Goal: Task Accomplishment & Management: Manage account settings

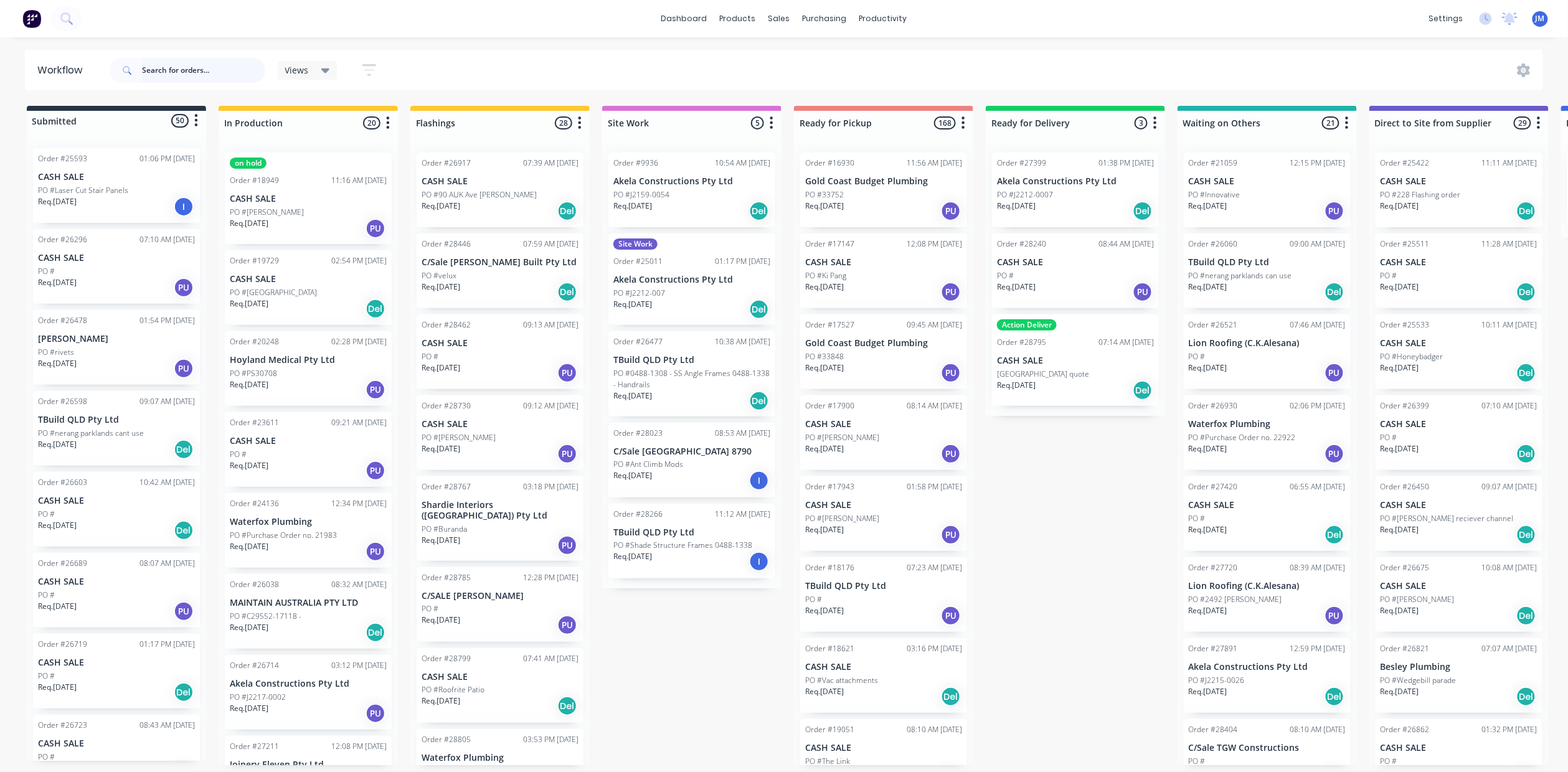
click at [157, 71] on input "text" at bounding box center [203, 70] width 123 height 25
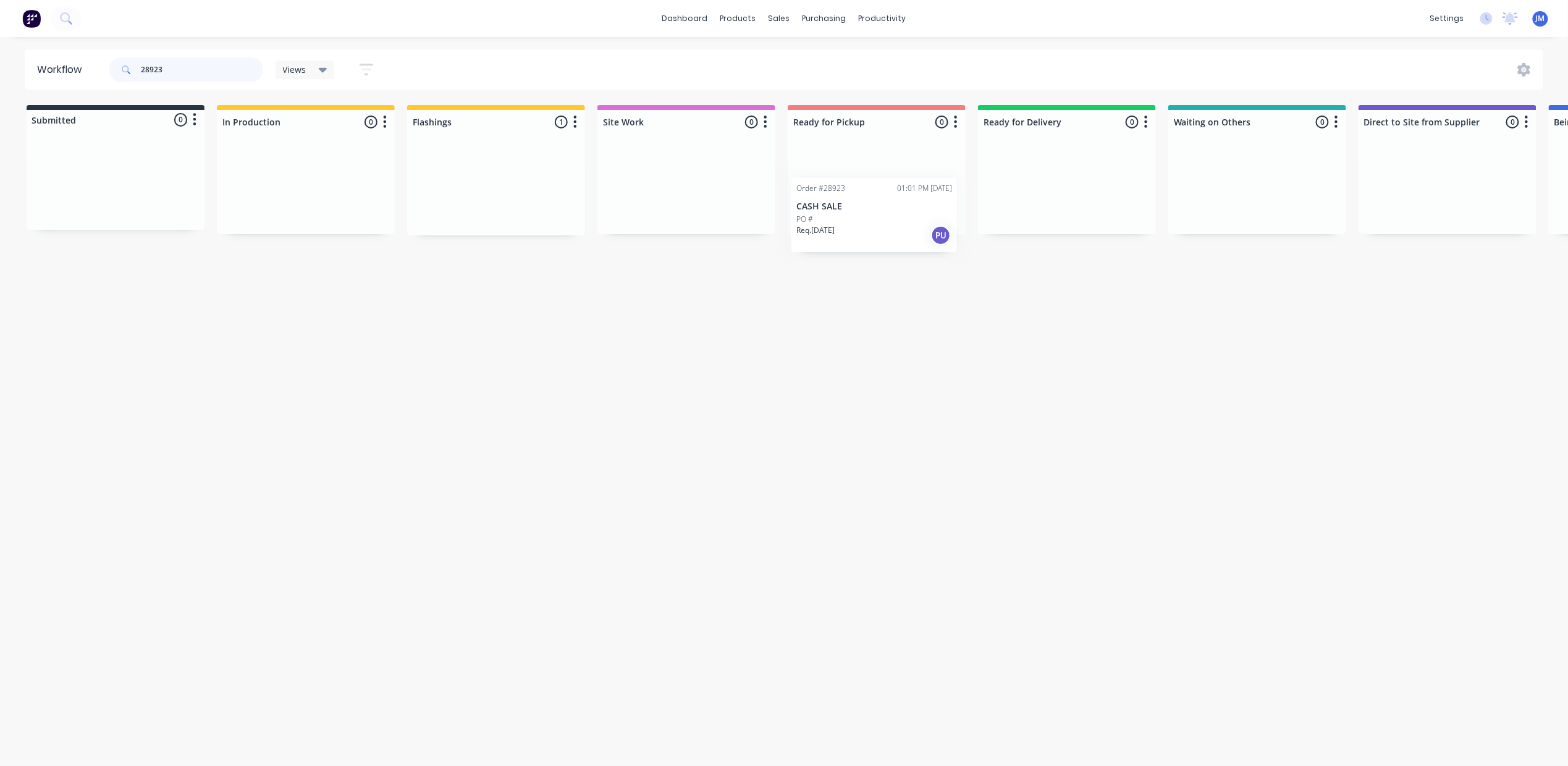
drag, startPoint x: 484, startPoint y: 197, endPoint x: 864, endPoint y: 211, distance: 380.3
click at [868, 220] on div "Submitted 0 Status colour #273444 hex #273444 Save Cancel Summaries Total order…" at bounding box center [1110, 170] width 2240 height 130
drag, startPoint x: 886, startPoint y: 233, endPoint x: 884, endPoint y: 202, distance: 31.1
click at [908, 308] on div "Mark as Picked Up" at bounding box center [946, 320] width 124 height 25
drag, startPoint x: 182, startPoint y: 60, endPoint x: 176, endPoint y: 42, distance: 19.0
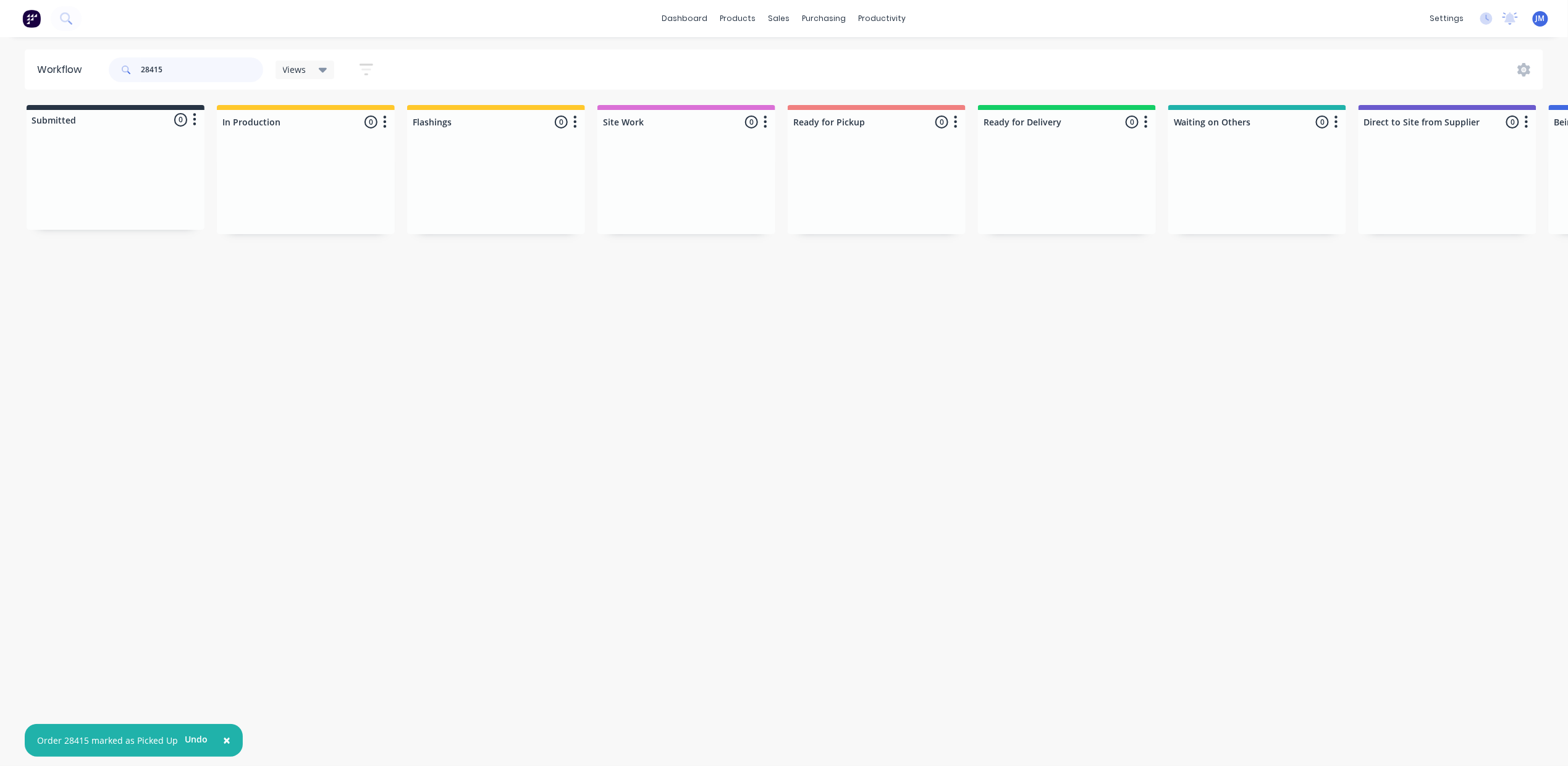
click at [184, 58] on input "28415" at bounding box center [202, 70] width 122 height 25
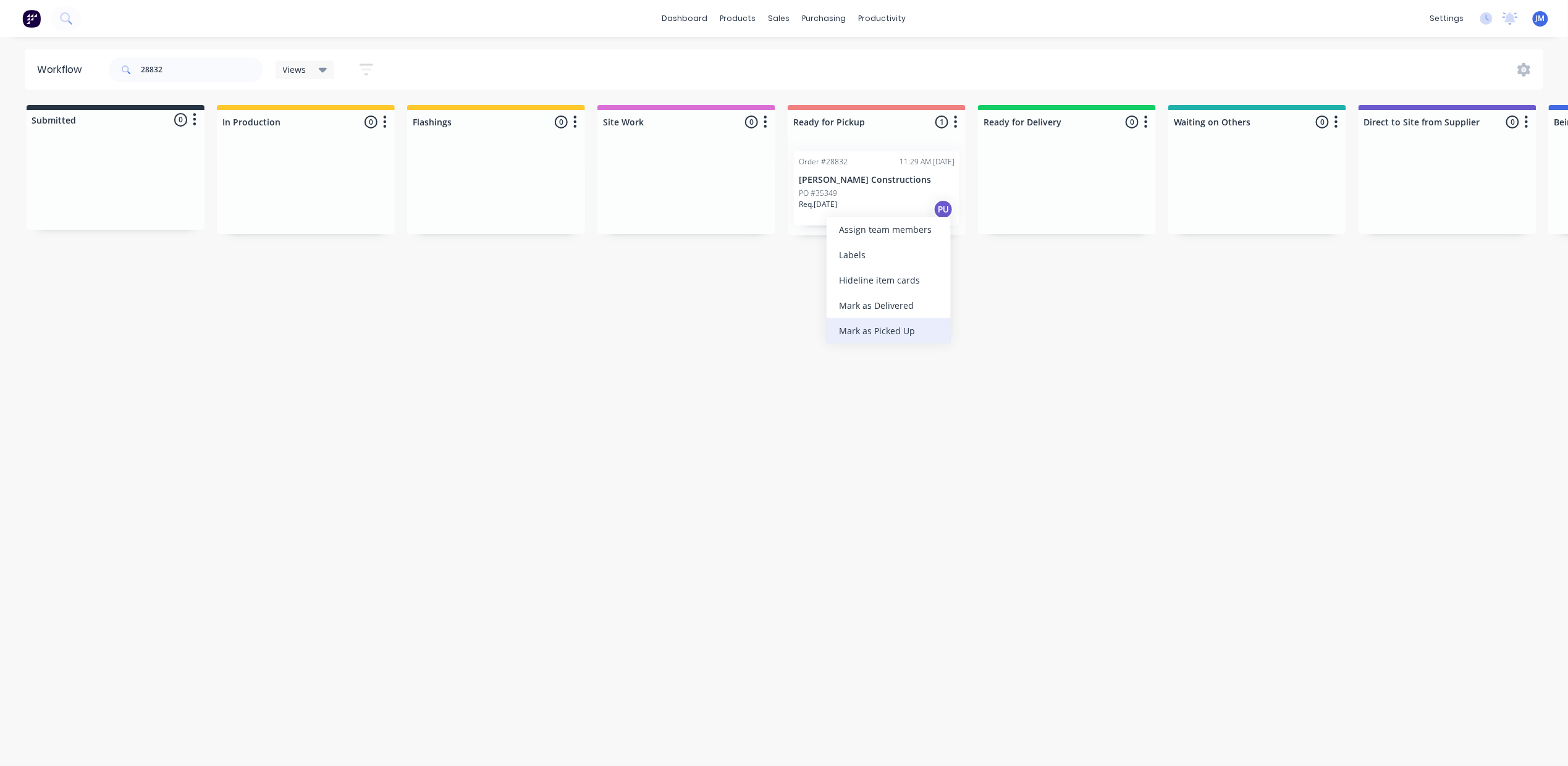
click at [893, 328] on div "Mark as Picked Up" at bounding box center [889, 330] width 124 height 25
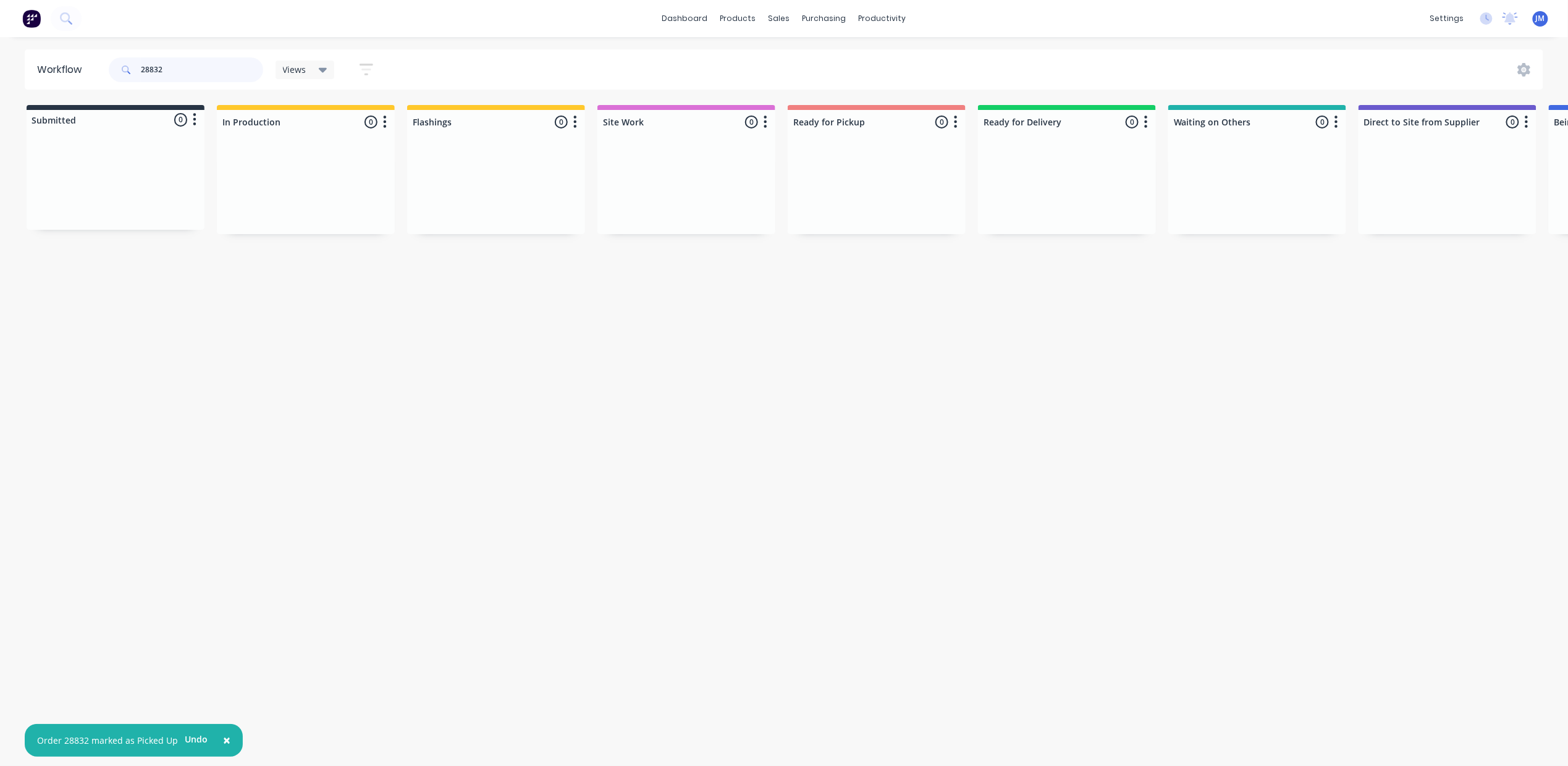
click at [176, 79] on input "28832" at bounding box center [202, 70] width 122 height 25
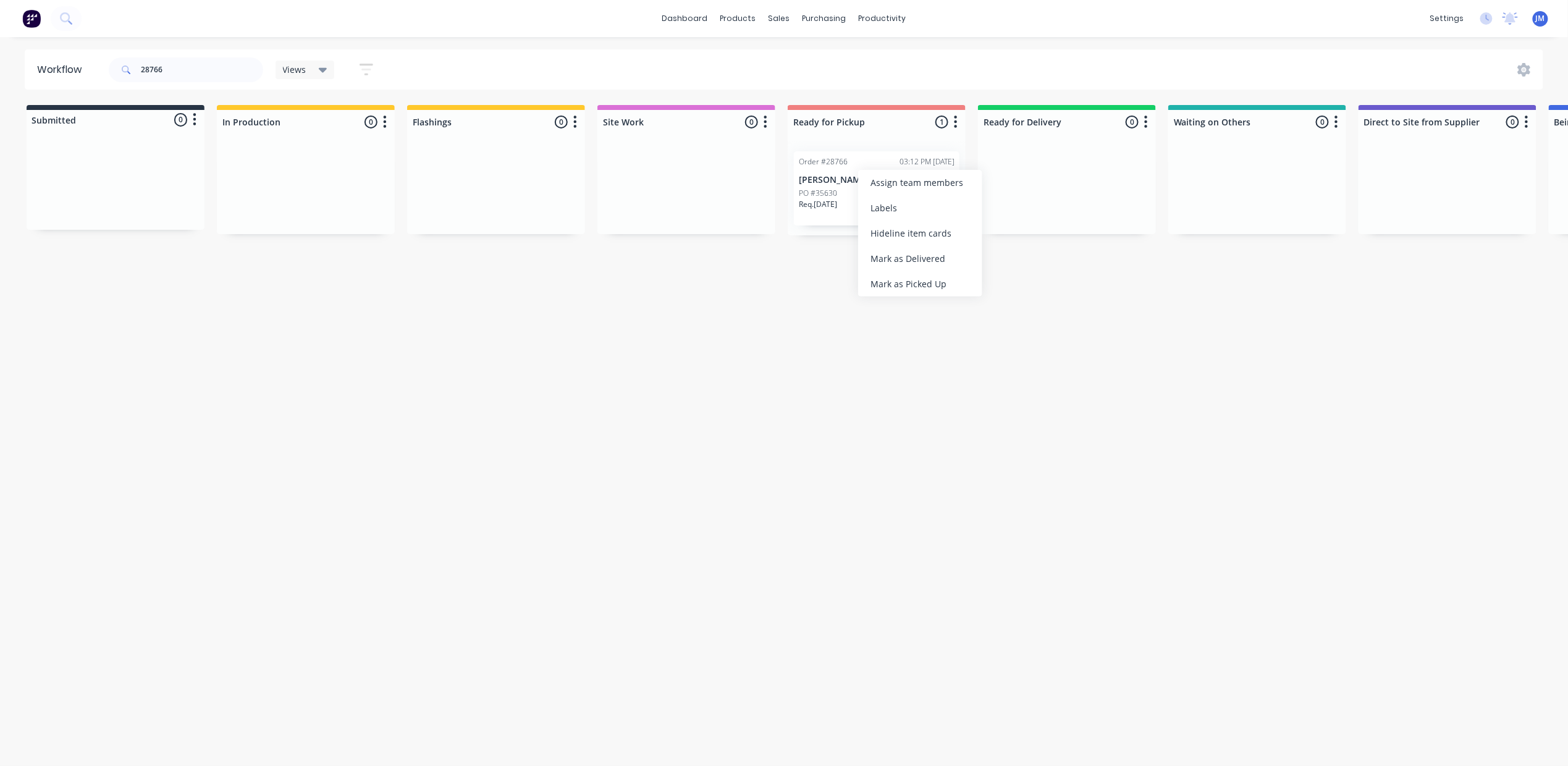
click at [935, 290] on div "Mark as Picked Up" at bounding box center [920, 283] width 124 height 25
click at [191, 74] on input "28766" at bounding box center [202, 70] width 122 height 25
click at [178, 71] on input "28766" at bounding box center [202, 70] width 122 height 25
drag, startPoint x: 871, startPoint y: 203, endPoint x: 878, endPoint y: 201, distance: 7.3
click at [905, 310] on div "Mark as Picked Up" at bounding box center [940, 315] width 124 height 25
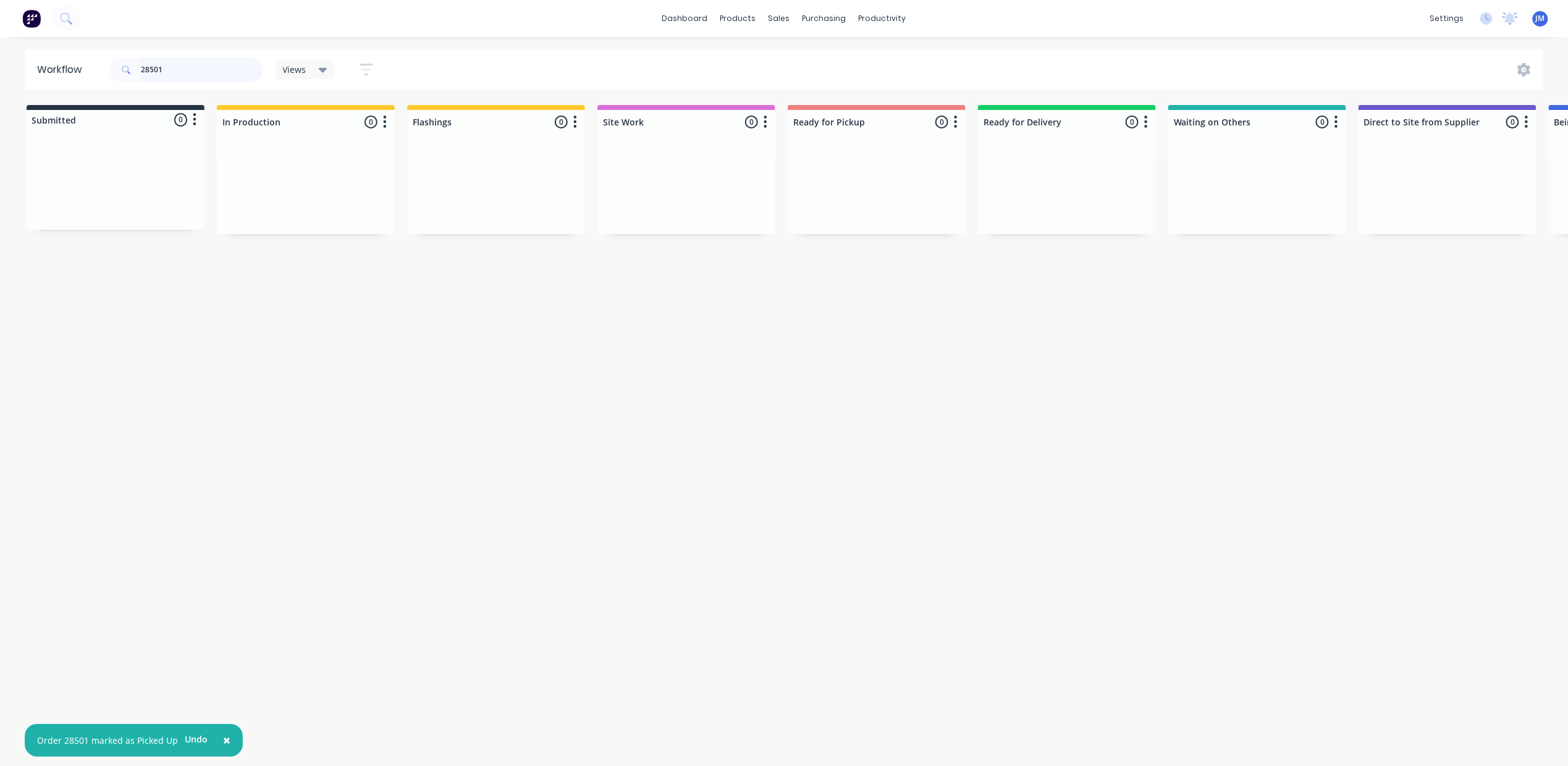
click at [186, 62] on input "28501" at bounding box center [202, 70] width 122 height 25
type input "2"
drag, startPoint x: 127, startPoint y: 216, endPoint x: 459, endPoint y: 206, distance: 332.2
click at [441, 197] on div "Submitted 1 Status colour #273444 hex #273444 Save Cancel Summaries Total order…" at bounding box center [1110, 170] width 2240 height 130
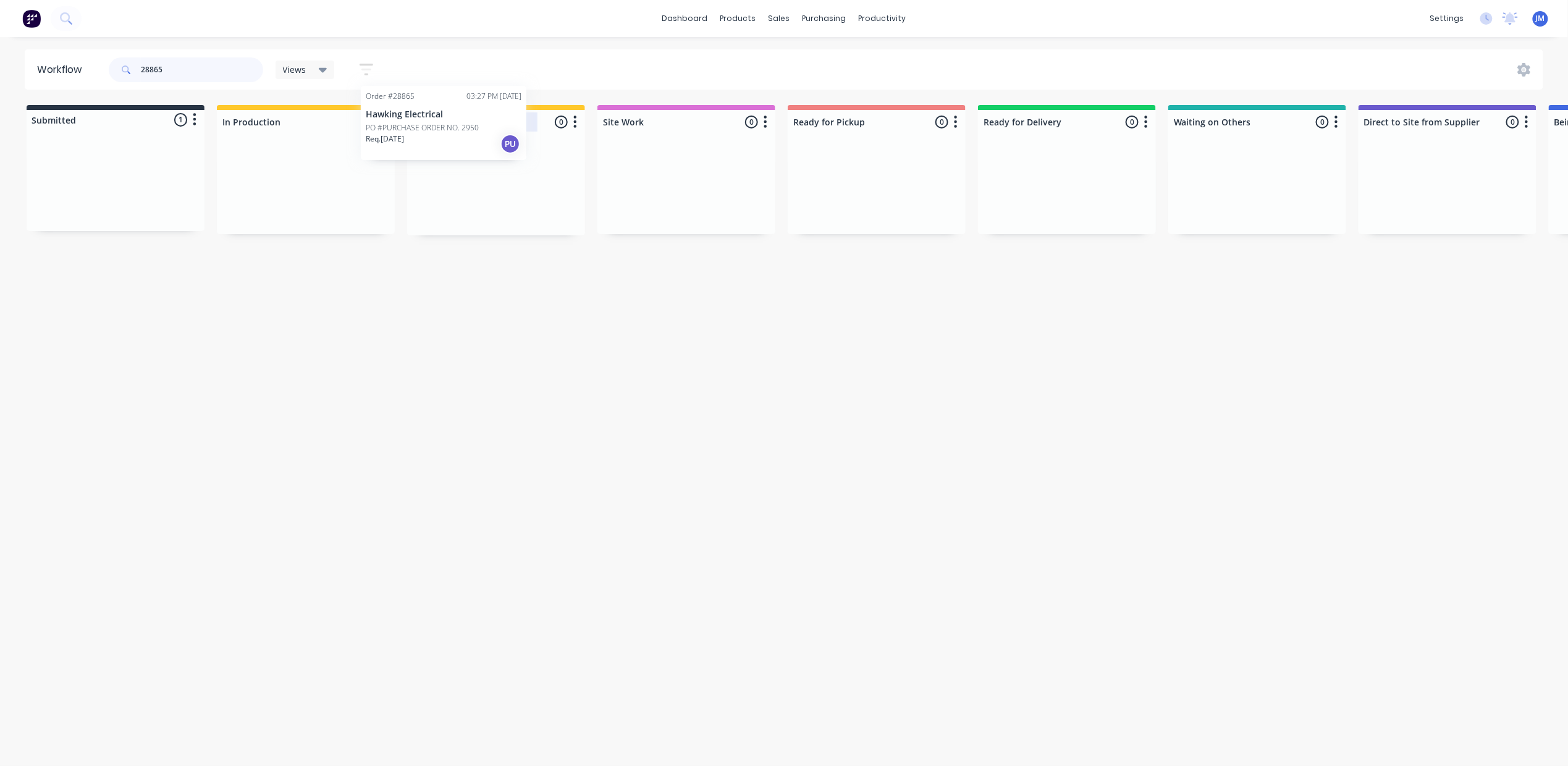
drag, startPoint x: 153, startPoint y: 174, endPoint x: 480, endPoint y: 115, distance: 332.3
click at [480, 115] on div "Submitted 1 Status colour #273444 hex #273444 Save Cancel Summaries Total order…" at bounding box center [1110, 170] width 2240 height 130
drag, startPoint x: 79, startPoint y: 176, endPoint x: 890, endPoint y: 134, distance: 812.1
click at [890, 134] on div "Submitted 1 Status colour #273444 hex #273444 Save Cancel Summaries Total order…" at bounding box center [1110, 170] width 2240 height 130
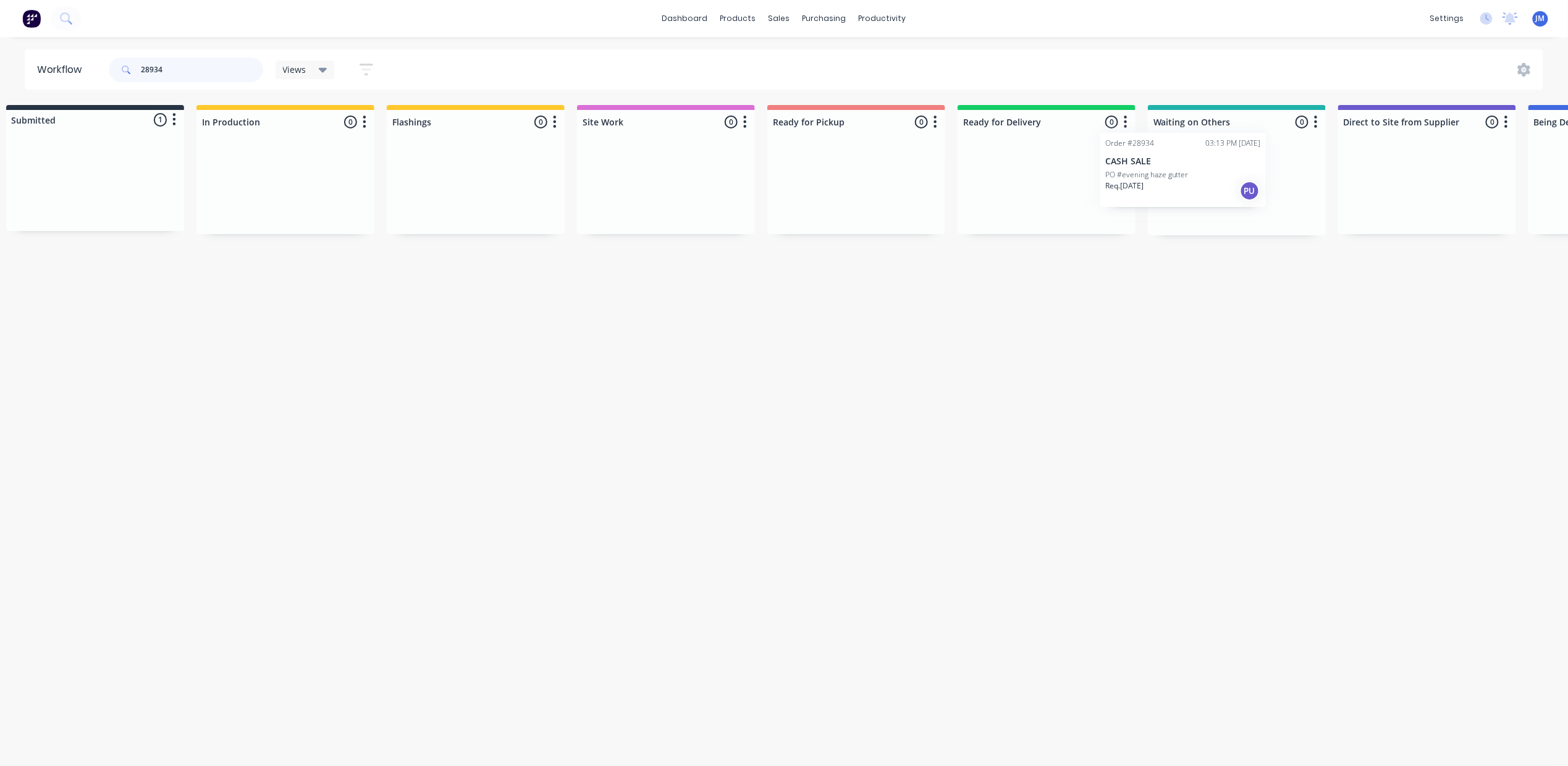
scroll to position [0, 25]
drag, startPoint x: 287, startPoint y: 176, endPoint x: 1246, endPoint y: 146, distance: 959.5
click at [1244, 159] on div "Submitted 1 Status colour #273444 hex #273444 Save Cancel Summaries Total order…" at bounding box center [1086, 170] width 2240 height 130
type input "2"
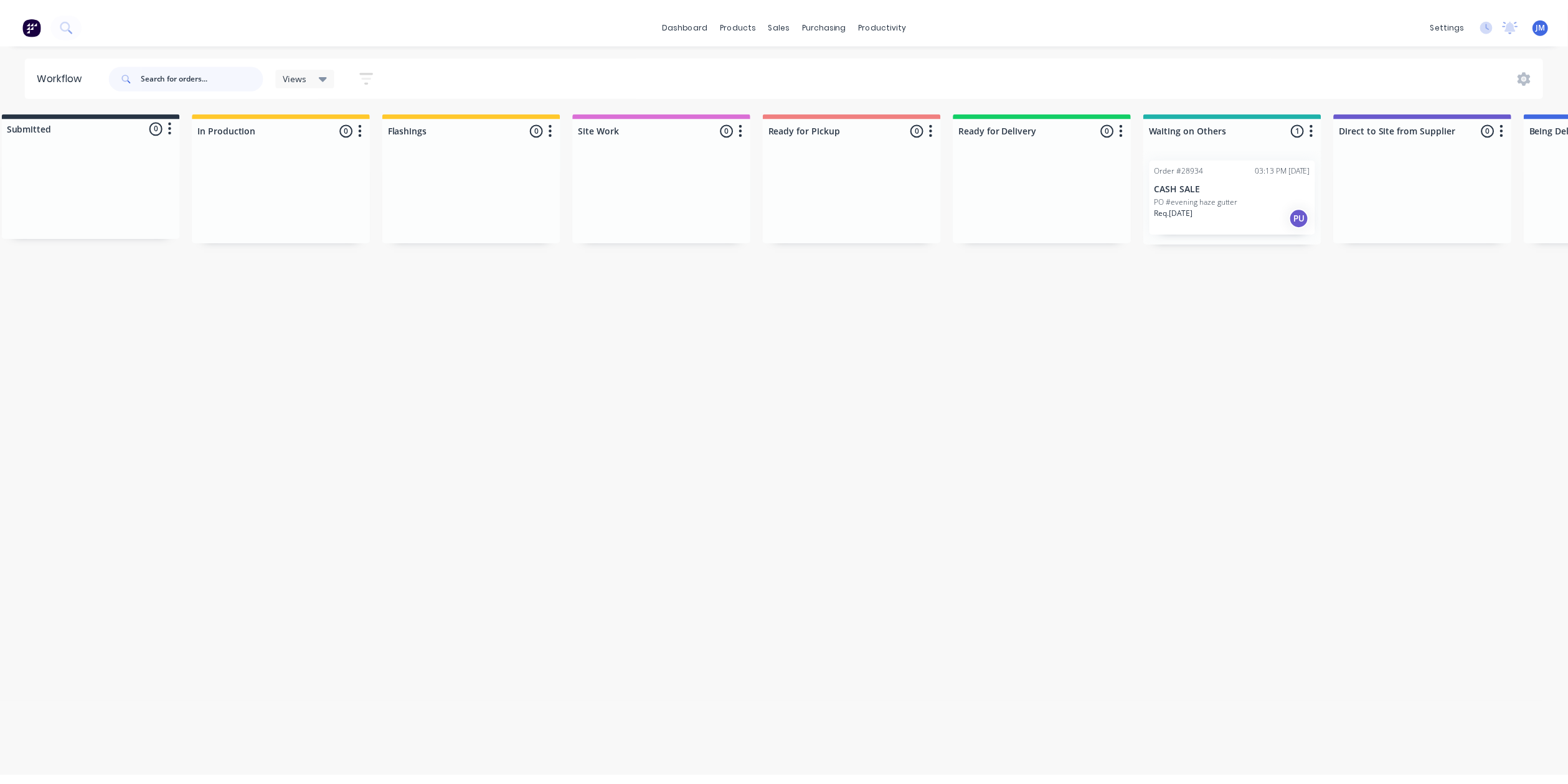
scroll to position [0, 0]
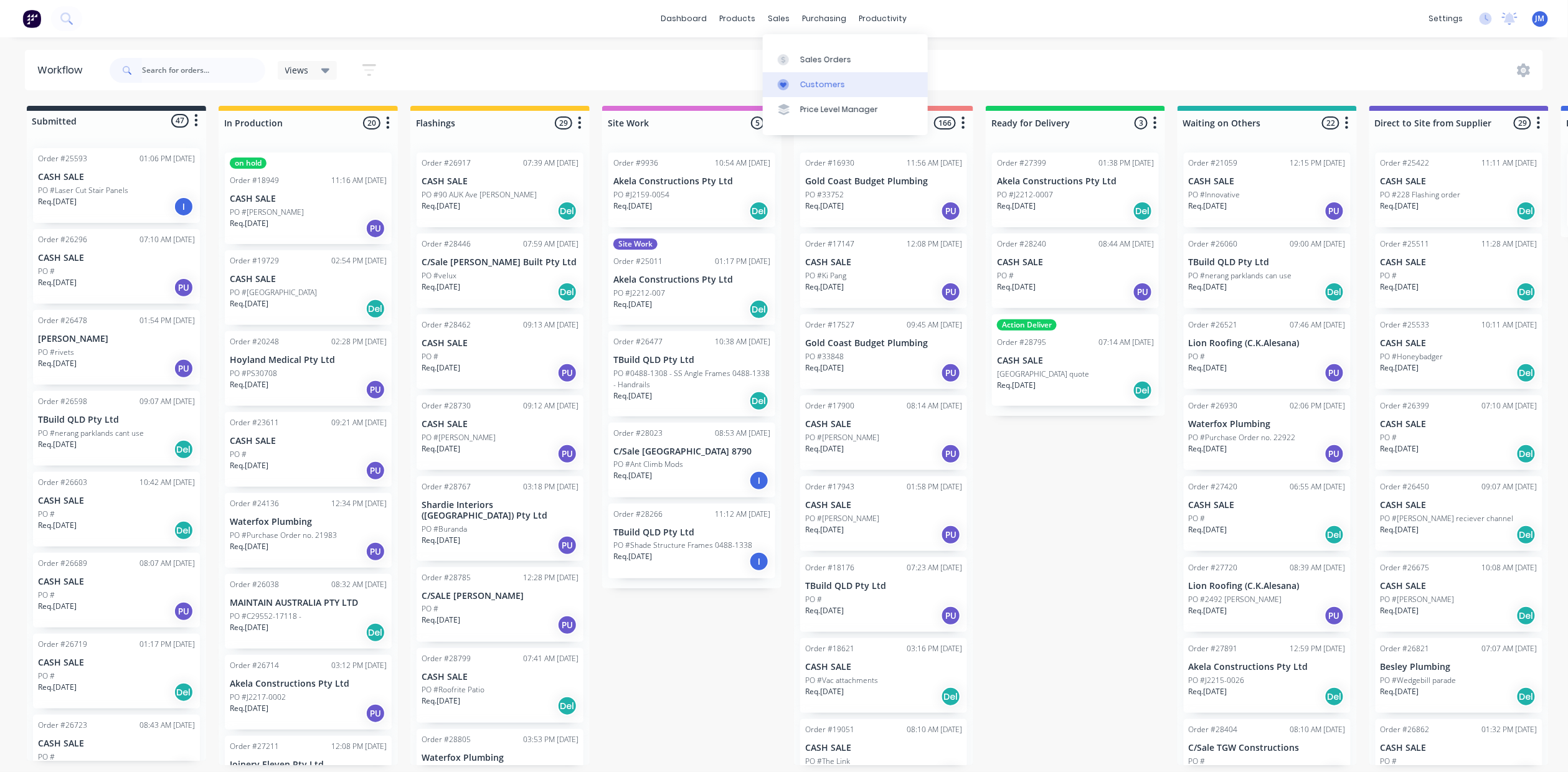
click at [839, 83] on div "Customers" at bounding box center [823, 84] width 45 height 11
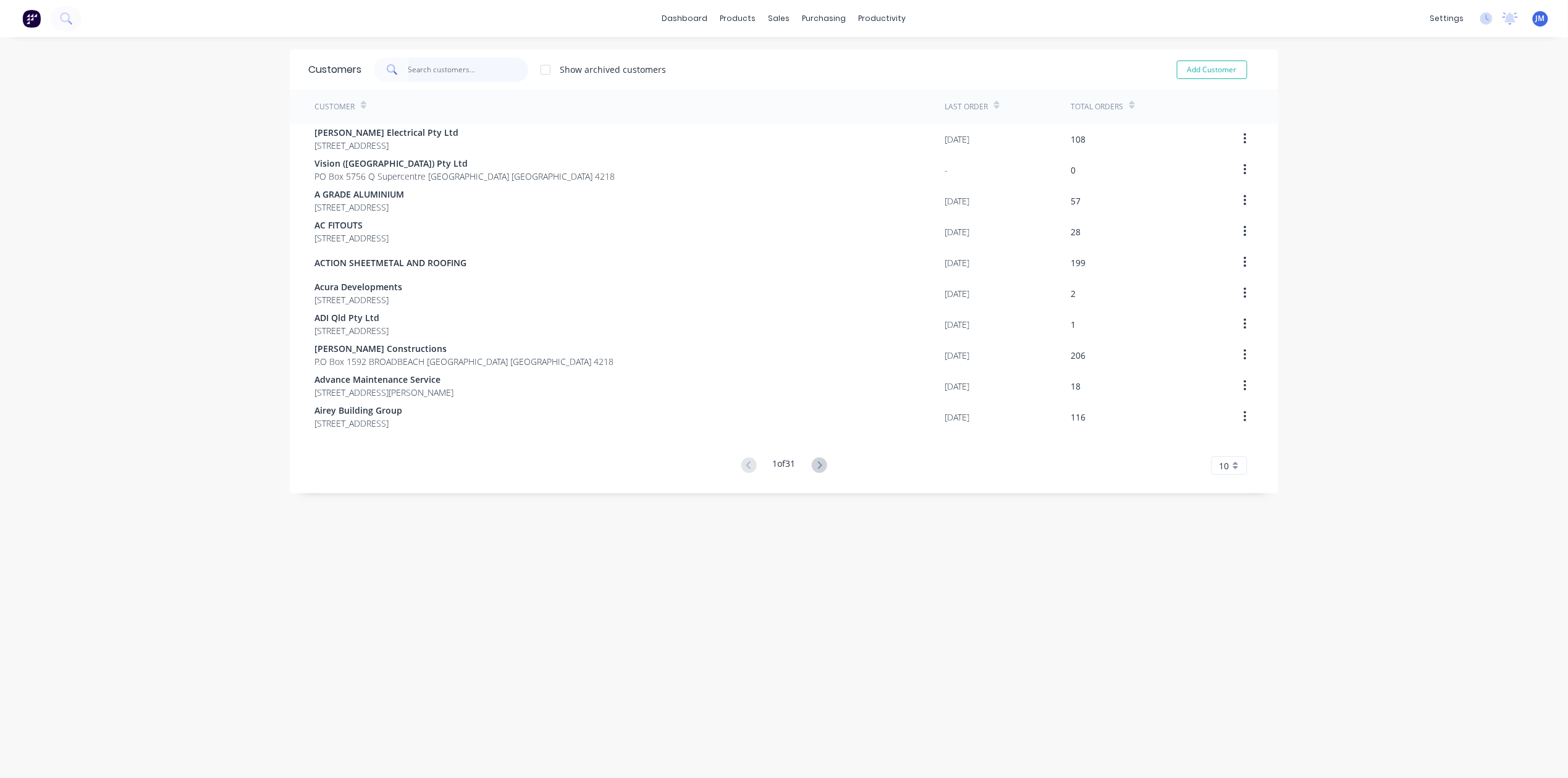
click at [428, 72] on input "text" at bounding box center [469, 70] width 121 height 25
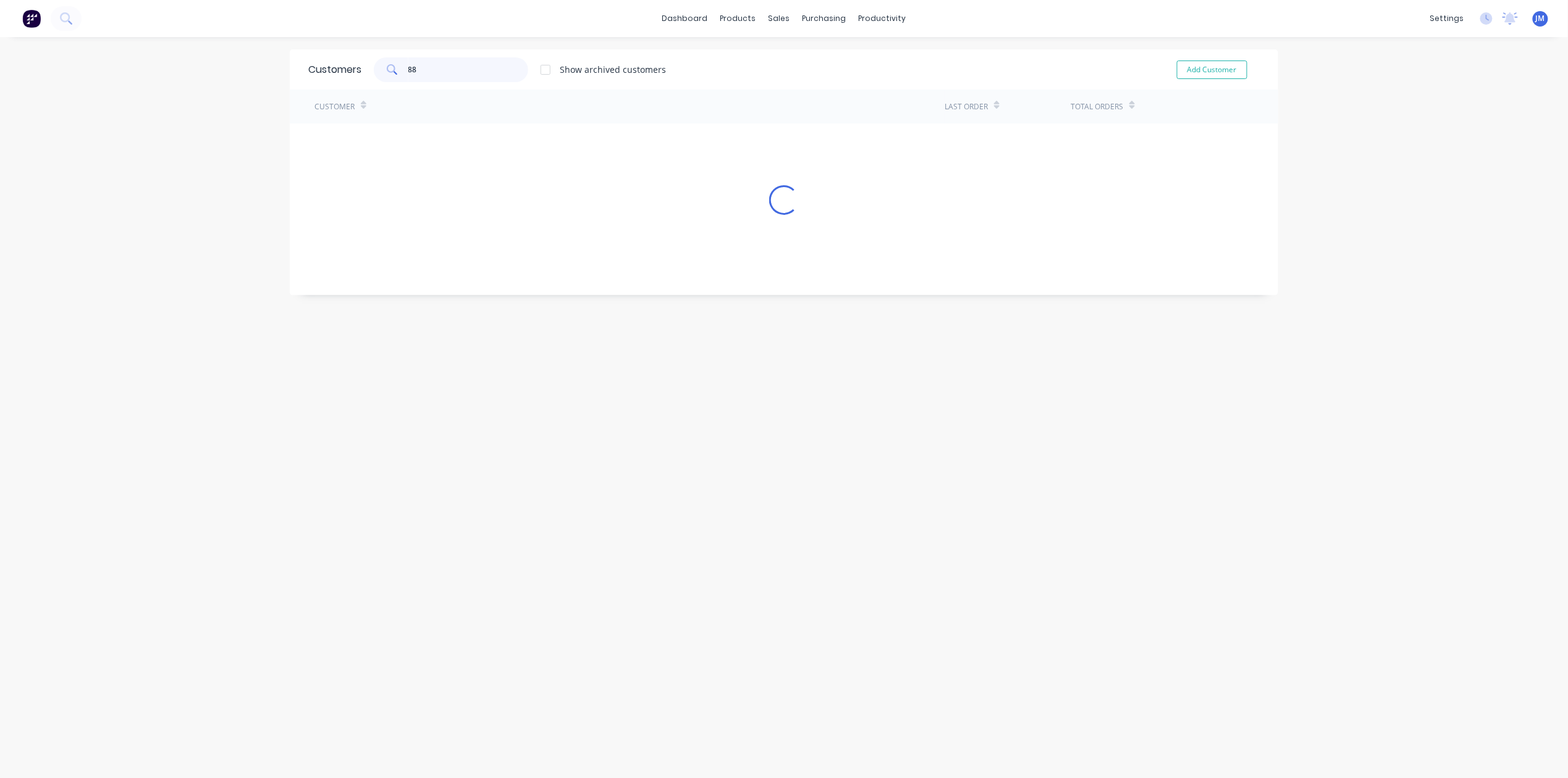
type input "8"
type input "t"
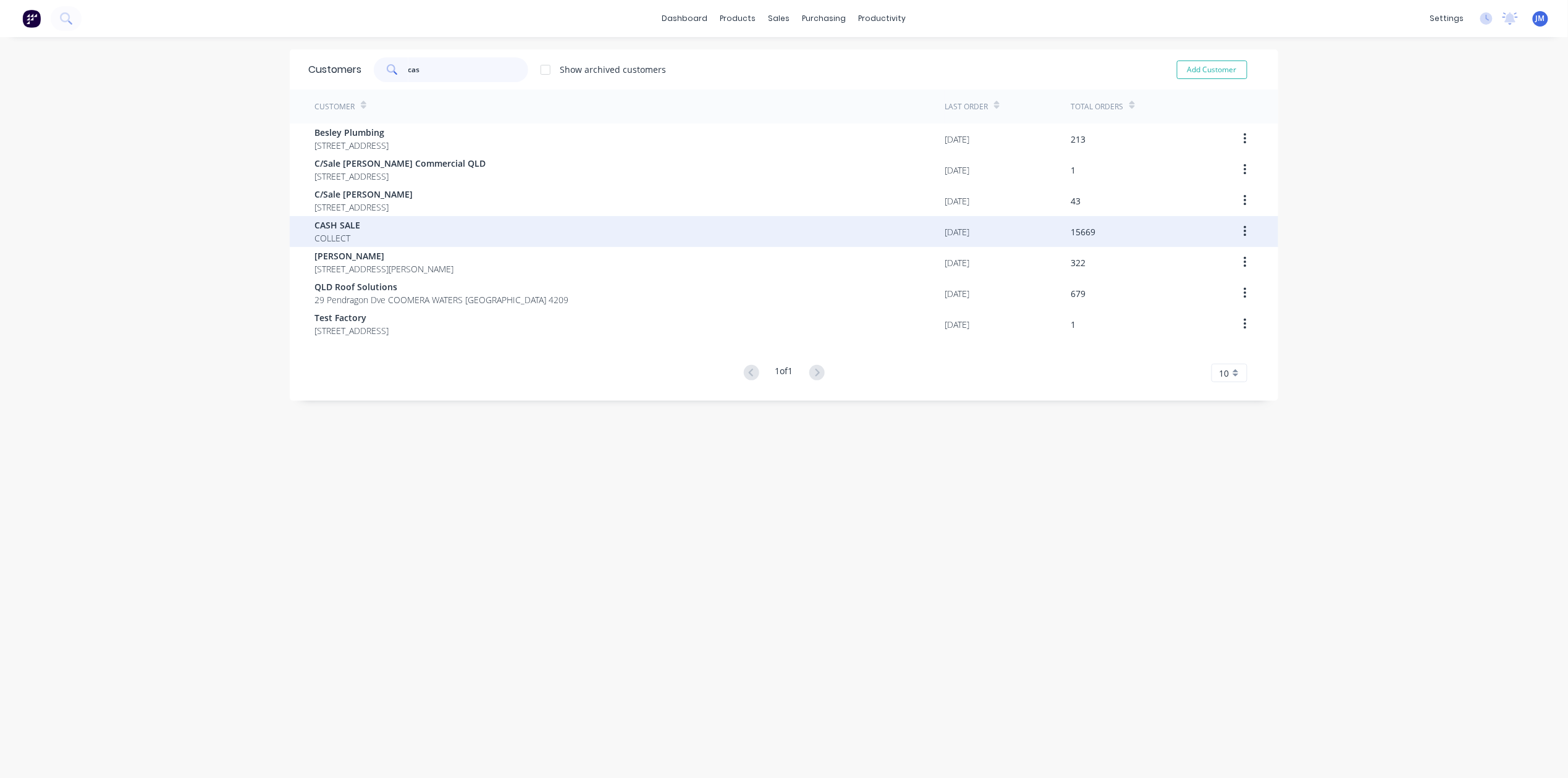
type input "cas"
click at [389, 226] on div "CASH SALE COLLECT" at bounding box center [629, 232] width 630 height 31
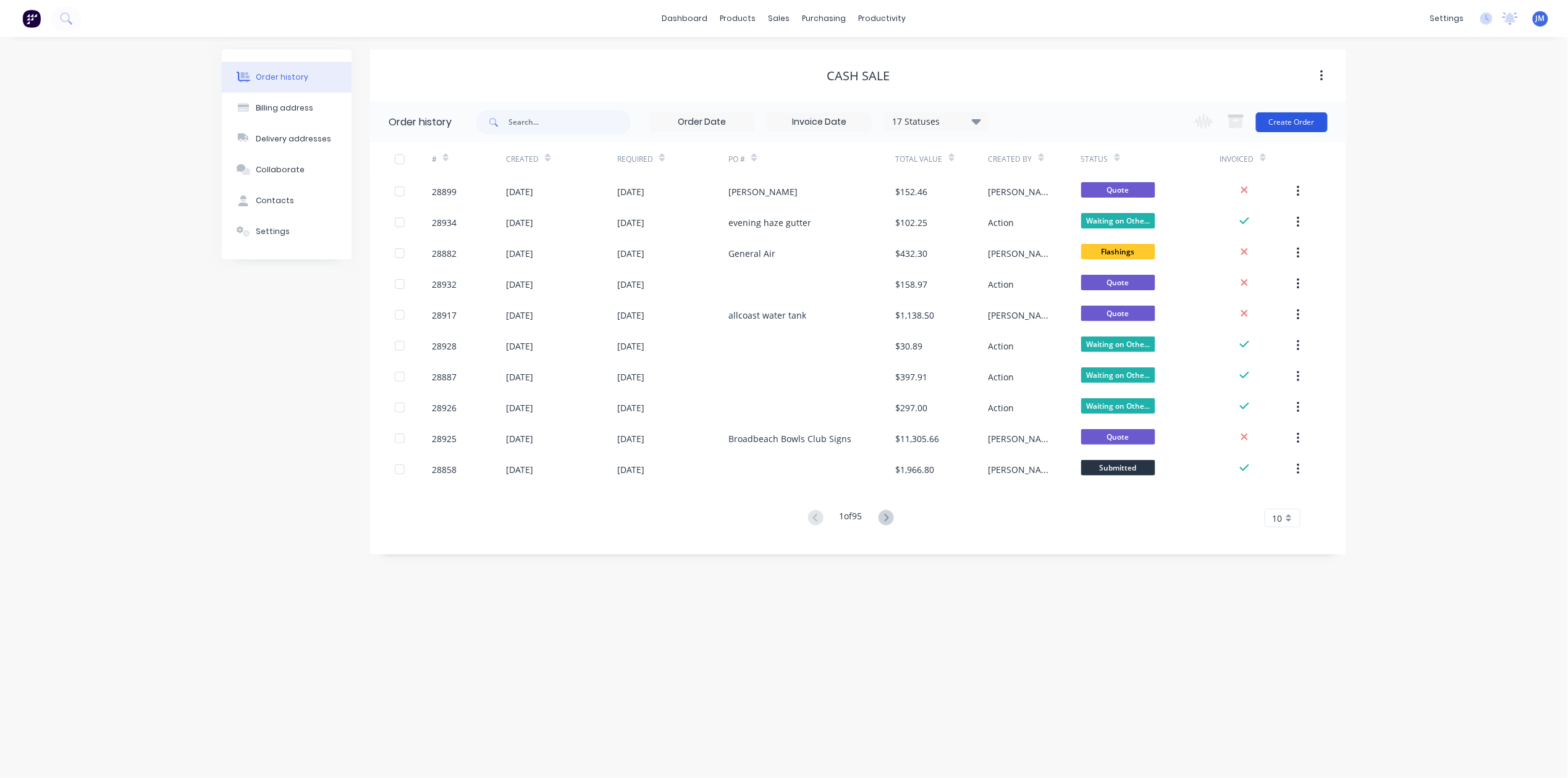
click at [1278, 125] on button "Create Order" at bounding box center [1291, 121] width 72 height 20
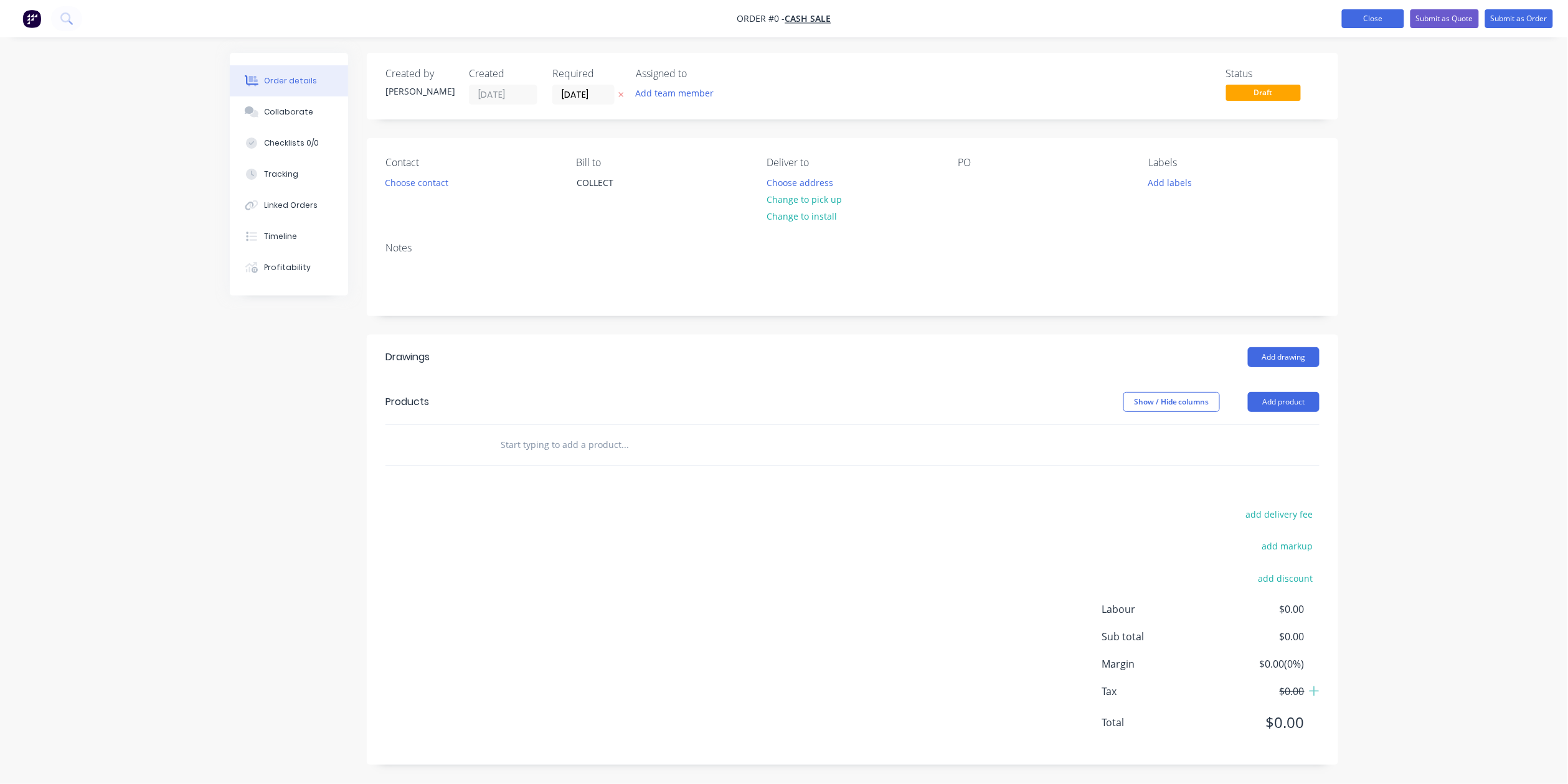
click at [1371, 14] on button "Close" at bounding box center [1373, 18] width 63 height 18
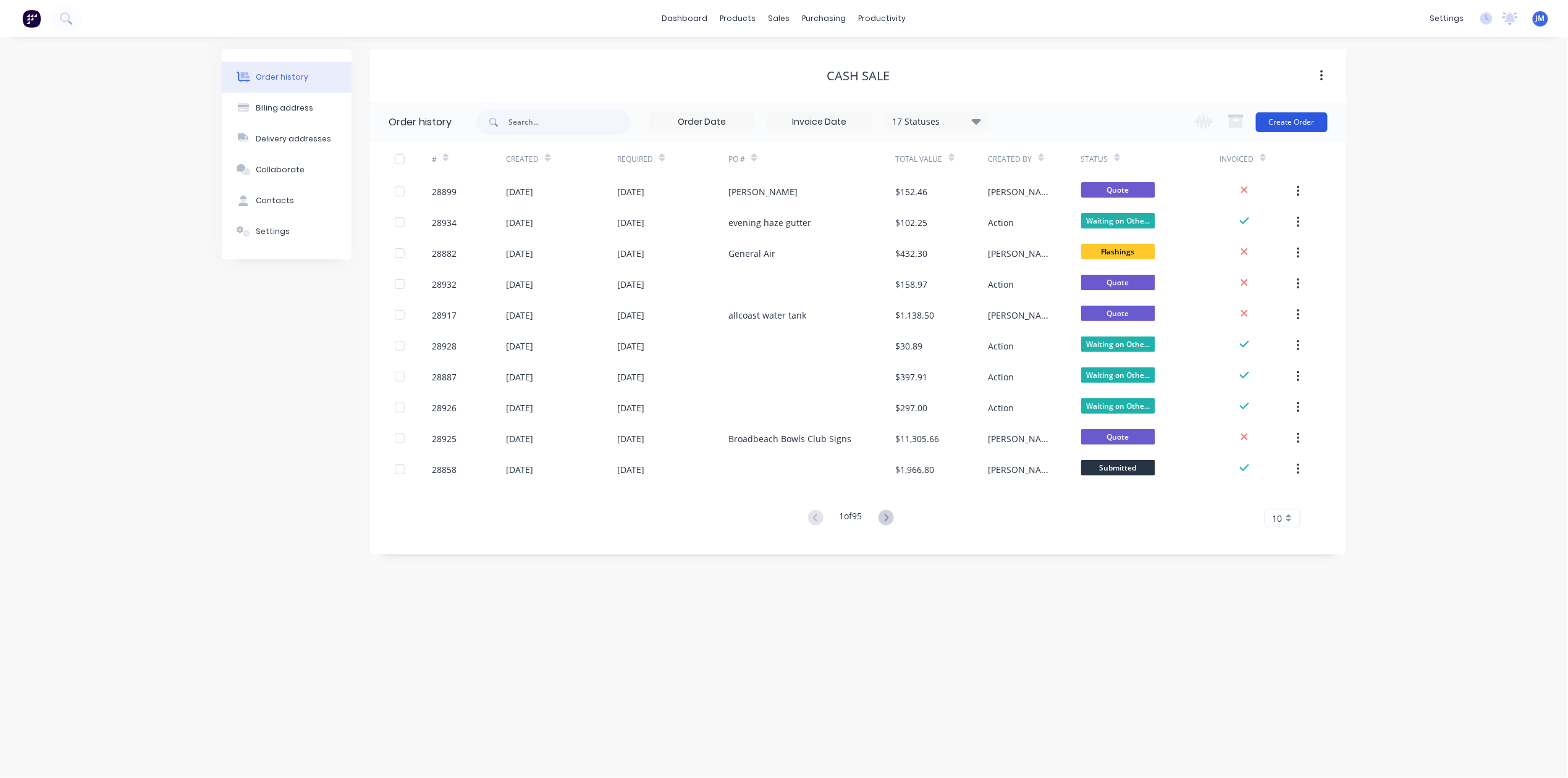
click at [1278, 124] on button "Create Order" at bounding box center [1291, 121] width 72 height 20
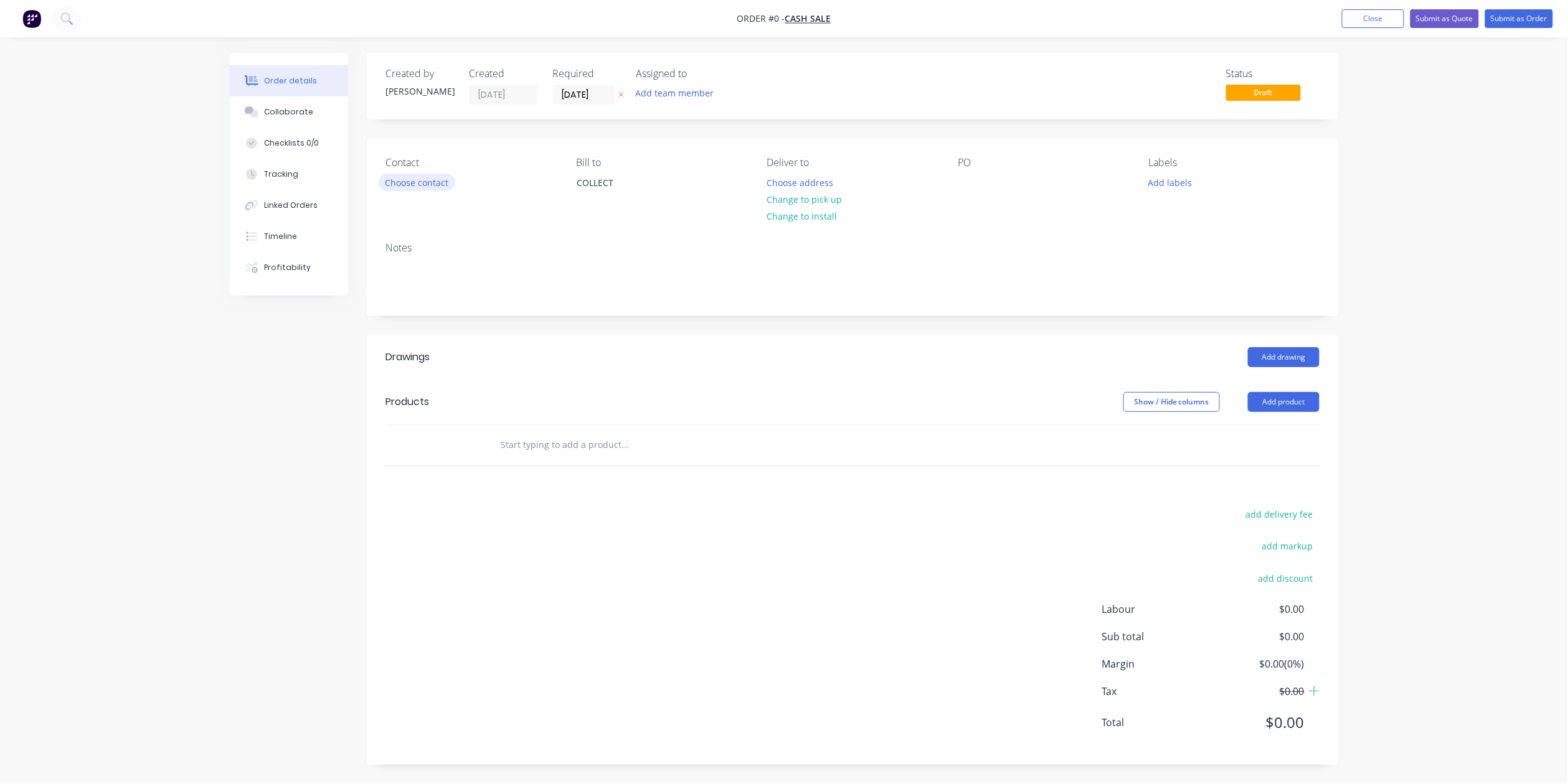
click at [412, 177] on button "Choose contact" at bounding box center [417, 181] width 76 height 16
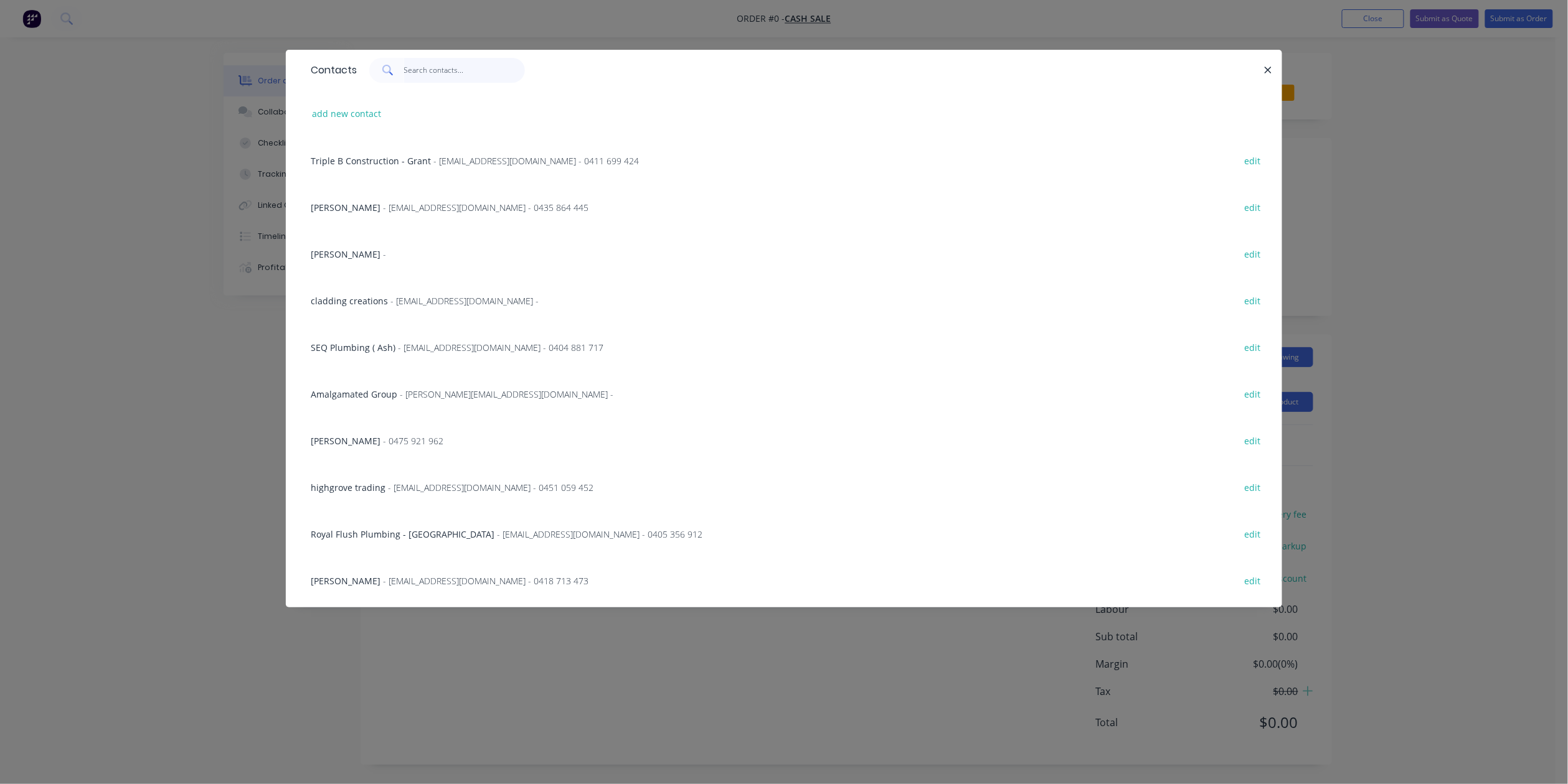
click at [436, 75] on input "text" at bounding box center [465, 70] width 122 height 25
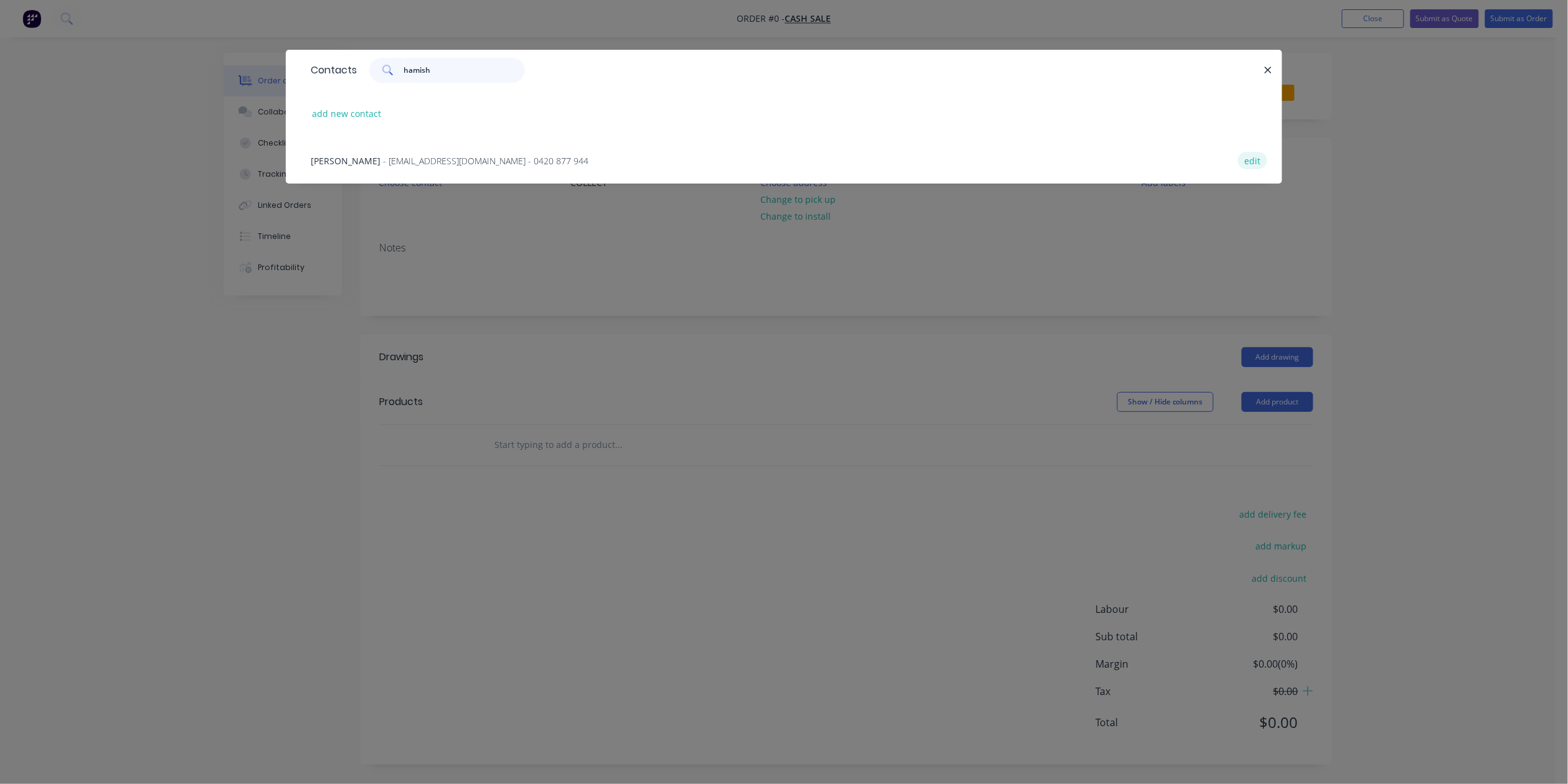
type input "hamish"
click at [1242, 158] on button "edit" at bounding box center [1253, 160] width 30 height 16
select select "AU"
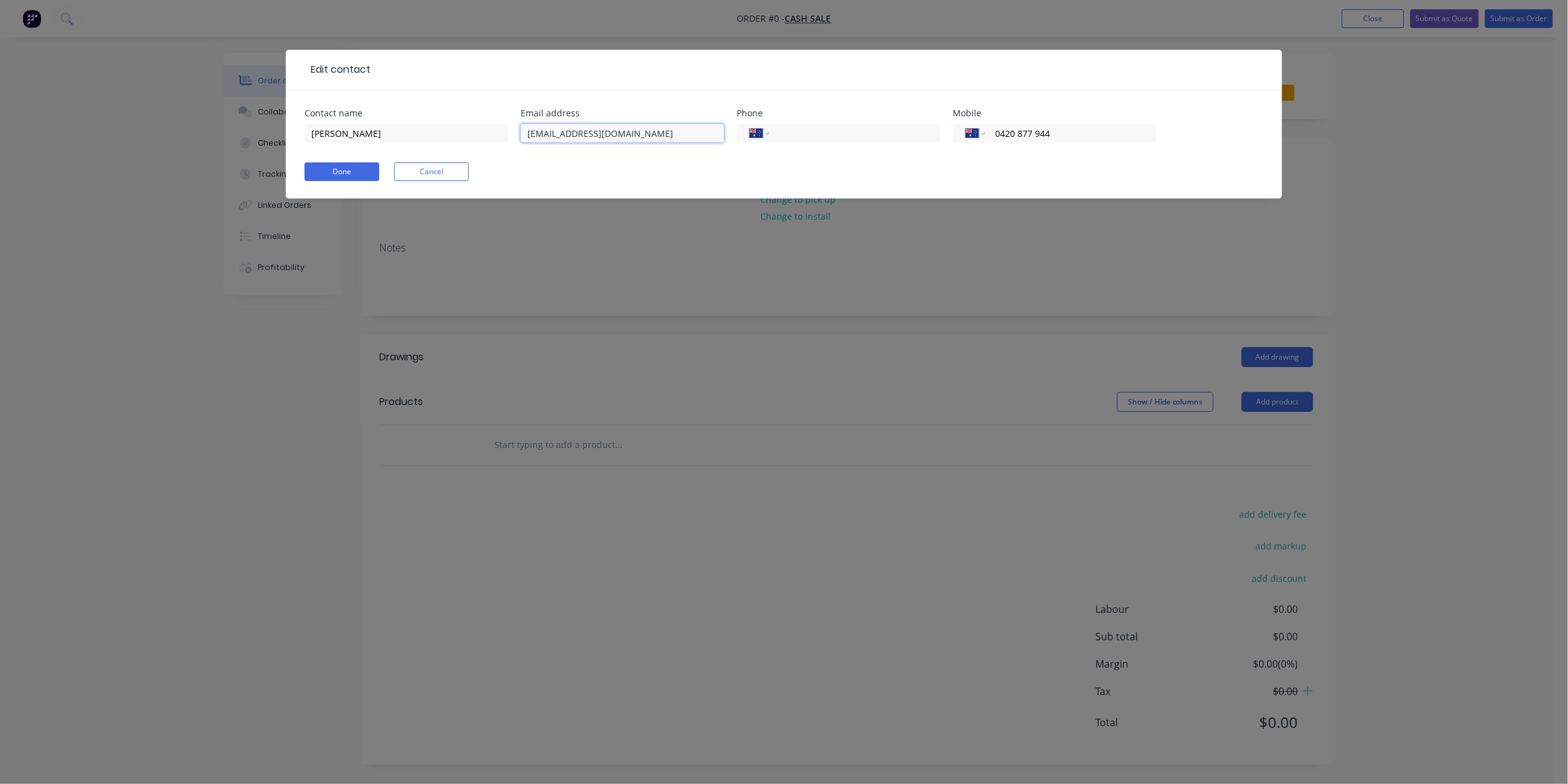
click at [623, 132] on input "hrobbo@live.com.au" at bounding box center [622, 133] width 203 height 18
type input "h"
type input "H"
type input "[EMAIL_ADDRESS][DOMAIN_NAME]"
click at [1075, 137] on input "0420 877 944" at bounding box center [1068, 133] width 149 height 14
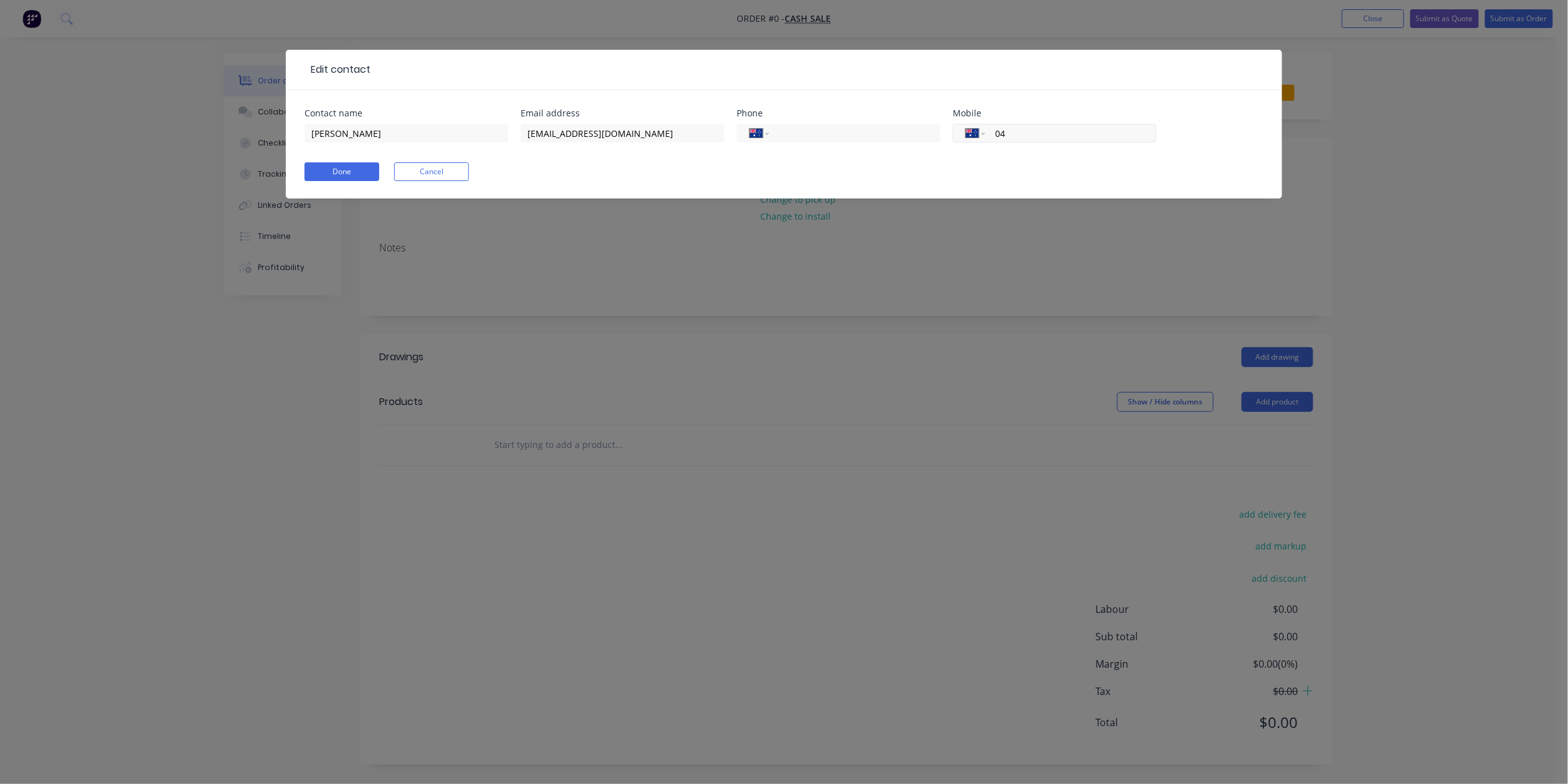
type input "0"
click at [362, 132] on input "Hamish Robinson" at bounding box center [406, 133] width 203 height 18
click at [367, 132] on input "Hamish Robinson" at bounding box center [406, 133] width 203 height 18
type input "[PERSON_NAME]"
click at [1055, 135] on input "tel" at bounding box center [1068, 133] width 149 height 14
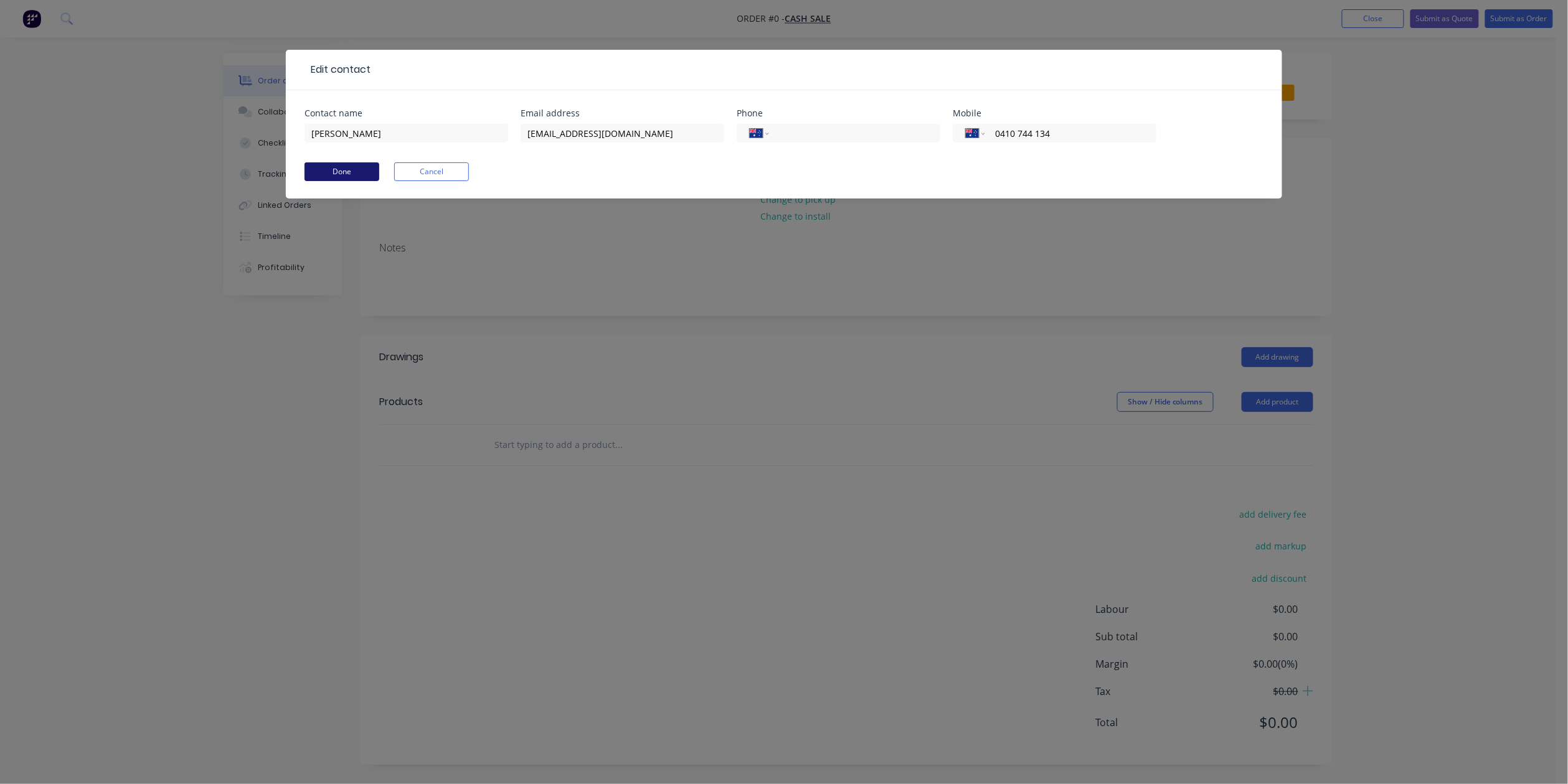
type input "0410 744 134"
click at [345, 173] on button "Done" at bounding box center [341, 171] width 75 height 18
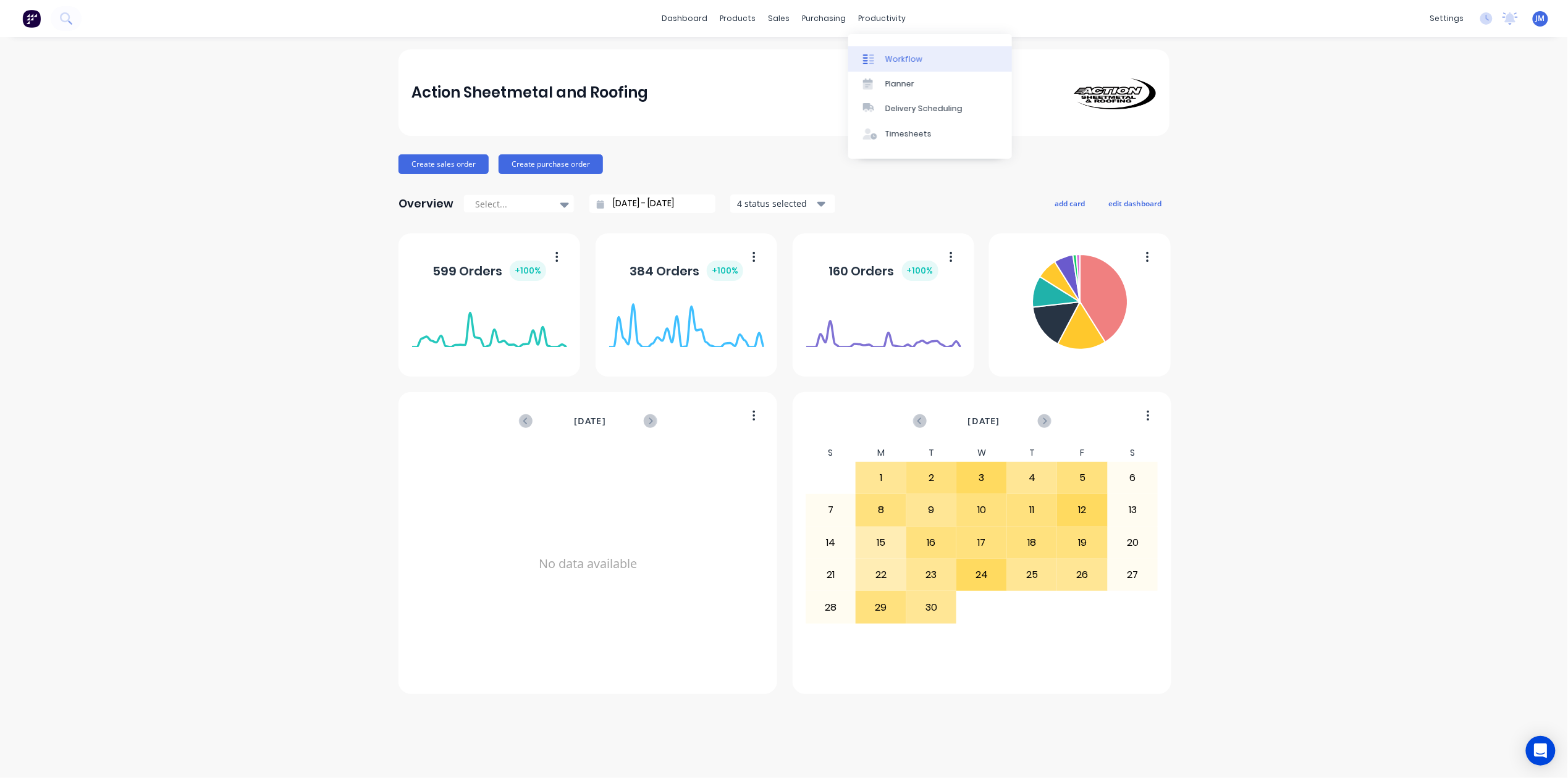
click at [885, 55] on div "Workflow" at bounding box center [903, 59] width 37 height 11
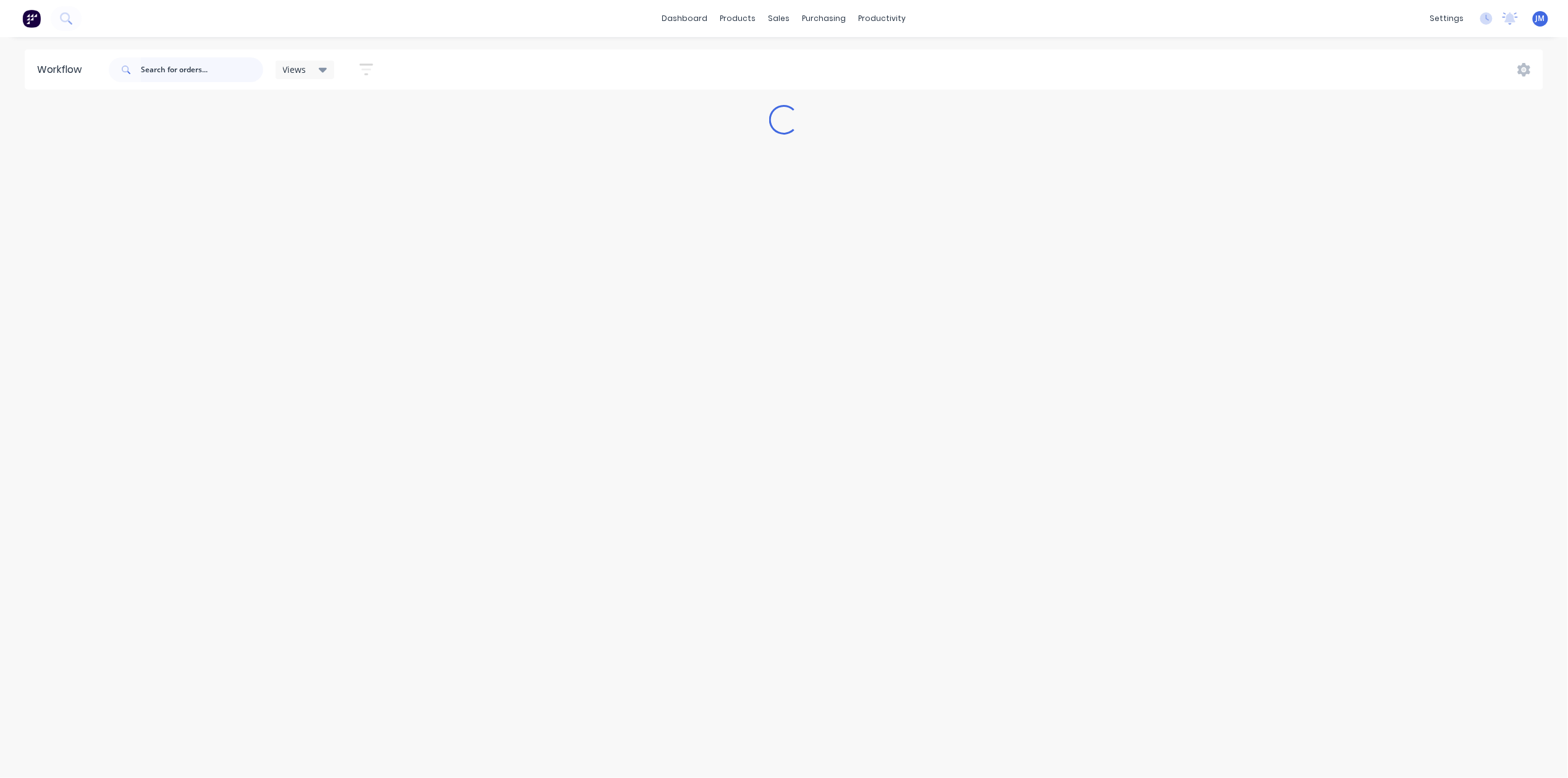
drag, startPoint x: 156, startPoint y: 63, endPoint x: 634, endPoint y: 68, distance: 478.0
click at [159, 63] on input "text" at bounding box center [202, 70] width 122 height 25
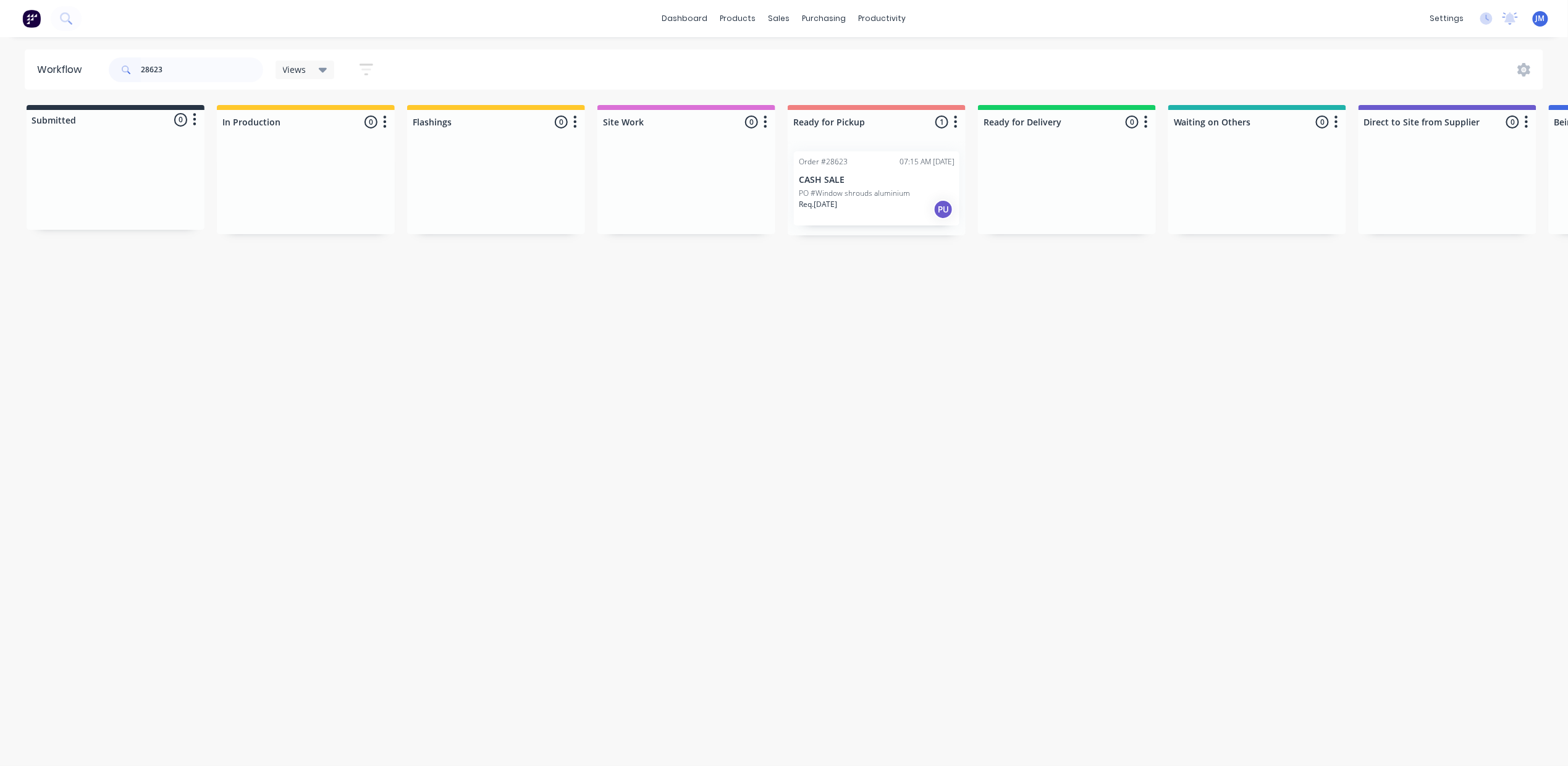
click at [825, 178] on p "CASH SALE" at bounding box center [877, 180] width 156 height 10
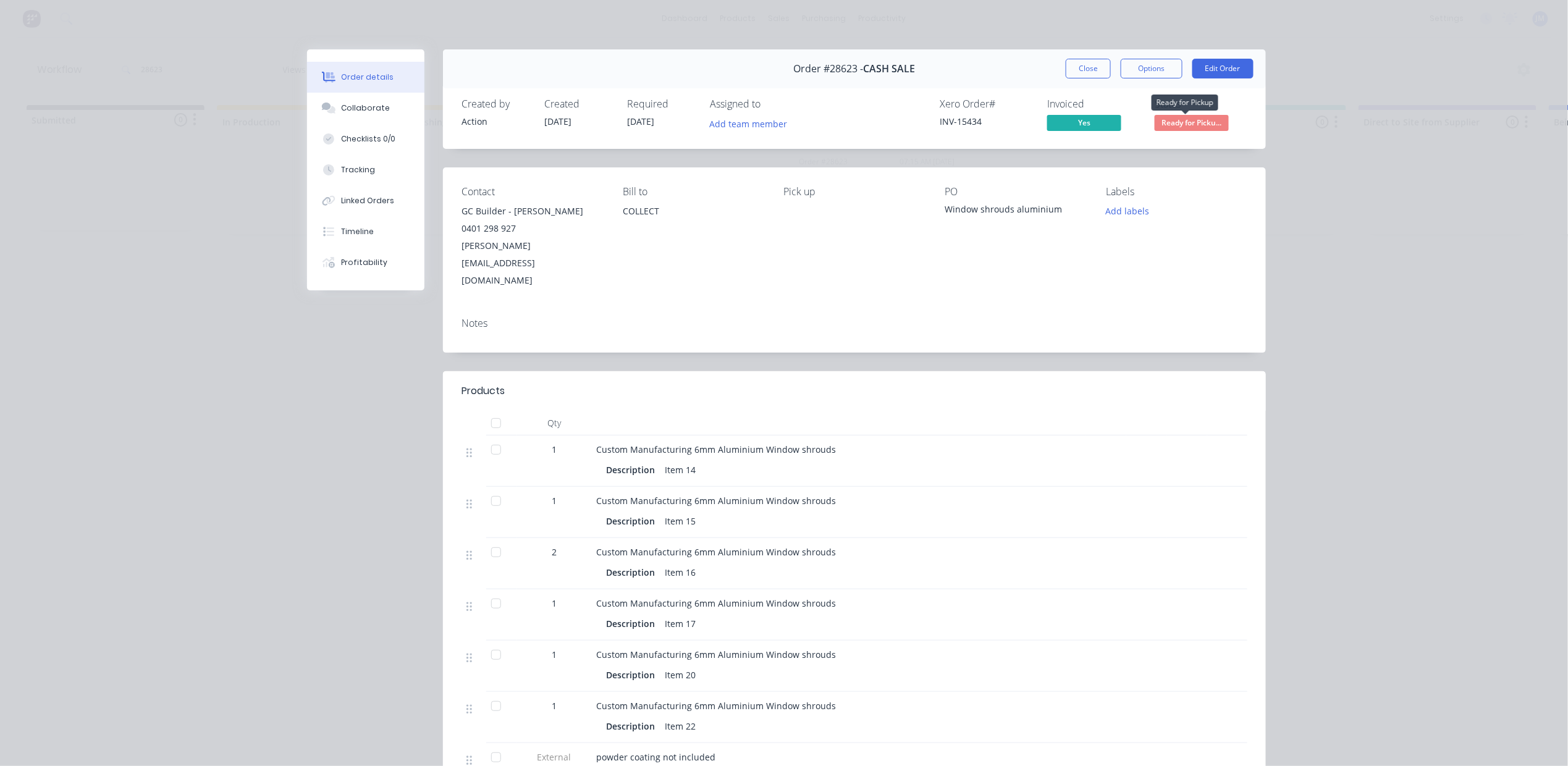
click at [1181, 125] on span "Ready for Picku..." at bounding box center [1191, 122] width 74 height 16
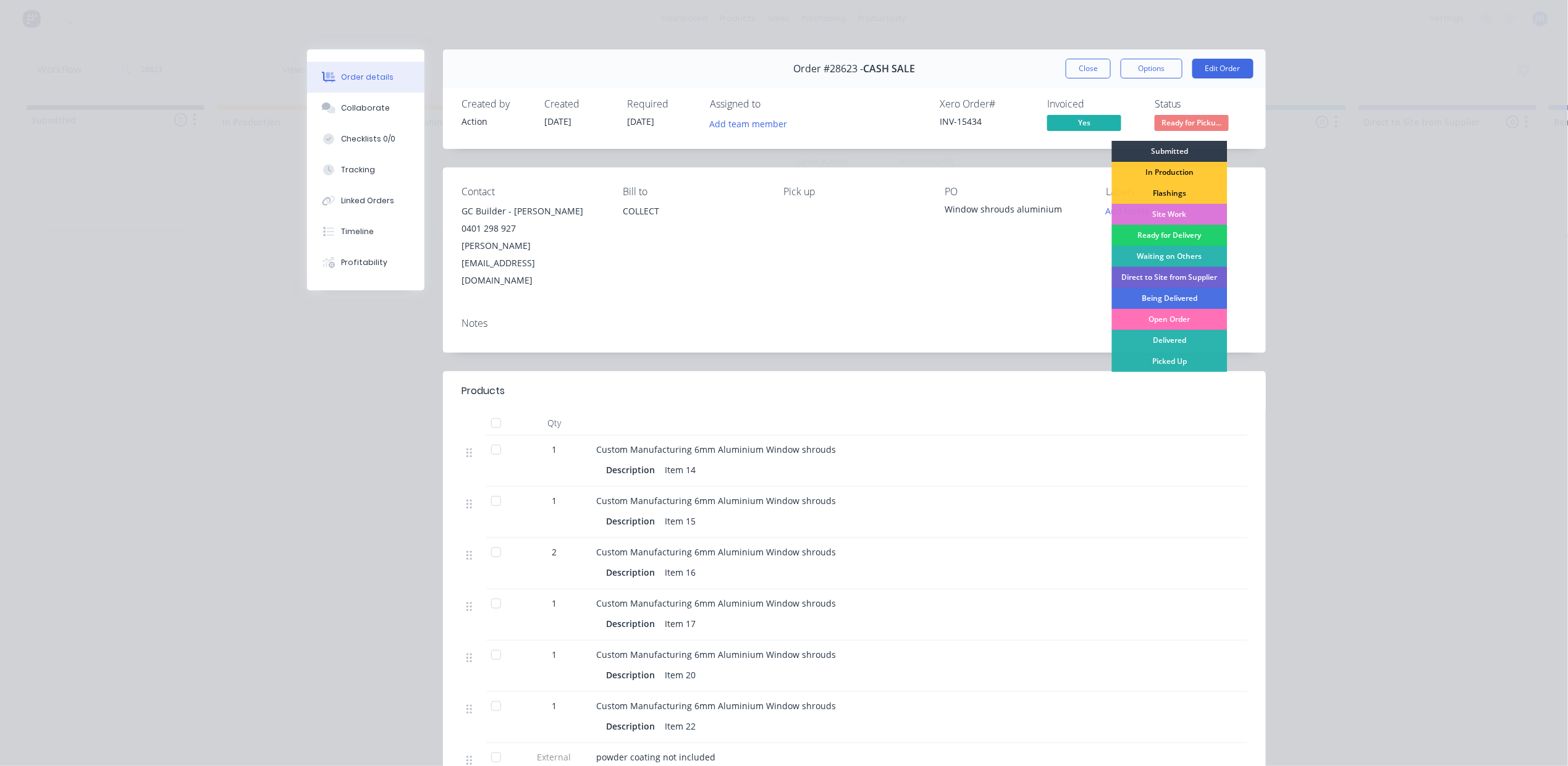
click at [1164, 361] on div "Picked Up" at bounding box center [1170, 361] width 116 height 21
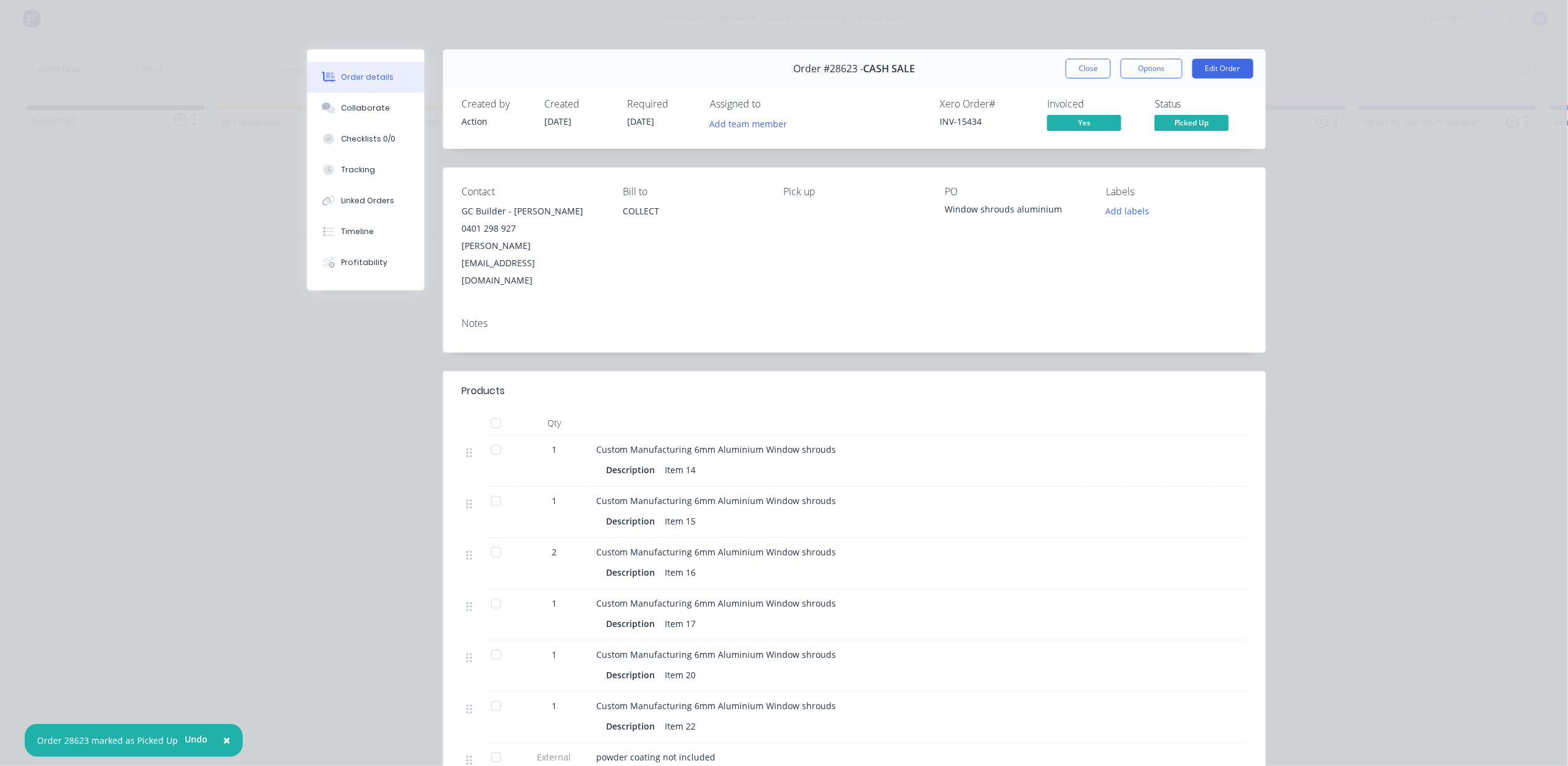
click at [1089, 72] on button "Close" at bounding box center [1088, 68] width 45 height 20
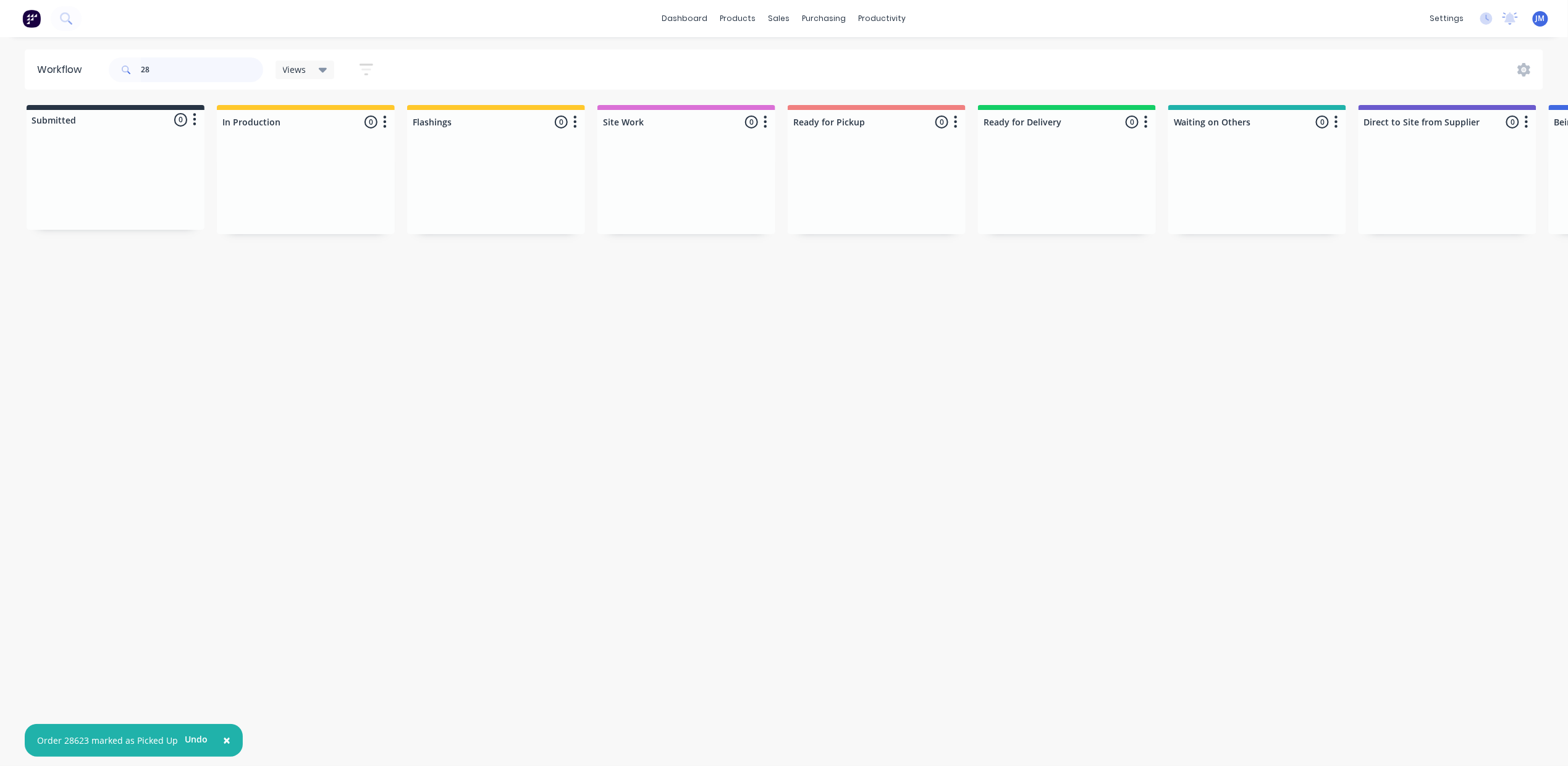
type input "2"
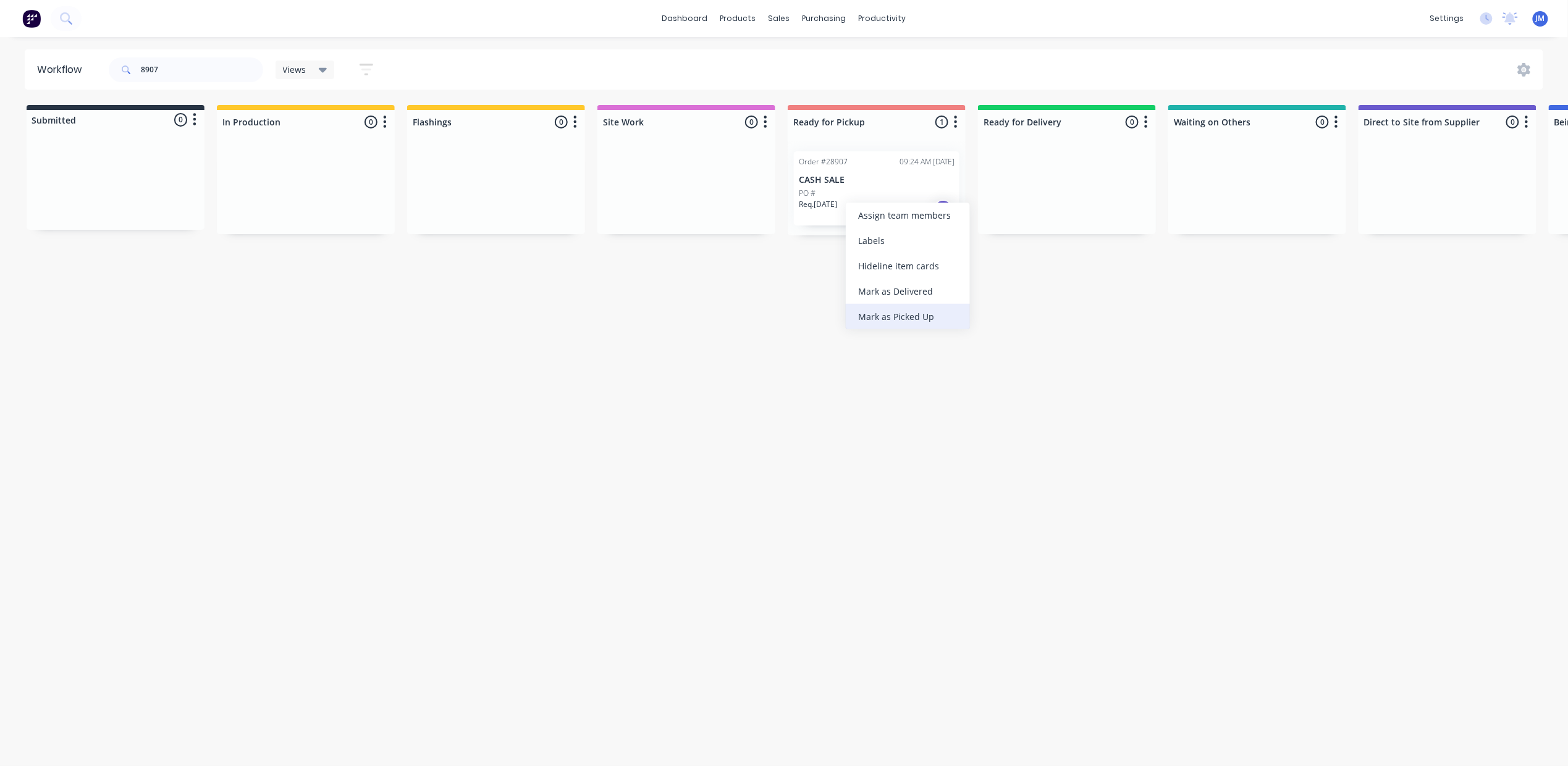
click at [941, 322] on div "Mark as Picked Up" at bounding box center [908, 316] width 124 height 25
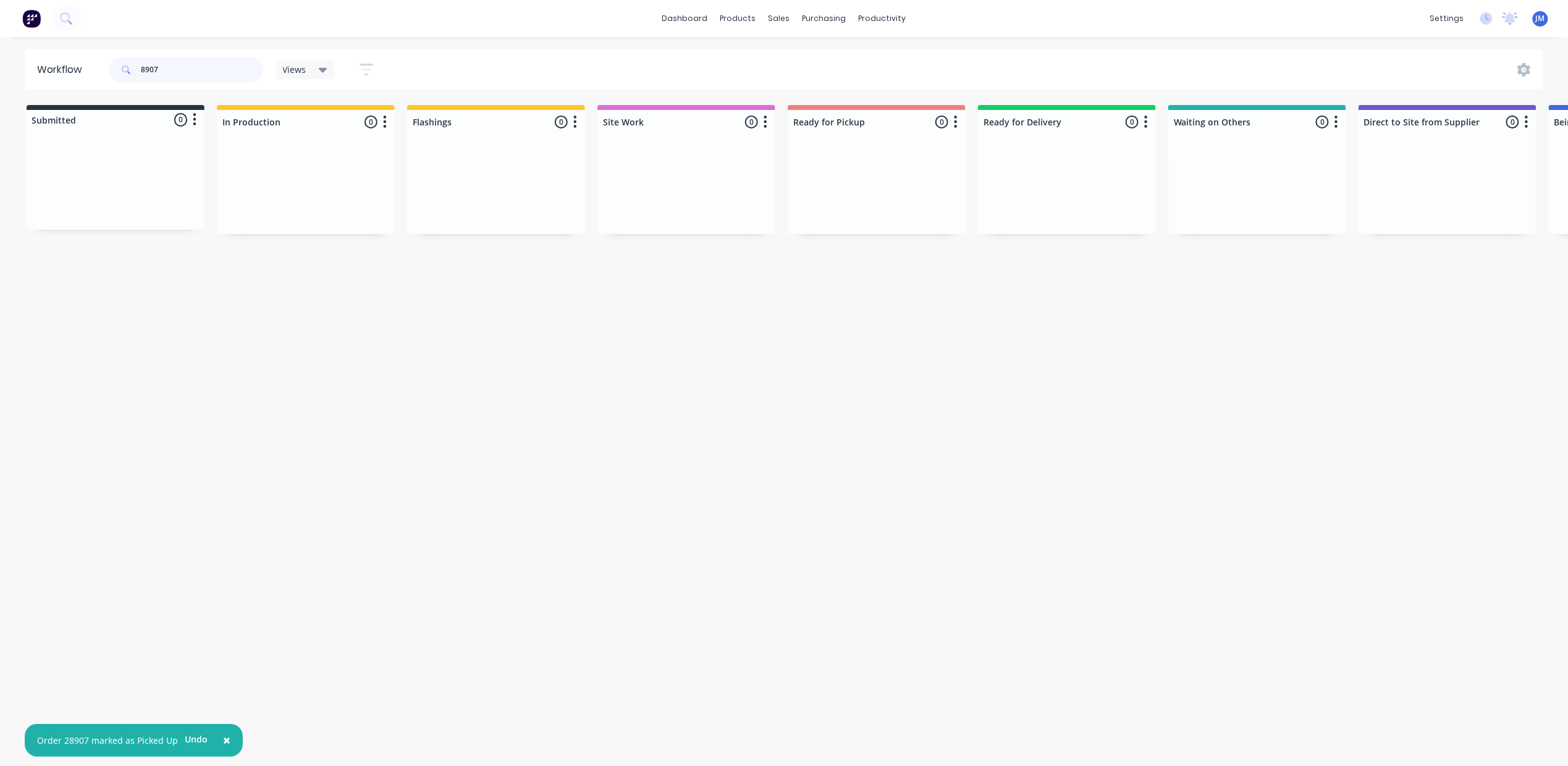
drag, startPoint x: 159, startPoint y: 62, endPoint x: 294, endPoint y: 70, distance: 135.2
click at [164, 60] on input "8907" at bounding box center [202, 70] width 122 height 25
type input "8"
click at [534, 210] on div "Req. 30/09/25 PU" at bounding box center [496, 209] width 156 height 21
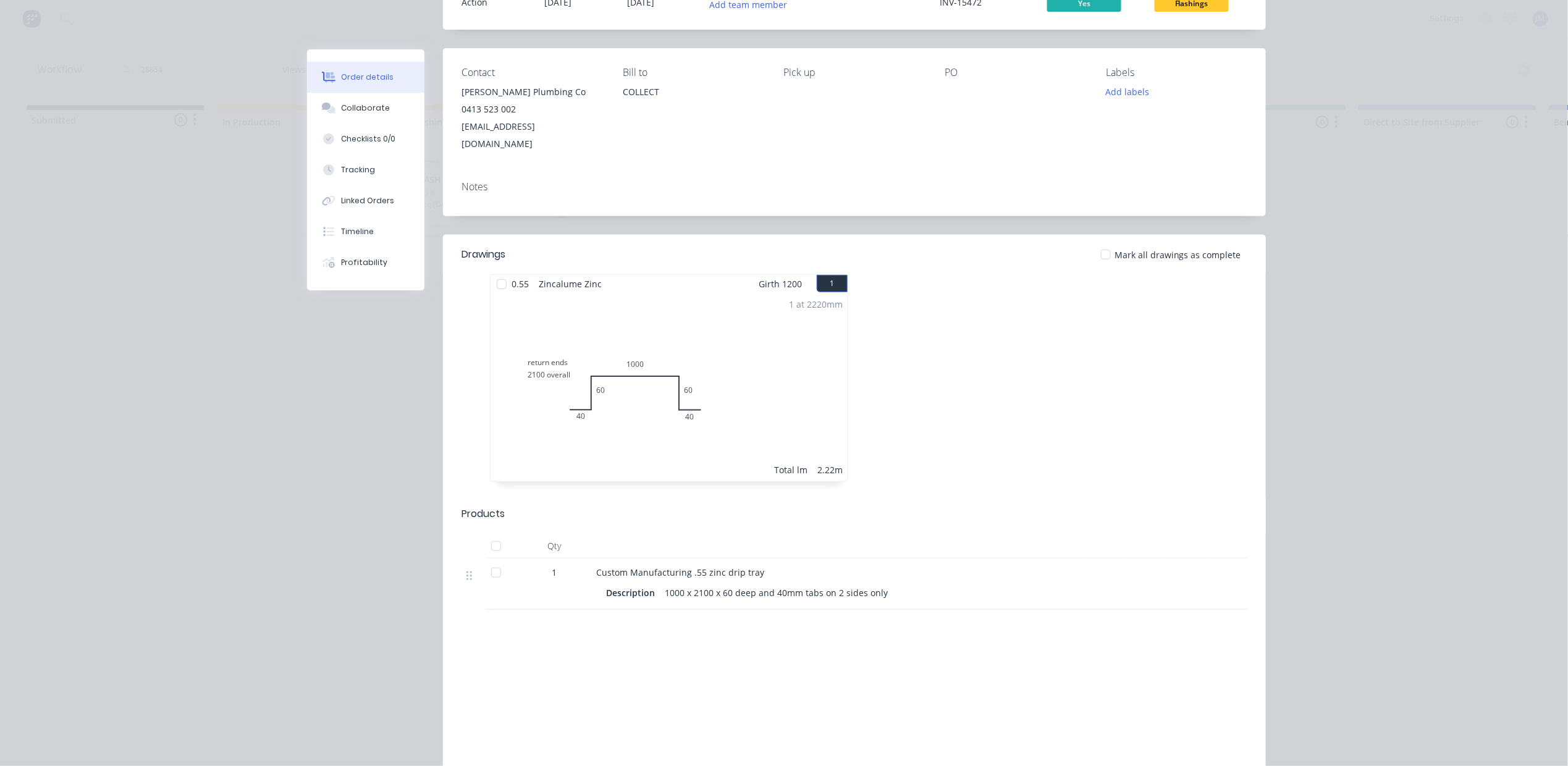
scroll to position [206, 0]
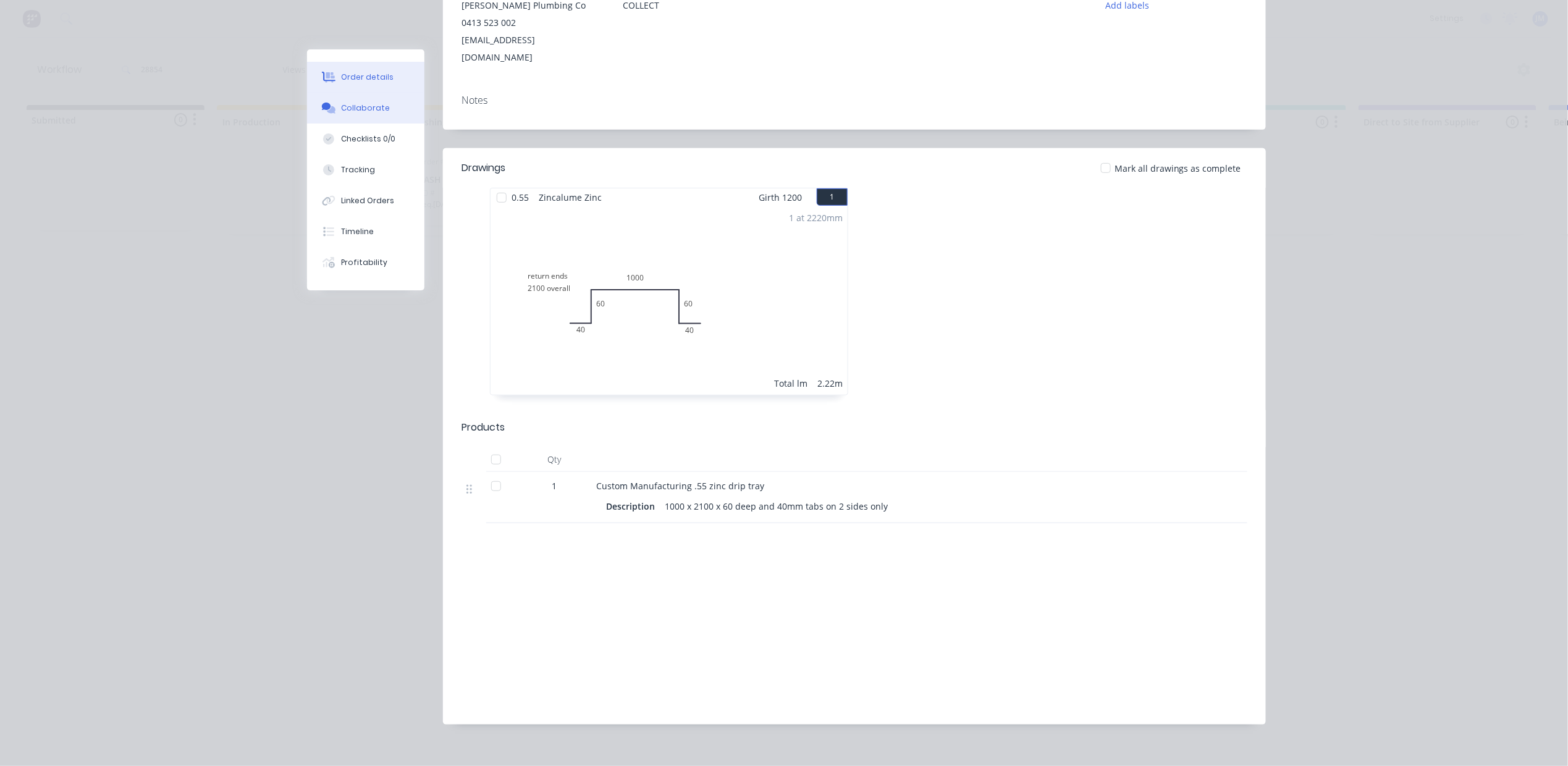
click at [359, 105] on div "Collaborate" at bounding box center [365, 108] width 49 height 11
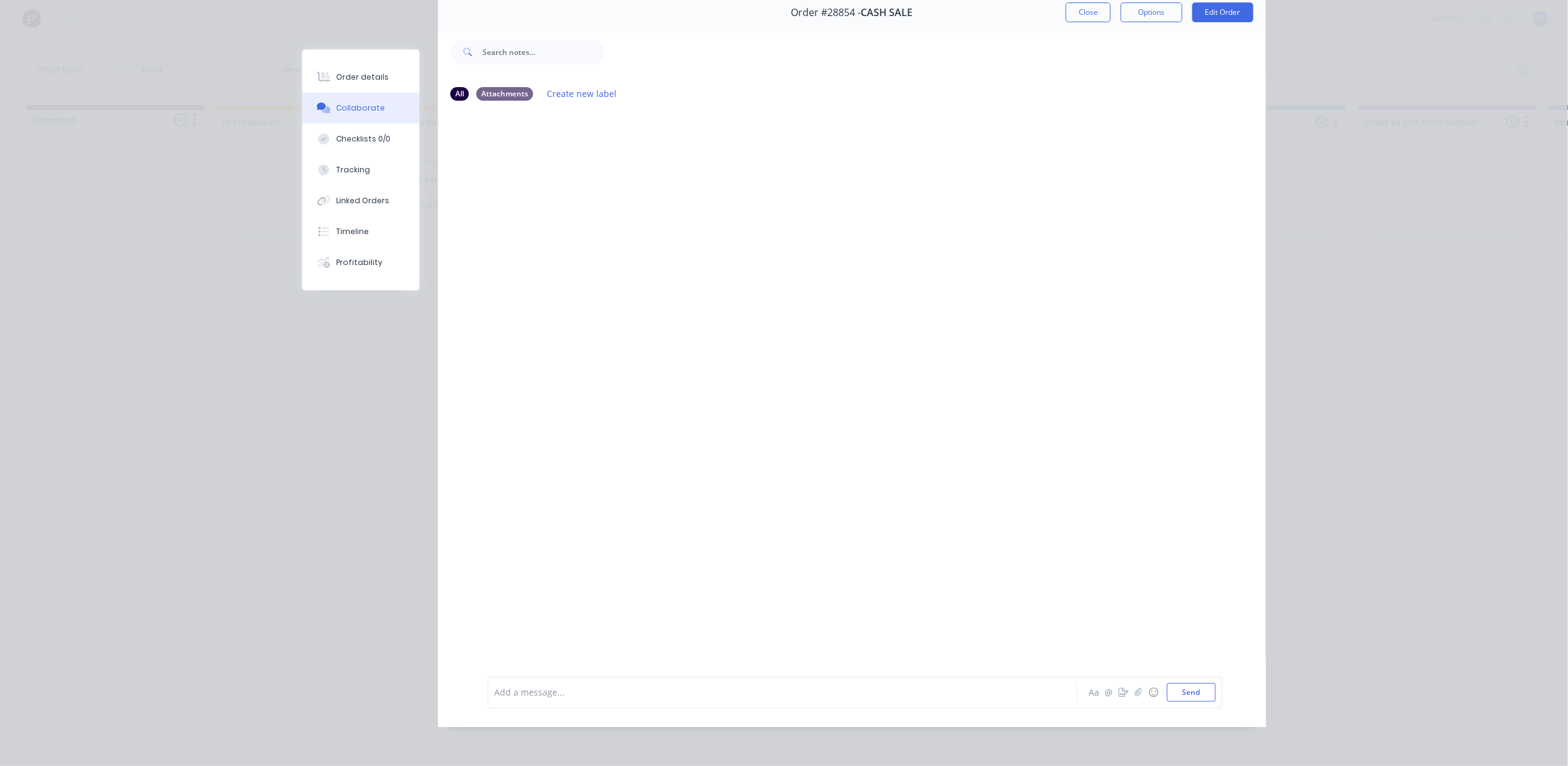
scroll to position [0, 0]
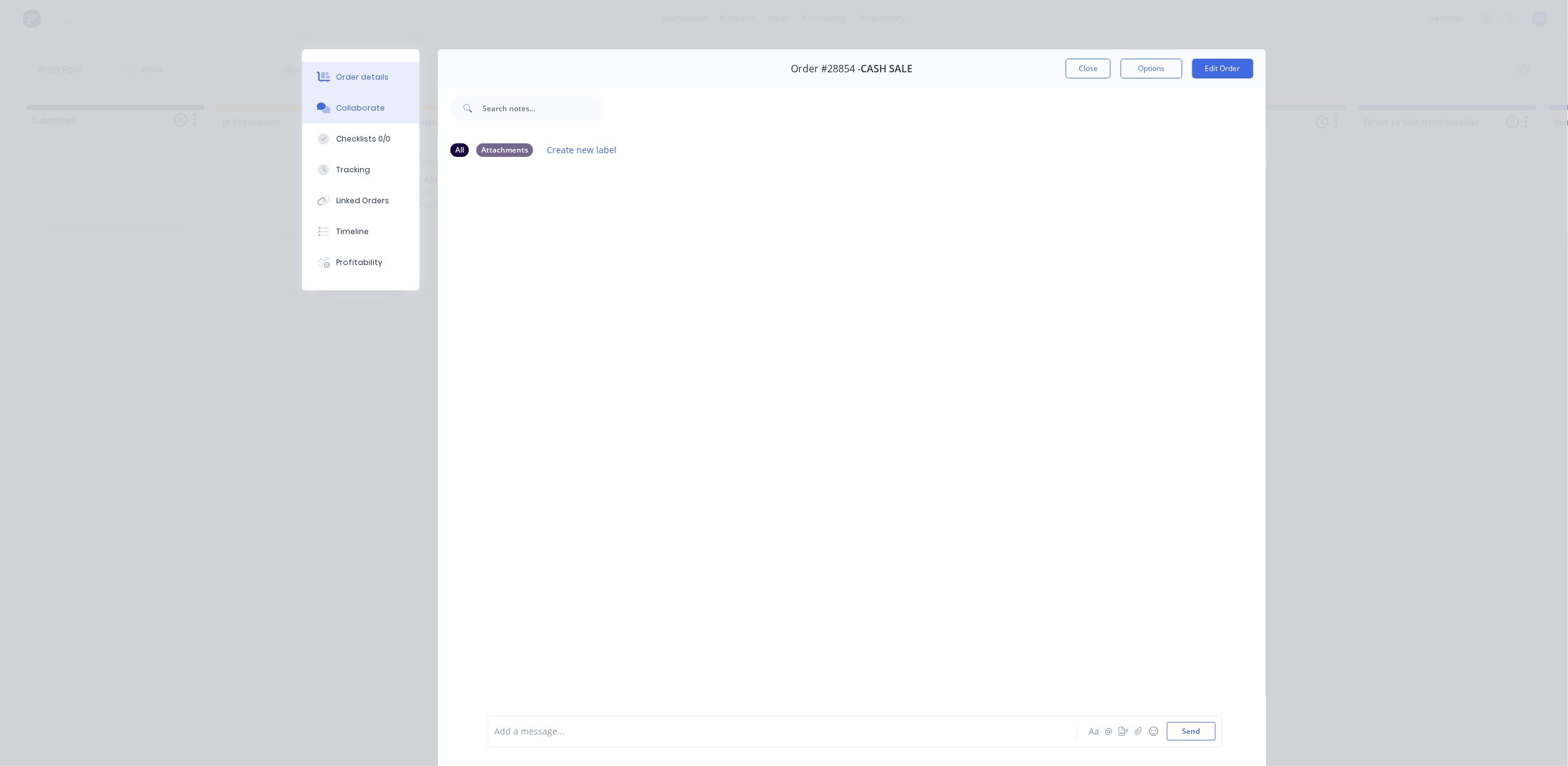
click at [388, 72] on button "Order details" at bounding box center [360, 78] width 117 height 31
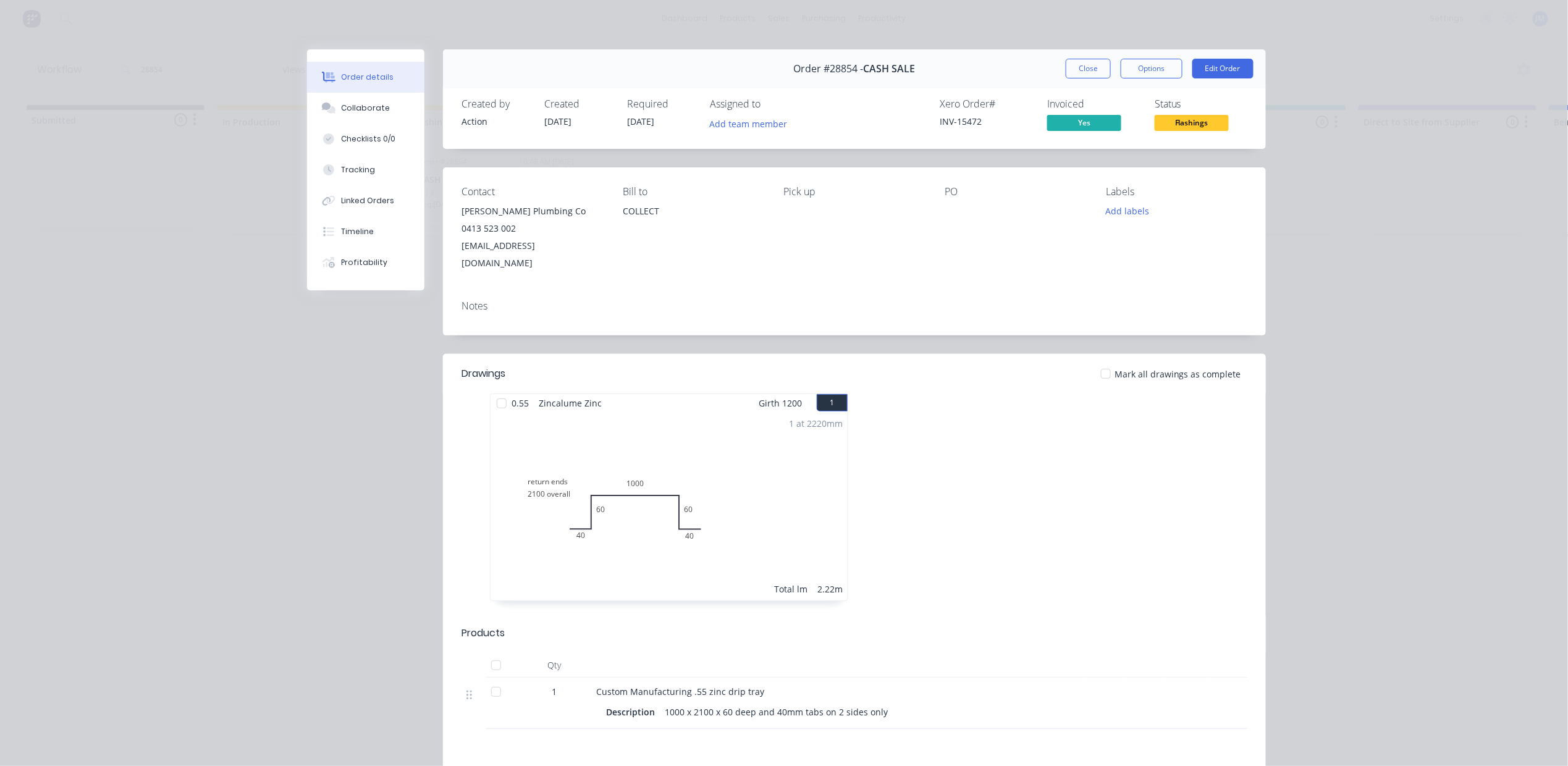
drag, startPoint x: 1080, startPoint y: 71, endPoint x: 1078, endPoint y: 62, distance: 9.2
click at [1078, 62] on button "Close" at bounding box center [1088, 68] width 45 height 20
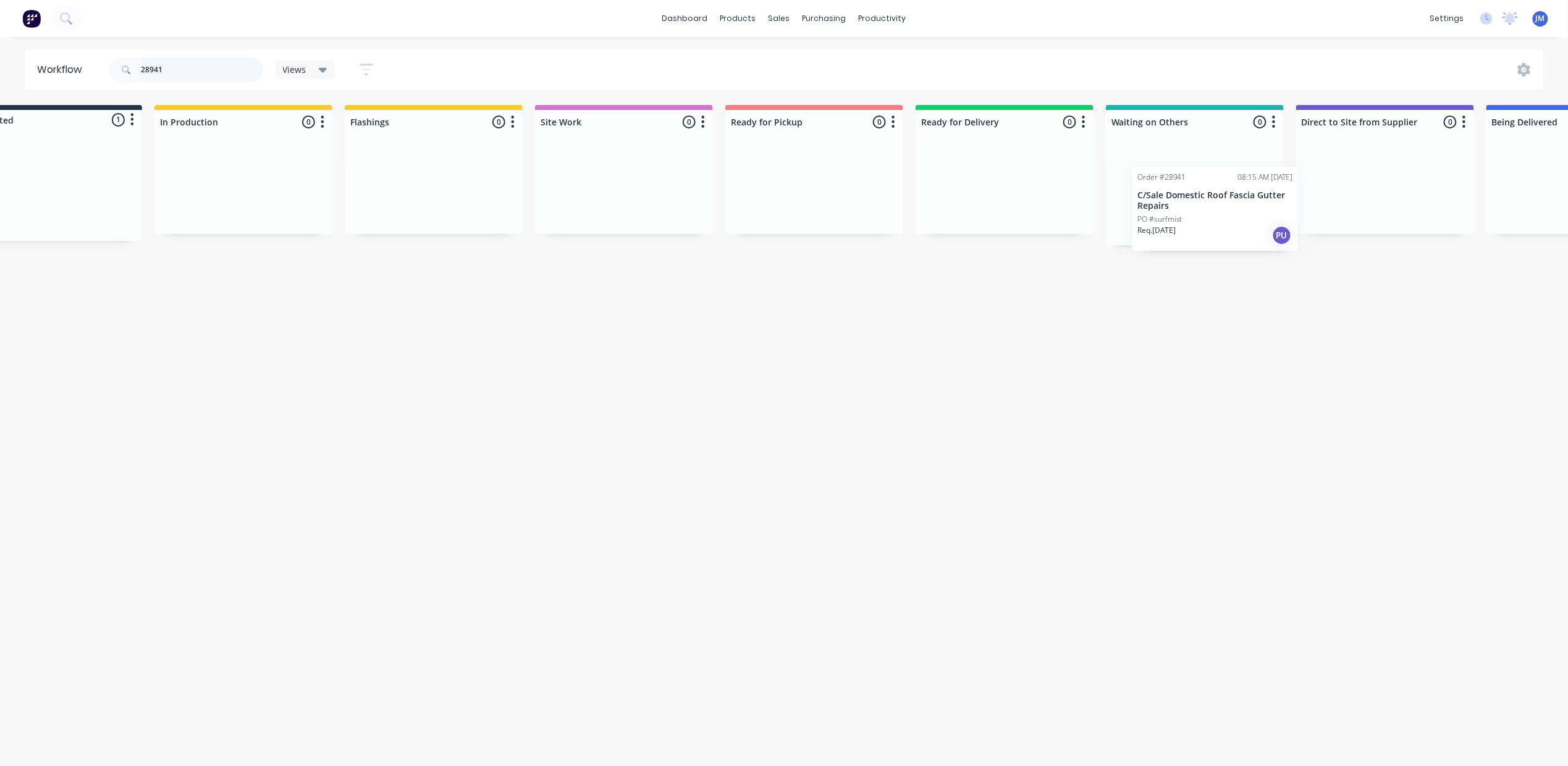
scroll to position [0, 66]
drag, startPoint x: 666, startPoint y: 179, endPoint x: 1209, endPoint y: 199, distance: 543.4
click at [1214, 213] on div "Submitted 1 Status colour #273444 hex #273444 Save Cancel Summaries Total order…" at bounding box center [1045, 175] width 2240 height 140
type input "2"
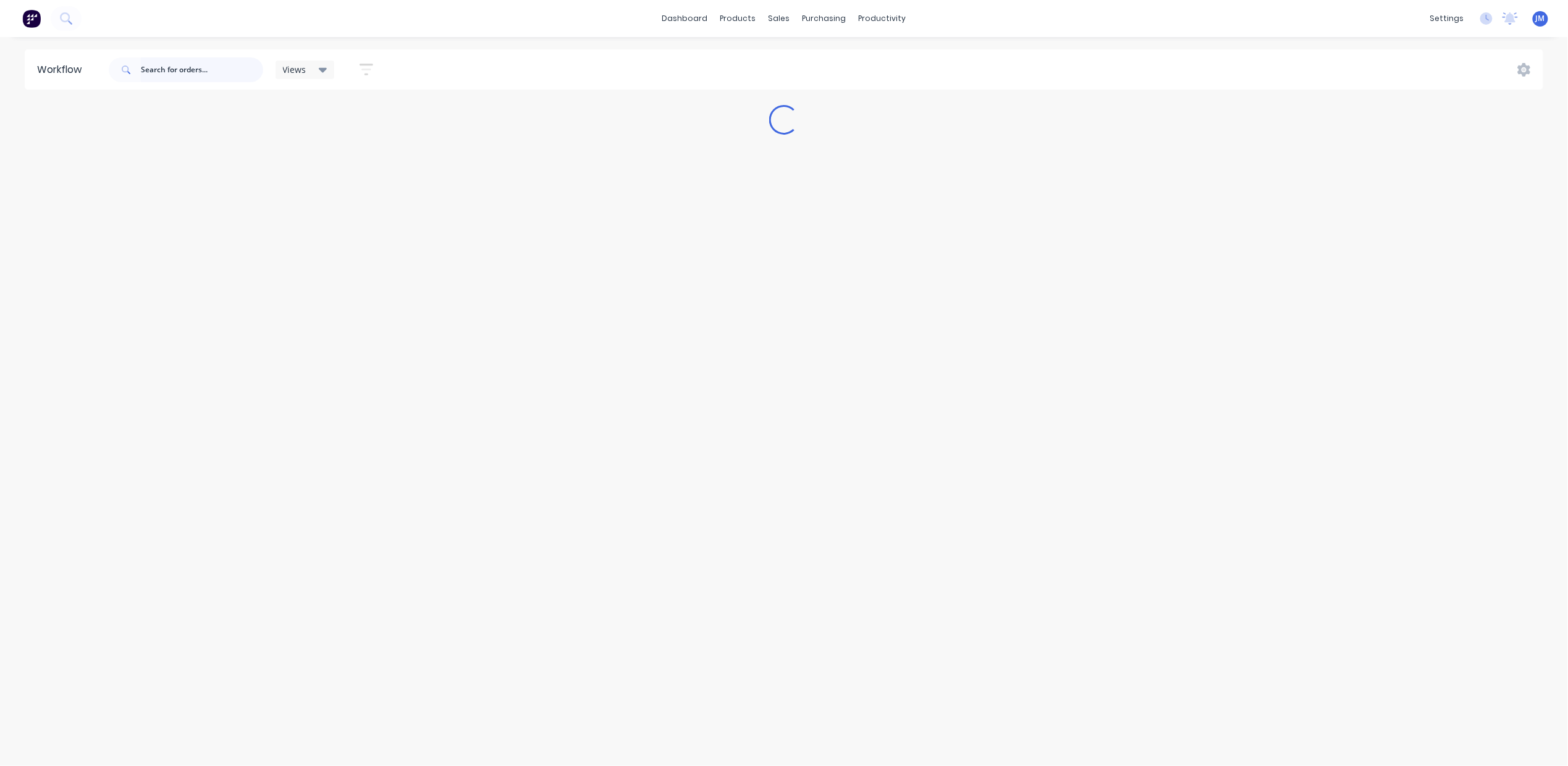
scroll to position [0, 0]
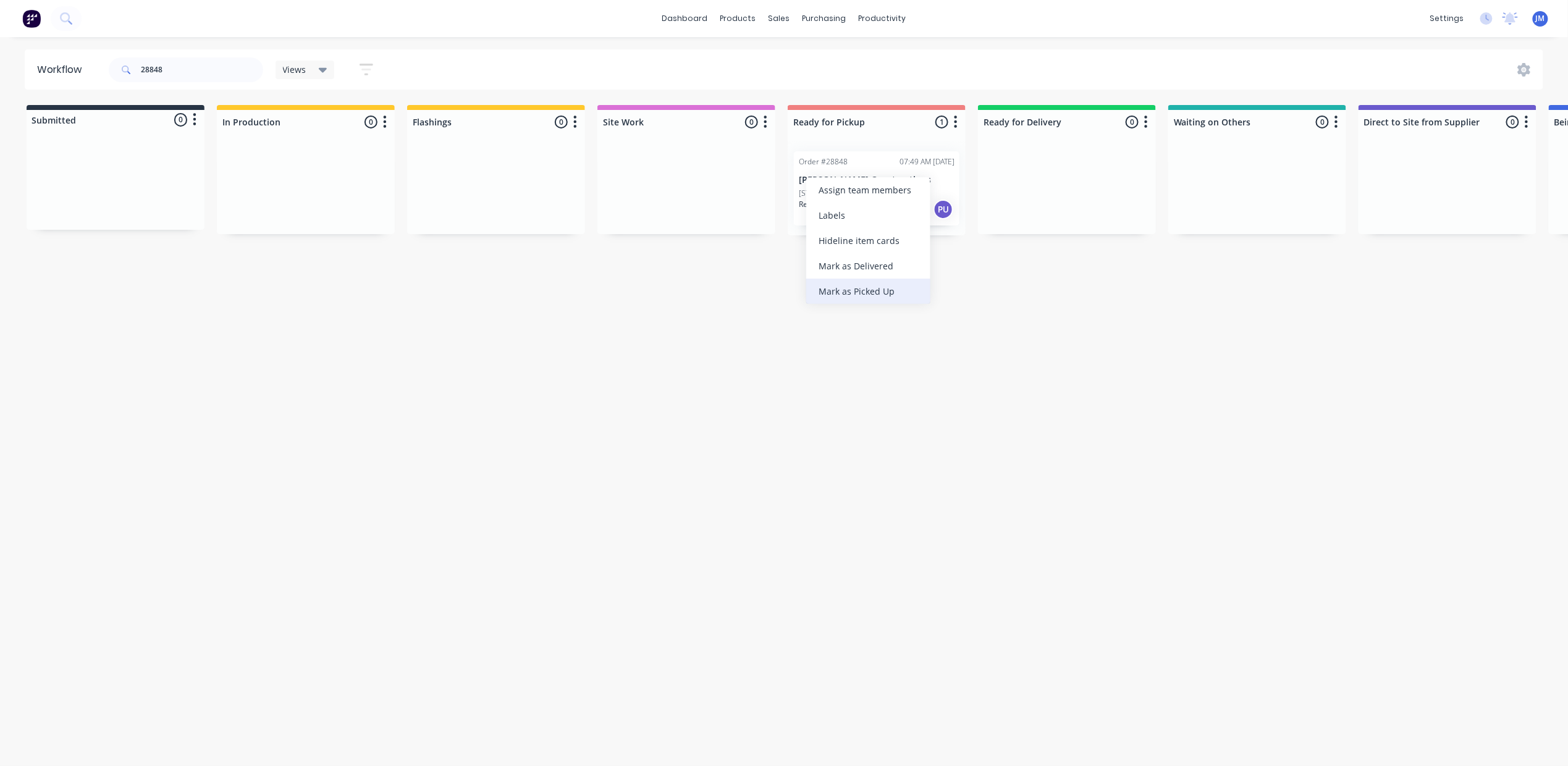
click at [873, 290] on div "Mark as Picked Up" at bounding box center [868, 290] width 124 height 25
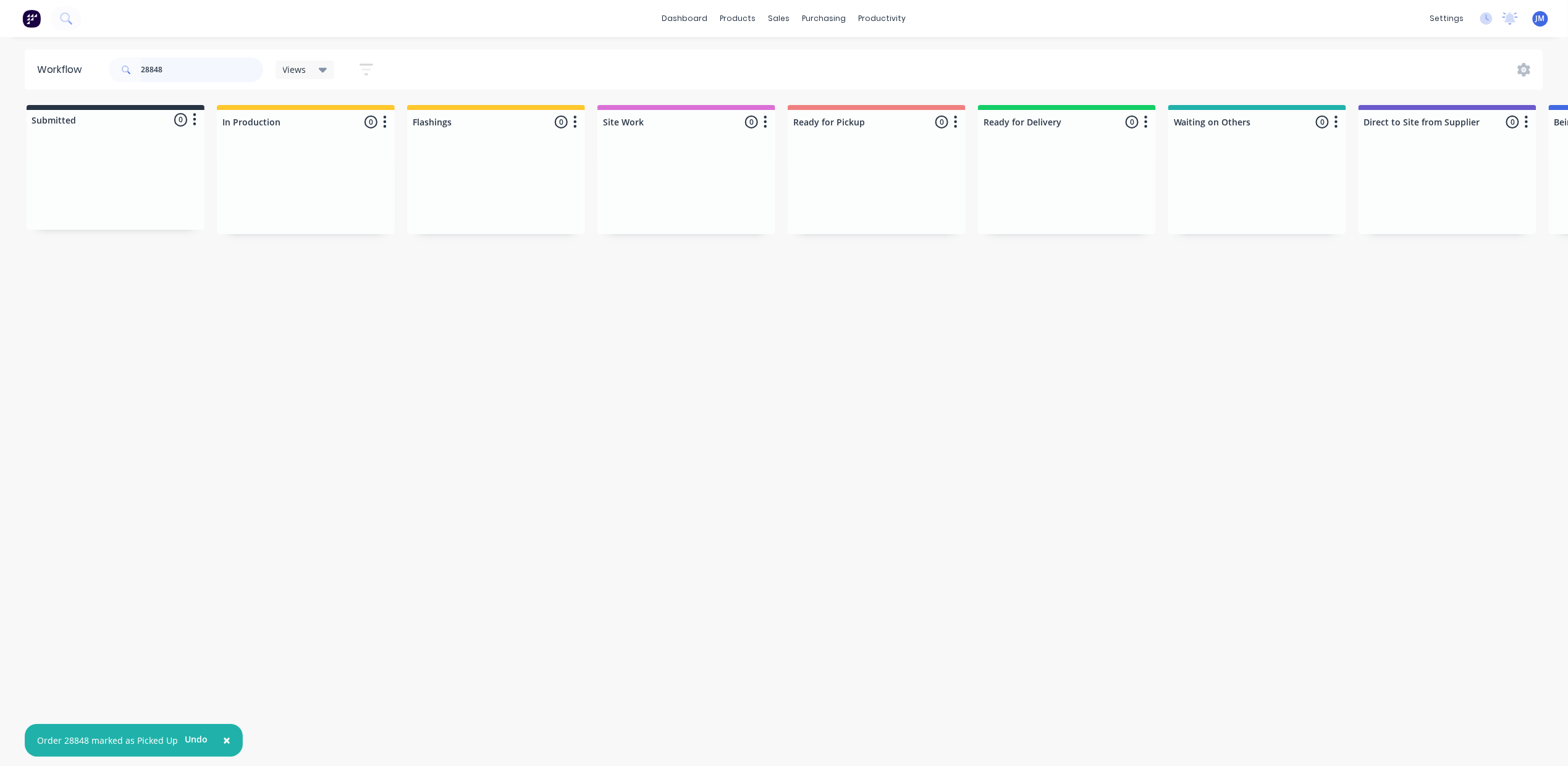
click at [196, 78] on input "28848" at bounding box center [202, 70] width 122 height 25
drag, startPoint x: 497, startPoint y: 176, endPoint x: 511, endPoint y: 181, distance: 14.9
click at [511, 181] on div "Order #28805 03:53 PM 23/09/25 Waterfox Plumbing PO #23590 Req. 30/09/25 Del" at bounding box center [496, 188] width 178 height 94
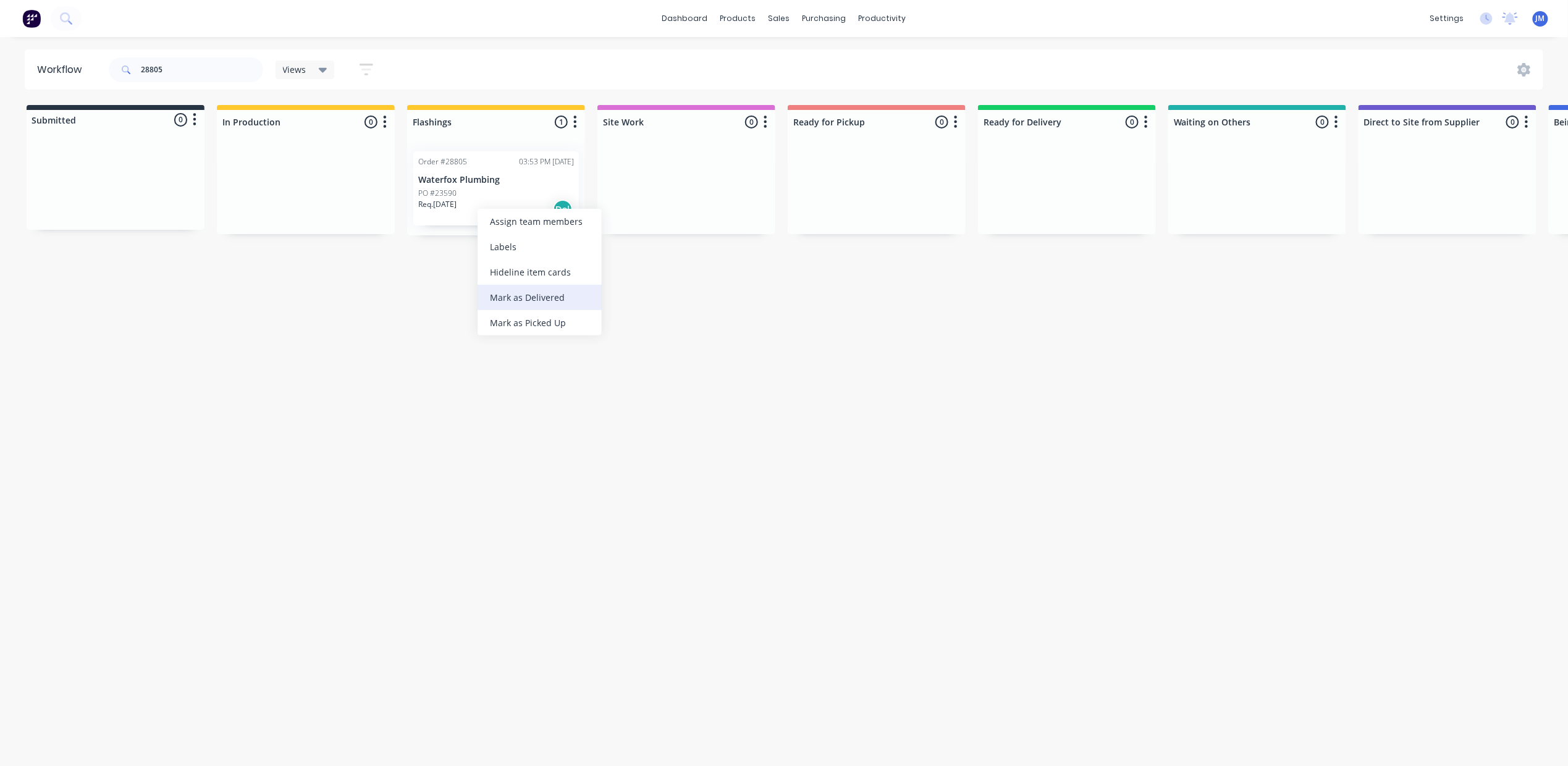
click at [545, 287] on div "Mark as Delivered" at bounding box center [540, 296] width 124 height 25
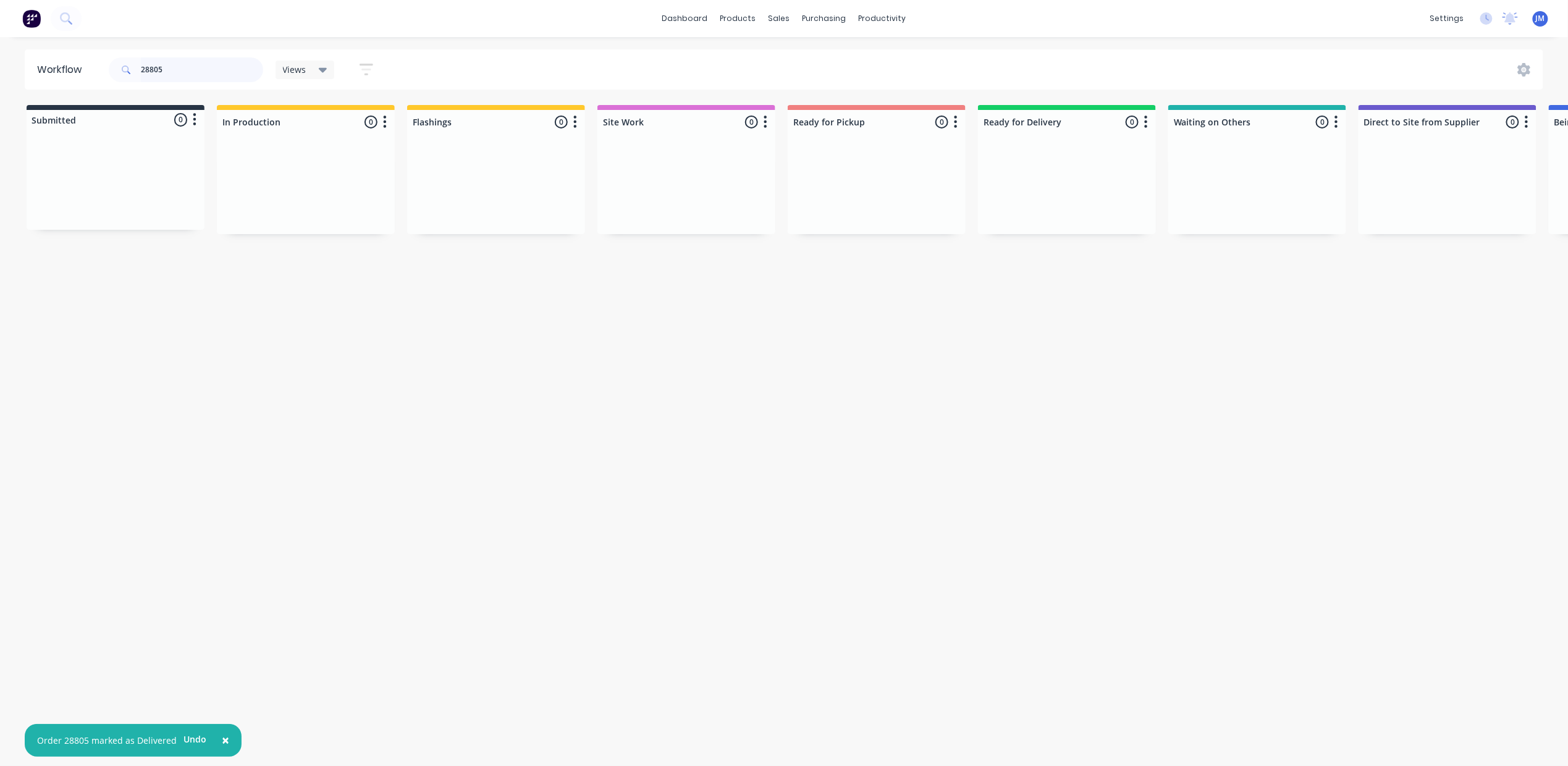
click at [164, 72] on input "28805" at bounding box center [202, 70] width 122 height 25
type input "2"
drag, startPoint x: 1257, startPoint y: 206, endPoint x: 834, endPoint y: 179, distance: 423.9
click at [834, 179] on div "Submitted 0 Status colour #273444 hex #273444 Save Cancel Summaries Total order…" at bounding box center [1108, 170] width 2240 height 130
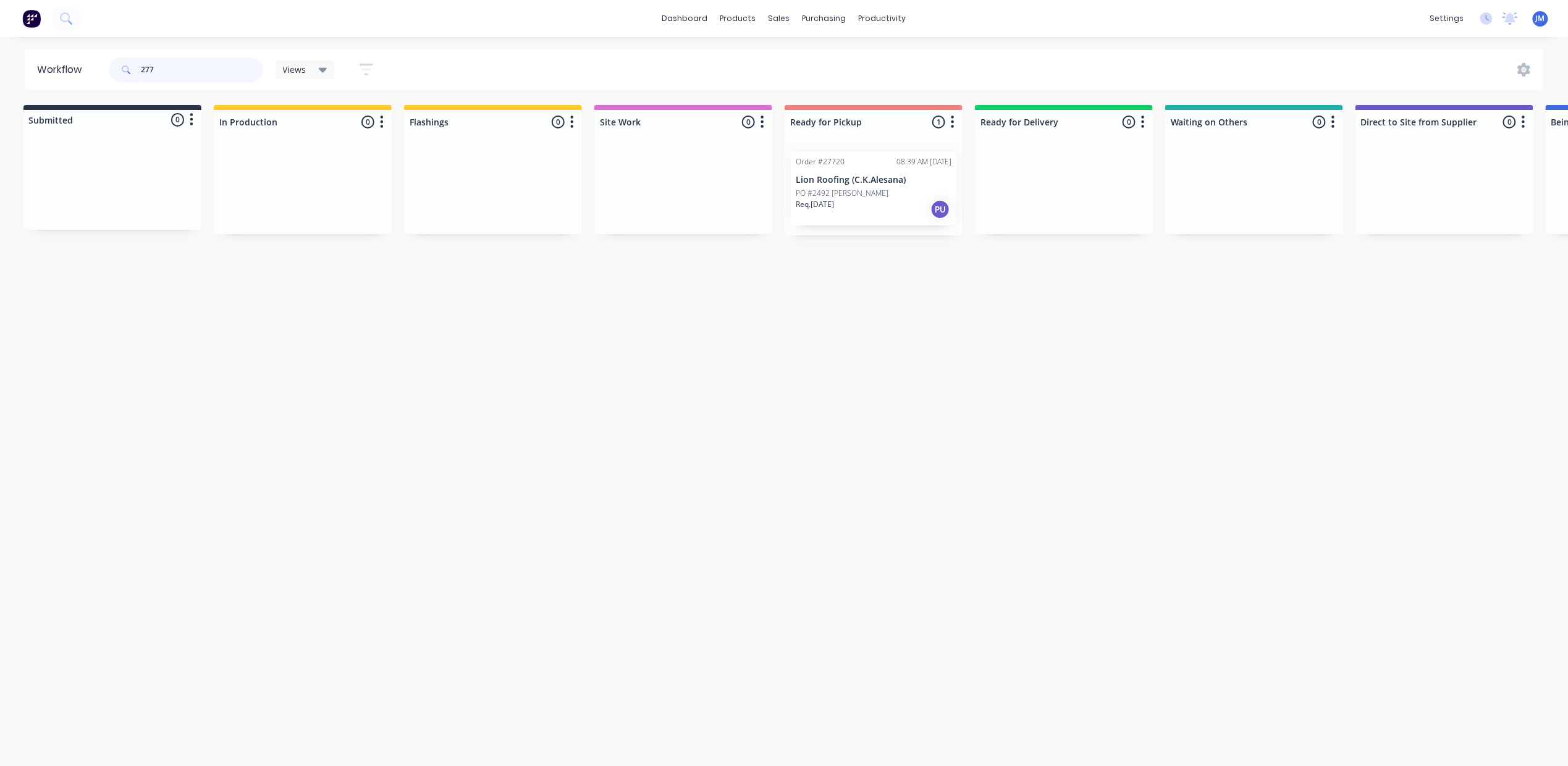
scroll to position [0, 0]
click at [922, 320] on div "Mark as Picked Up" at bounding box center [933, 315] width 124 height 25
click at [184, 79] on input "28269" at bounding box center [202, 70] width 122 height 25
drag, startPoint x: 1106, startPoint y: 218, endPoint x: 267, endPoint y: 152, distance: 841.6
click at [242, 182] on div "Submitted 0 Status colour #273444 hex #273444 Save Cancel Summaries Total order…" at bounding box center [1110, 175] width 2240 height 140
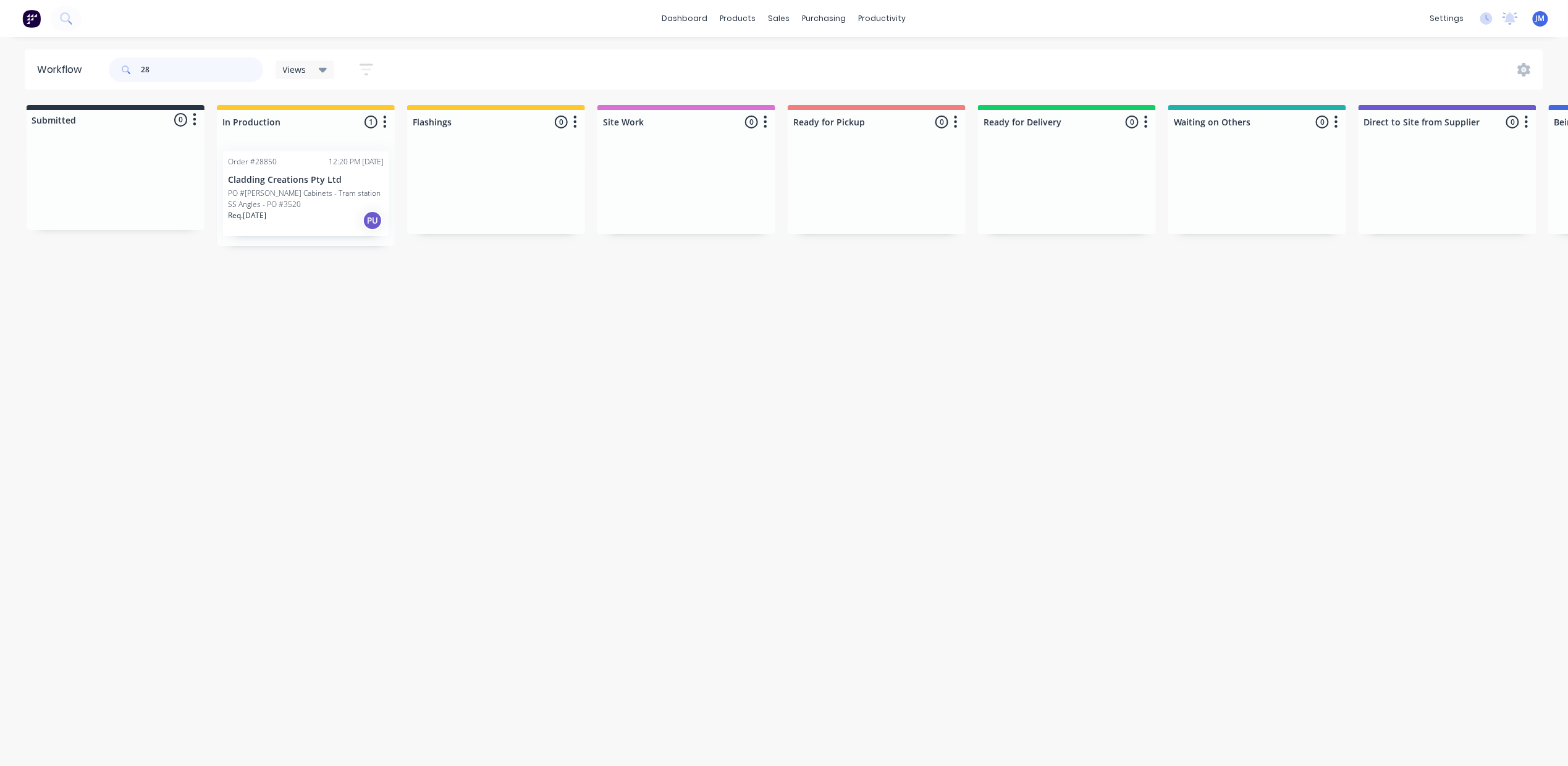
type input "2"
type input "10860"
click at [277, 181] on p "Cladding Creations Pty Ltd" at bounding box center [305, 180] width 156 height 10
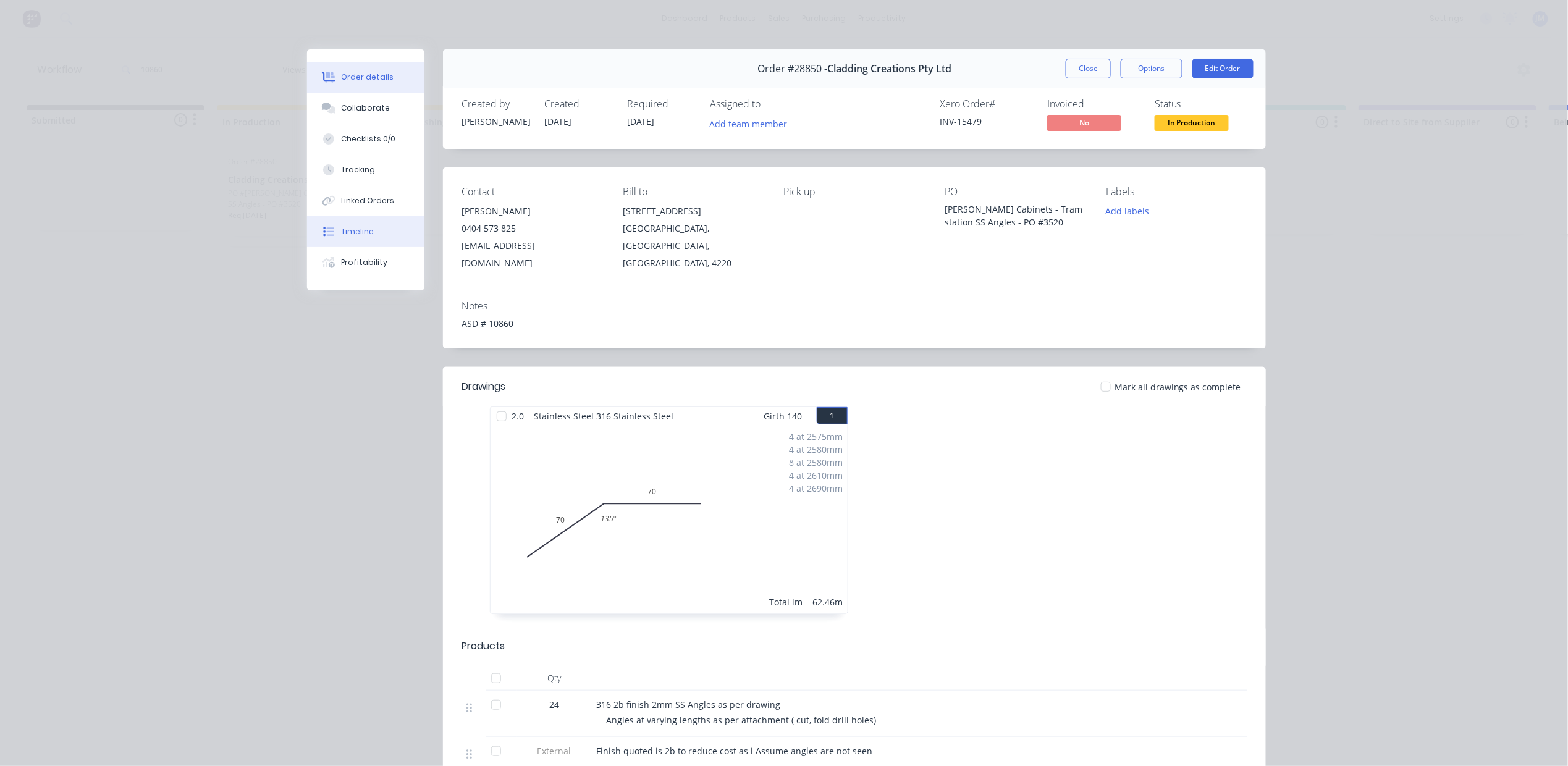
drag, startPoint x: 347, startPoint y: 199, endPoint x: 418, endPoint y: 223, distance: 74.9
click at [347, 200] on div "Linked Orders" at bounding box center [368, 200] width 53 height 11
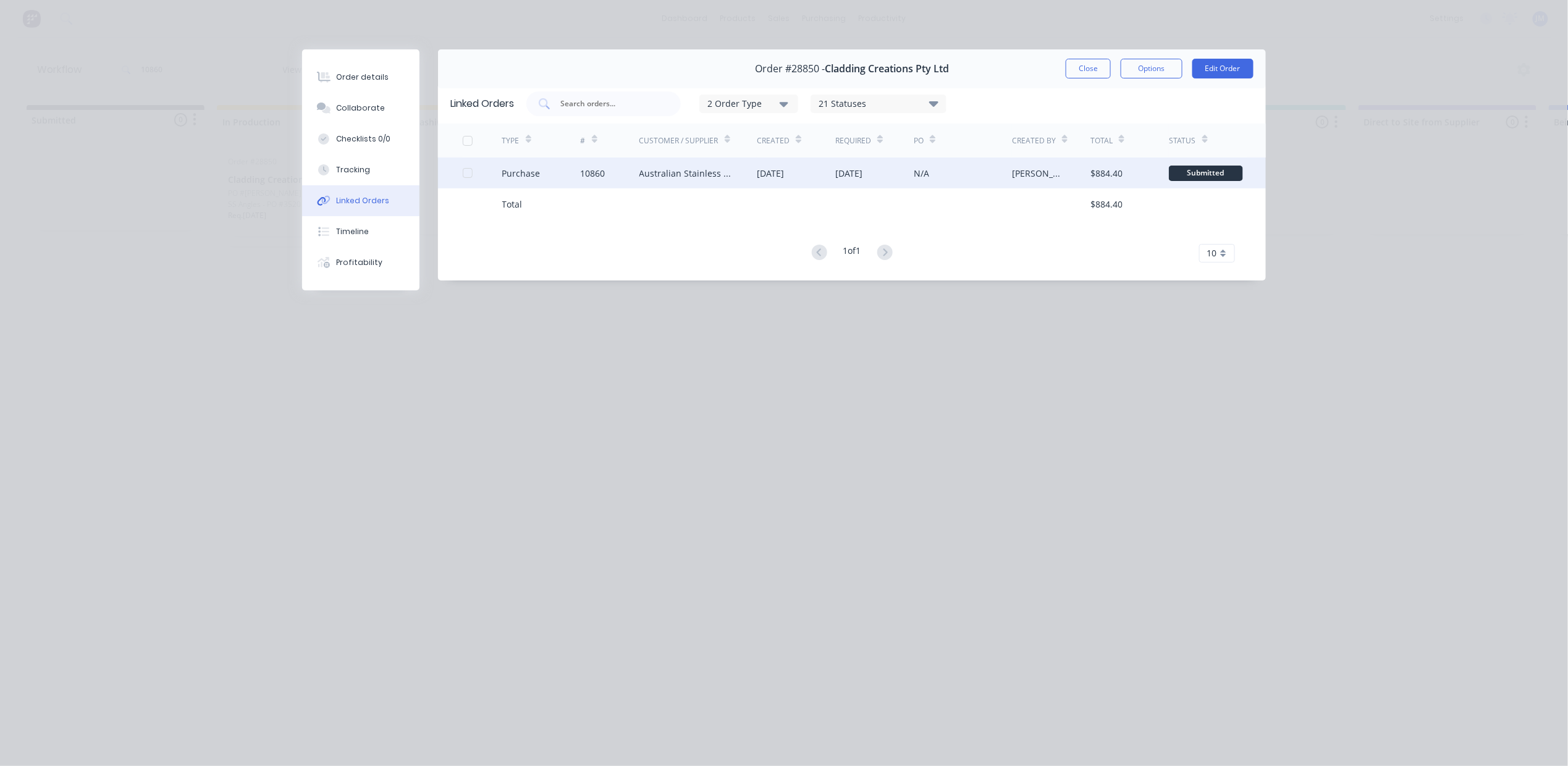
click at [736, 171] on div "Australian Stainless Distribution P/L" at bounding box center [698, 173] width 118 height 31
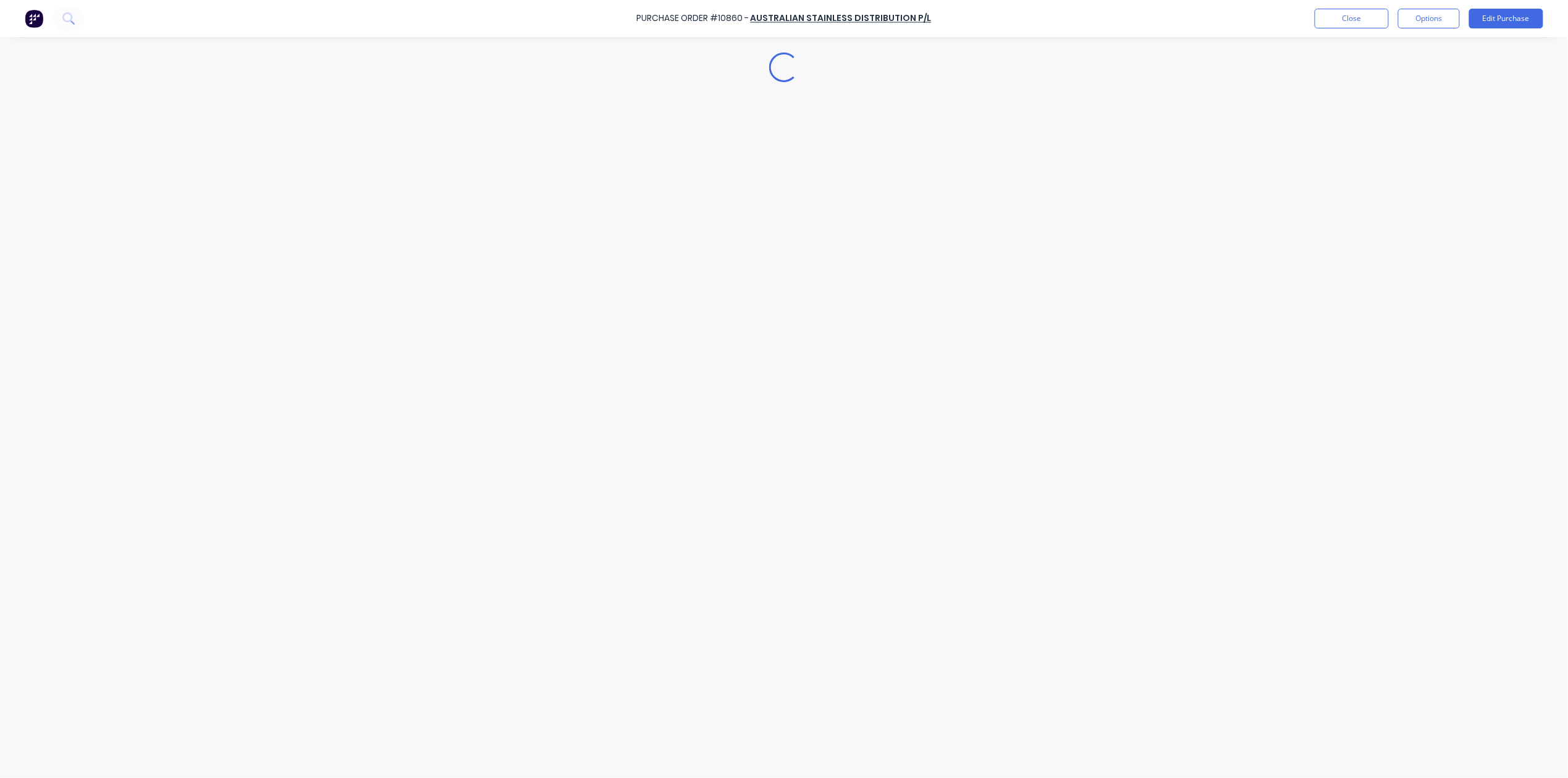
type textarea "x"
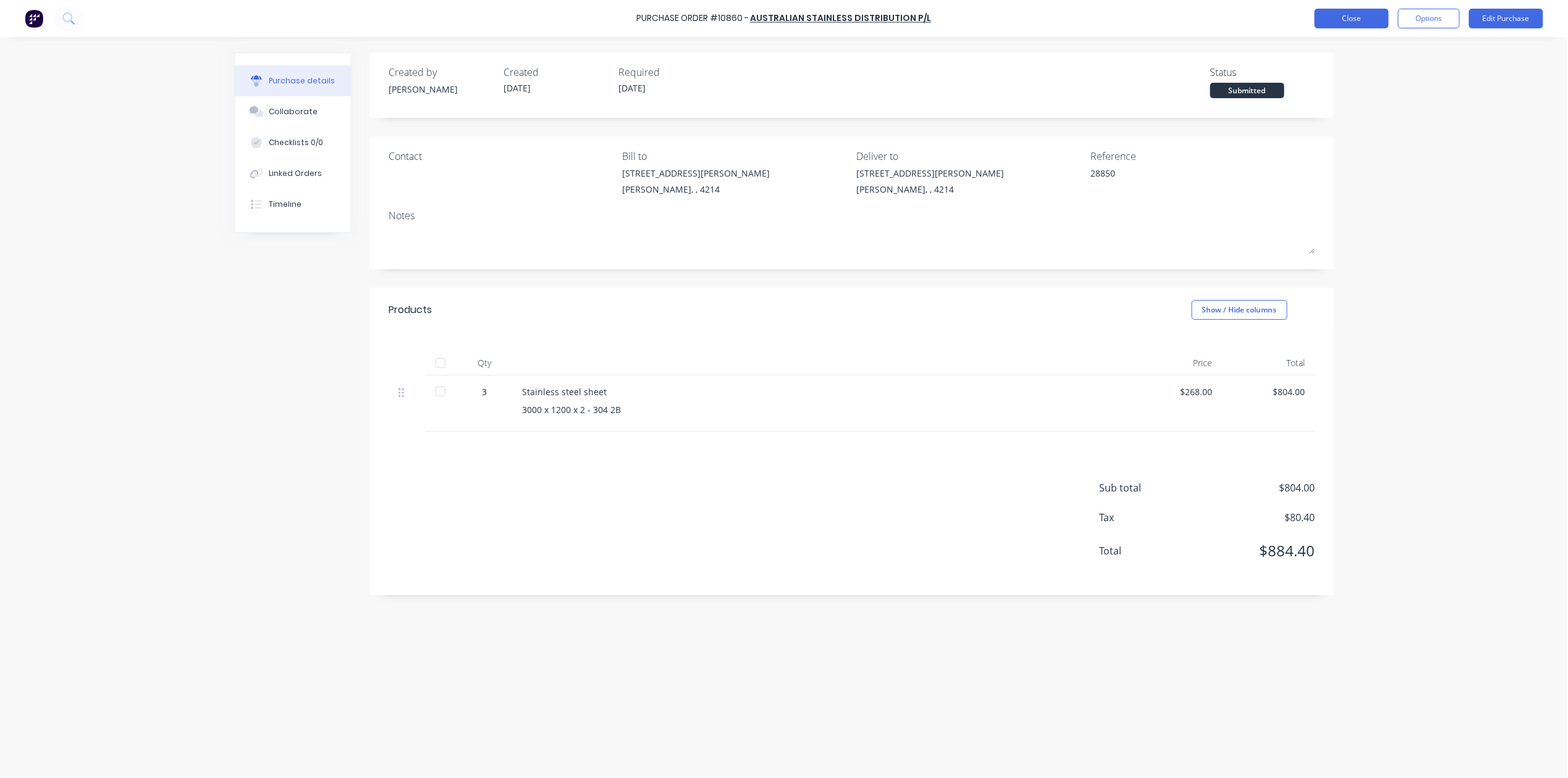
click at [1347, 18] on button "Close" at bounding box center [1352, 18] width 74 height 20
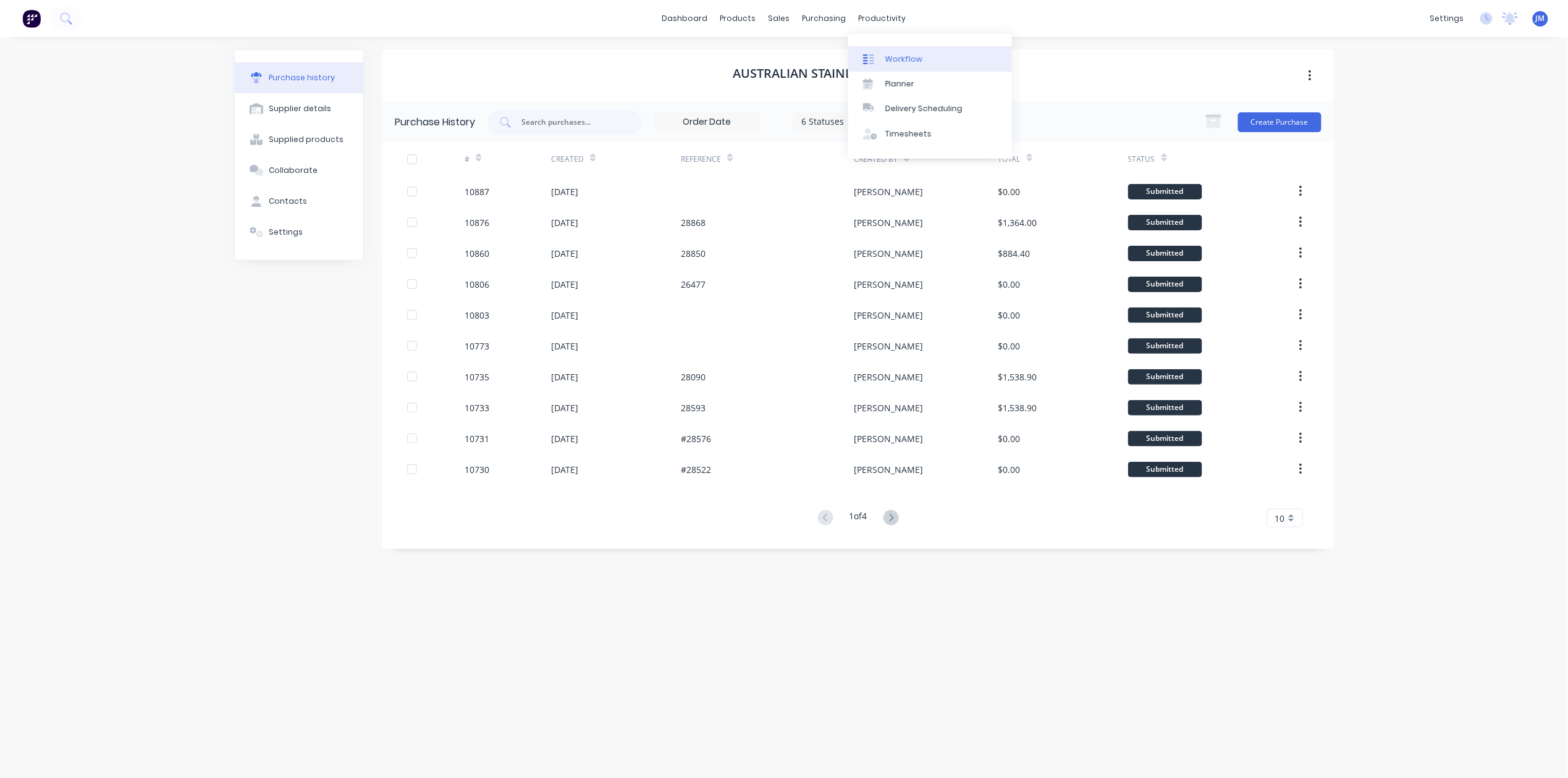
click at [878, 58] on div at bounding box center [871, 59] width 18 height 11
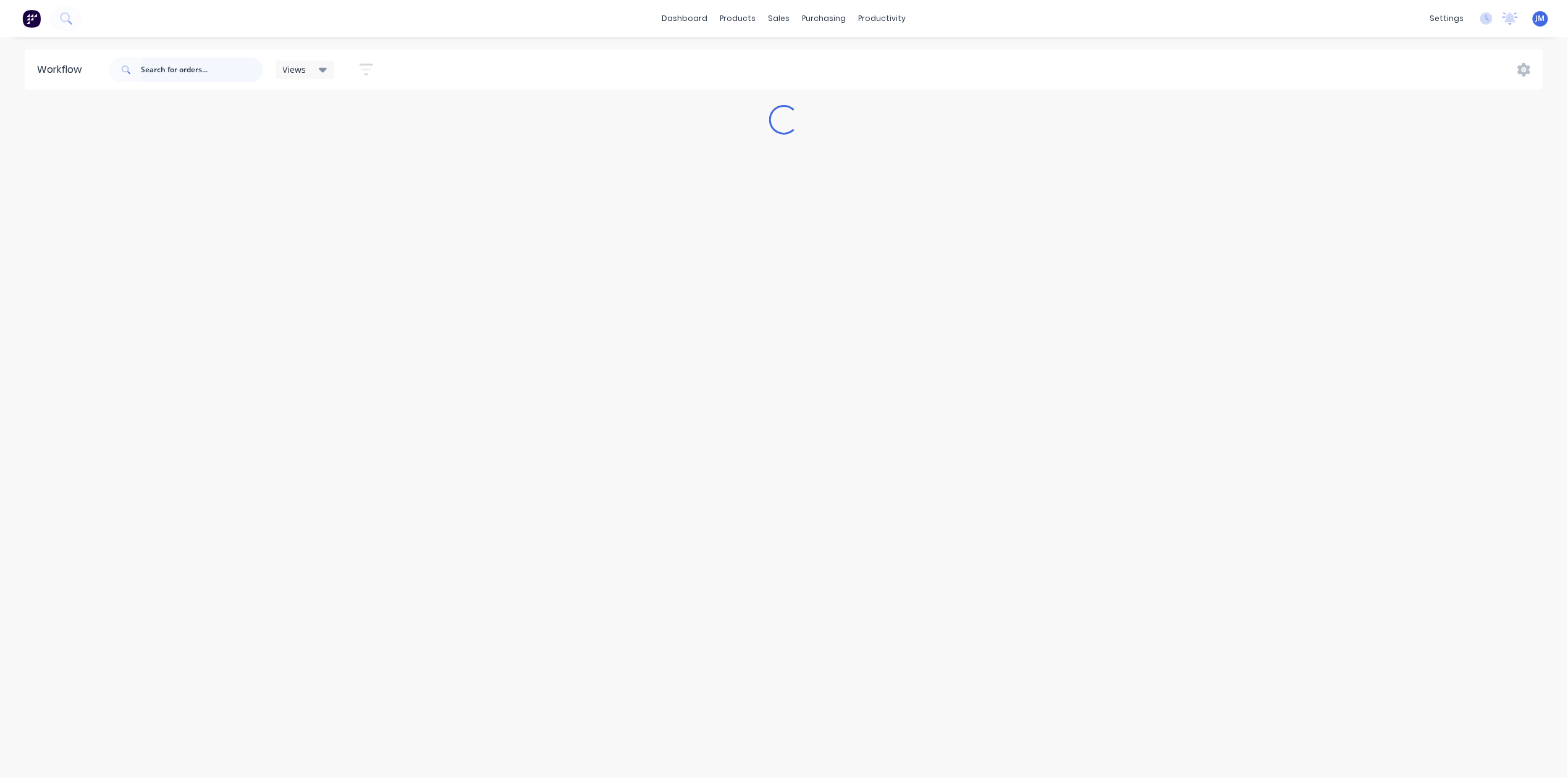
click at [185, 68] on input "text" at bounding box center [202, 70] width 122 height 25
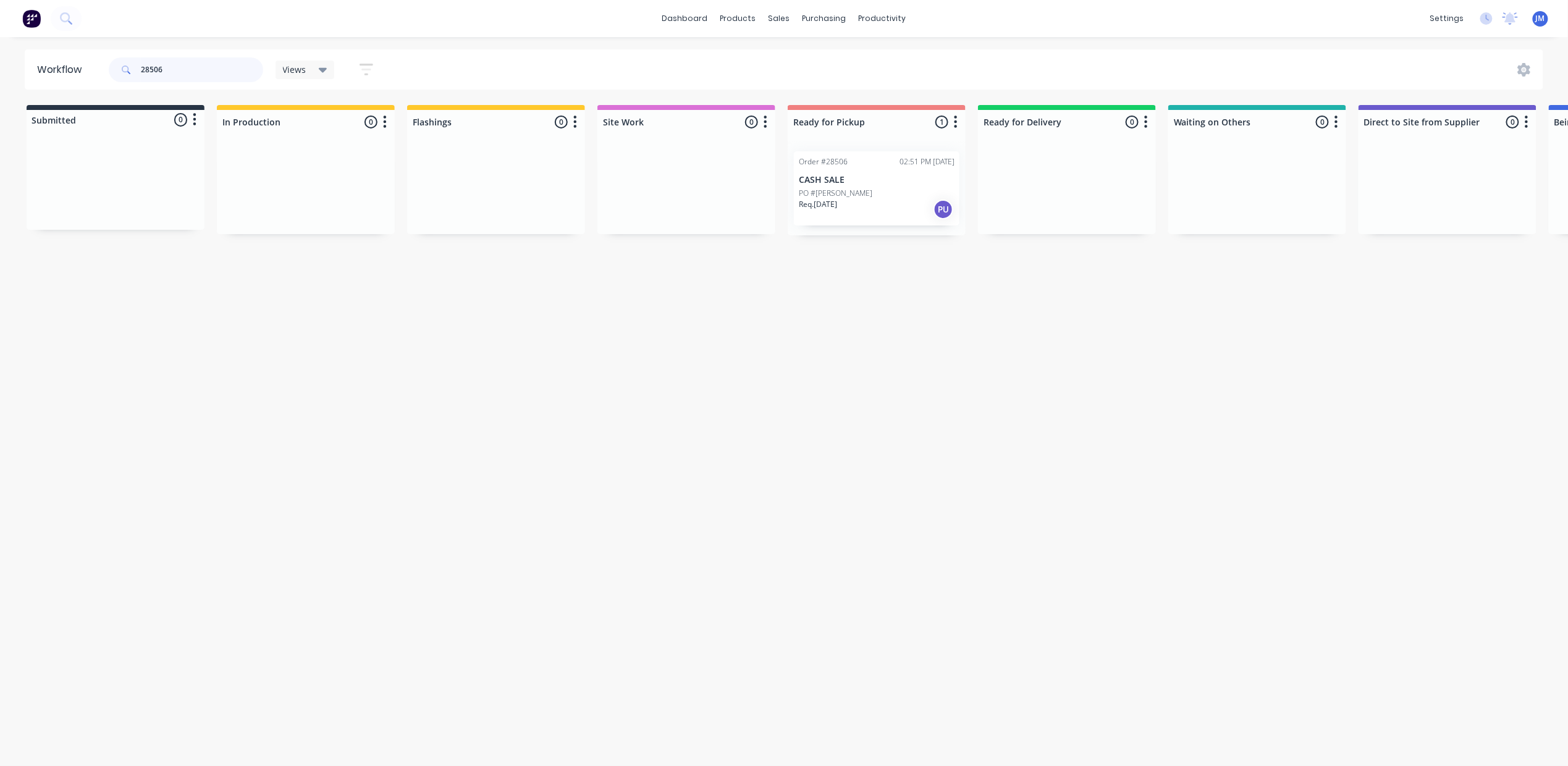
type input "28506"
click at [837, 203] on p "Req. 12/09/25" at bounding box center [818, 204] width 38 height 11
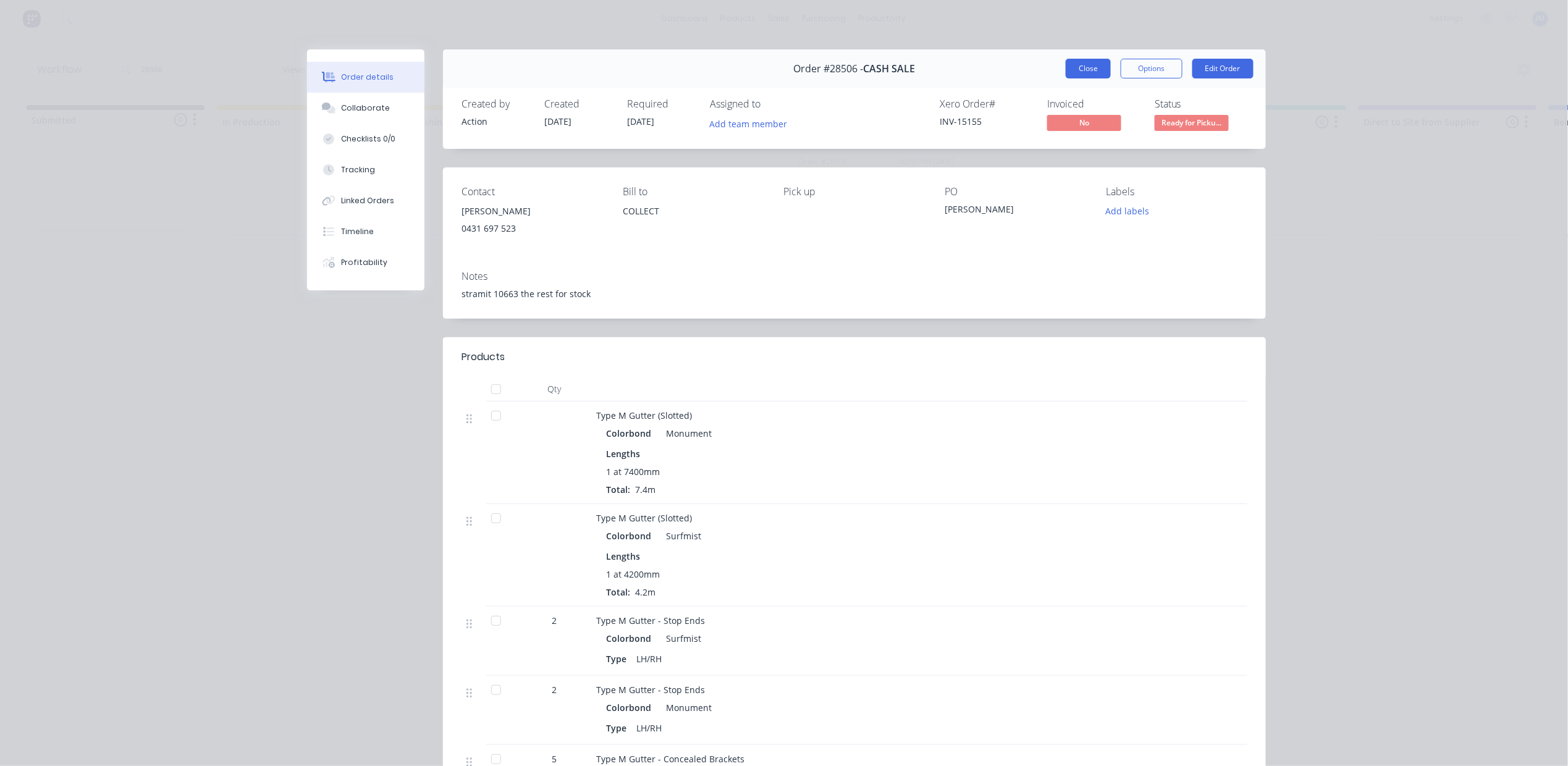
click at [1071, 69] on button "Close" at bounding box center [1088, 68] width 45 height 20
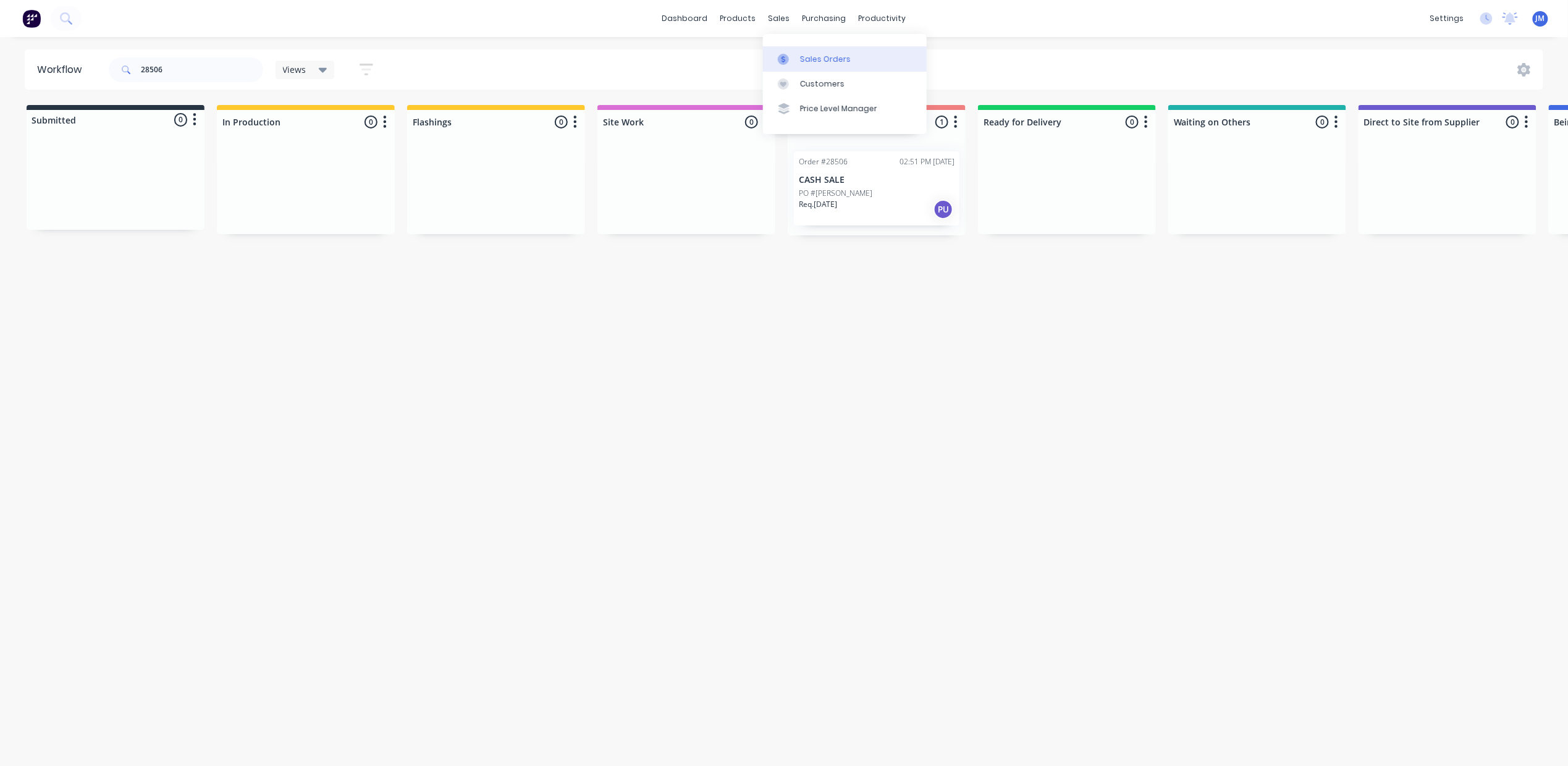
click at [811, 60] on div "Sales Orders" at bounding box center [825, 59] width 51 height 11
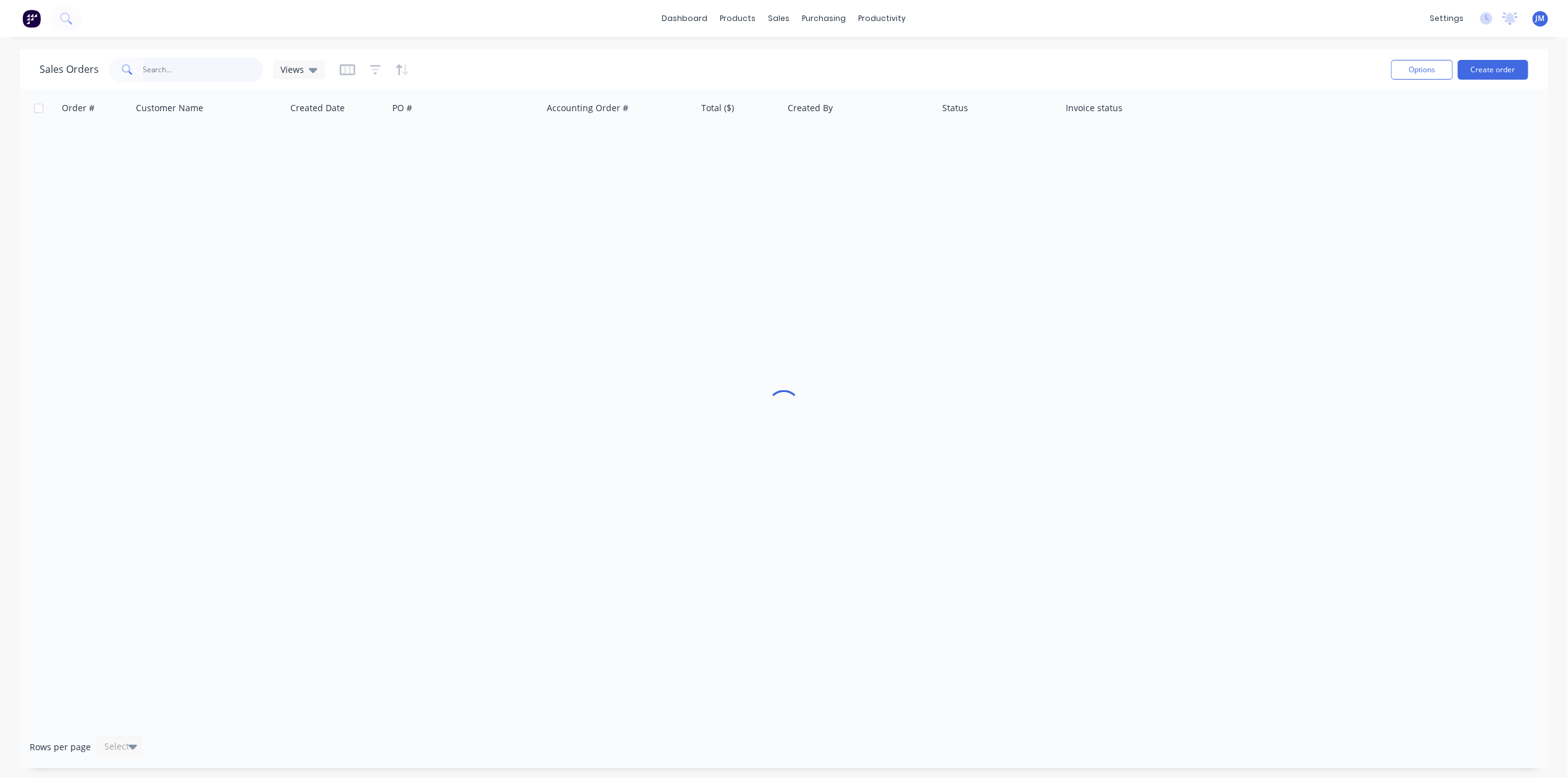
click at [154, 75] on input "text" at bounding box center [203, 70] width 121 height 25
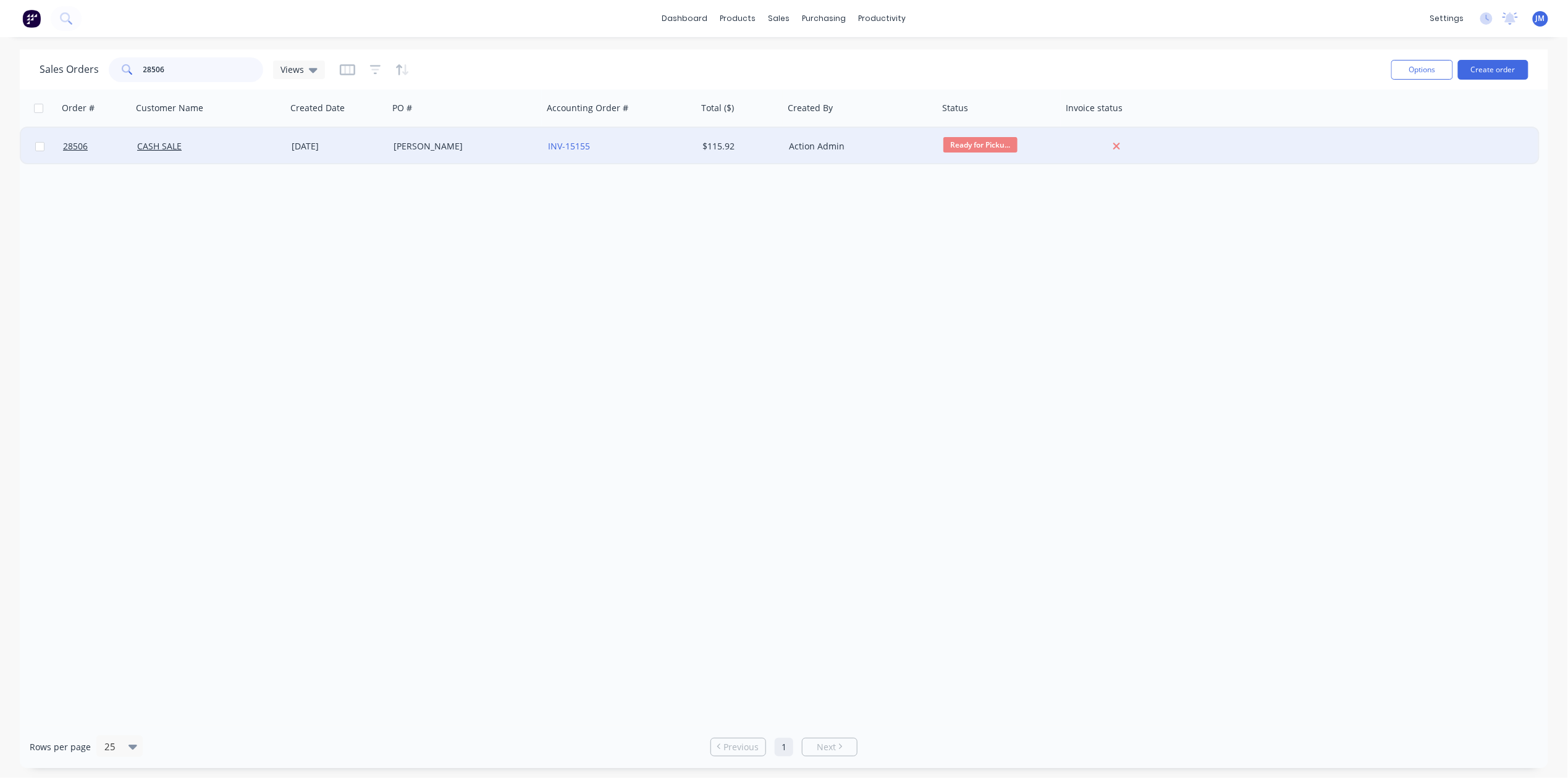
type input "28506"
click at [784, 159] on div "Action Admin" at bounding box center [860, 146] width 154 height 37
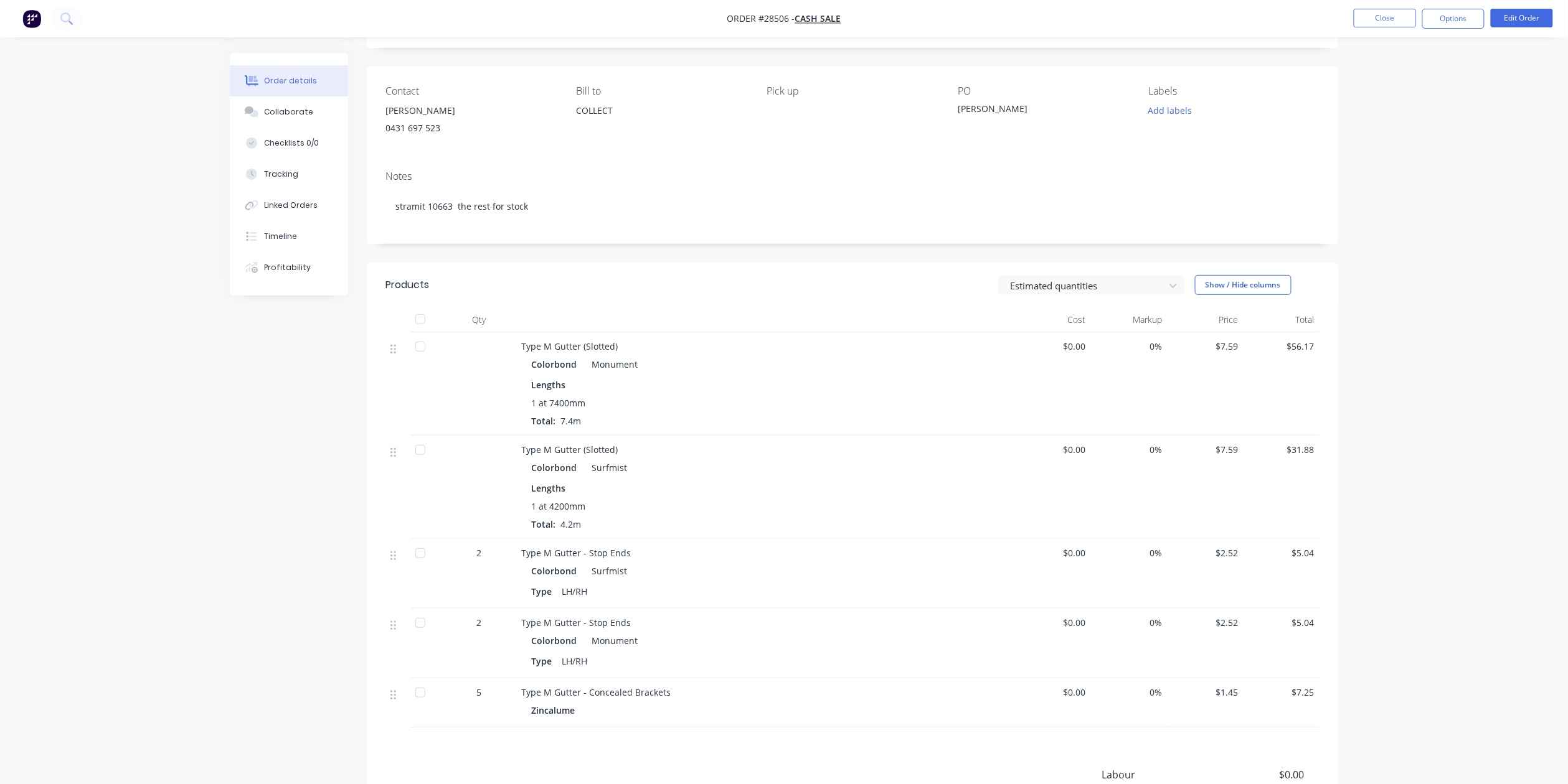
scroll to position [237, 0]
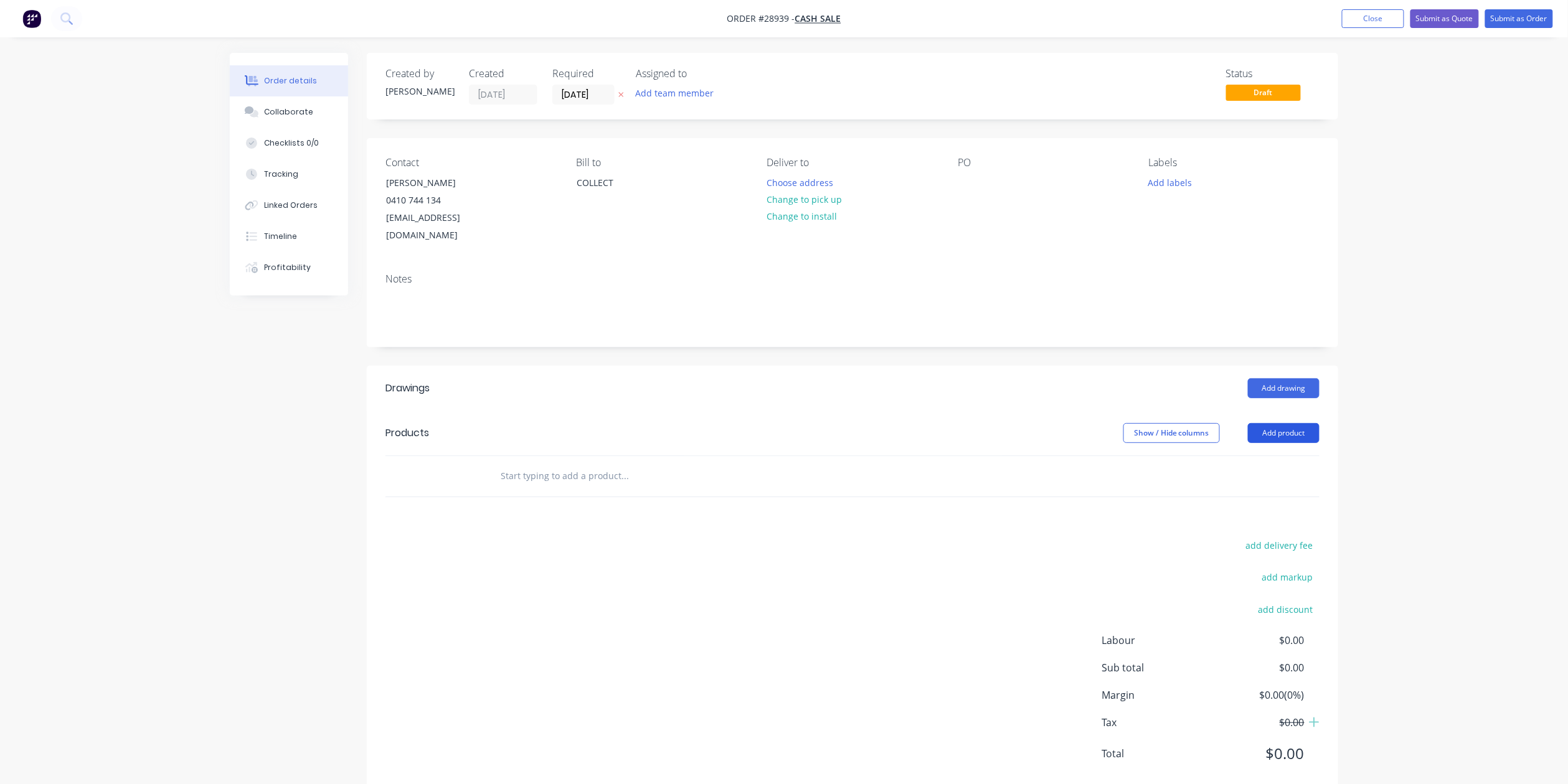
click at [1263, 423] on button "Add product" at bounding box center [1283, 432] width 71 height 20
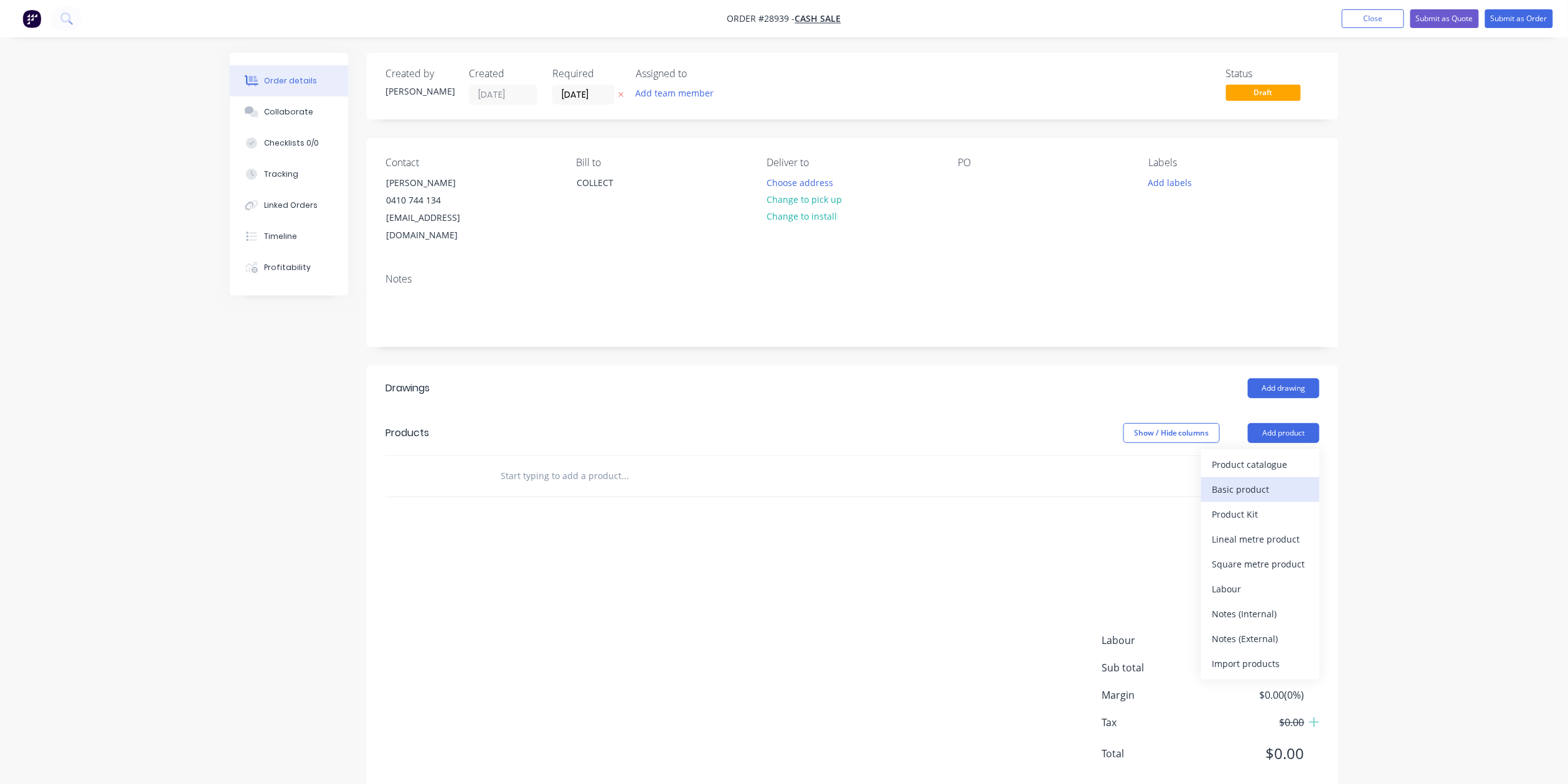
click at [1238, 480] on div "Basic product" at bounding box center [1260, 489] width 96 height 18
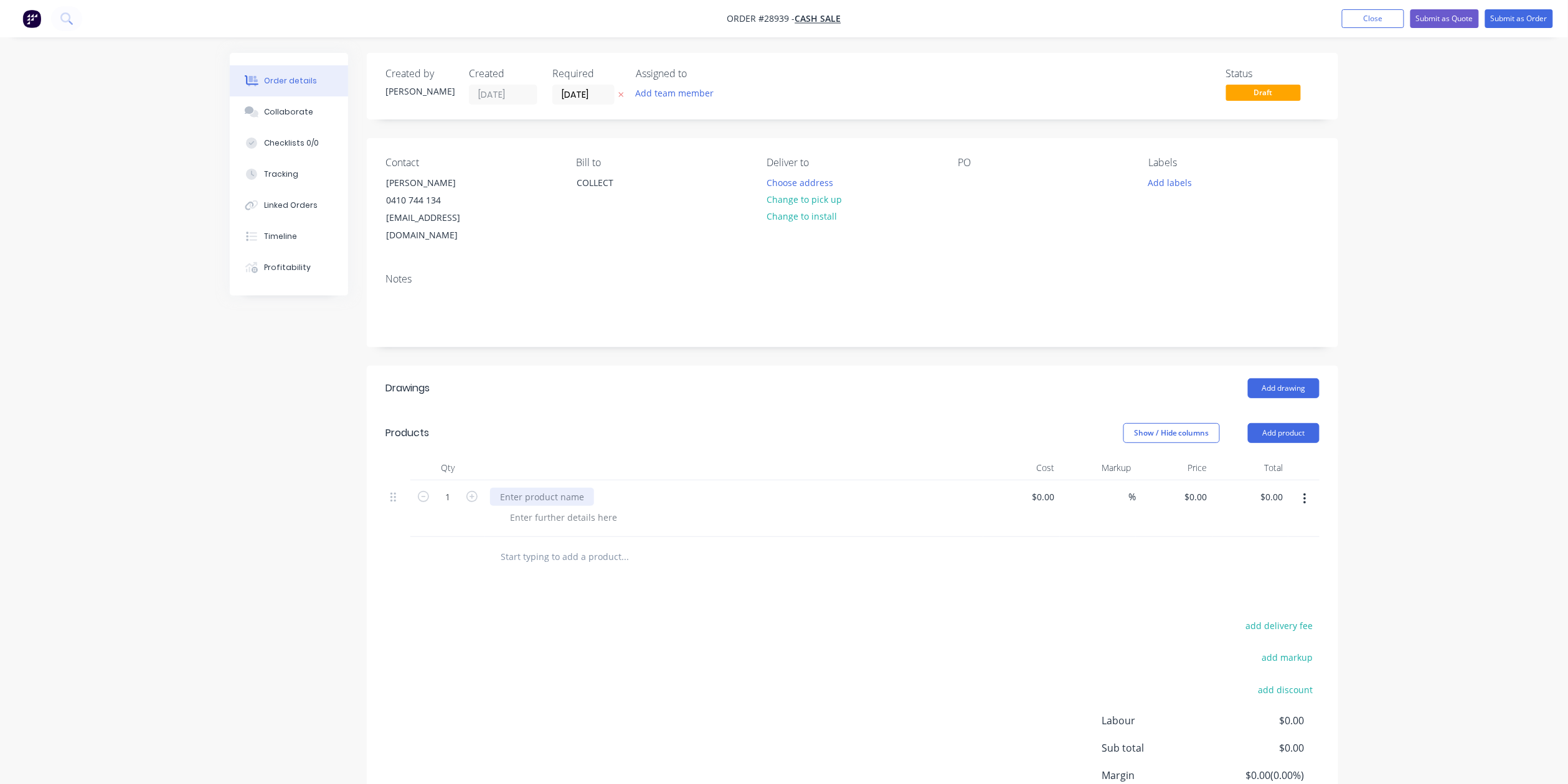
drag, startPoint x: 541, startPoint y: 481, endPoint x: 533, endPoint y: 486, distance: 9.4
click at [543, 488] on div at bounding box center [542, 497] width 104 height 18
click at [1266, 489] on div "0.00 $0.00" at bounding box center [1274, 497] width 29 height 18
type input "3360.72"
type input "$3,360.72"
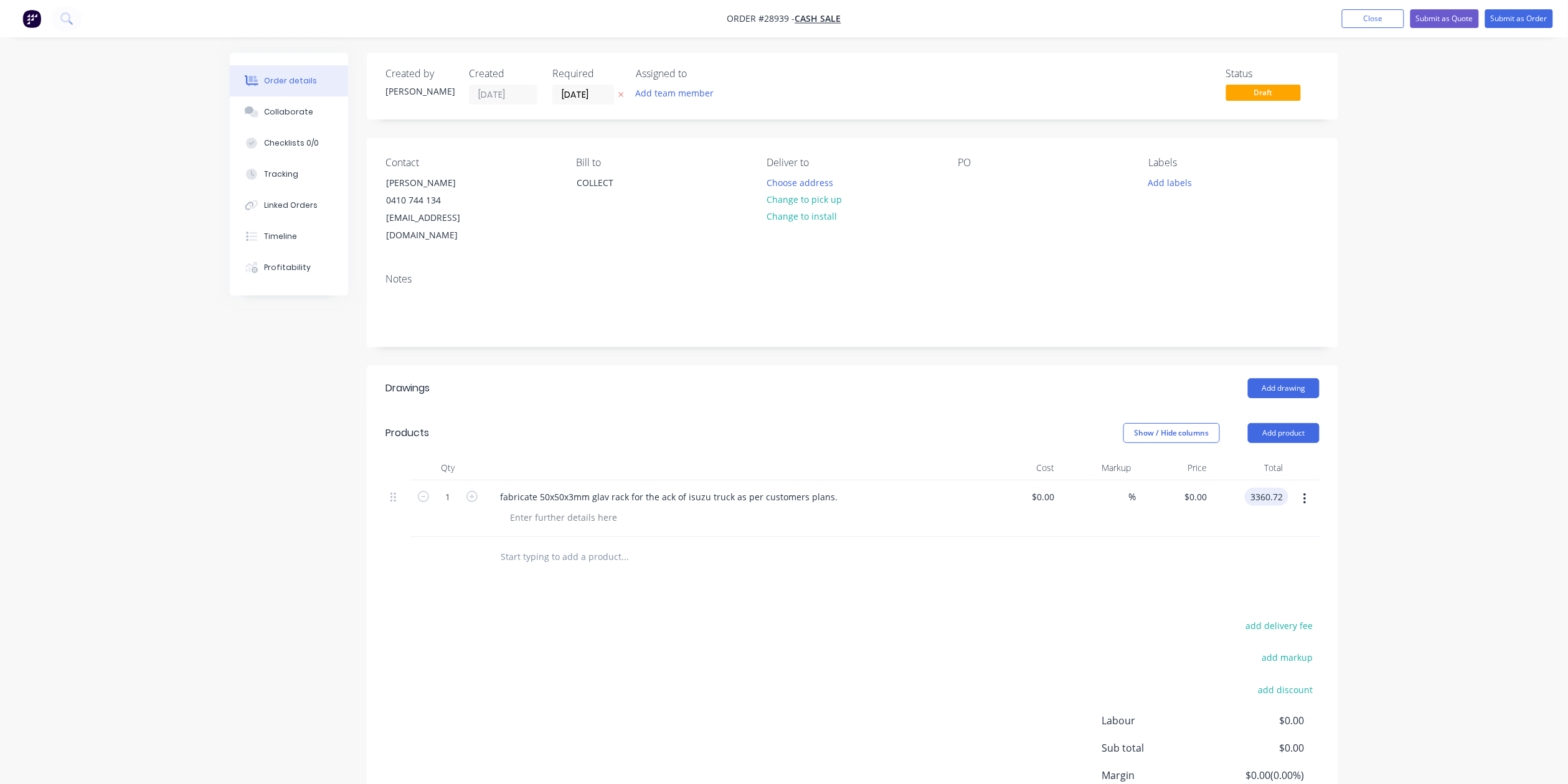
type input "$3,360.72"
click at [1447, 550] on div "Order details Collaborate Checklists 0/0 Tracking Linked Orders Timeline Profit…" at bounding box center [784, 447] width 1568 height 895
click at [1447, 16] on button "Submit as Quote" at bounding box center [1444, 18] width 69 height 18
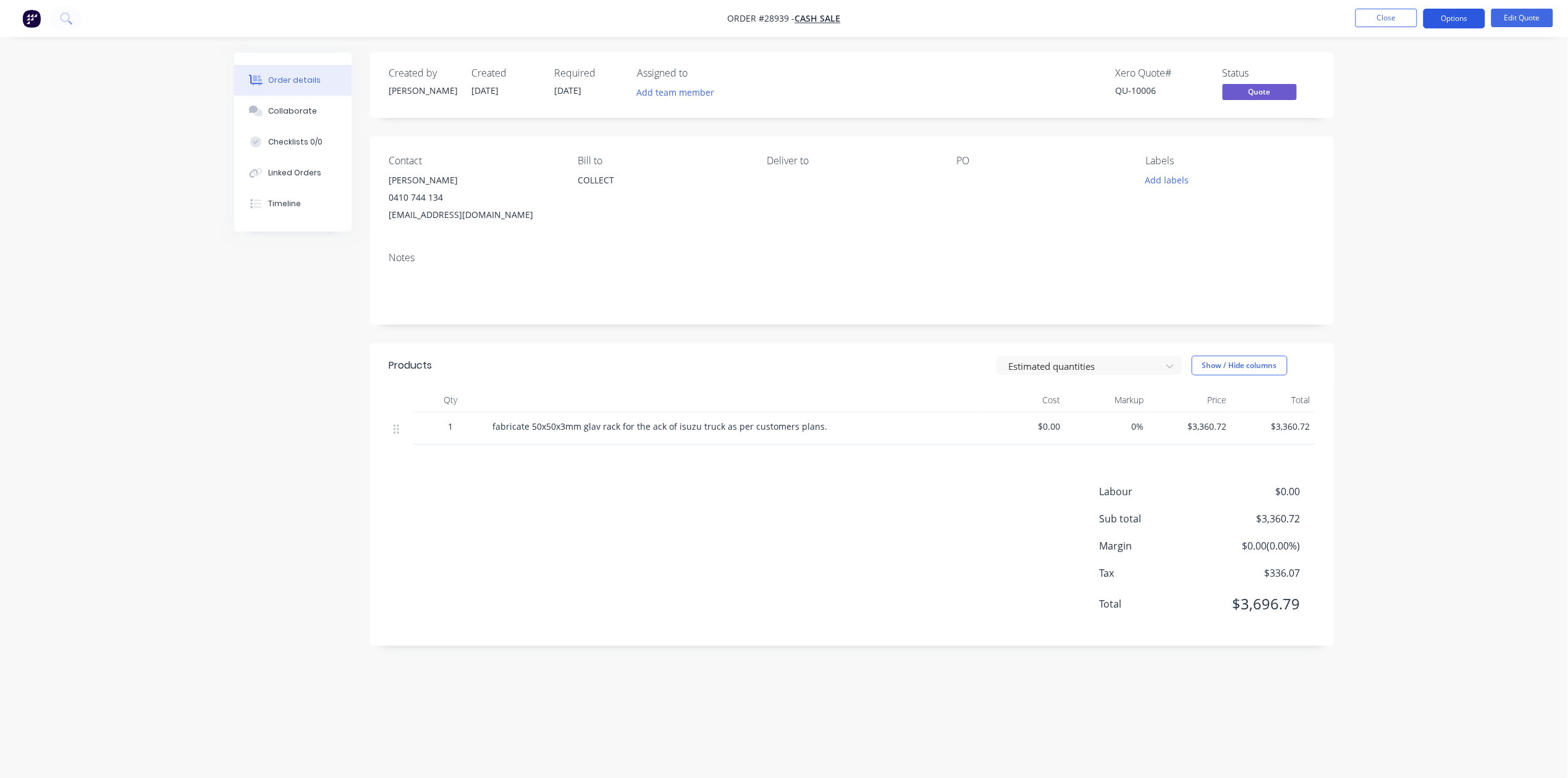
click at [1464, 14] on button "Options" at bounding box center [1454, 18] width 62 height 20
click at [1371, 75] on div "Quote" at bounding box center [1417, 75] width 114 height 18
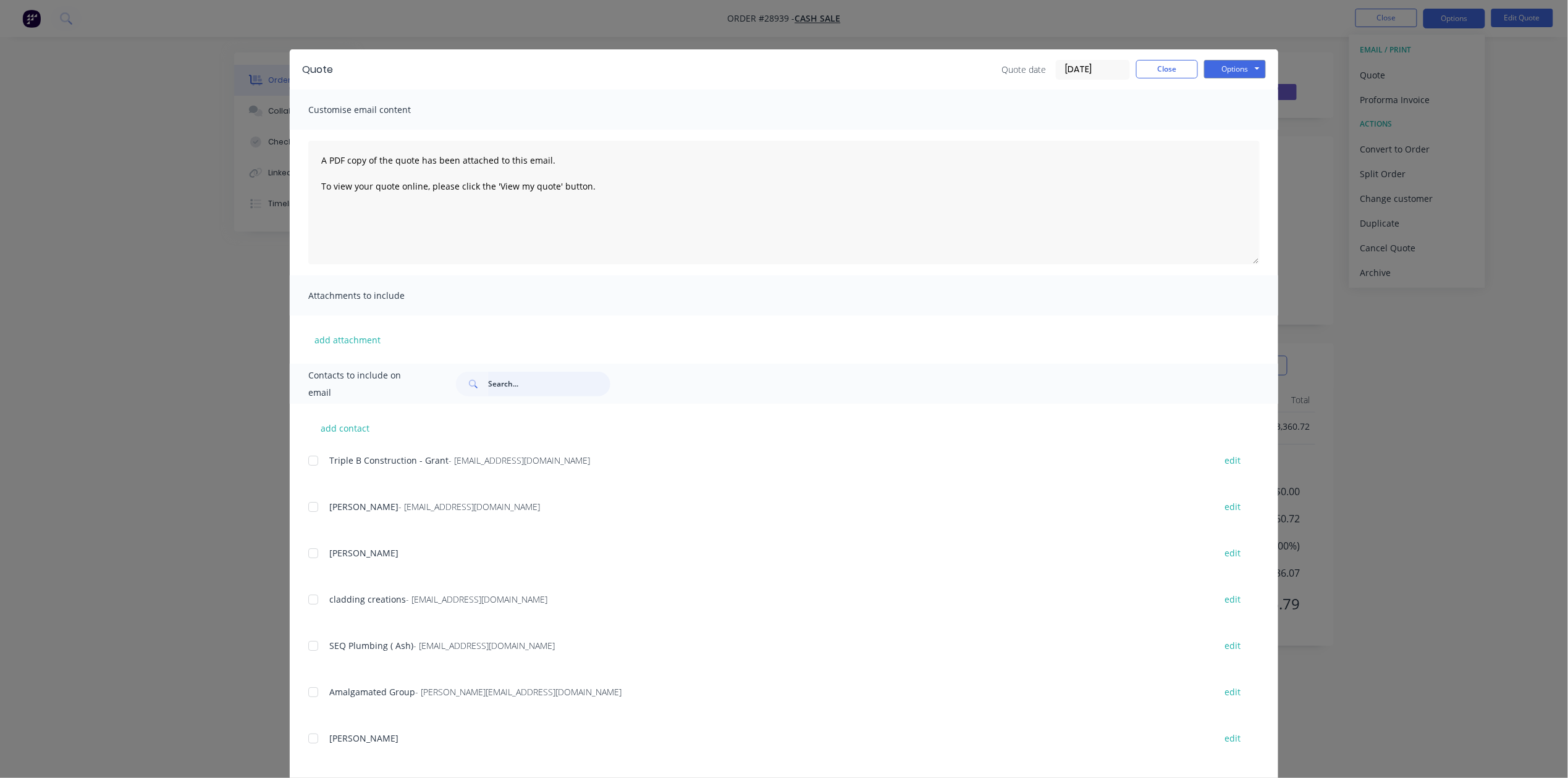
click at [527, 380] on input "text" at bounding box center [549, 383] width 122 height 25
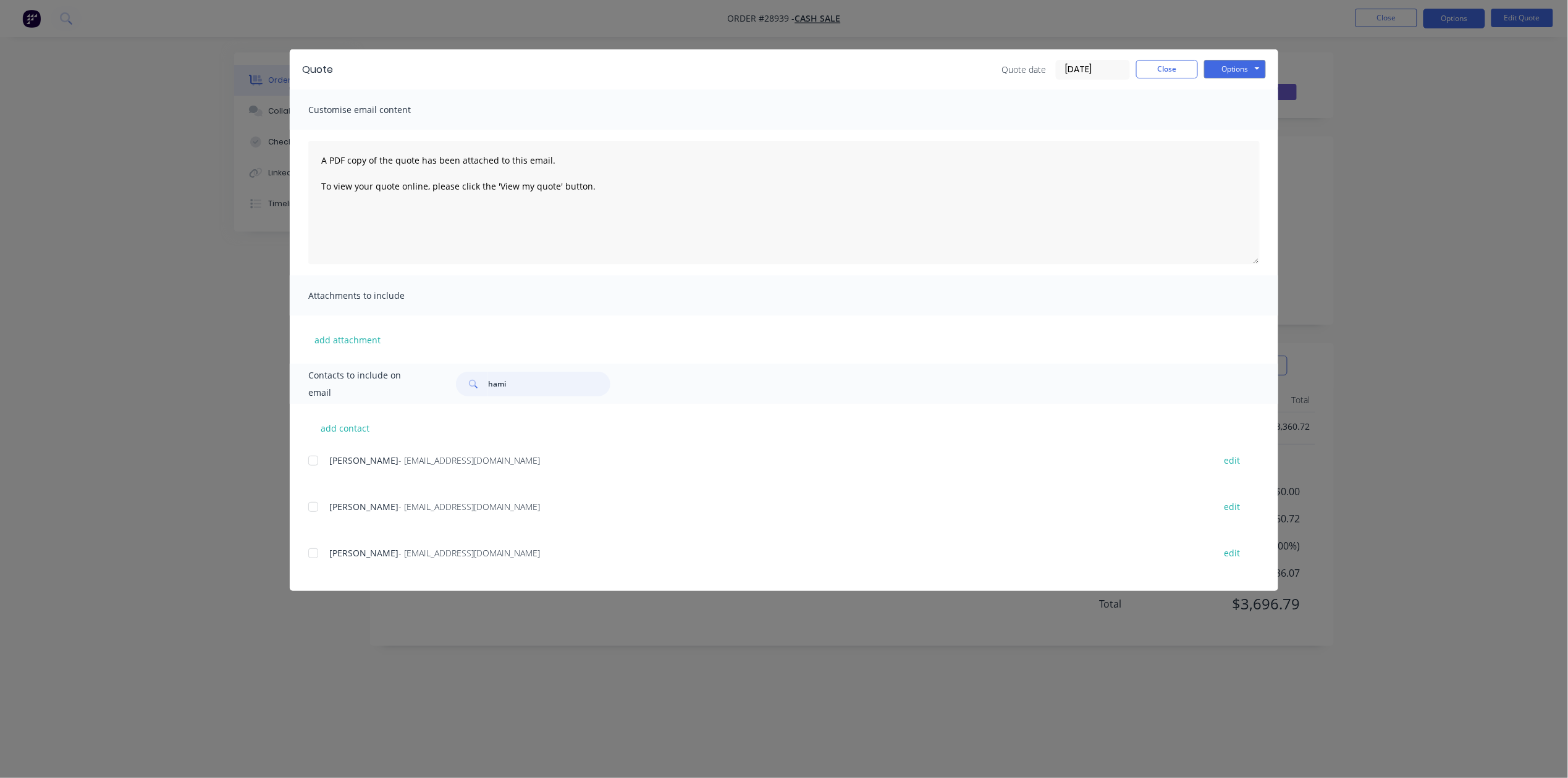
drag, startPoint x: 317, startPoint y: 548, endPoint x: 425, endPoint y: 558, distance: 108.5
click at [319, 550] on div at bounding box center [313, 553] width 25 height 25
type input "hami"
click at [1224, 66] on button "Options" at bounding box center [1235, 69] width 62 height 18
click at [1260, 125] on button "Email" at bounding box center [1244, 132] width 79 height 21
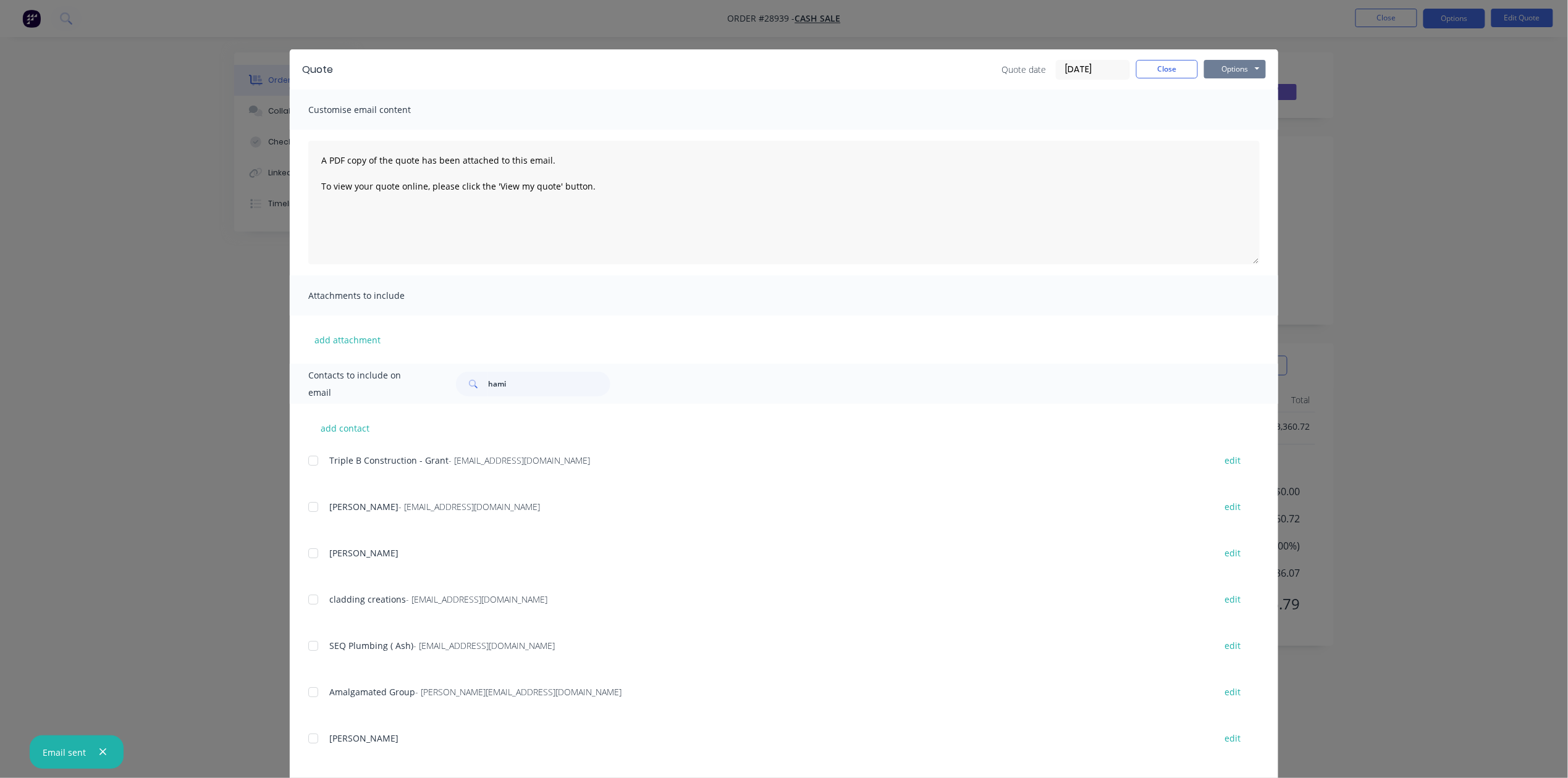
click at [1229, 72] on button "Options" at bounding box center [1235, 69] width 62 height 18
click at [1342, 110] on div "Quote Quote date [DATE] Close Options Preview Print Email Customise email conte…" at bounding box center [784, 389] width 1568 height 778
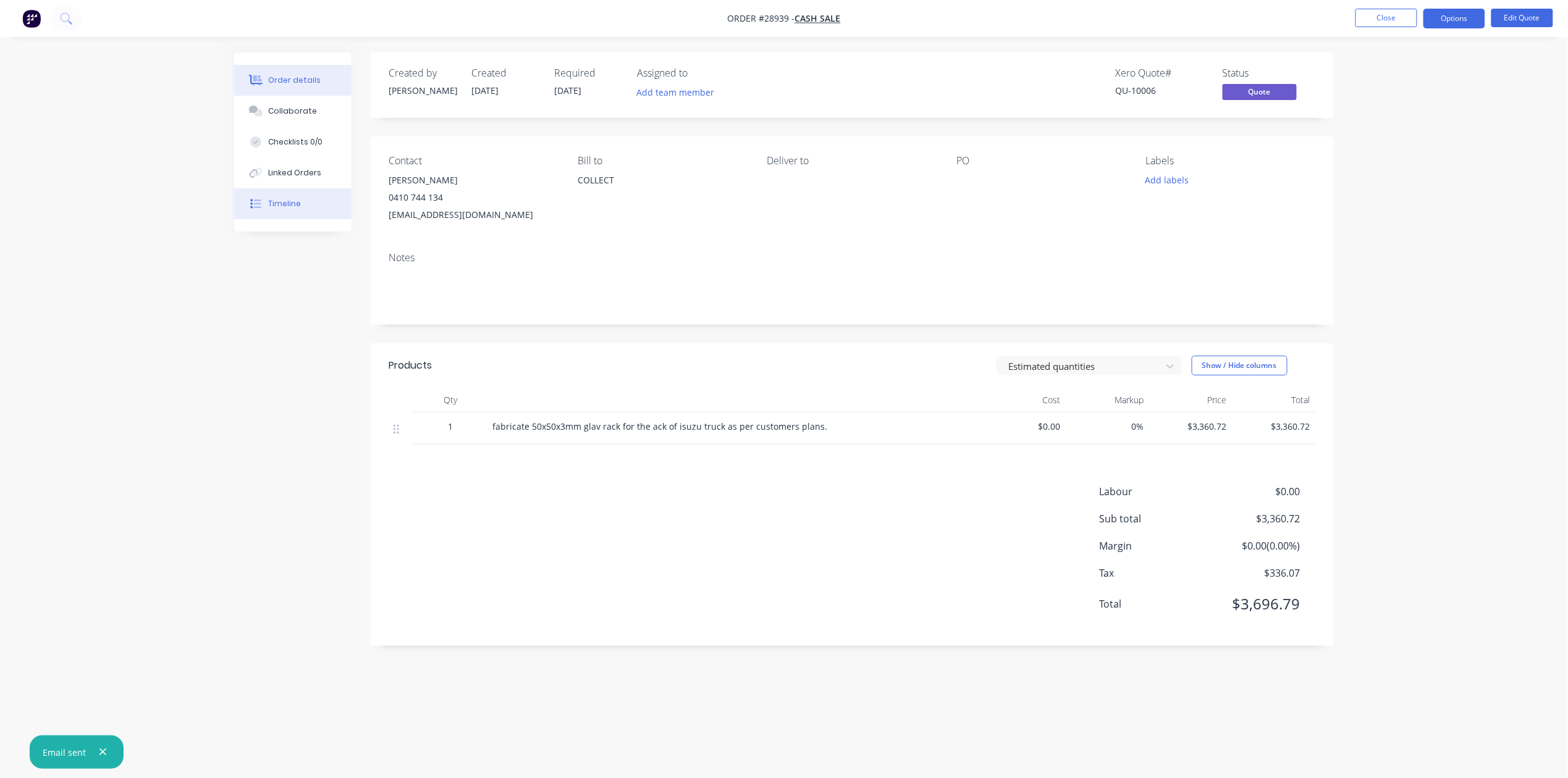
click at [300, 210] on button "Timeline" at bounding box center [293, 204] width 117 height 31
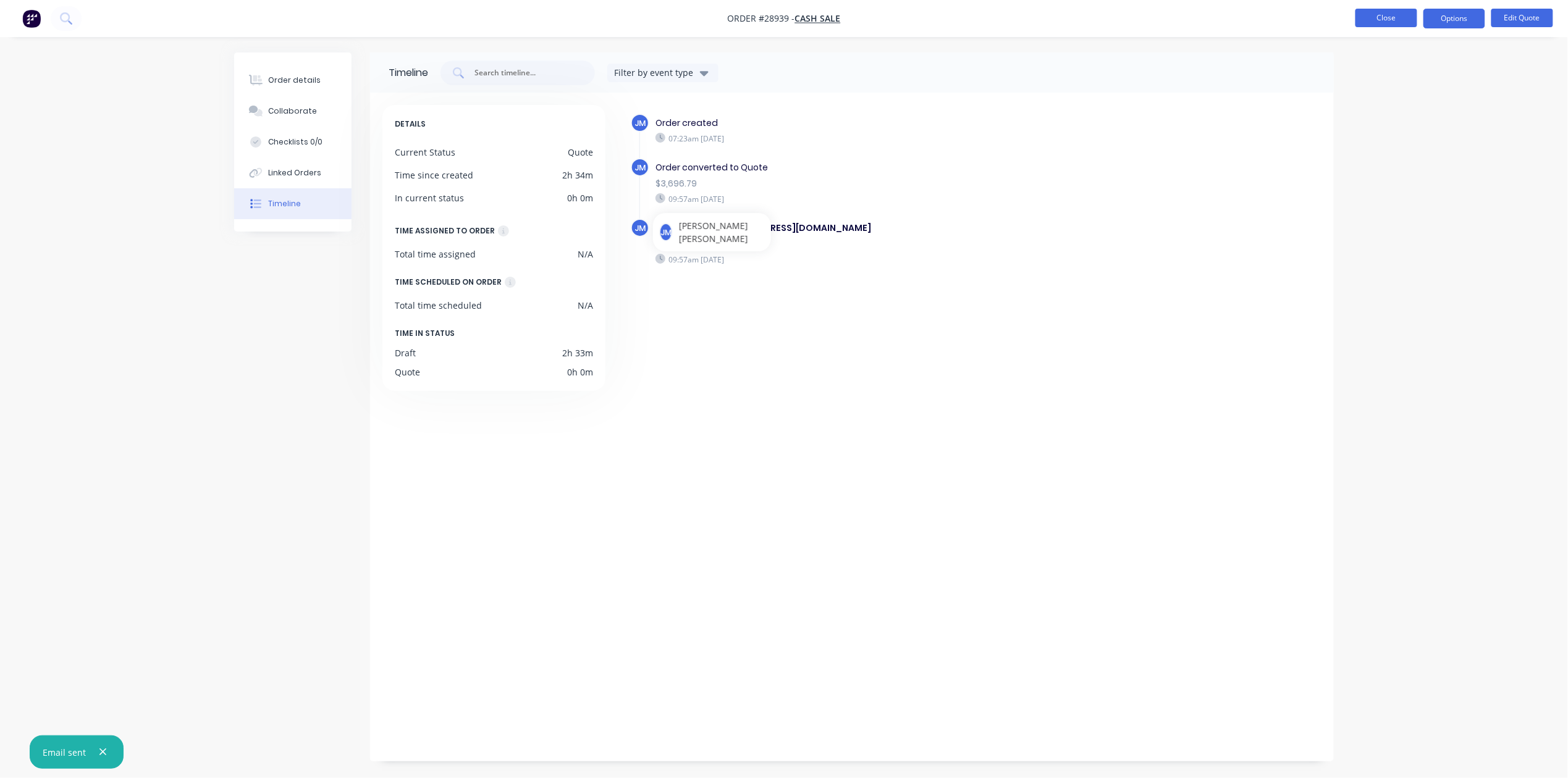
click at [1387, 17] on button "Close" at bounding box center [1386, 17] width 62 height 18
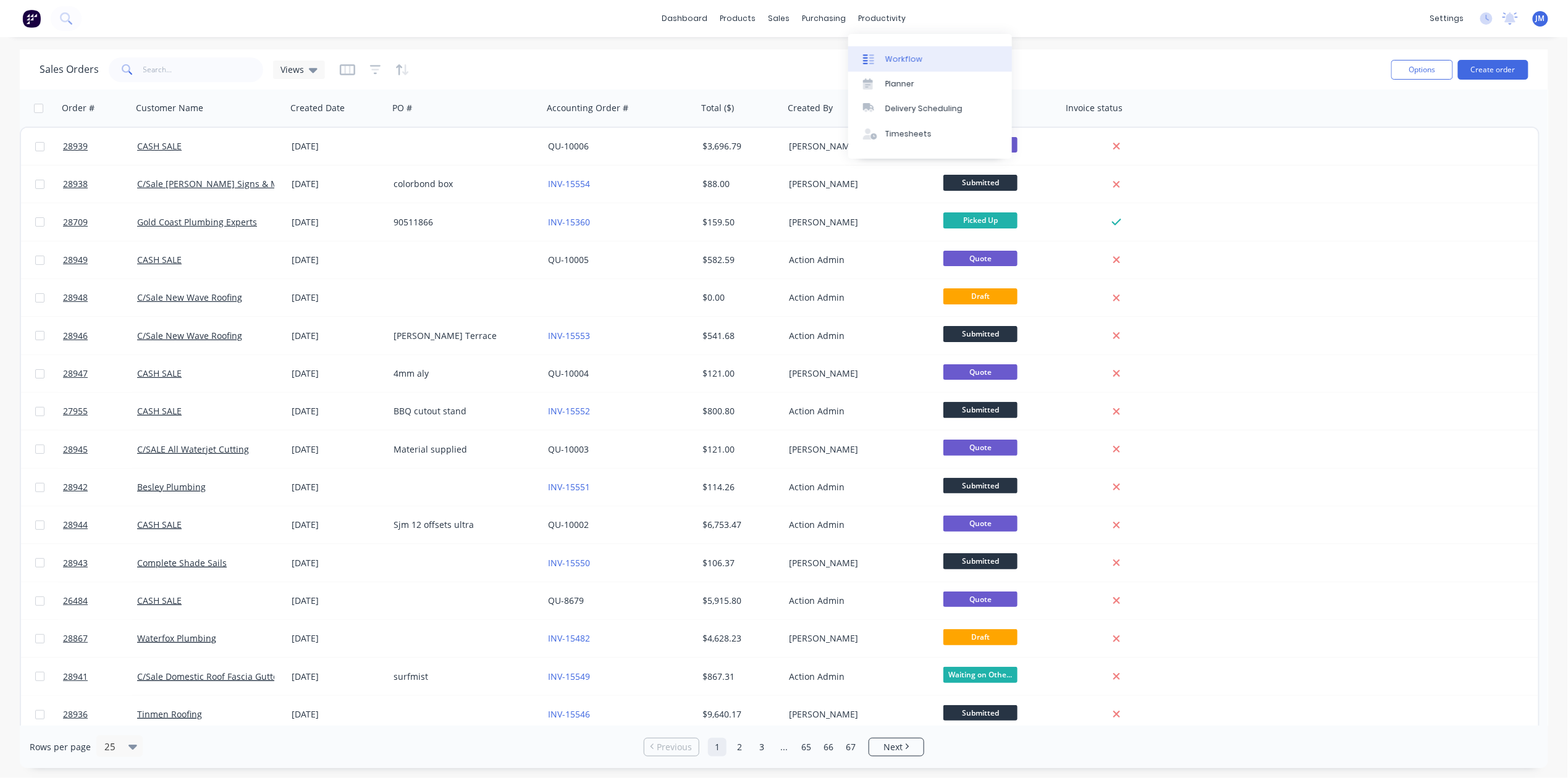
click at [884, 53] on link "Workflow" at bounding box center [930, 59] width 164 height 25
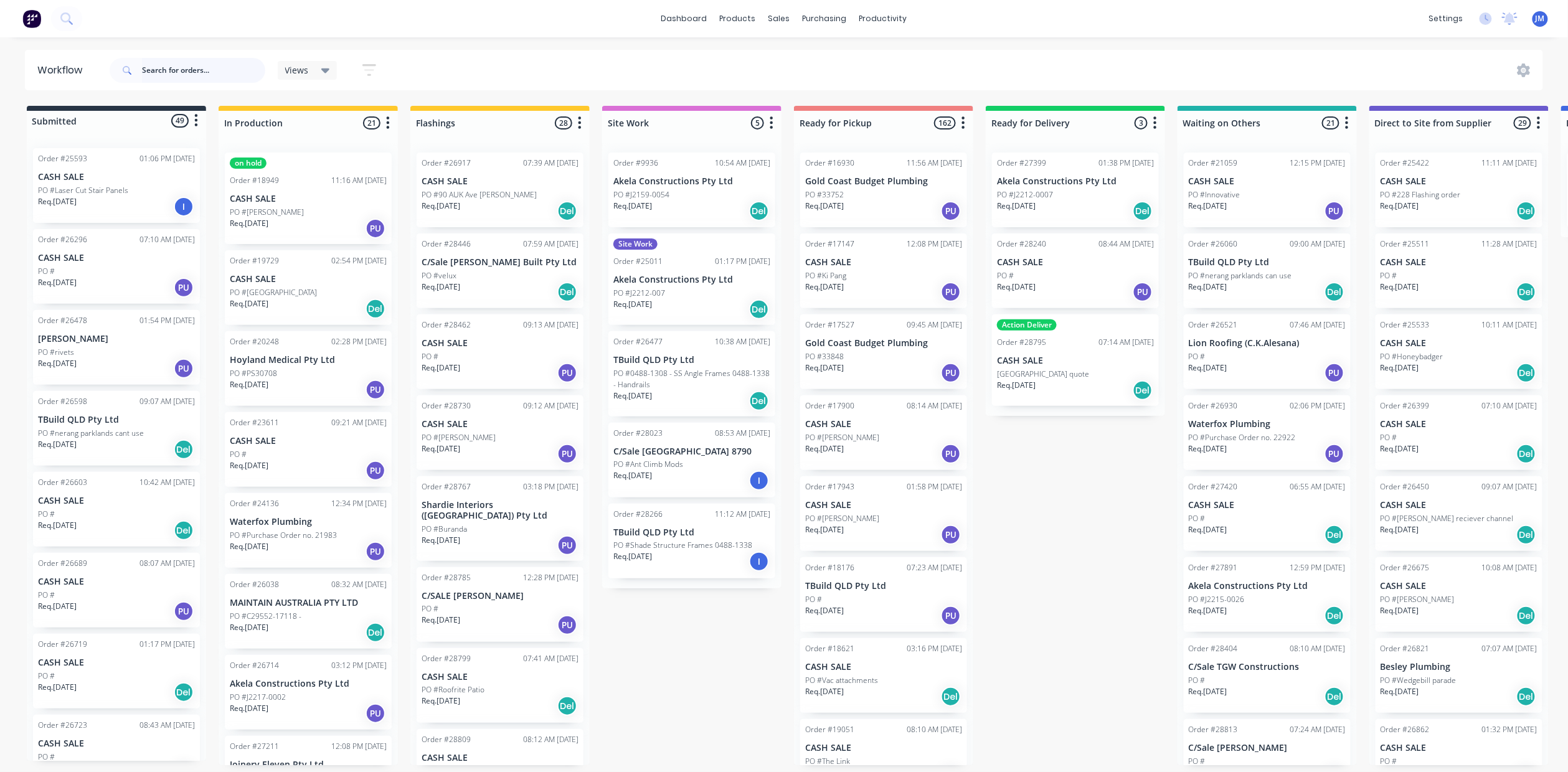
click at [173, 73] on input "text" at bounding box center [203, 70] width 123 height 25
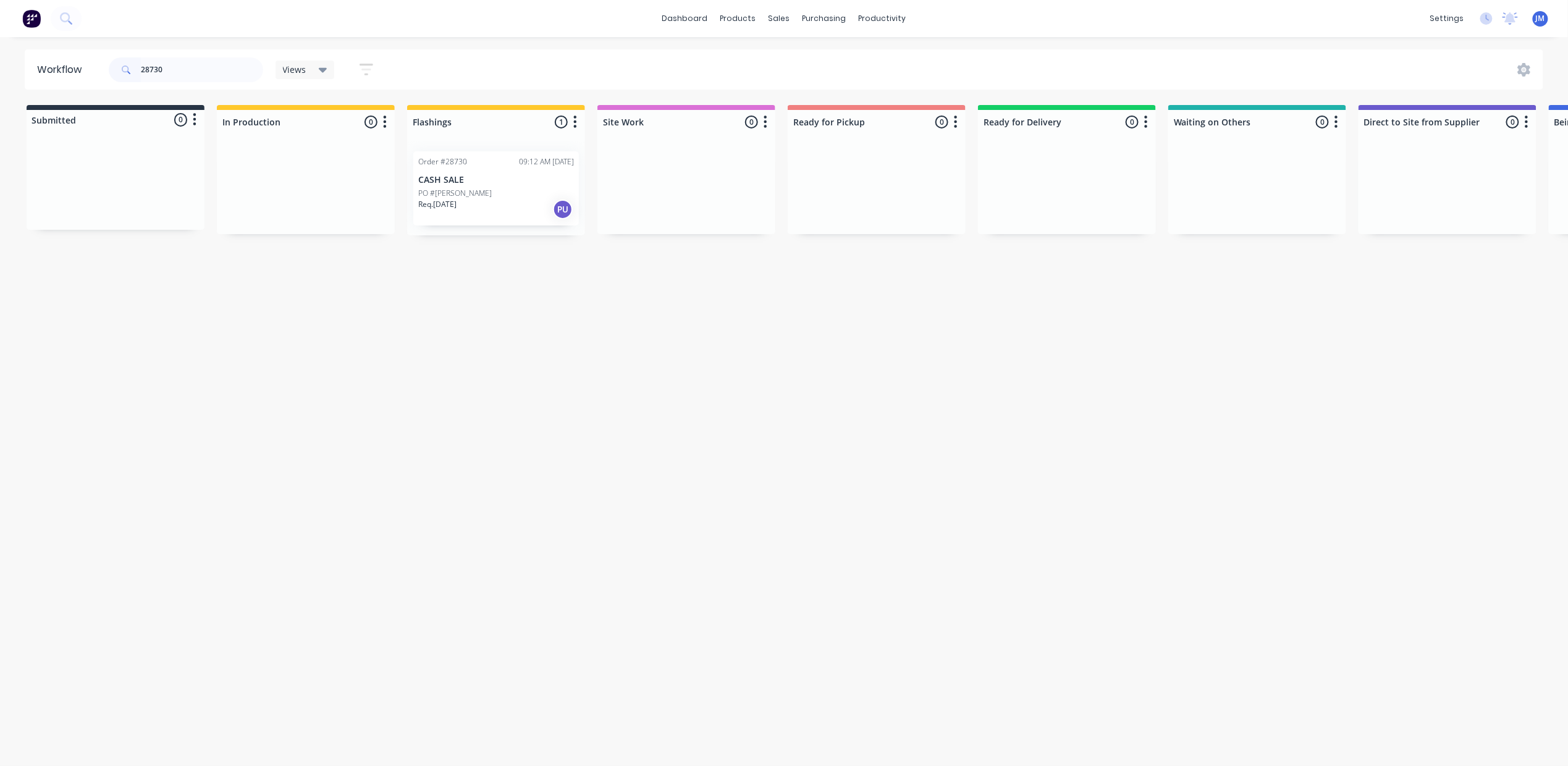
click at [457, 209] on p "Req. [DATE]" at bounding box center [437, 204] width 38 height 11
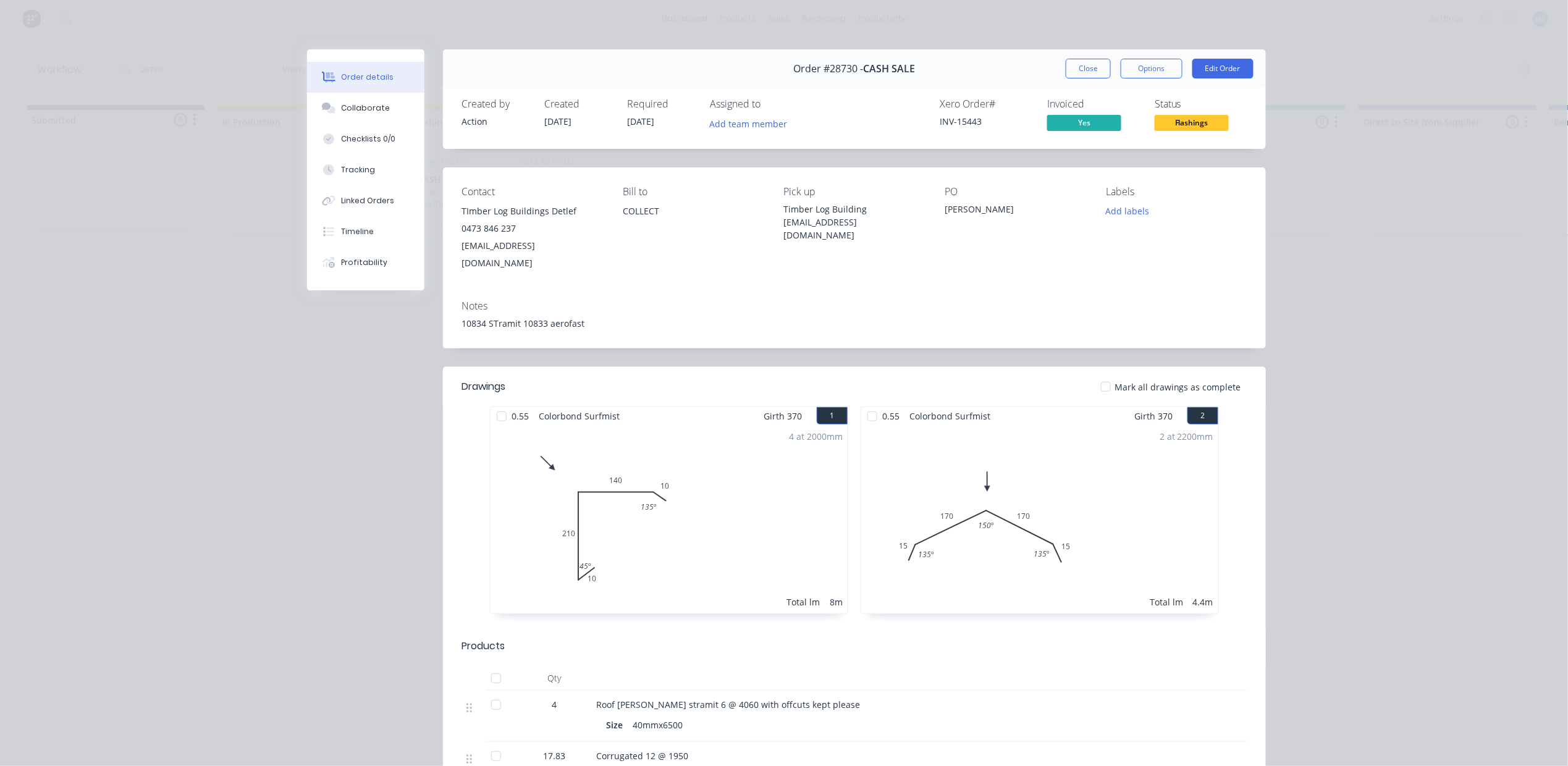
click at [1087, 73] on button "Close" at bounding box center [1088, 68] width 45 height 20
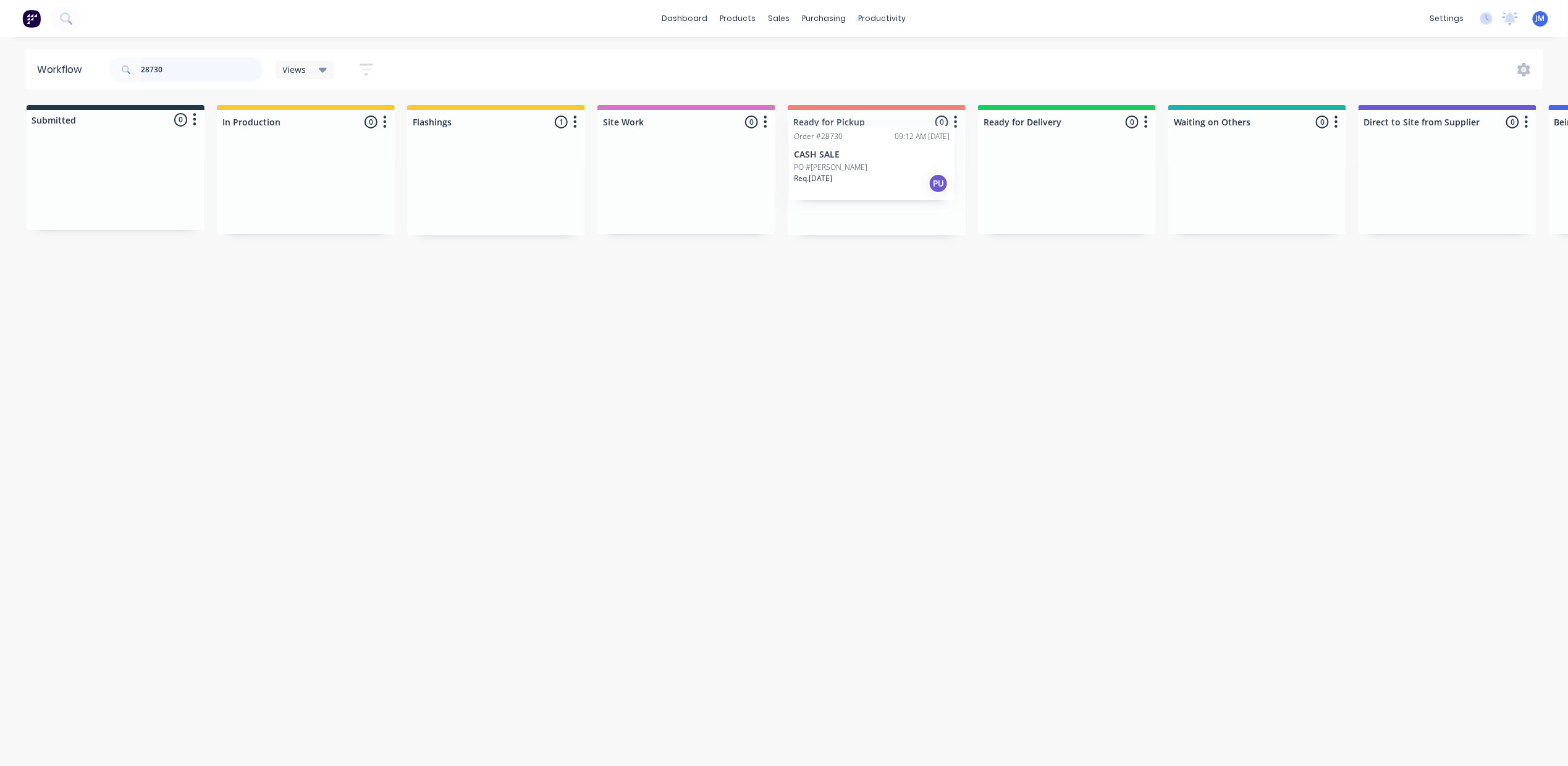
drag, startPoint x: 531, startPoint y: 166, endPoint x: 719, endPoint y: 169, distance: 188.0
click at [913, 141] on div "Submitted 0 Status colour #273444 hex #273444 Save Cancel Summaries Total order…" at bounding box center [1110, 170] width 2240 height 130
click at [896, 214] on div "Req. [DATE] PU" at bounding box center [877, 209] width 156 height 21
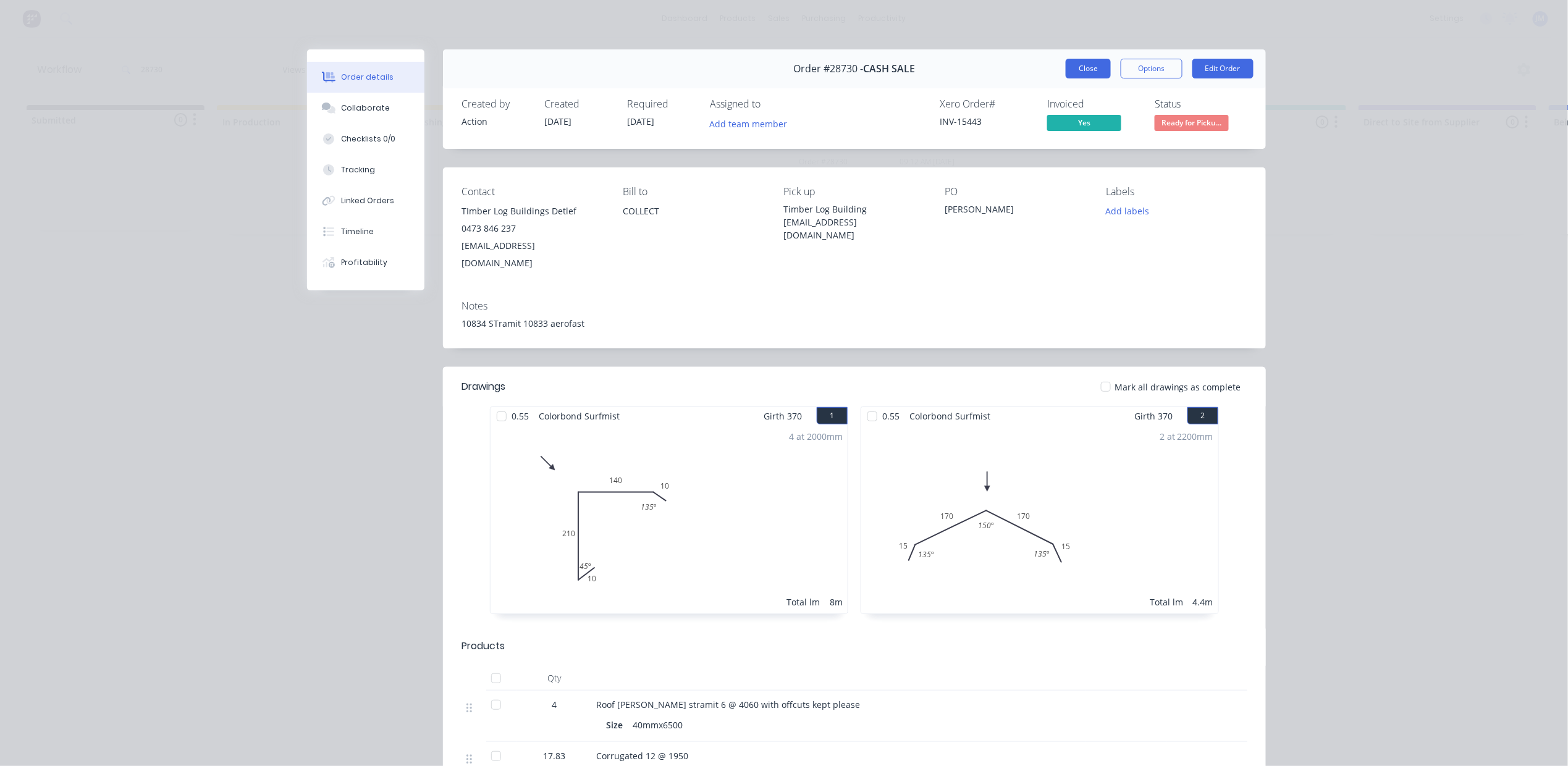
click at [1070, 62] on button "Close" at bounding box center [1088, 68] width 45 height 20
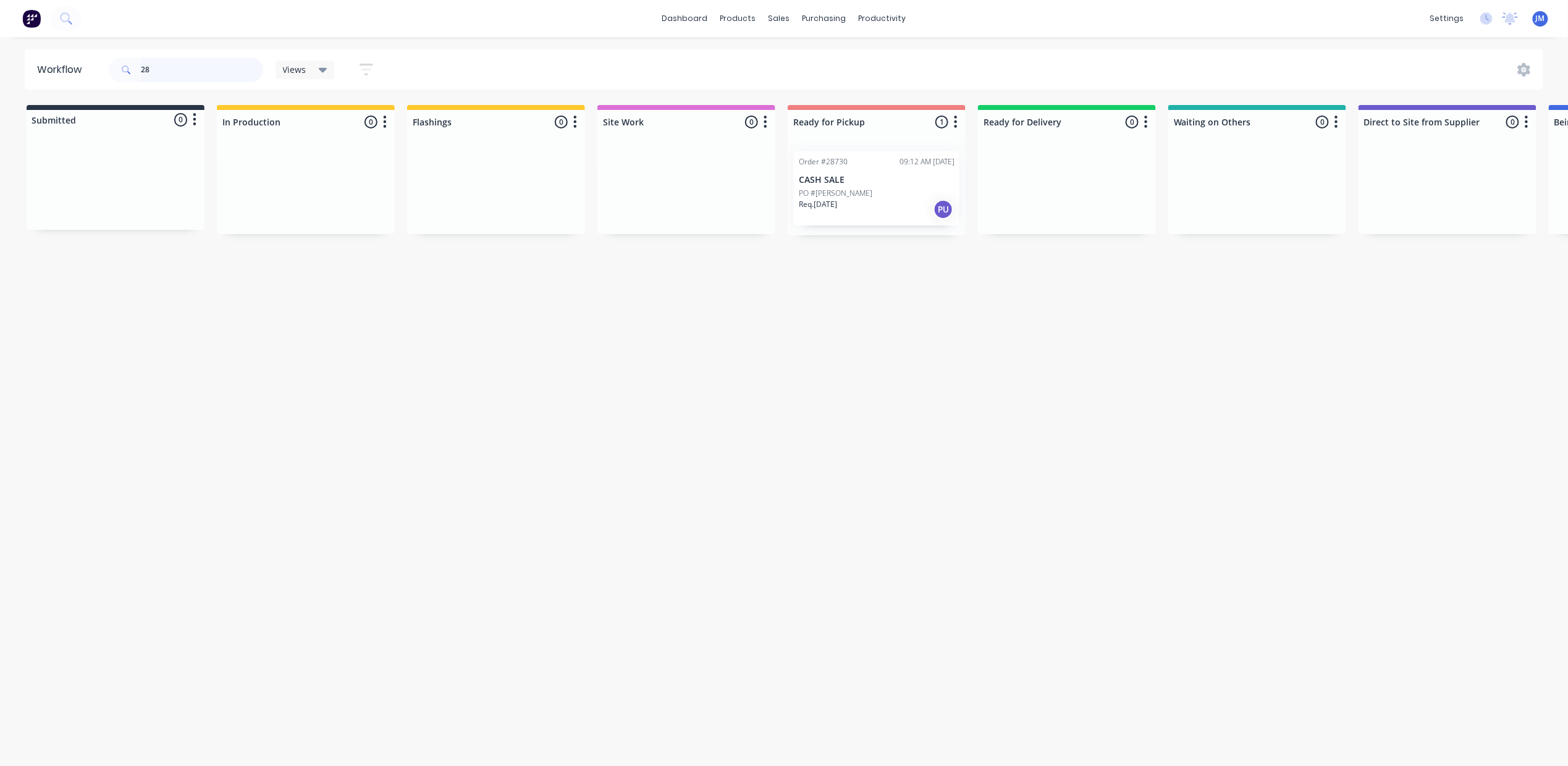
type input "2"
drag, startPoint x: 1241, startPoint y: 189, endPoint x: 727, endPoint y: 195, distance: 514.0
click at [852, 180] on div "Submitted 0 Status colour #273444 hex #273444 Save Cancel Summaries Total order…" at bounding box center [1108, 170] width 2240 height 130
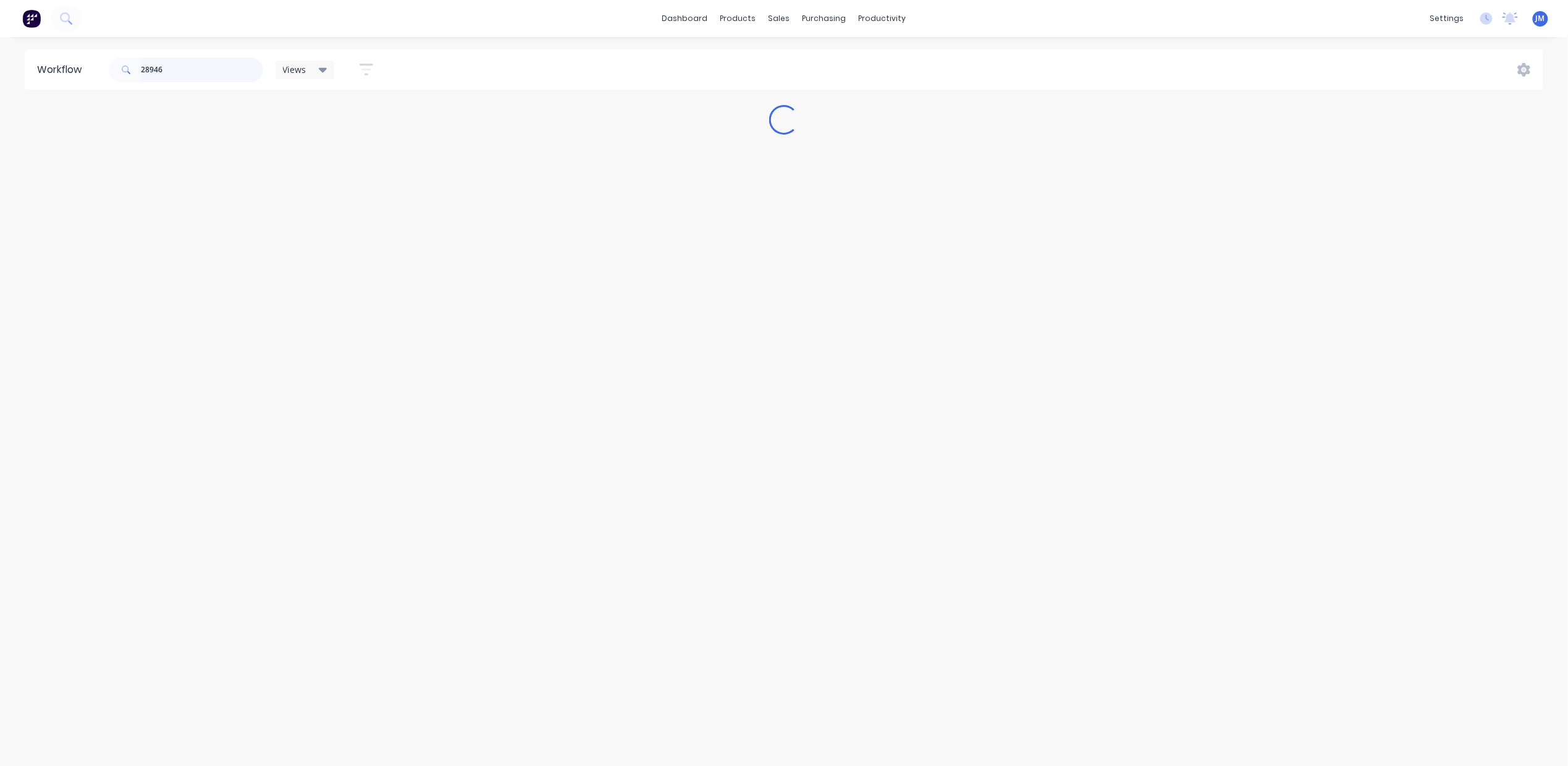
scroll to position [0, 0]
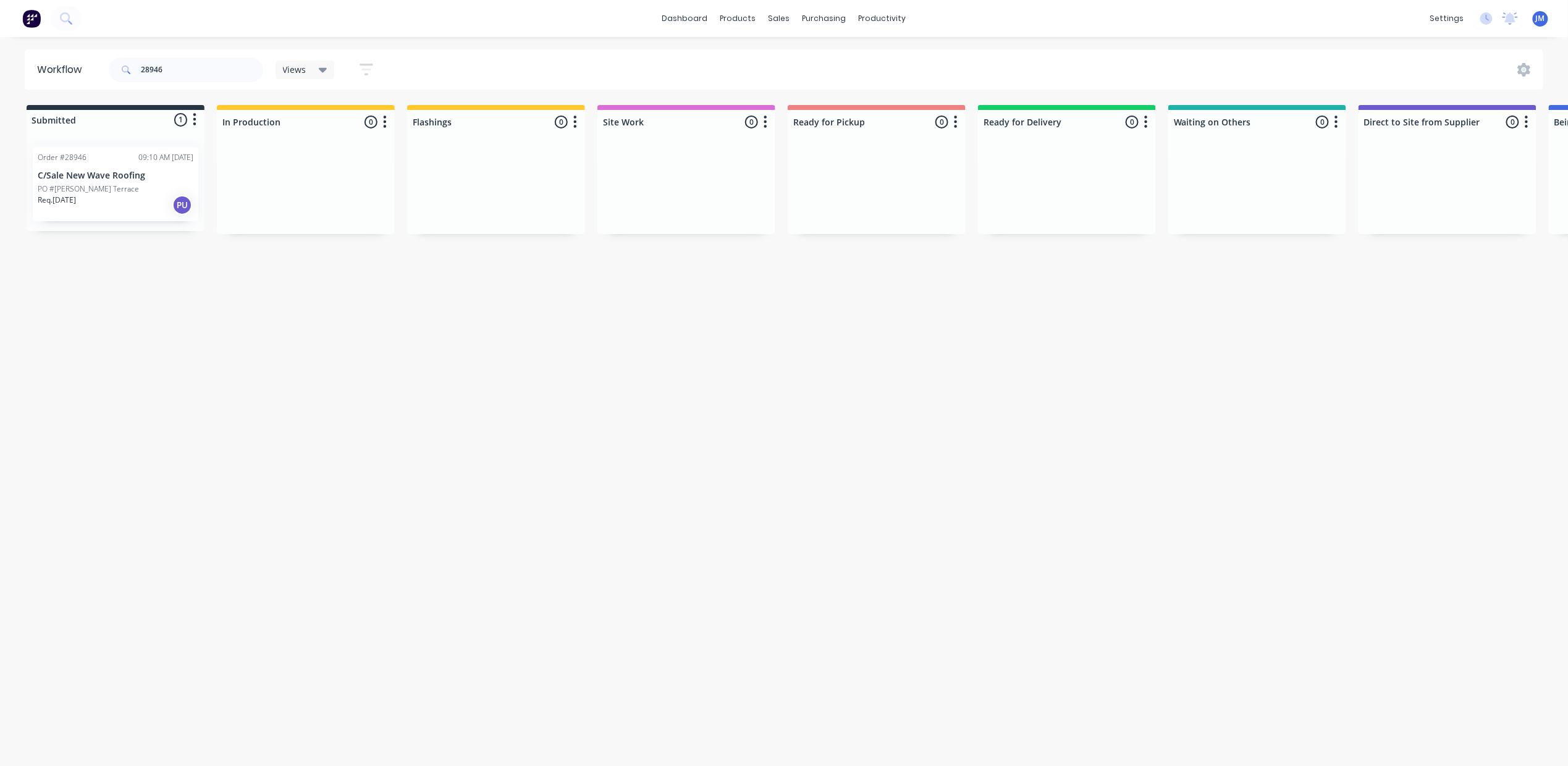
click at [66, 162] on div "Order #28946" at bounding box center [62, 157] width 49 height 11
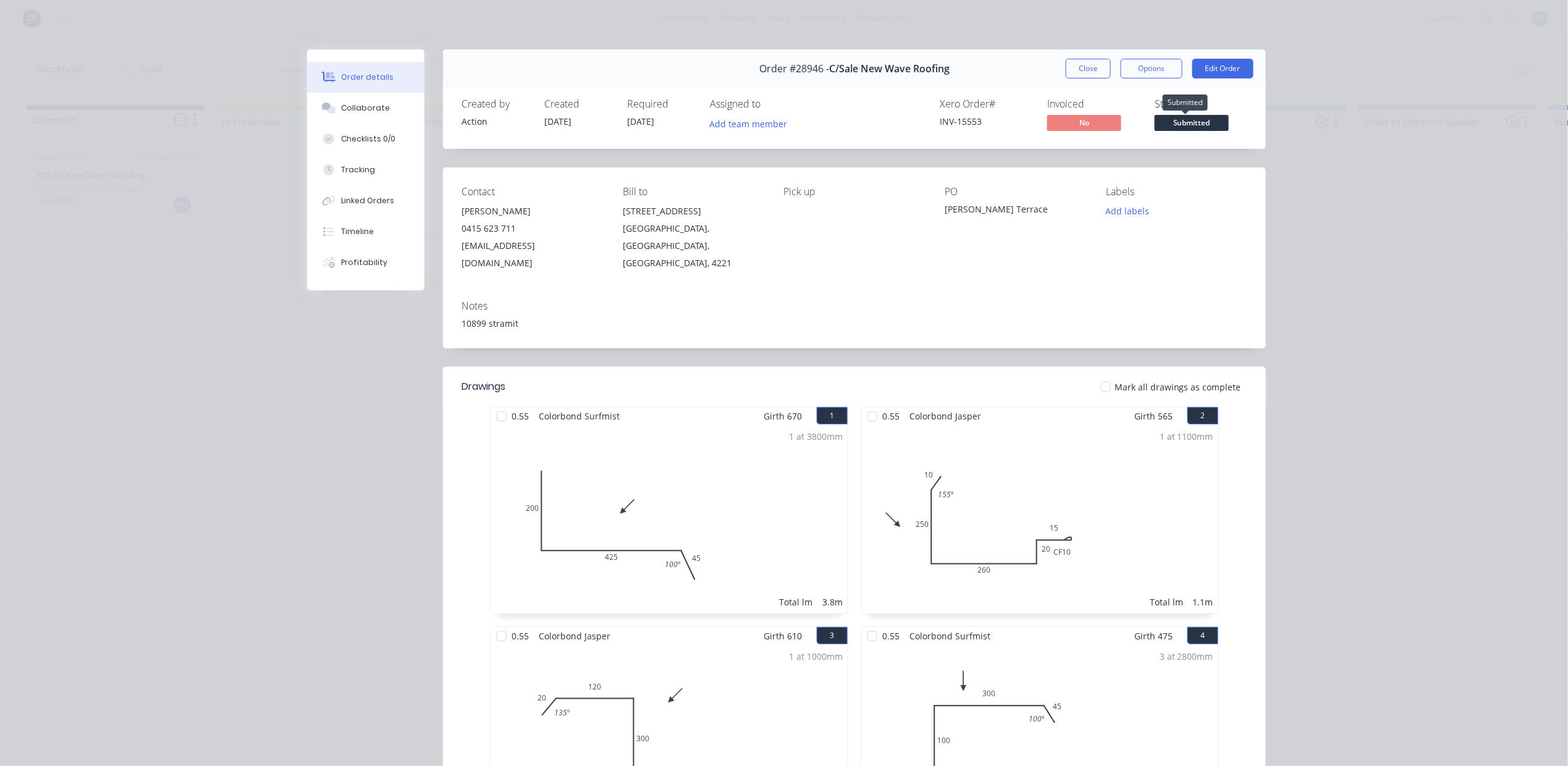
drag, startPoint x: 1157, startPoint y: 119, endPoint x: 1134, endPoint y: 121, distance: 23.1
click at [1157, 119] on span "Submitted" at bounding box center [1191, 122] width 74 height 16
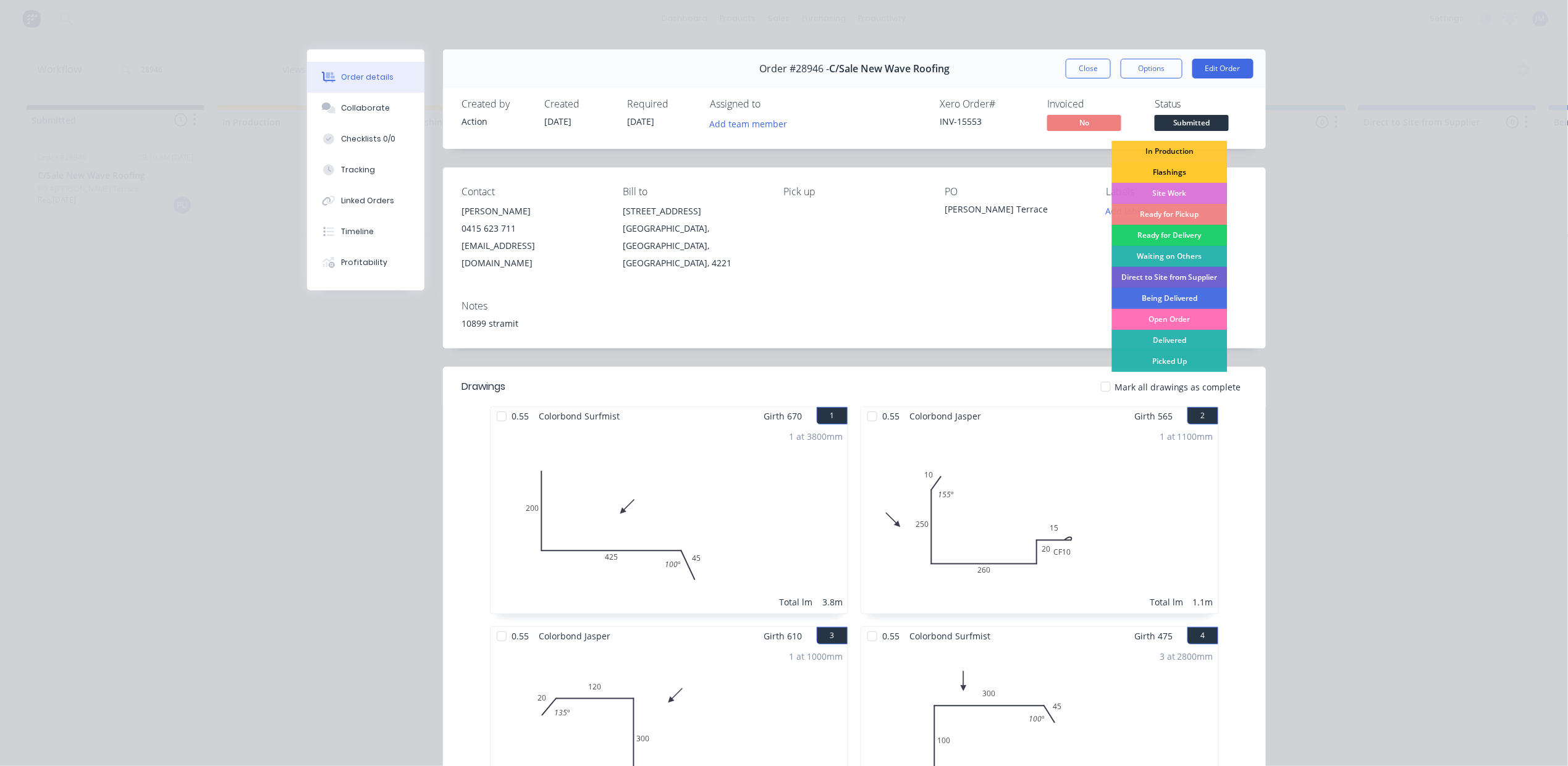
click at [1143, 166] on div "Flashings" at bounding box center [1170, 172] width 116 height 21
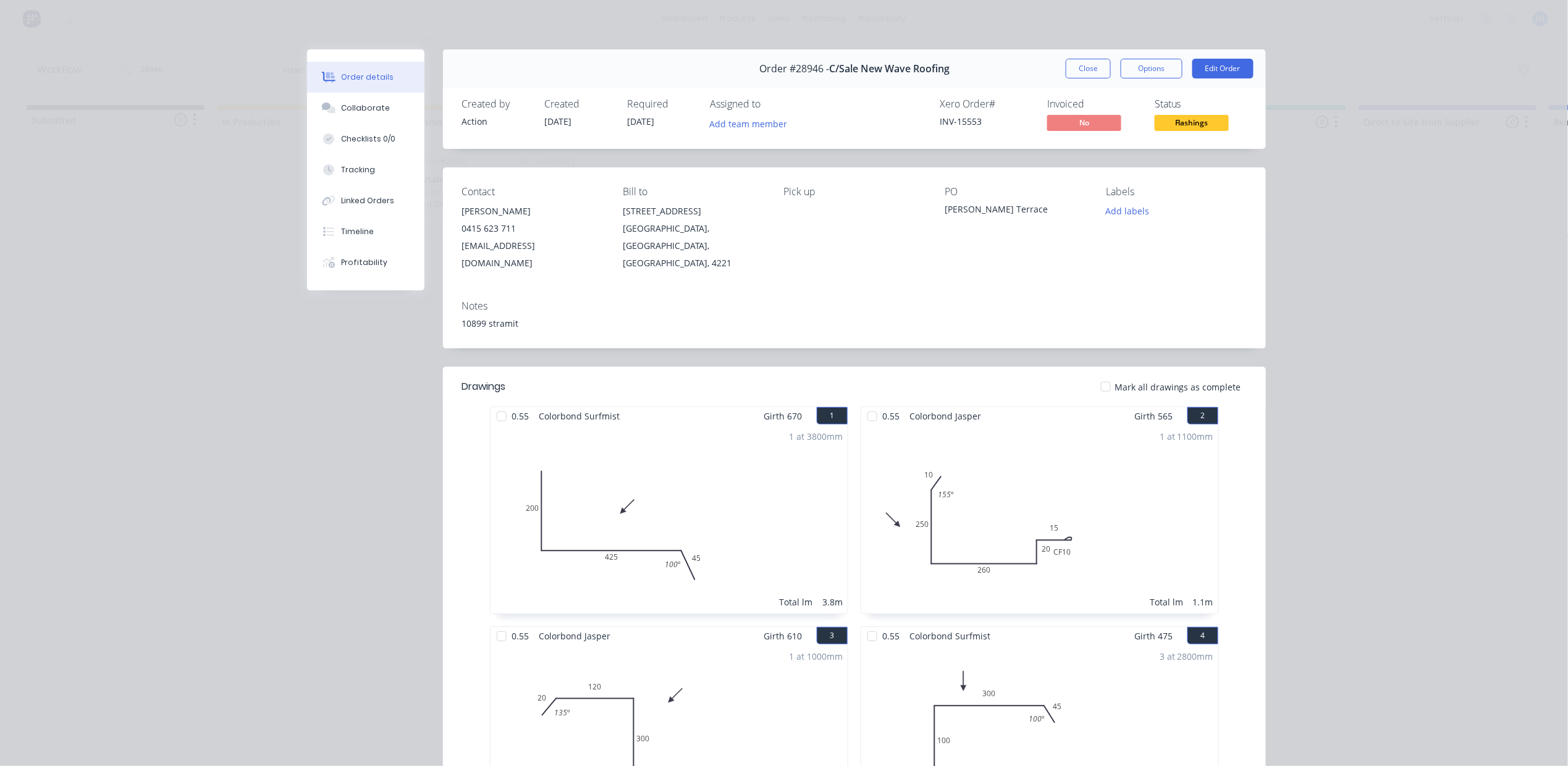
click at [1084, 68] on button "Close" at bounding box center [1088, 68] width 45 height 20
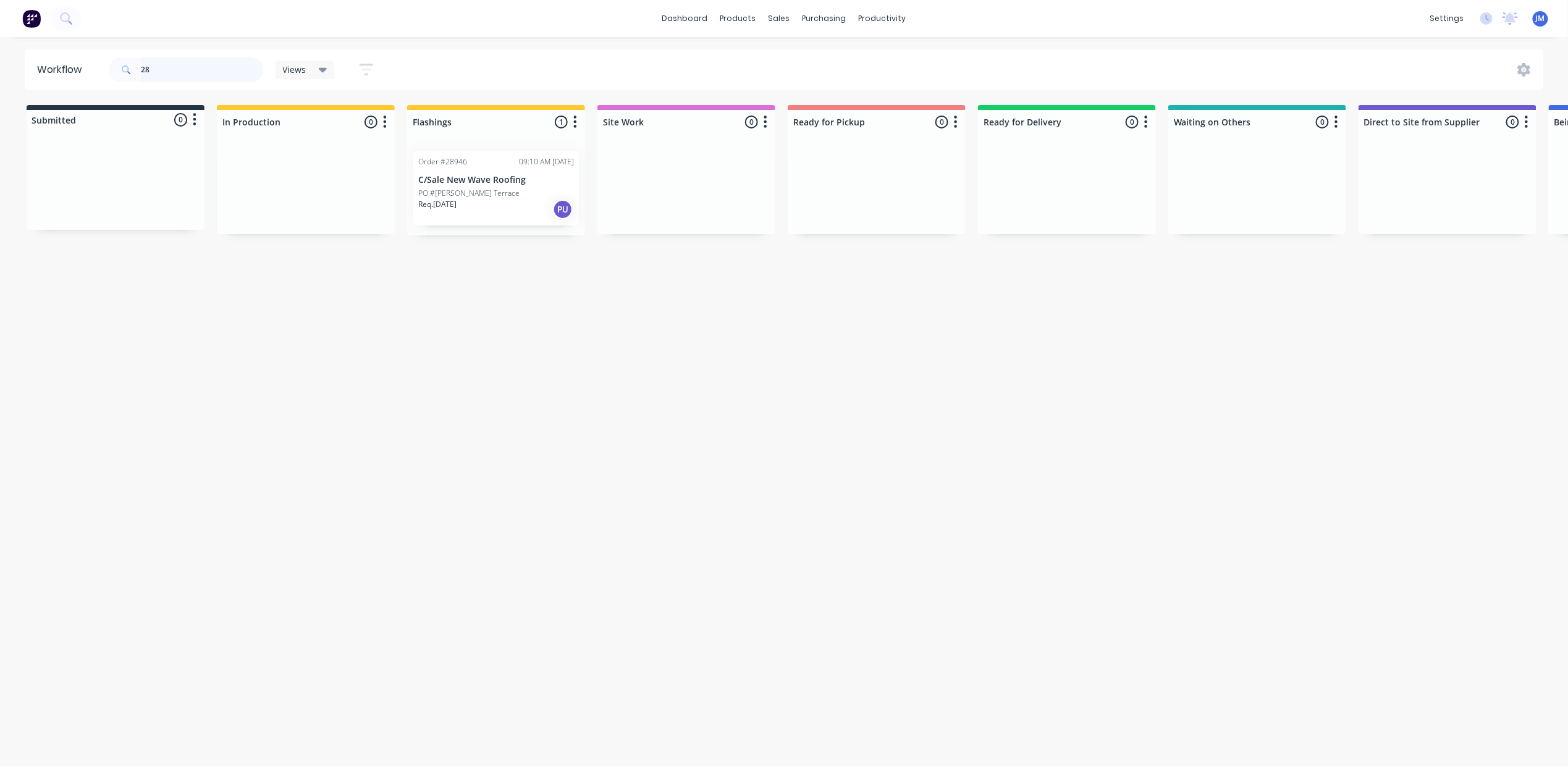
type input "2"
type input "10388"
click at [829, 58] on link "Purchase Orders" at bounding box center [877, 59] width 164 height 25
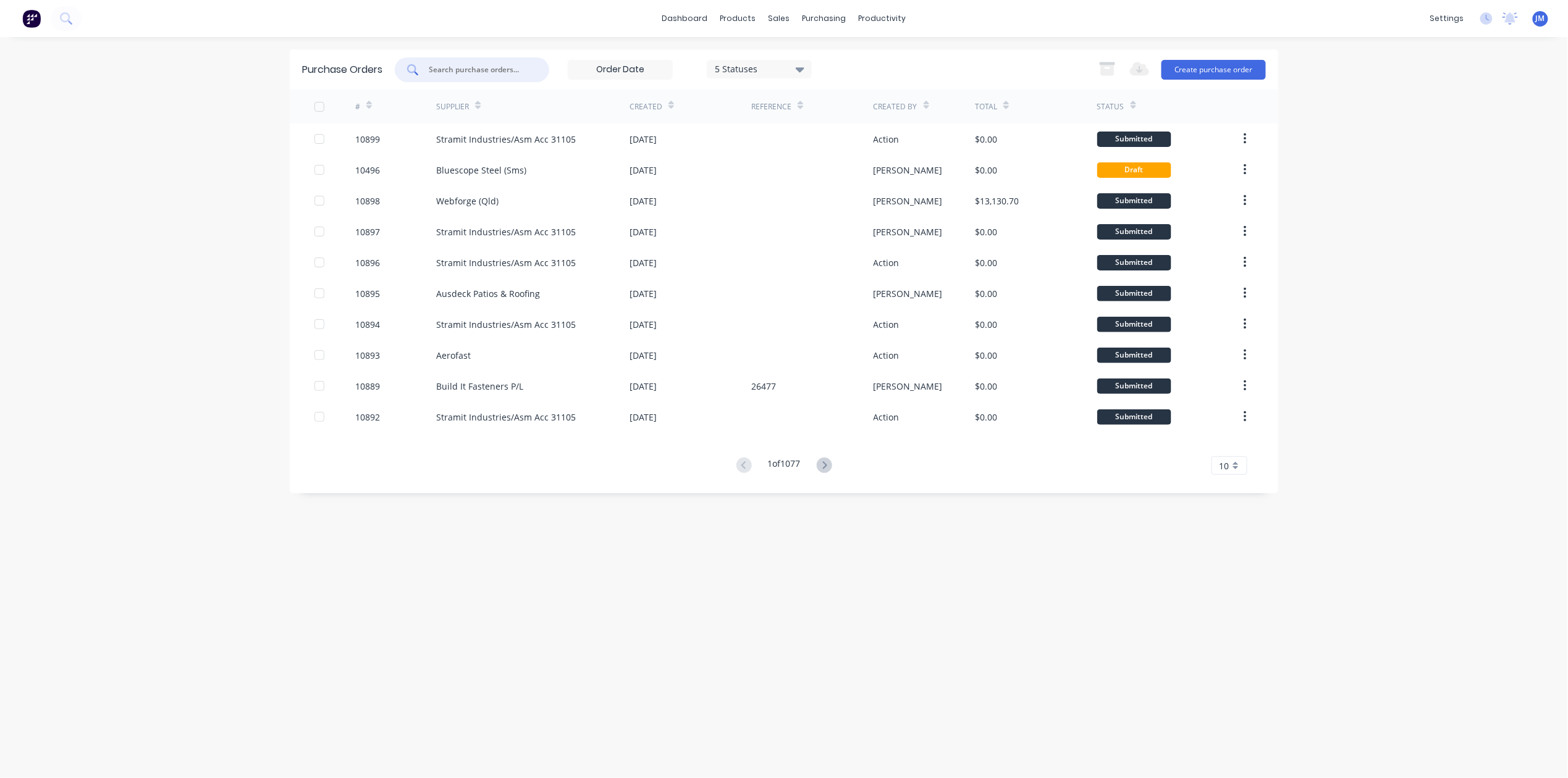
click at [514, 72] on input "text" at bounding box center [478, 70] width 103 height 12
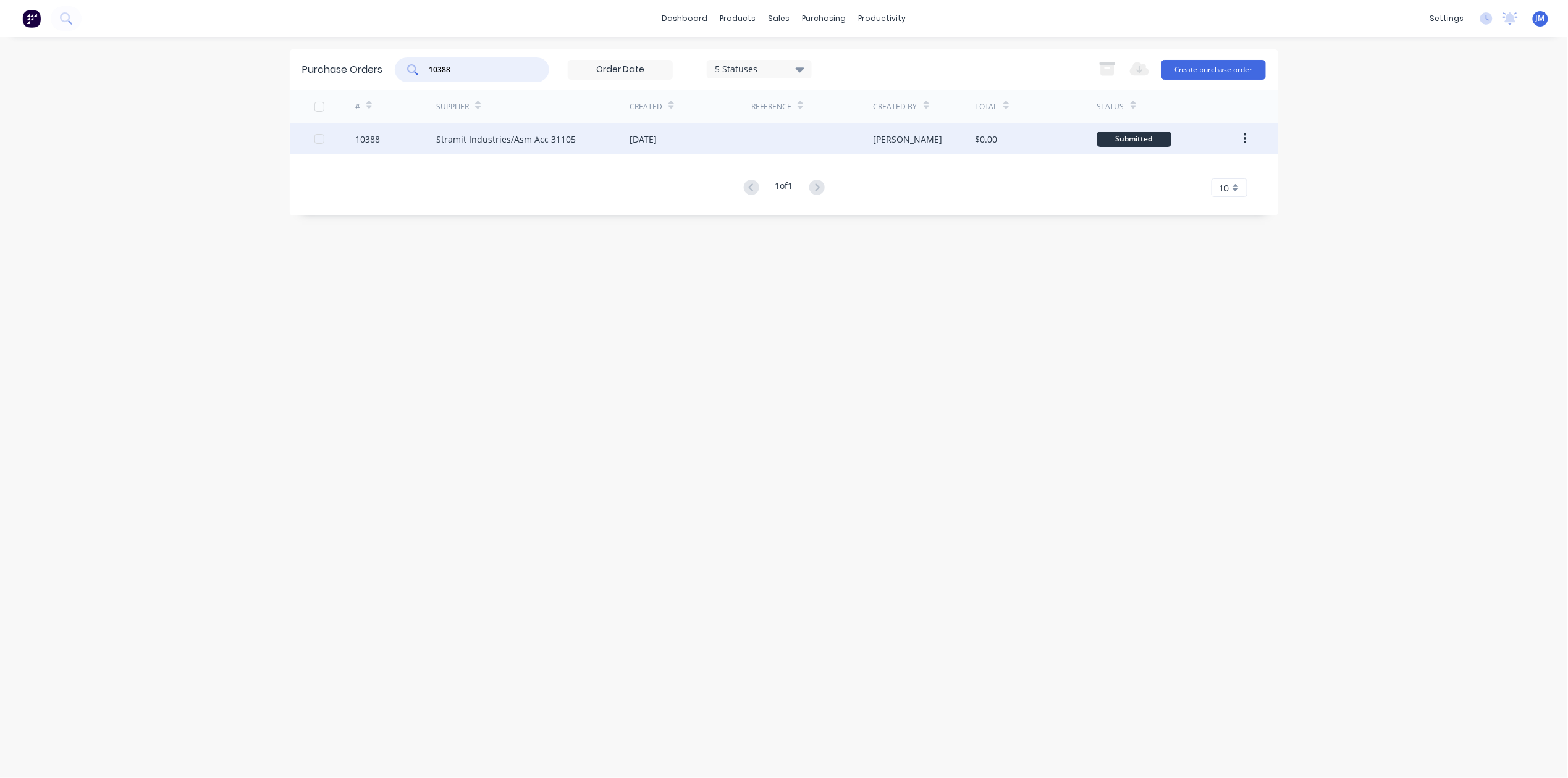
type input "10388"
click at [482, 143] on div "Stramit Industries/Asm Acc 31105" at bounding box center [506, 139] width 140 height 13
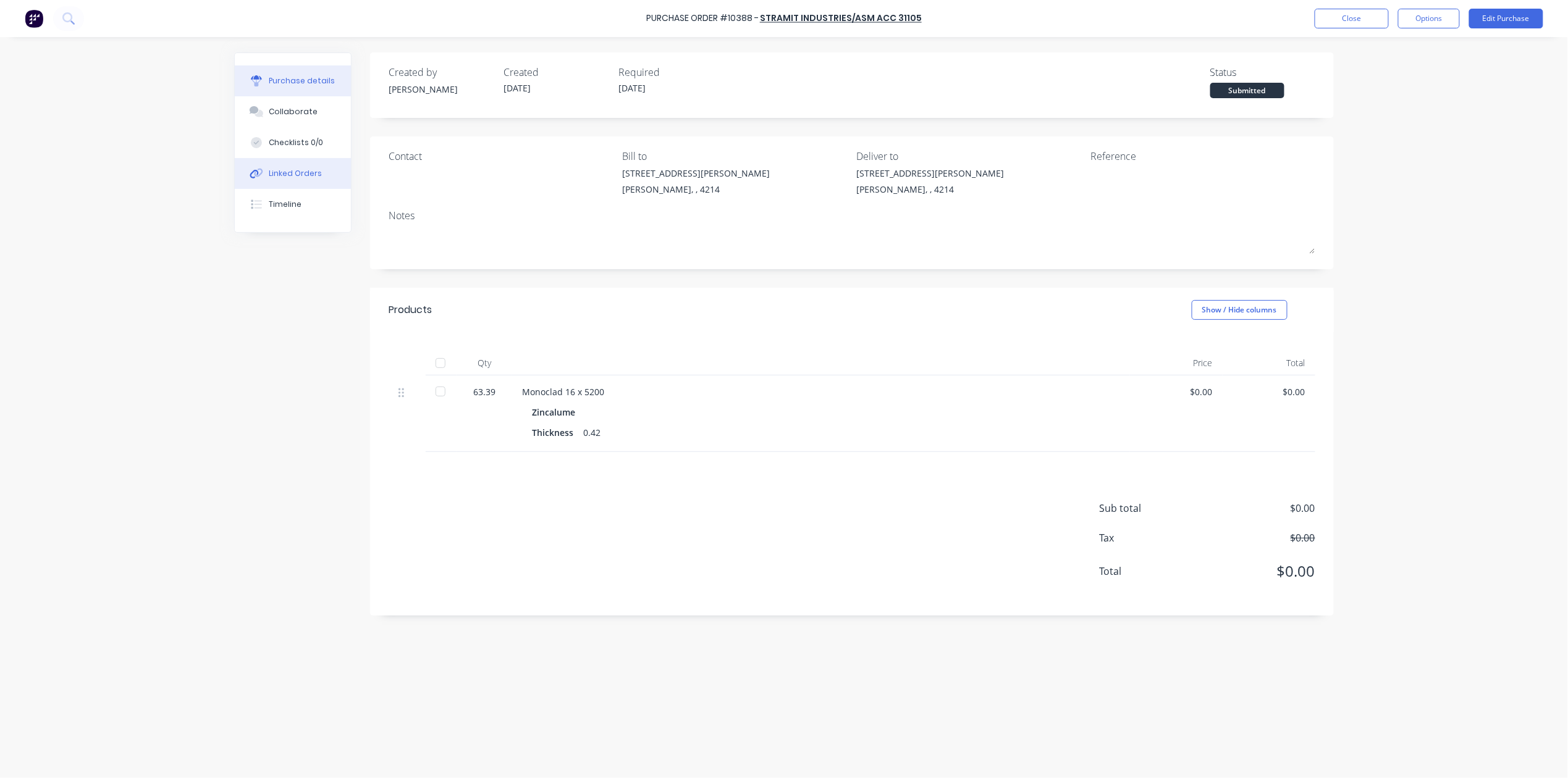
click at [291, 171] on div "Linked Orders" at bounding box center [296, 173] width 53 height 11
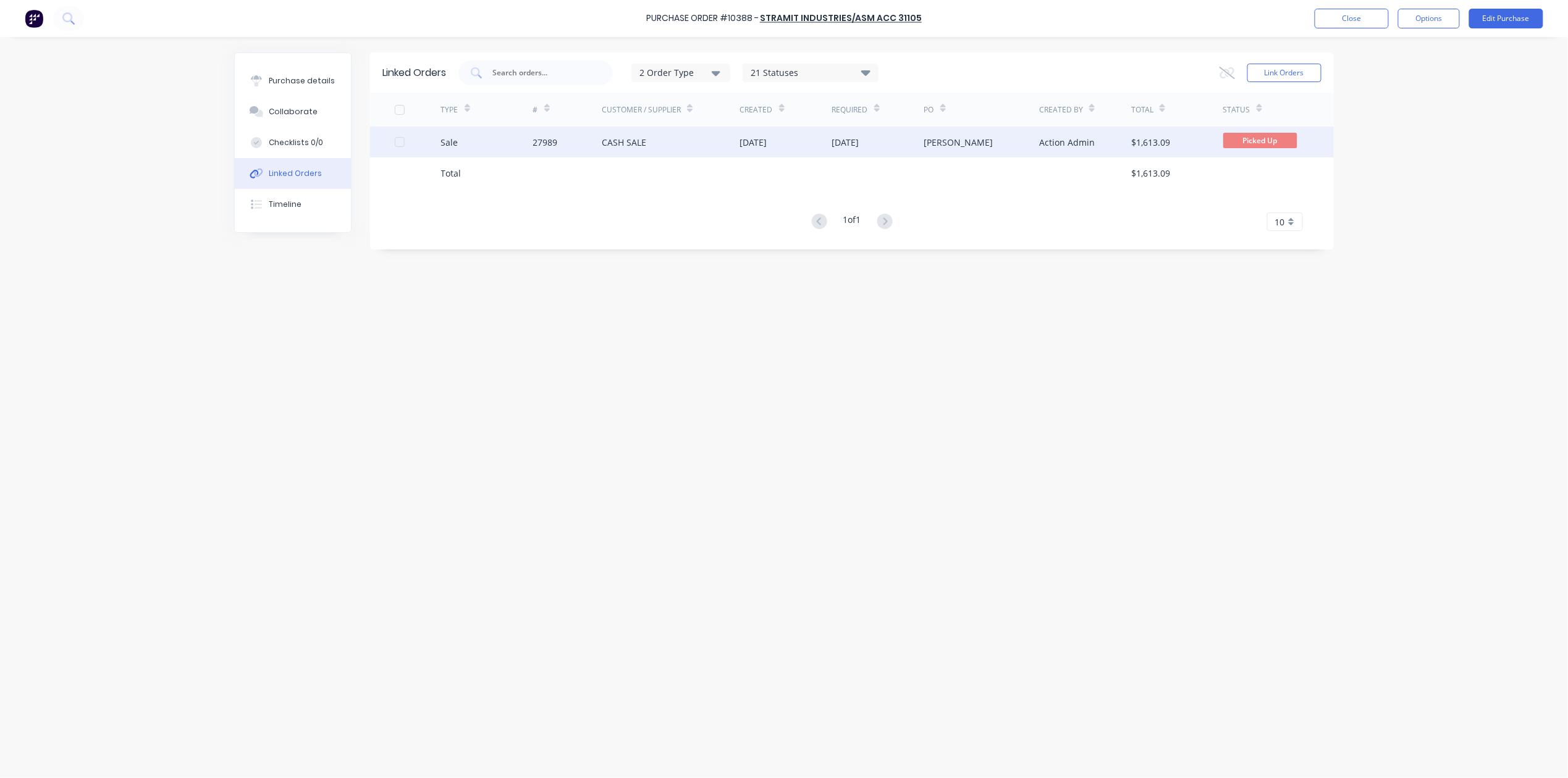
click at [794, 143] on div "[DATE]" at bounding box center [786, 142] width 92 height 31
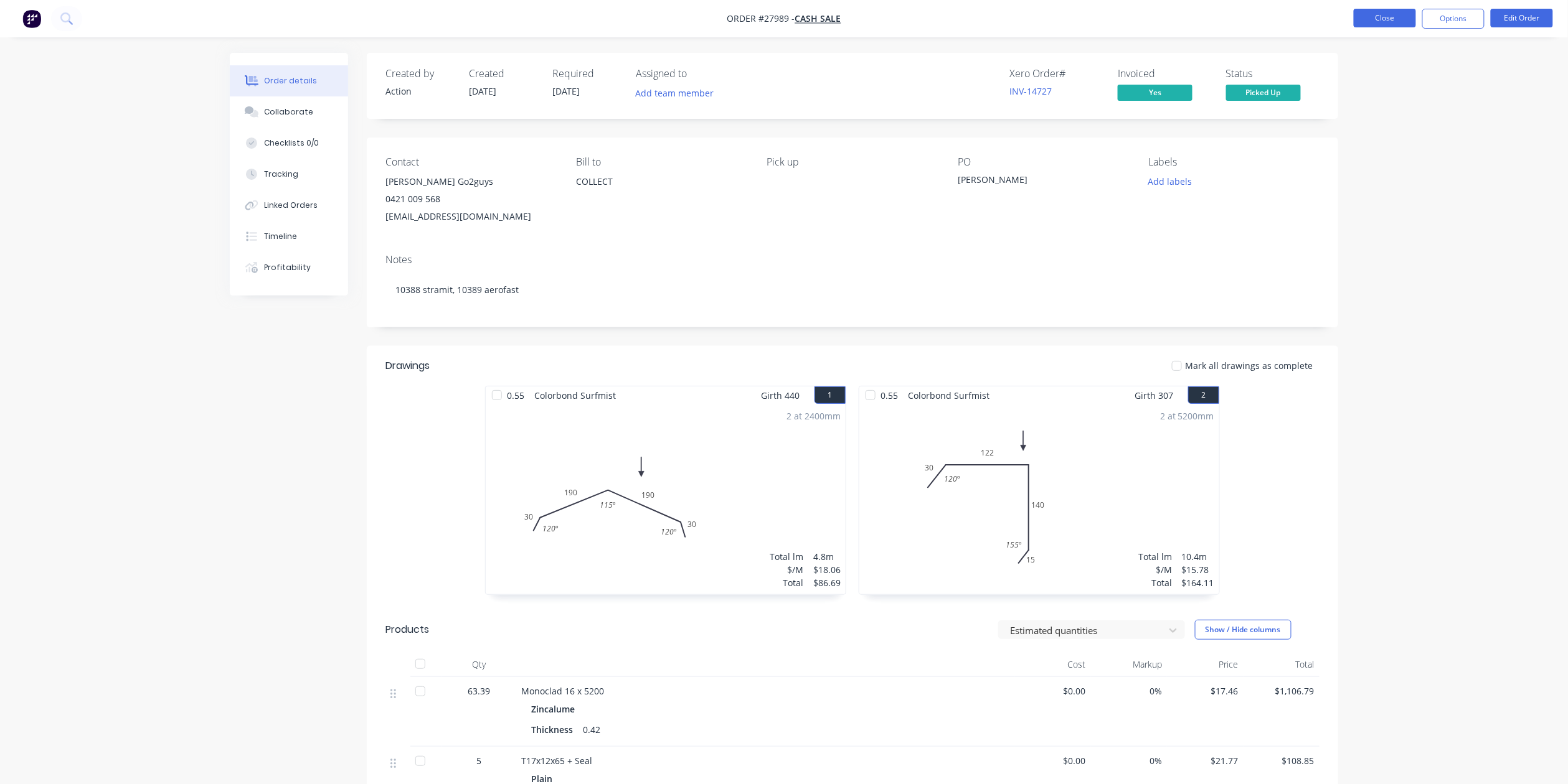
click at [1362, 16] on button "Close" at bounding box center [1385, 17] width 63 height 18
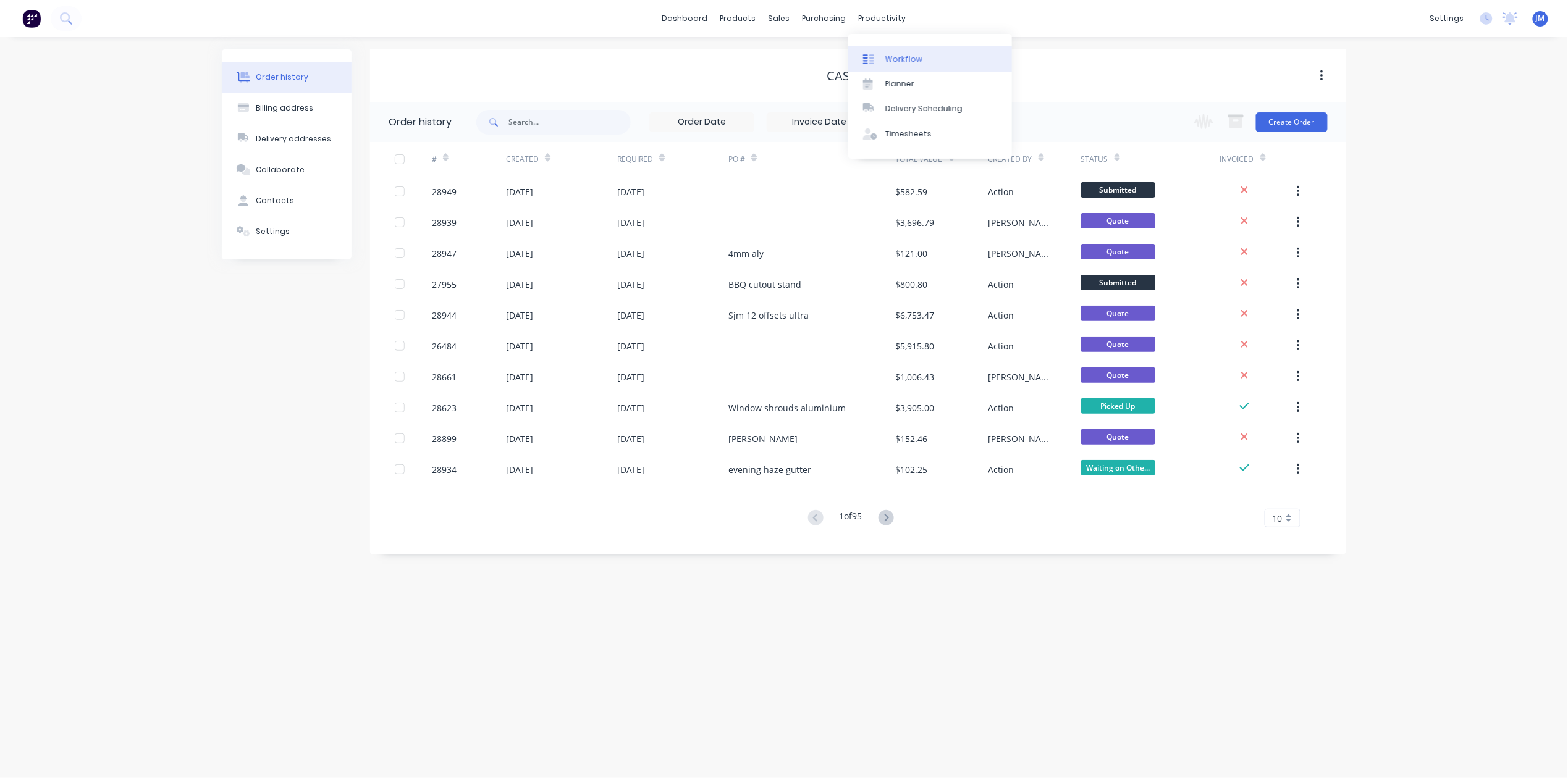
click at [876, 63] on div at bounding box center [871, 59] width 18 height 11
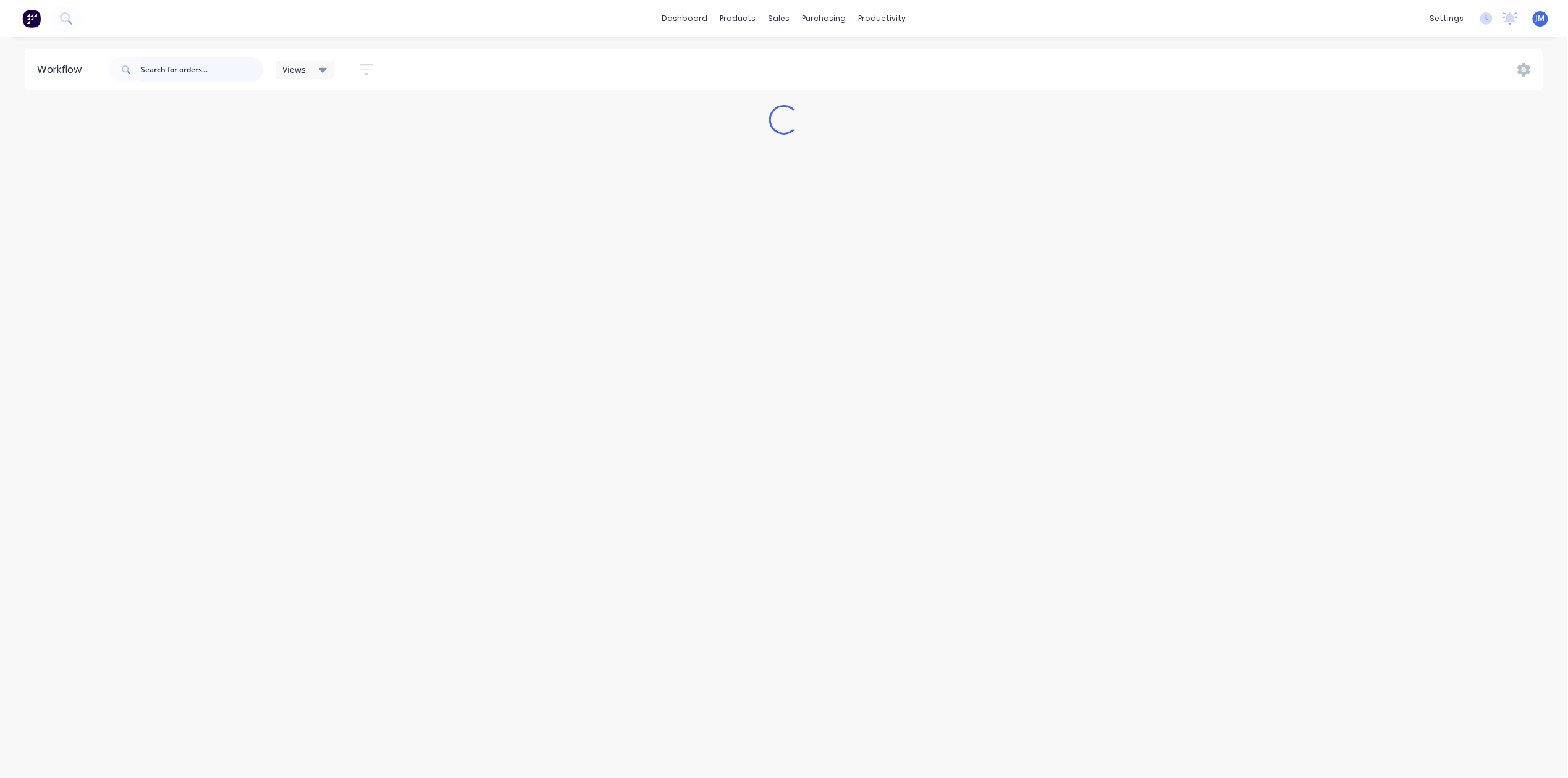
click at [172, 62] on input "text" at bounding box center [202, 70] width 122 height 25
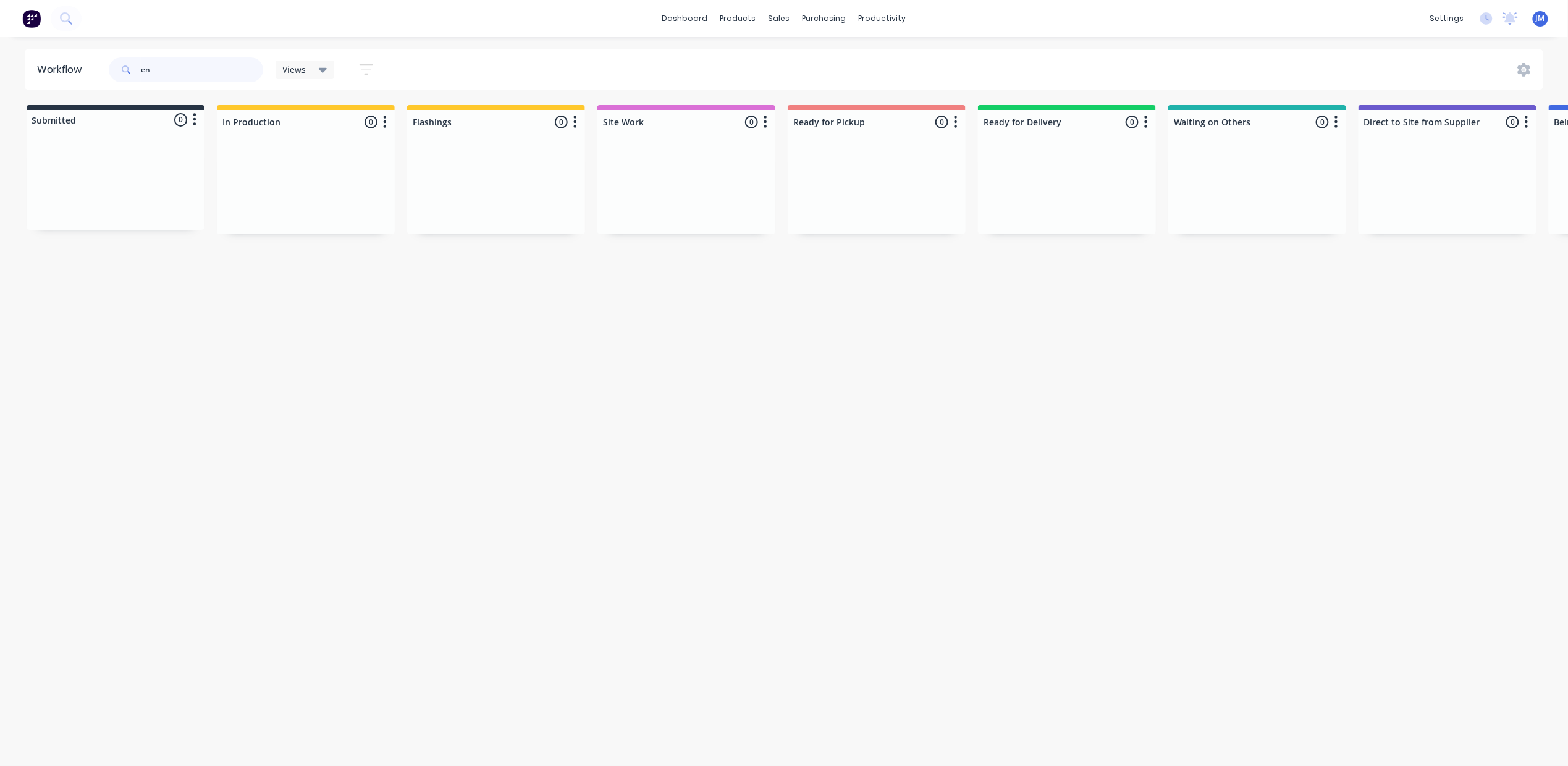
type input "e"
click at [634, 199] on p "Req. [DATE]" at bounding box center [628, 204] width 38 height 11
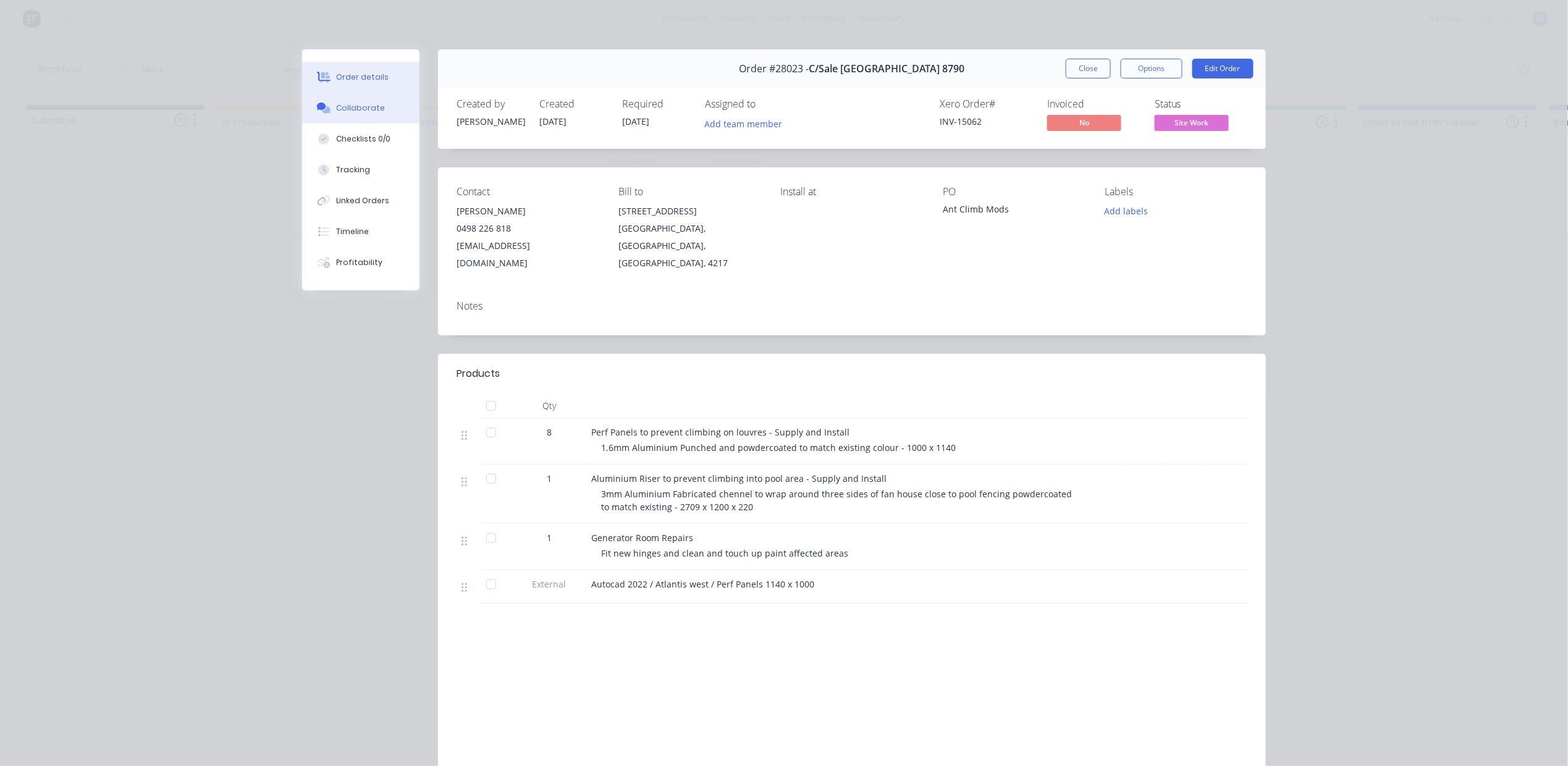
click at [352, 103] on div "Collaborate" at bounding box center [361, 108] width 49 height 11
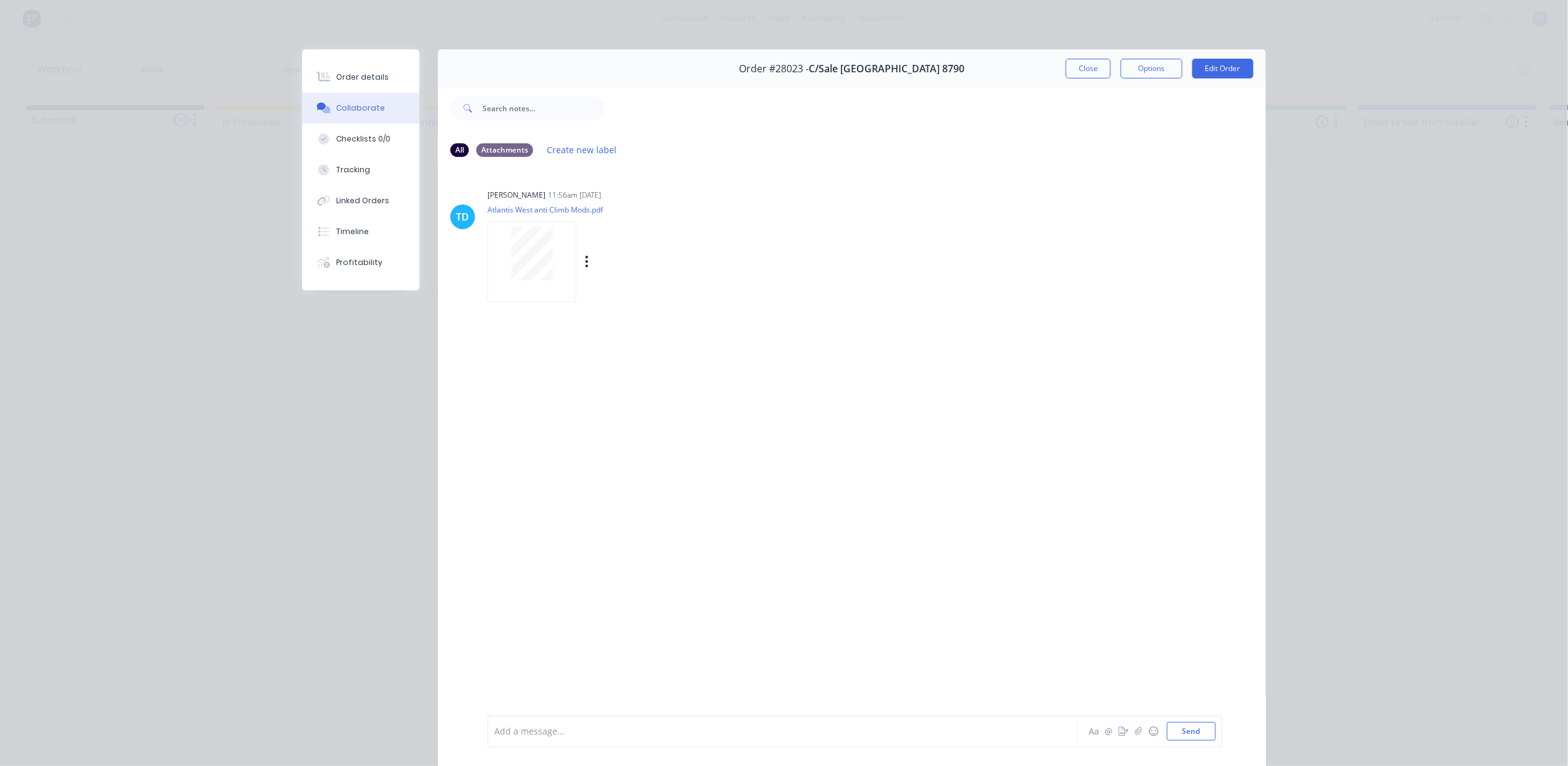
click at [566, 243] on div at bounding box center [531, 262] width 89 height 81
click at [1087, 67] on button "Close" at bounding box center [1088, 68] width 45 height 20
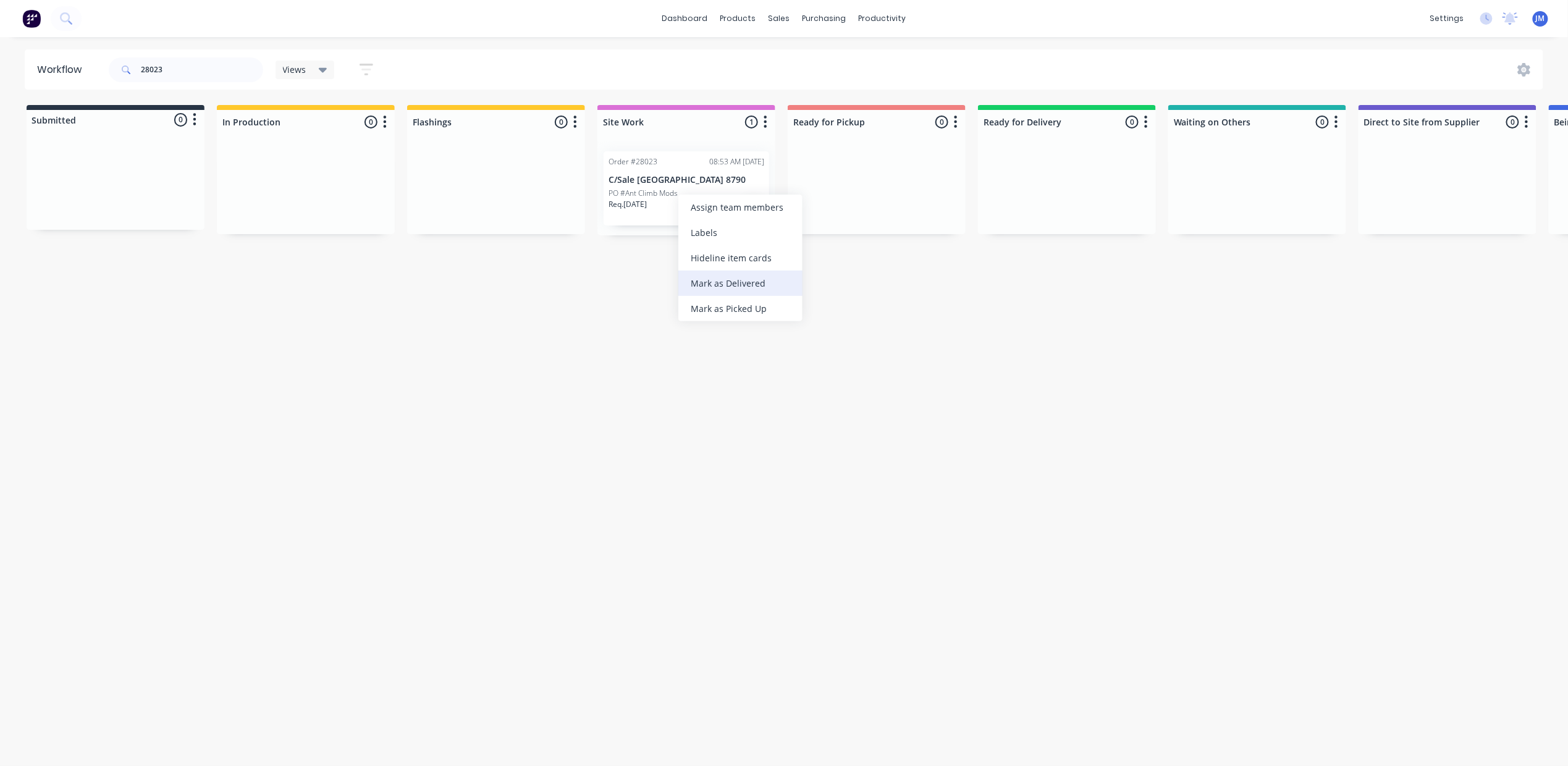
click at [719, 280] on div "Mark as Delivered" at bounding box center [740, 283] width 124 height 25
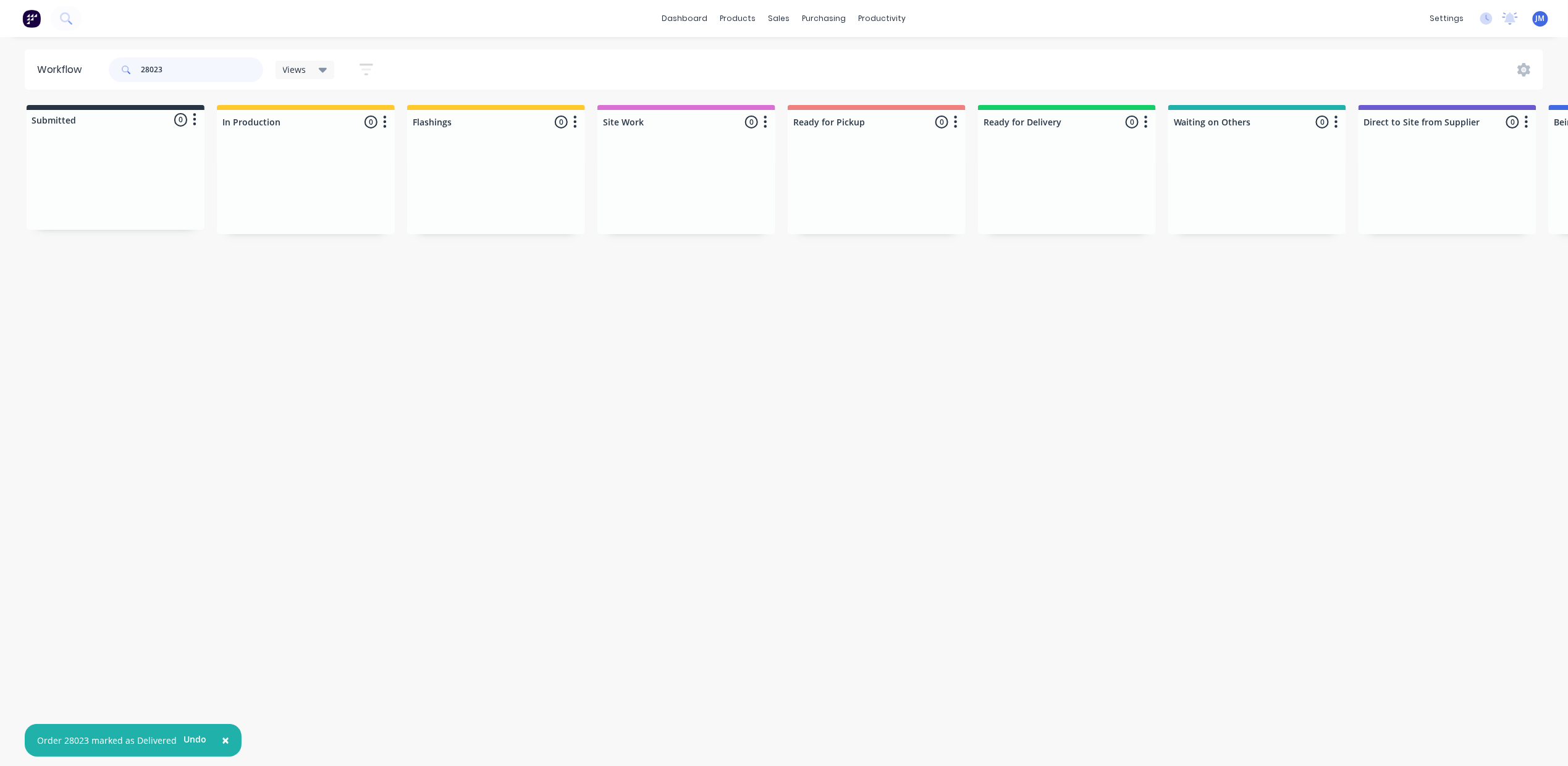
click at [184, 67] on input "28023" at bounding box center [202, 70] width 122 height 25
type input "2"
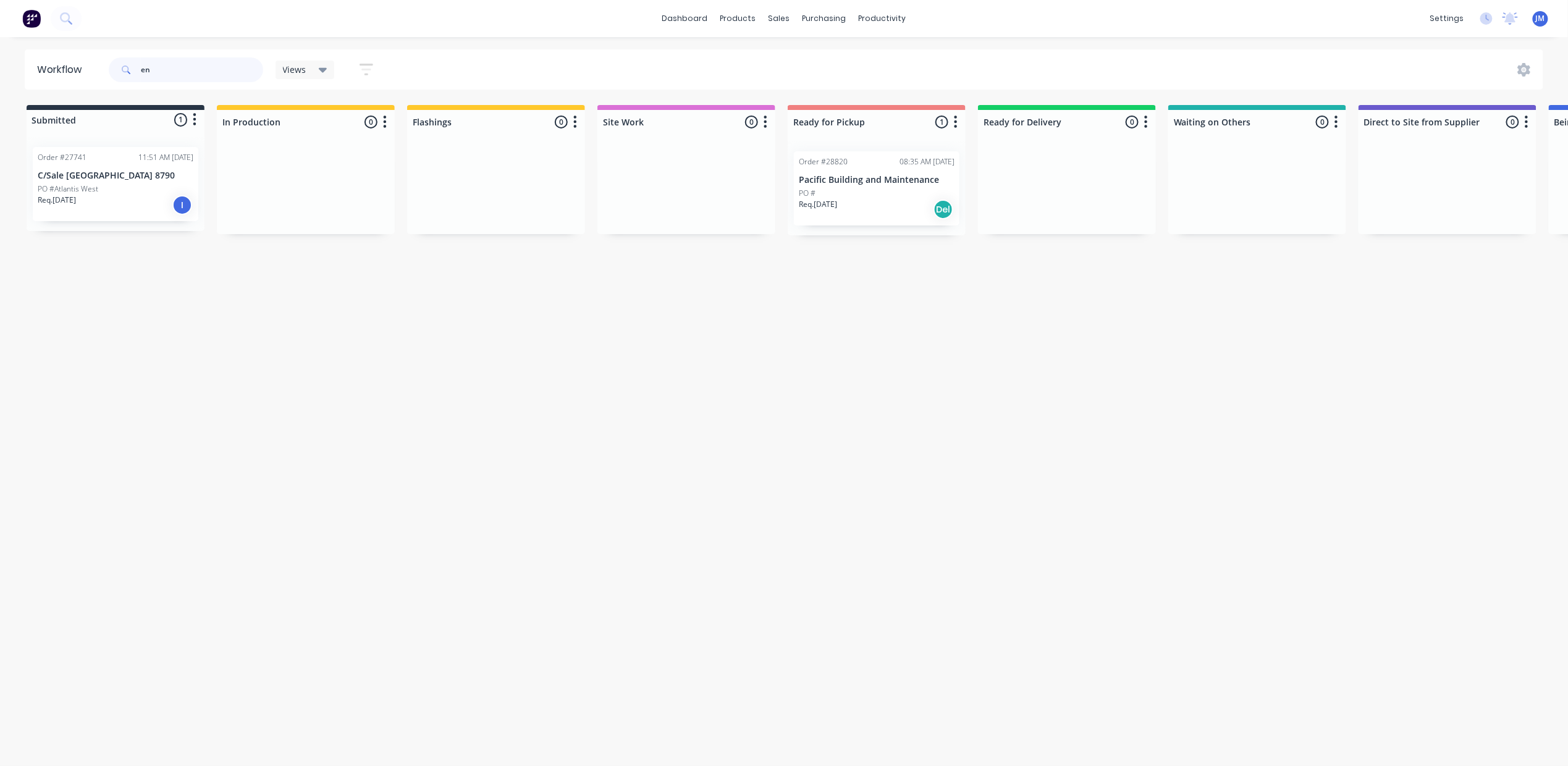
type input "e"
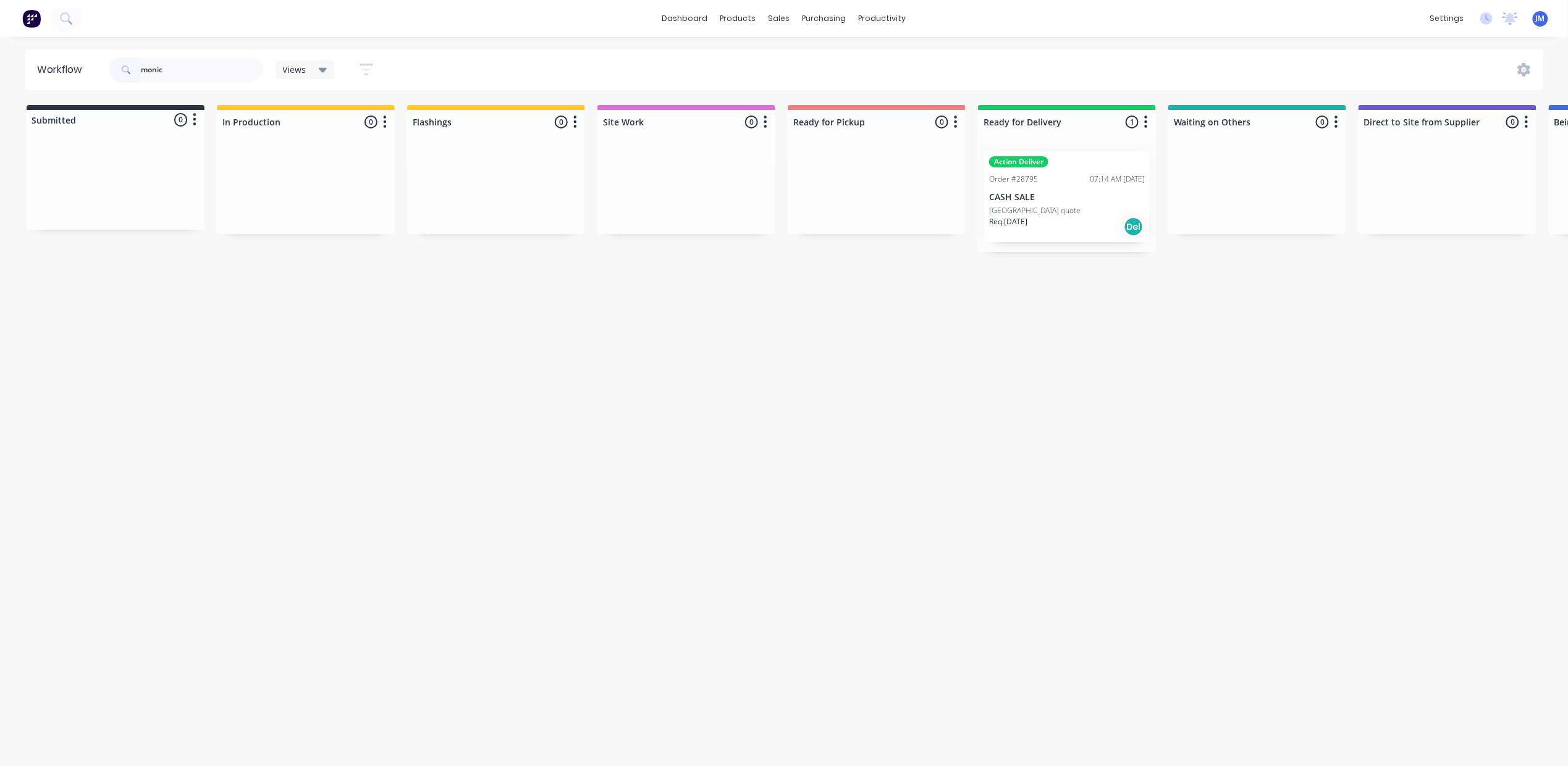
click at [1113, 216] on div "Req. [DATE] Del" at bounding box center [1066, 227] width 156 height 21
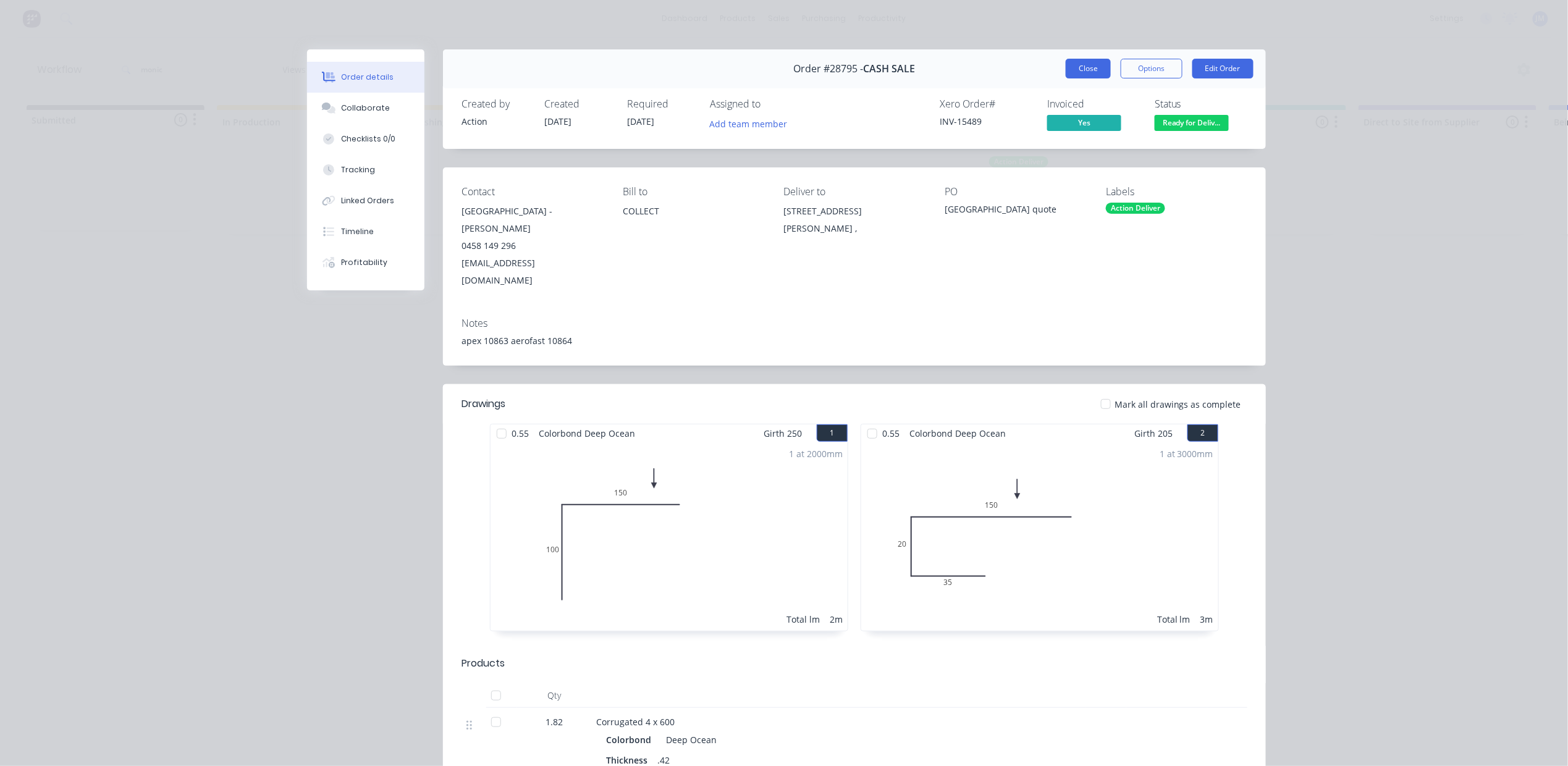
click at [1074, 71] on button "Close" at bounding box center [1088, 68] width 45 height 20
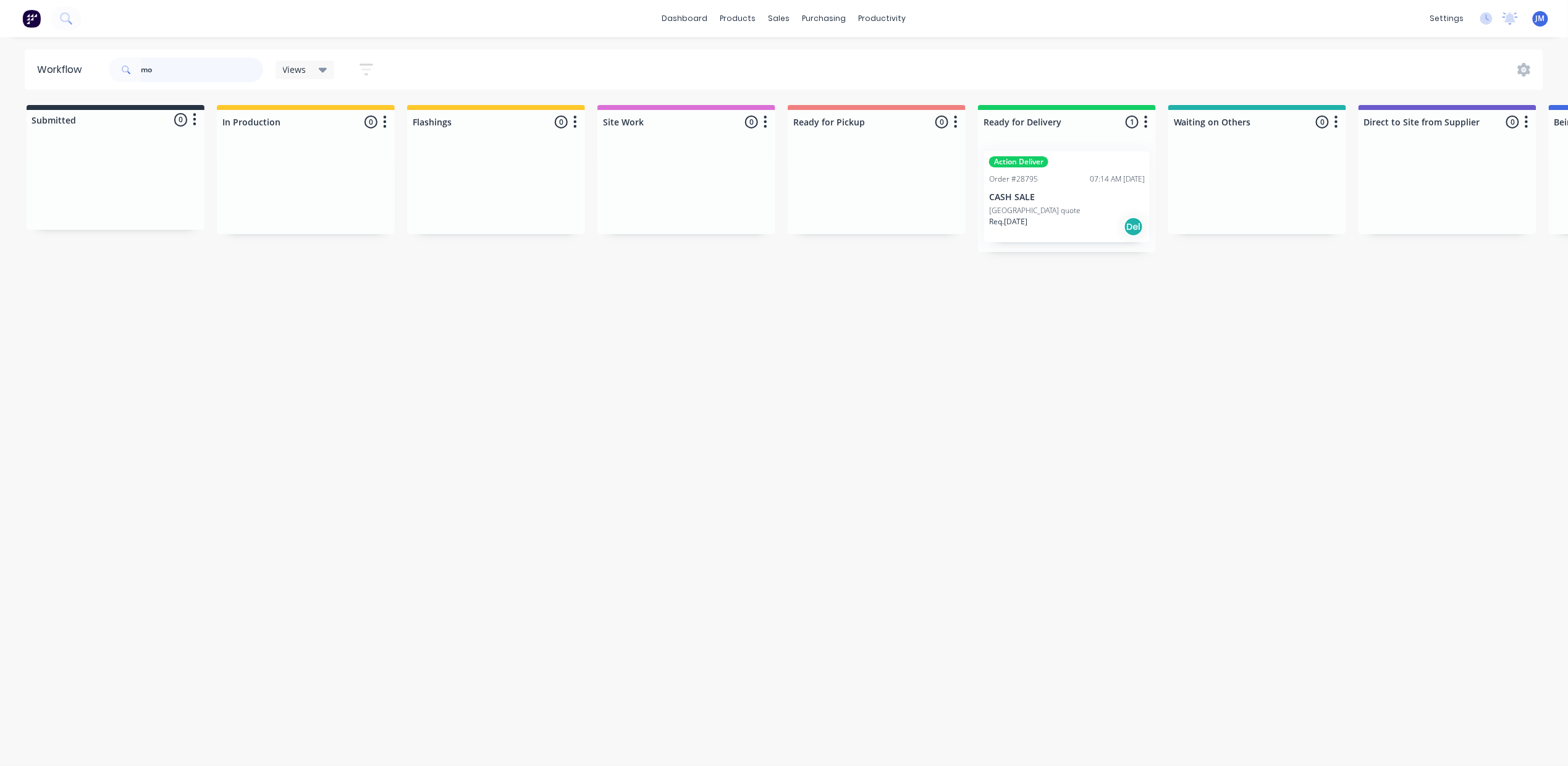
type input "m"
type input "engeny"
click at [826, 58] on div "Sales Orders" at bounding box center [825, 59] width 51 height 11
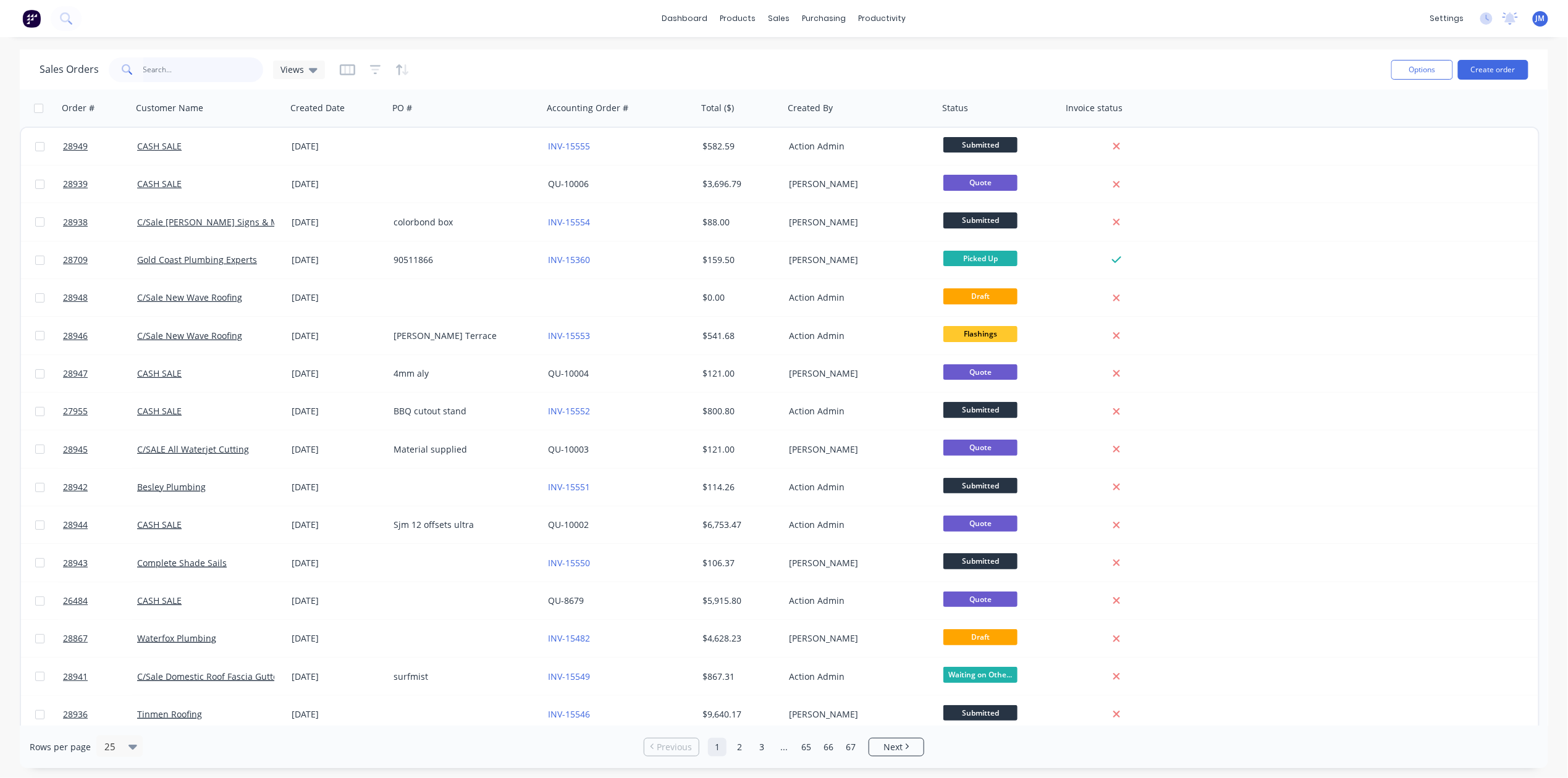
click at [193, 69] on input "text" at bounding box center [203, 70] width 121 height 25
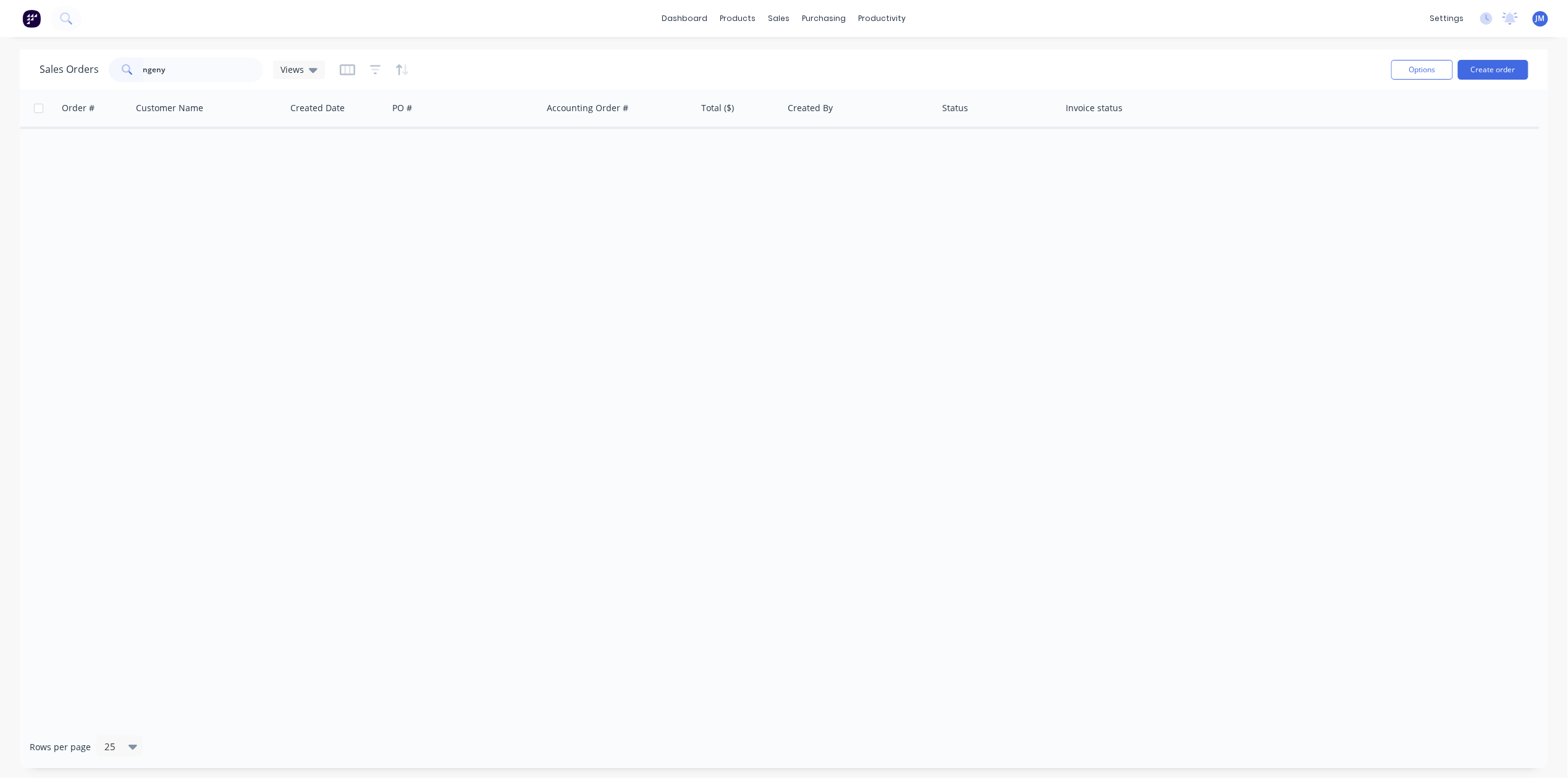
click at [143, 65] on div "ngeny" at bounding box center [185, 70] width 154 height 25
click at [139, 68] on span at bounding box center [126, 70] width 34 height 25
click at [143, 69] on input "ngeny" at bounding box center [203, 70] width 121 height 25
drag, startPoint x: 209, startPoint y: 78, endPoint x: 203, endPoint y: 72, distance: 8.5
click at [208, 75] on input "engeny" at bounding box center [203, 70] width 121 height 25
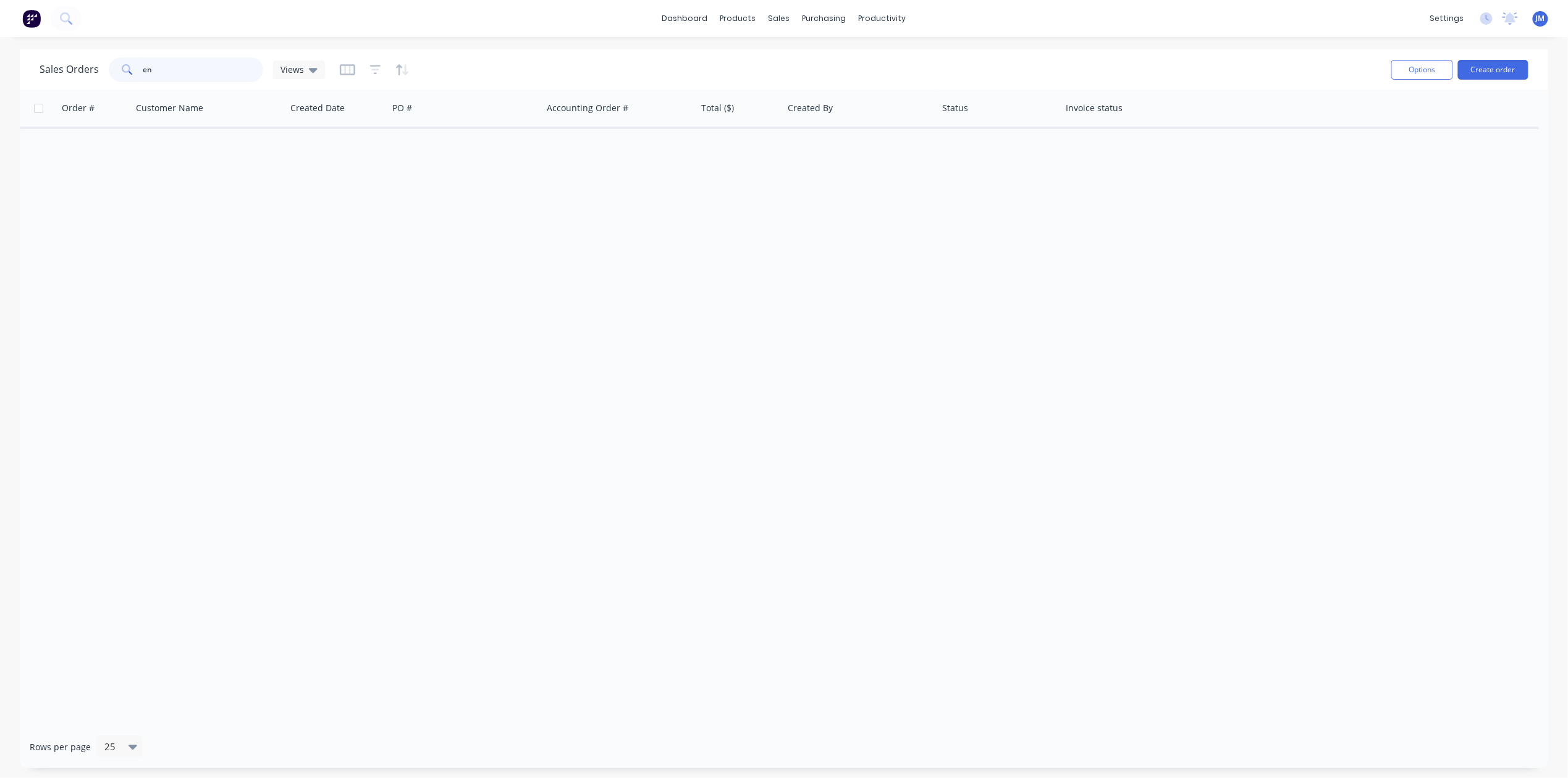
type input "e"
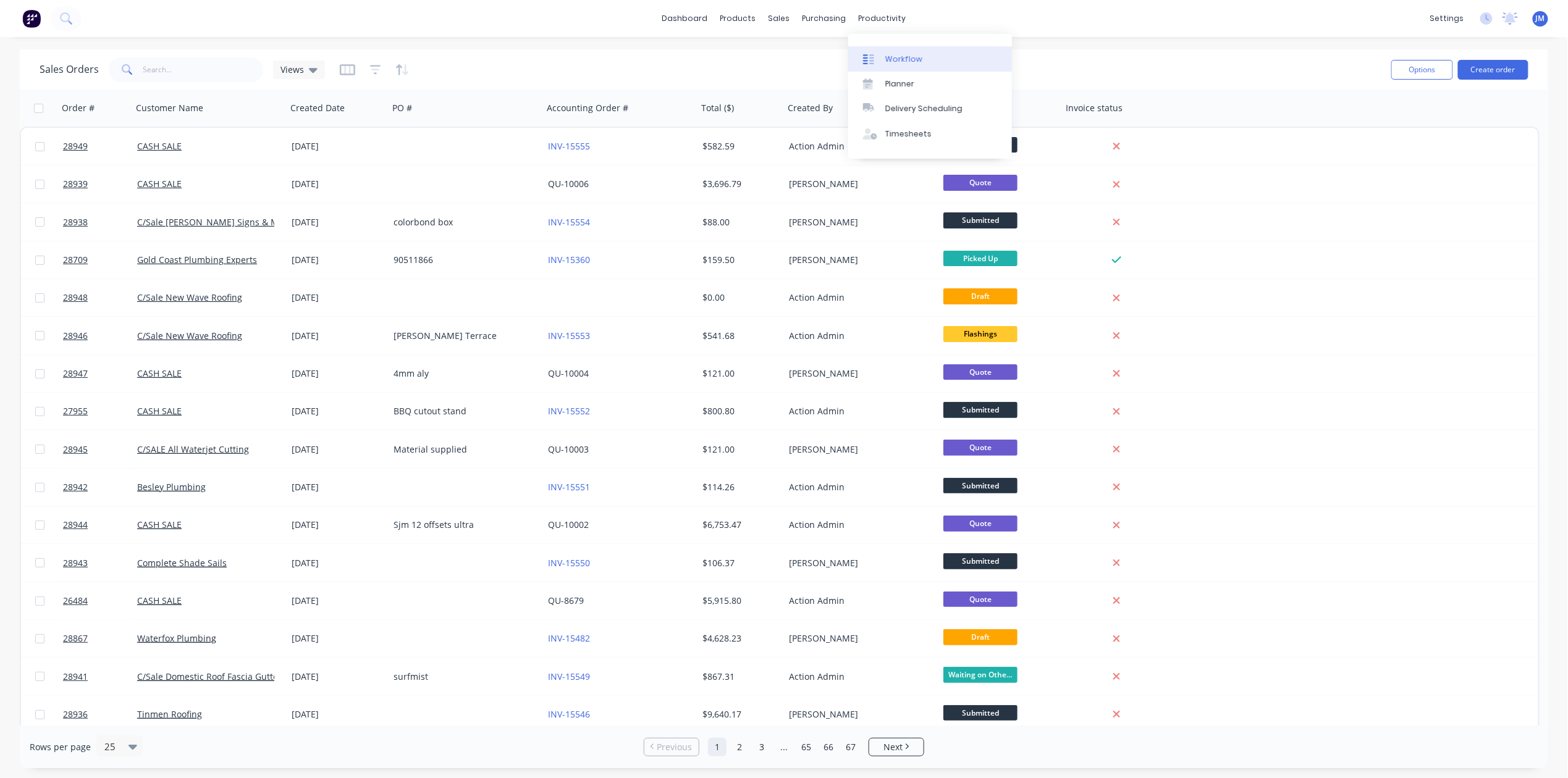
click at [895, 59] on div "Workflow" at bounding box center [903, 59] width 37 height 11
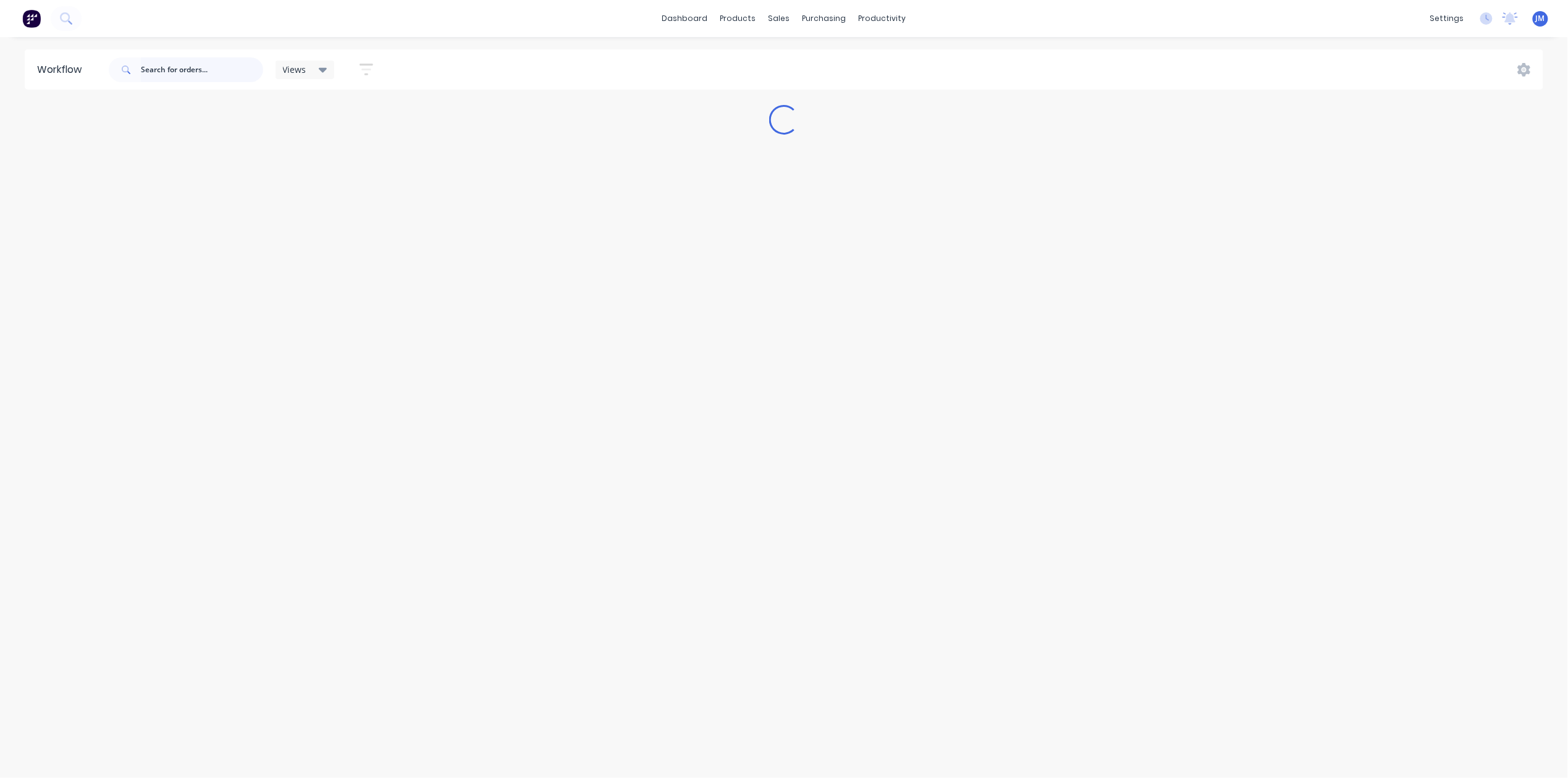
drag, startPoint x: 202, startPoint y: 68, endPoint x: 255, endPoint y: 92, distance: 58.2
click at [202, 69] on input "text" at bounding box center [202, 70] width 122 height 25
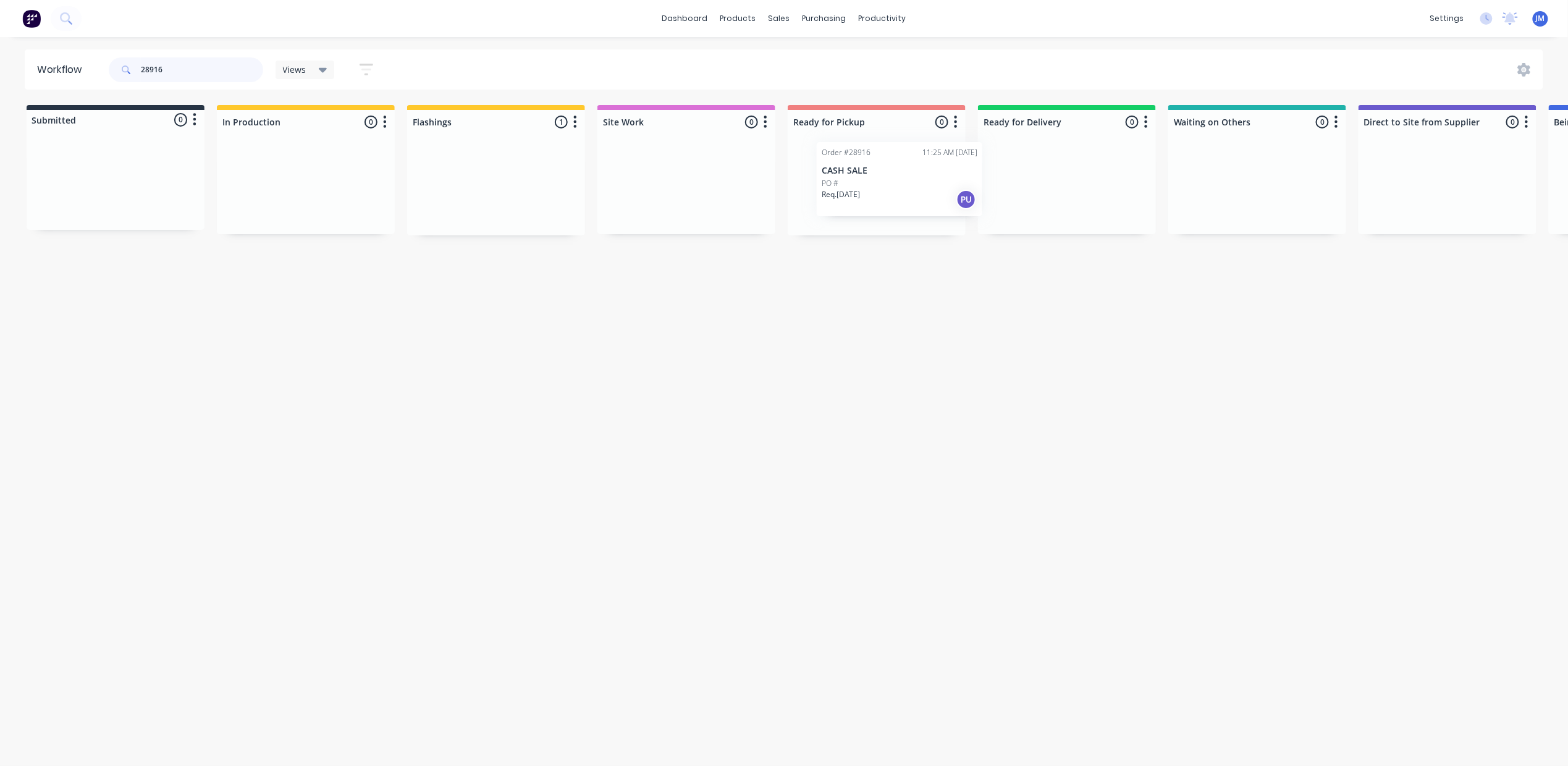
drag, startPoint x: 482, startPoint y: 199, endPoint x: 890, endPoint y: 189, distance: 408.1
click at [890, 189] on div "Submitted 0 Status colour #273444 hex #273444 Save Cancel Summaries Total order…" at bounding box center [1110, 170] width 2240 height 130
type input "2"
drag, startPoint x: 114, startPoint y: 211, endPoint x: 514, endPoint y: 222, distance: 400.2
click at [514, 222] on div "Submitted 1 Status colour #273444 hex #273444 Save Cancel Summaries Total order…" at bounding box center [1110, 170] width 2240 height 130
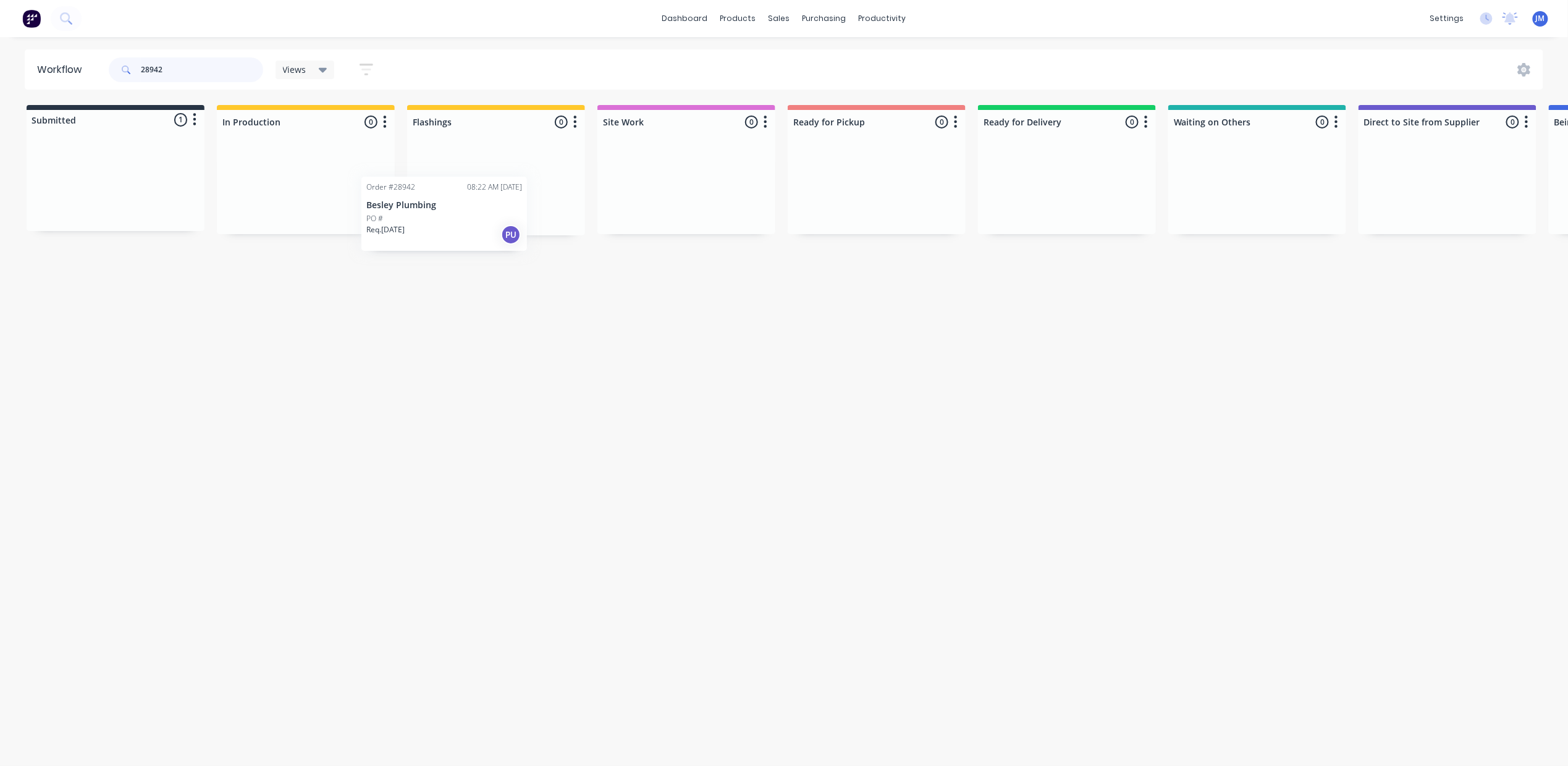
drag, startPoint x: 157, startPoint y: 183, endPoint x: 481, endPoint y: 210, distance: 325.1
click at [481, 215] on div "Submitted 1 Status colour #273444 hex #273444 Save Cancel Summaries Total order…" at bounding box center [1110, 170] width 2240 height 130
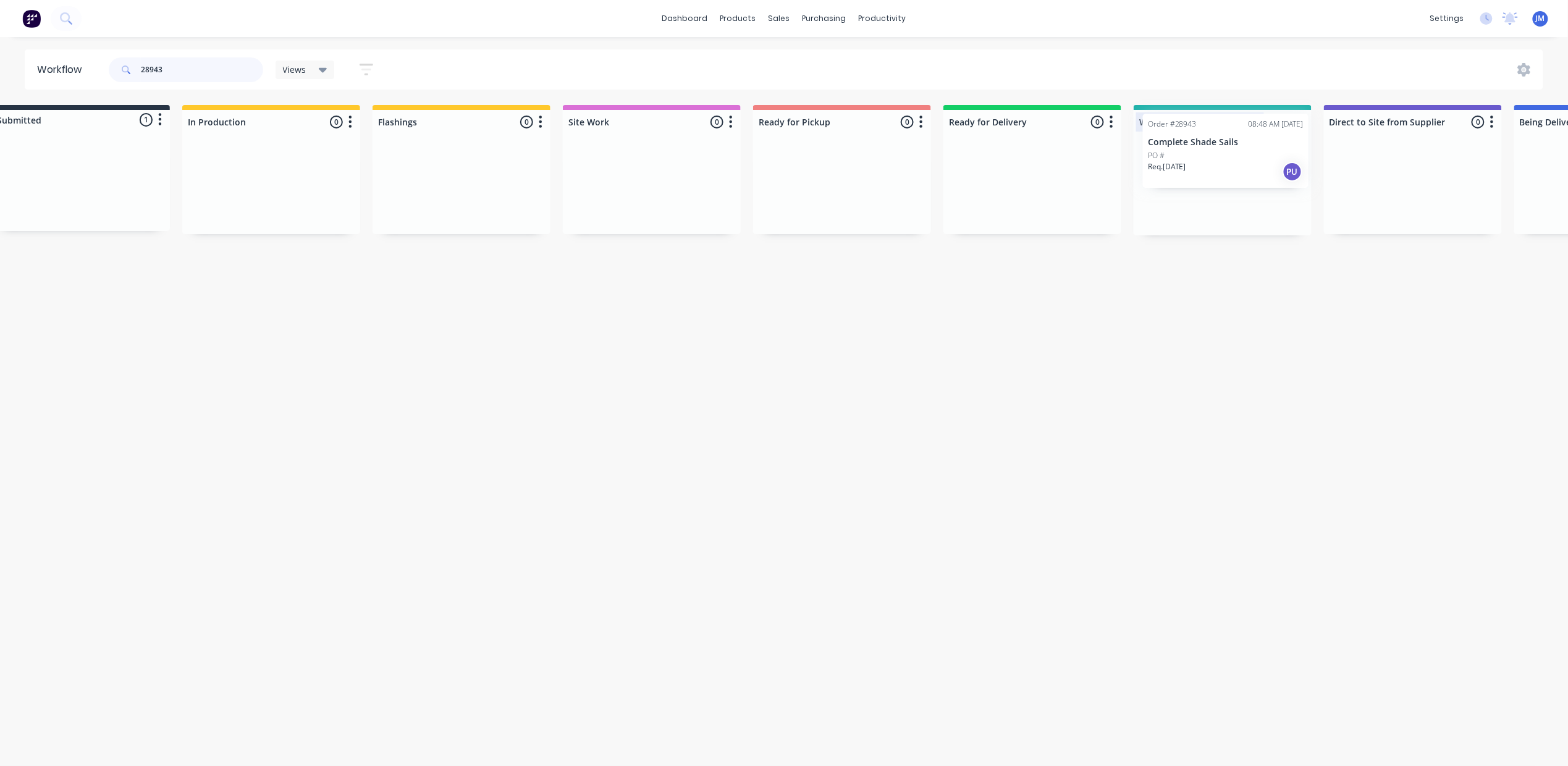
scroll to position [0, 40]
drag, startPoint x: 531, startPoint y: 186, endPoint x: 1153, endPoint y: 132, distance: 624.3
click at [1228, 153] on div "Submitted 1 Status colour #273444 hex #273444 Save Cancel Summaries Total order…" at bounding box center [1072, 170] width 2240 height 130
type input "2"
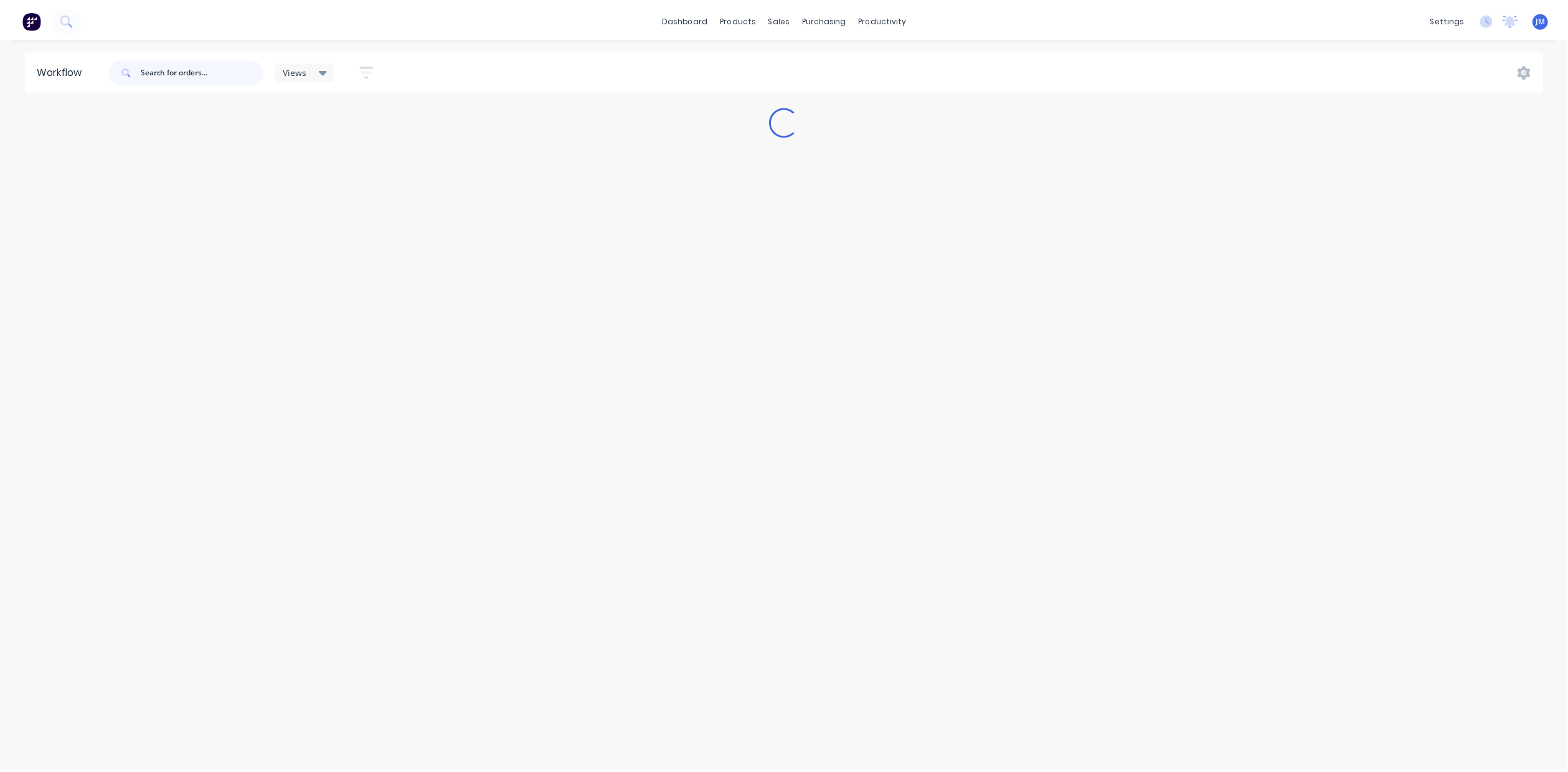
scroll to position [0, 0]
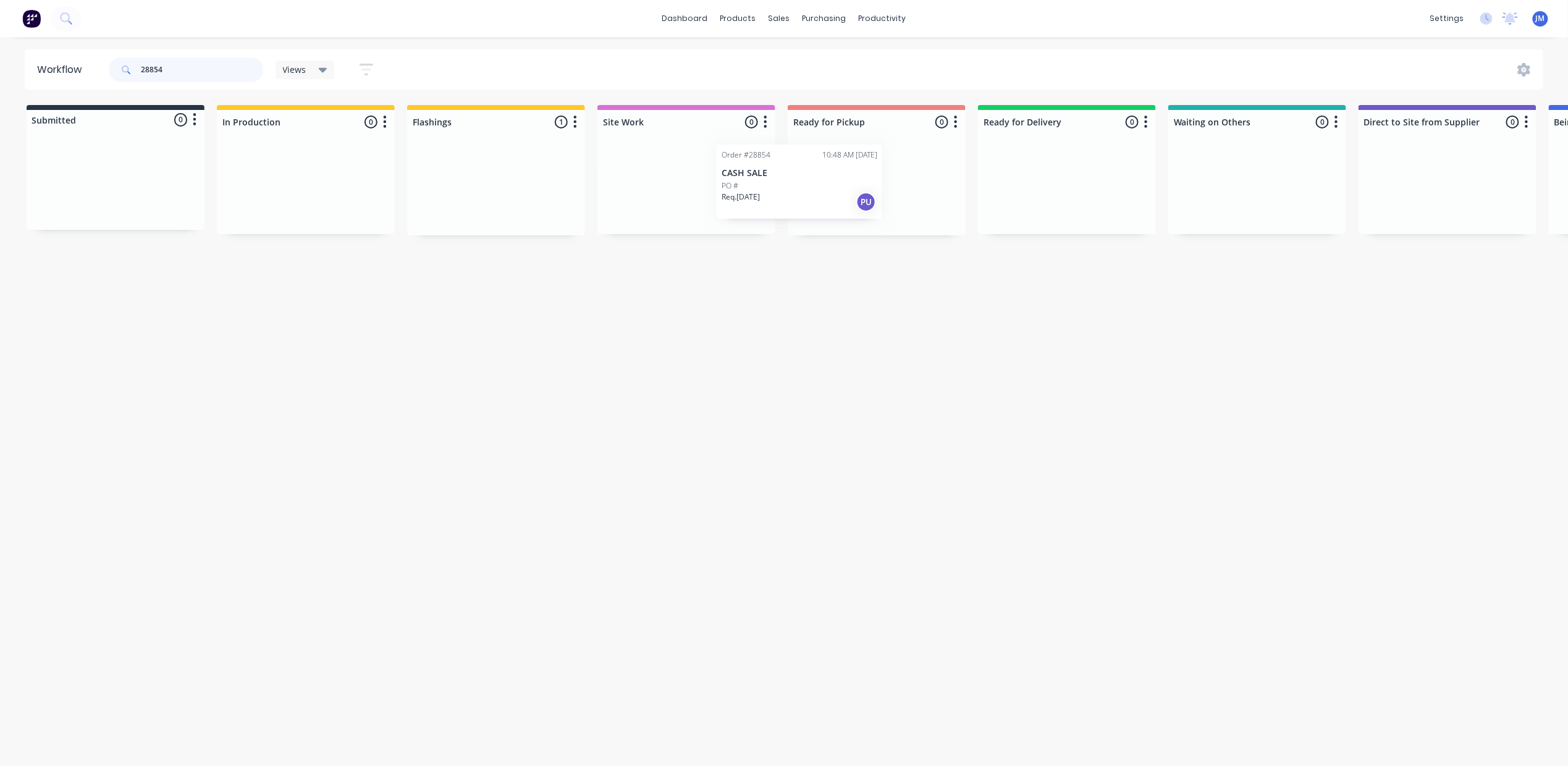
drag, startPoint x: 537, startPoint y: 197, endPoint x: 878, endPoint y: 179, distance: 341.5
click at [890, 189] on div "Submitted 0 Status colour #273444 hex #273444 Save Cancel Summaries Total order…" at bounding box center [1110, 170] width 2240 height 130
type input "2"
type input "28850"
click at [234, 209] on p "PO #[PERSON_NAME] Cabinets - Tram station SS Angles - PO #3520" at bounding box center [305, 199] width 156 height 22
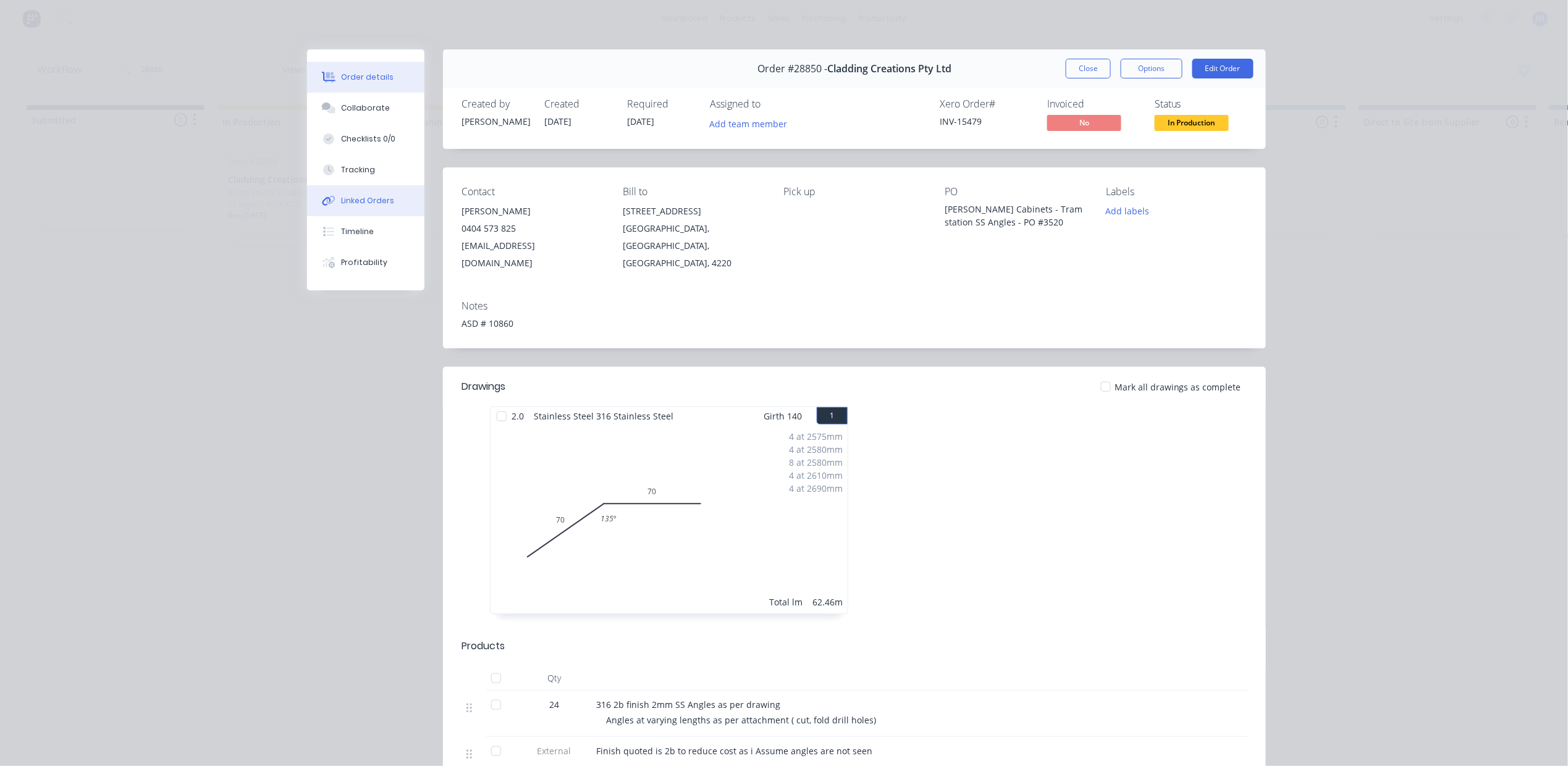
drag, startPoint x: 353, startPoint y: 202, endPoint x: 359, endPoint y: 201, distance: 6.1
click at [353, 201] on div "Linked Orders" at bounding box center [368, 200] width 53 height 11
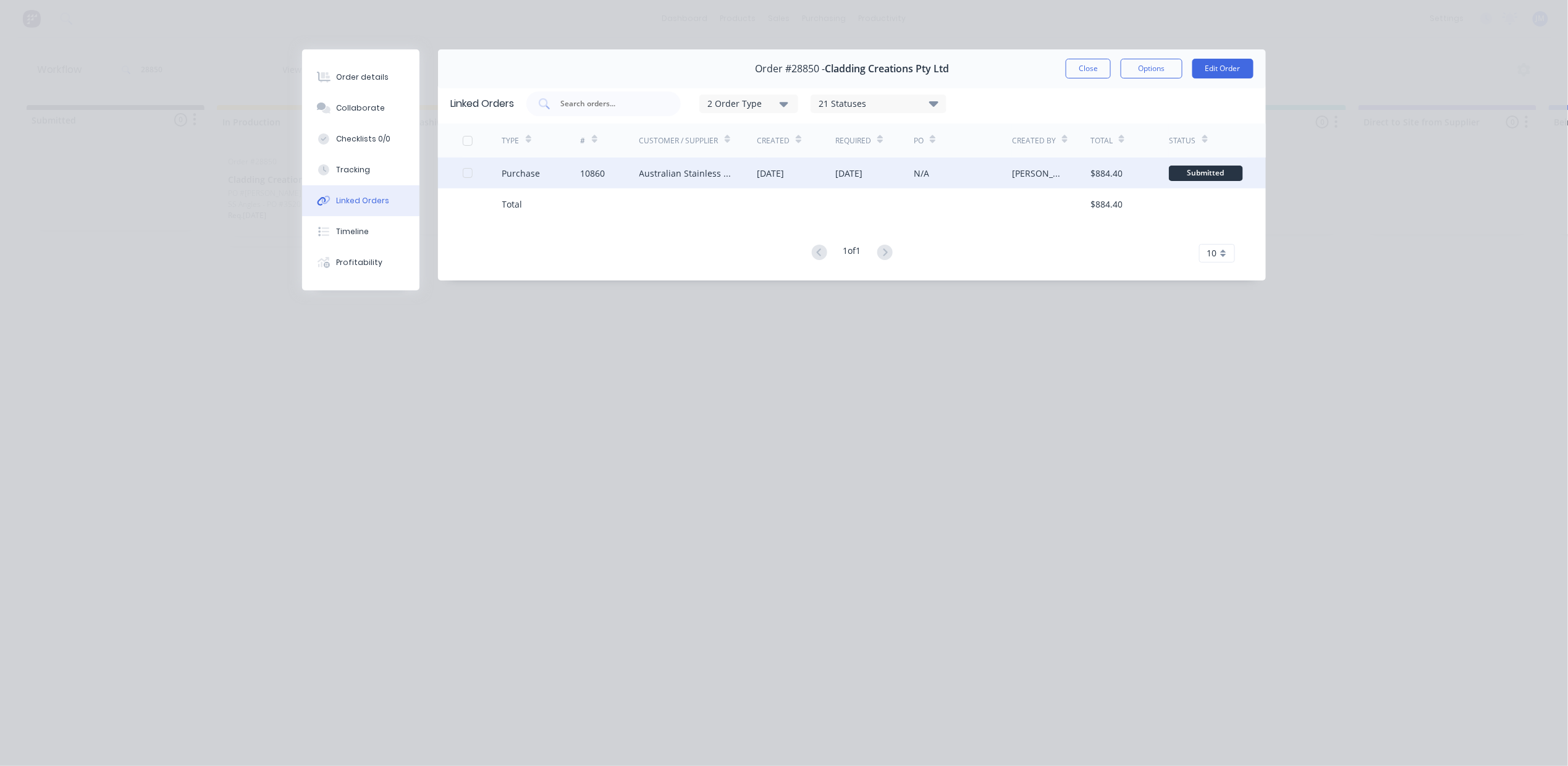
click at [528, 169] on div "Purchase" at bounding box center [522, 172] width 38 height 13
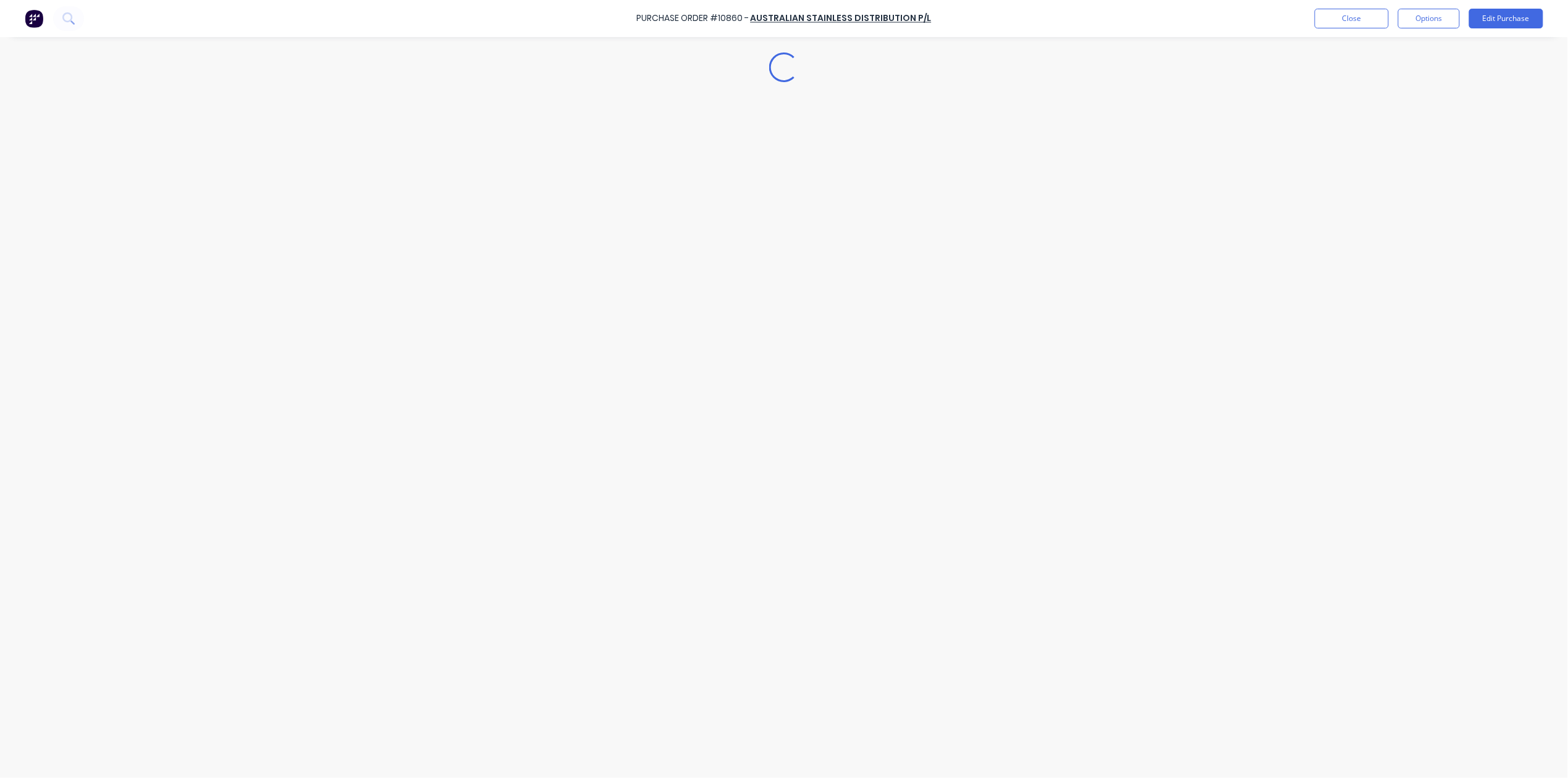
type textarea "x"
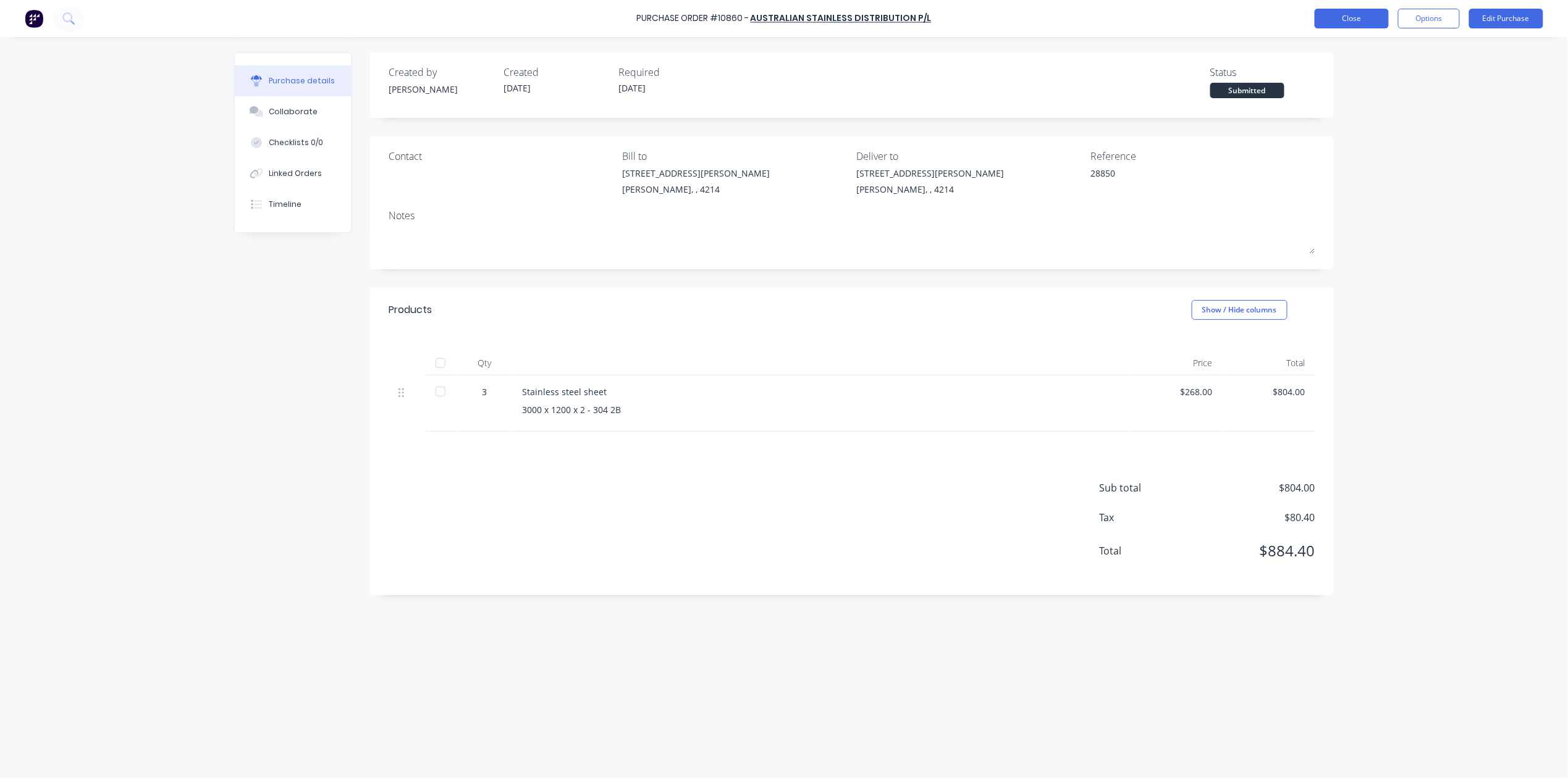
click at [1352, 9] on button "Close" at bounding box center [1352, 18] width 74 height 20
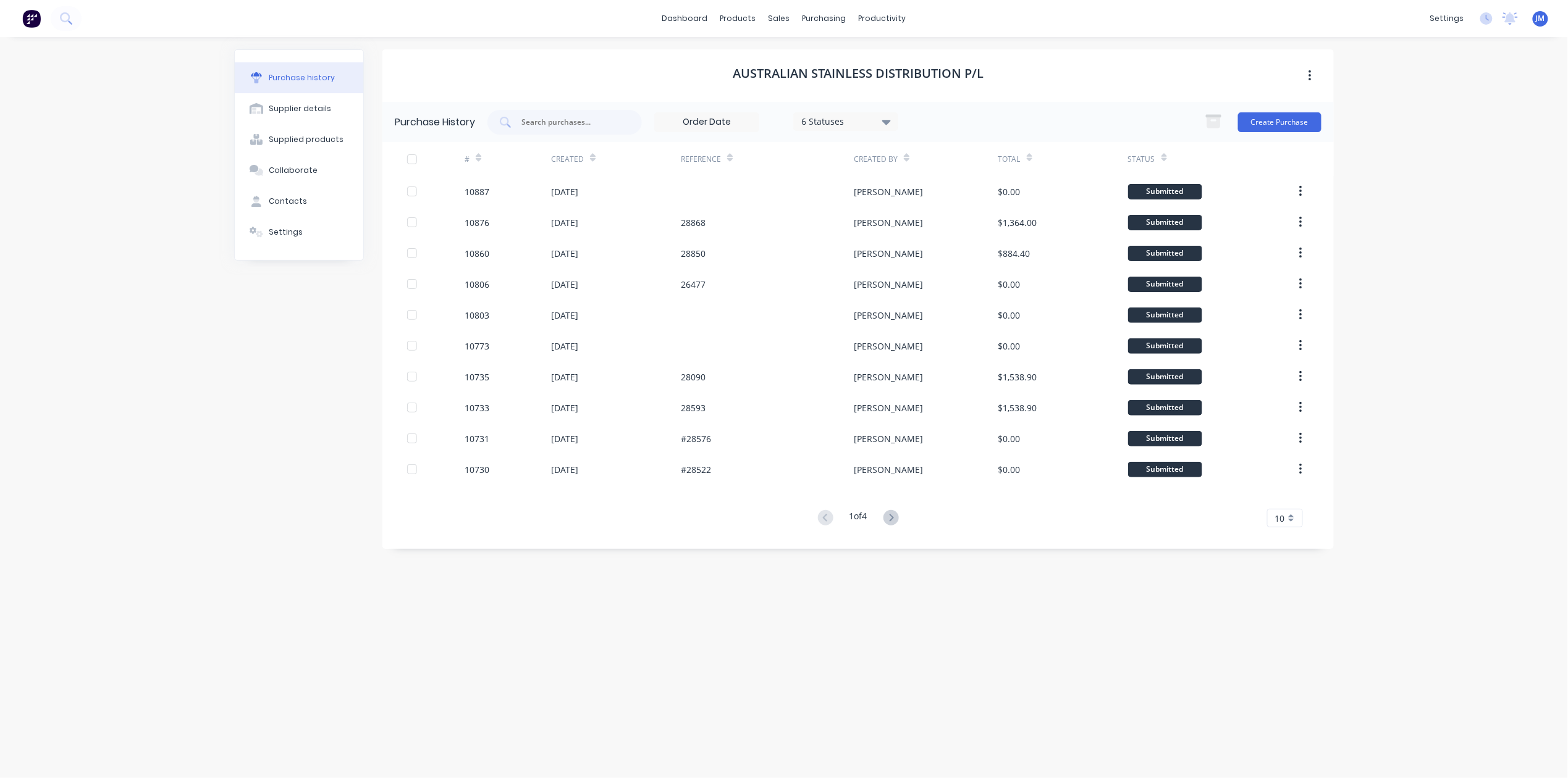
click at [900, 62] on div "Australian Stainless Distribution P/L" at bounding box center [859, 75] width 952 height 53
click at [890, 53] on div "Workflow" at bounding box center [903, 59] width 37 height 11
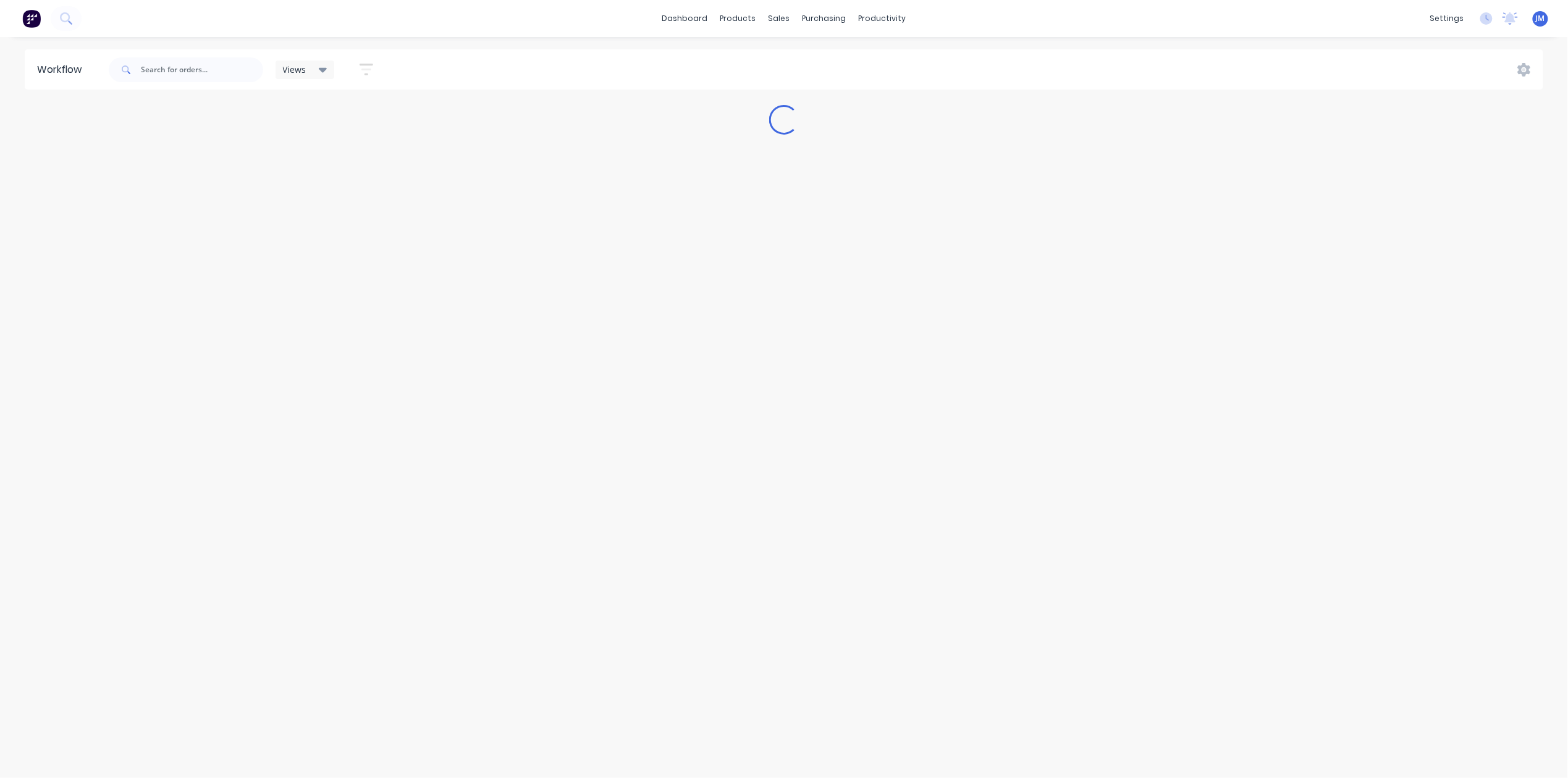
drag, startPoint x: 140, startPoint y: 62, endPoint x: 218, endPoint y: 83, distance: 80.8
click at [144, 62] on div at bounding box center [185, 70] width 154 height 25
click at [162, 75] on input "text" at bounding box center [202, 70] width 122 height 25
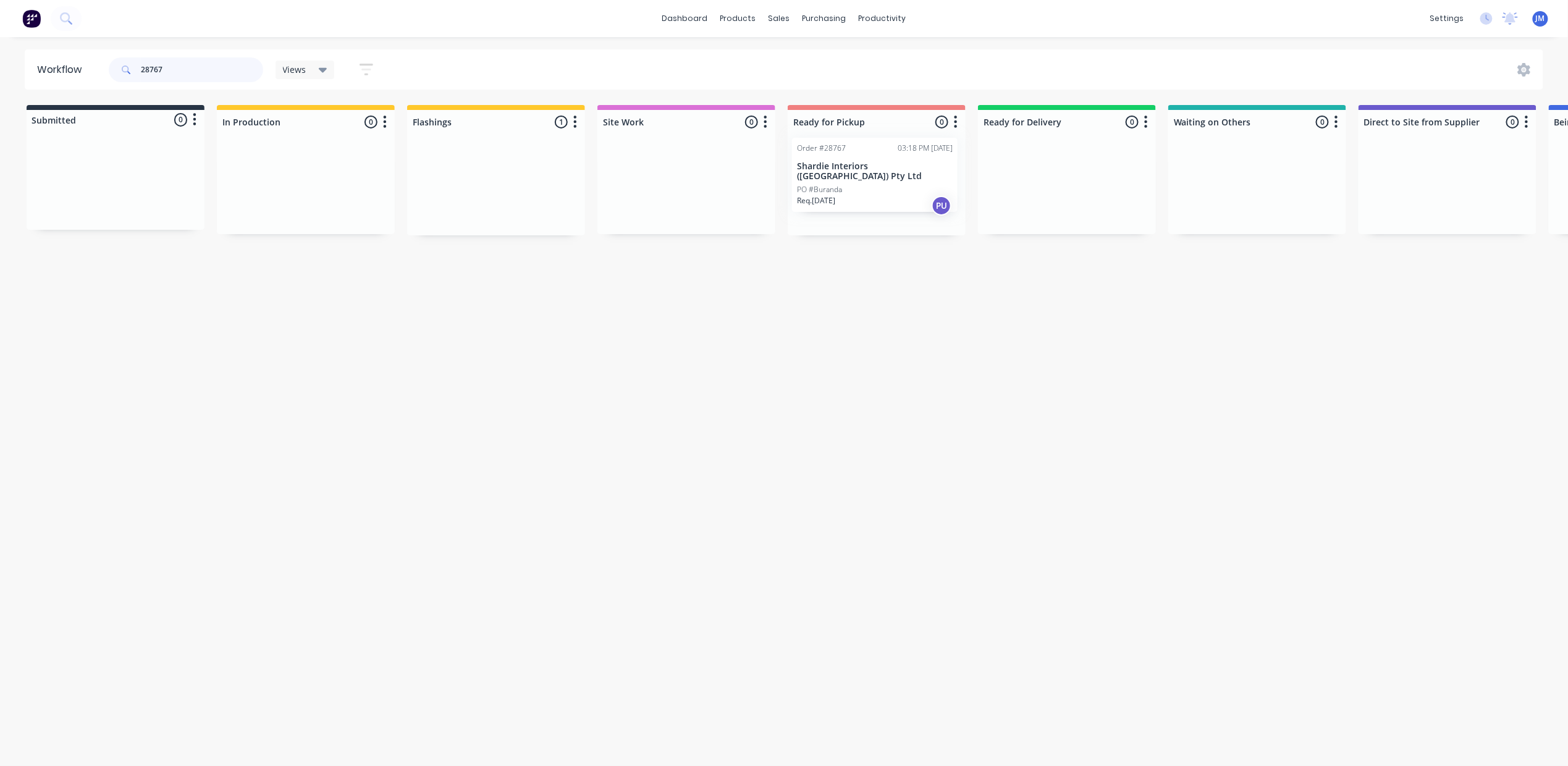
drag, startPoint x: 468, startPoint y: 201, endPoint x: 852, endPoint y: 186, distance: 384.3
click at [852, 186] on div "Submitted 0 Status colour #273444 hex #273444 Save Cancel Summaries Total order…" at bounding box center [1110, 170] width 2240 height 130
type input "2"
click at [869, 202] on div "Req. [DATE] PU" at bounding box center [877, 209] width 156 height 21
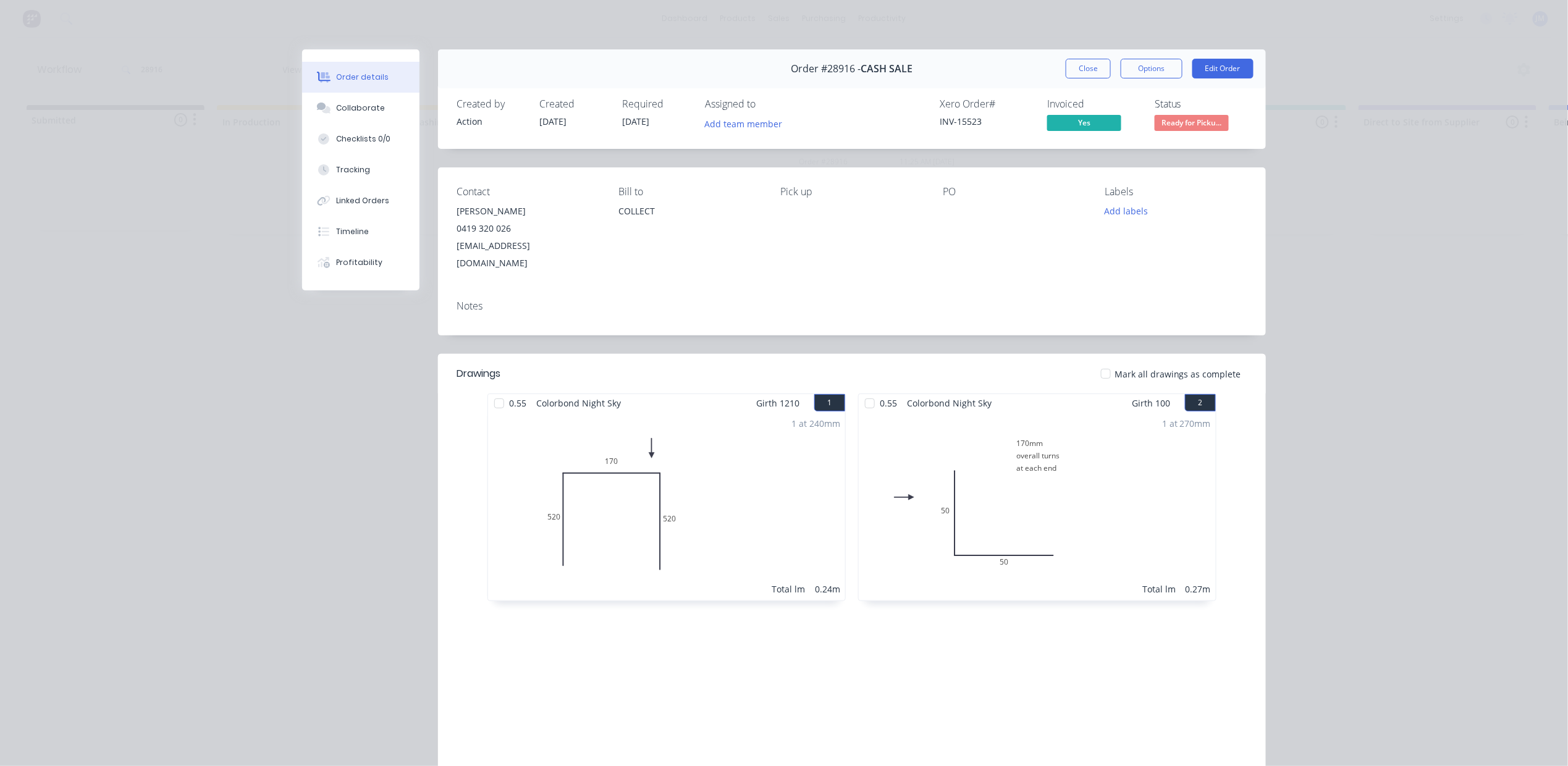
click at [1207, 121] on span "Ready for Picku..." at bounding box center [1191, 122] width 74 height 16
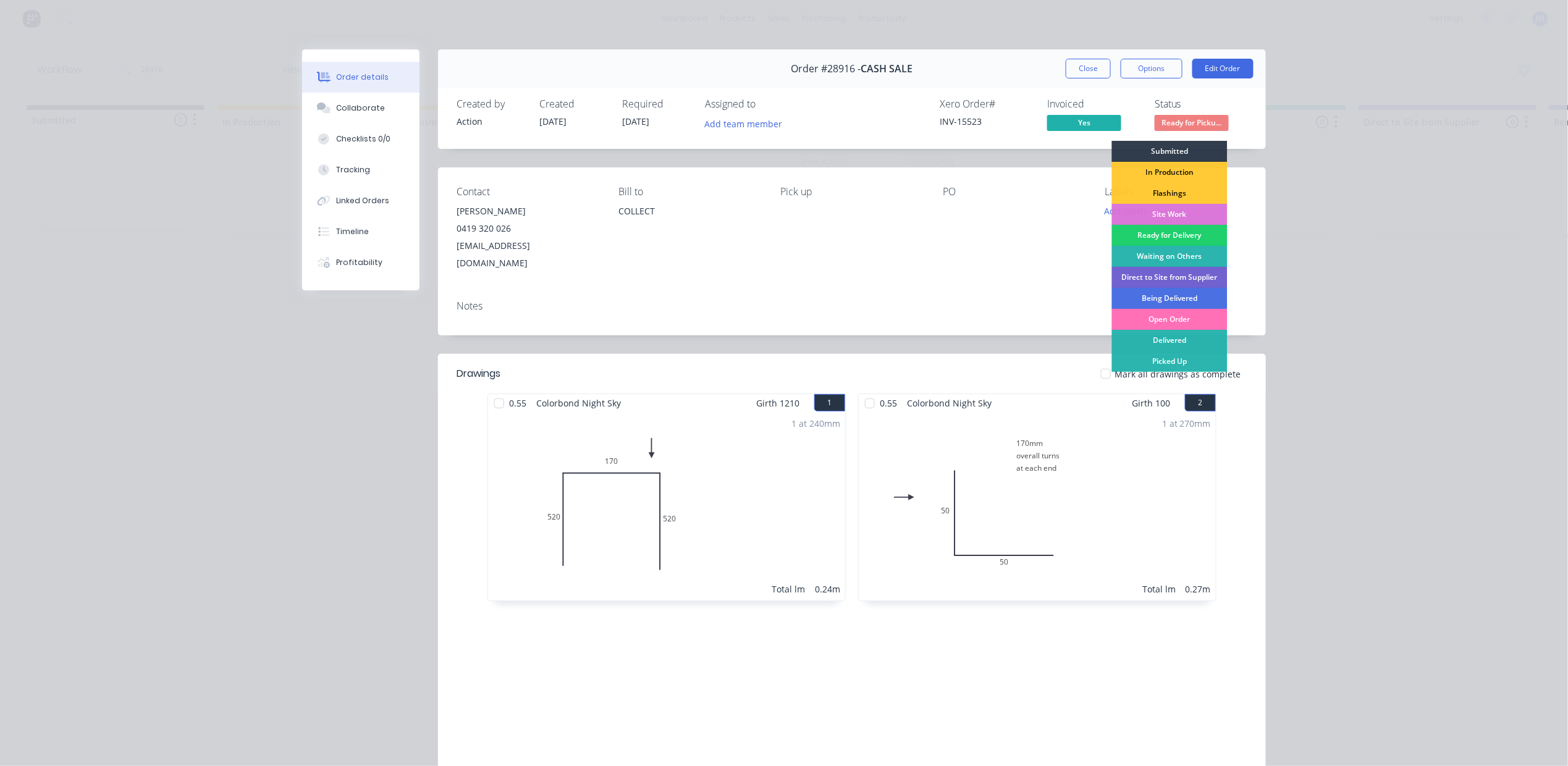
drag, startPoint x: 1140, startPoint y: 364, endPoint x: 1133, endPoint y: 350, distance: 15.7
click at [1140, 364] on div "Picked Up" at bounding box center [1170, 361] width 116 height 21
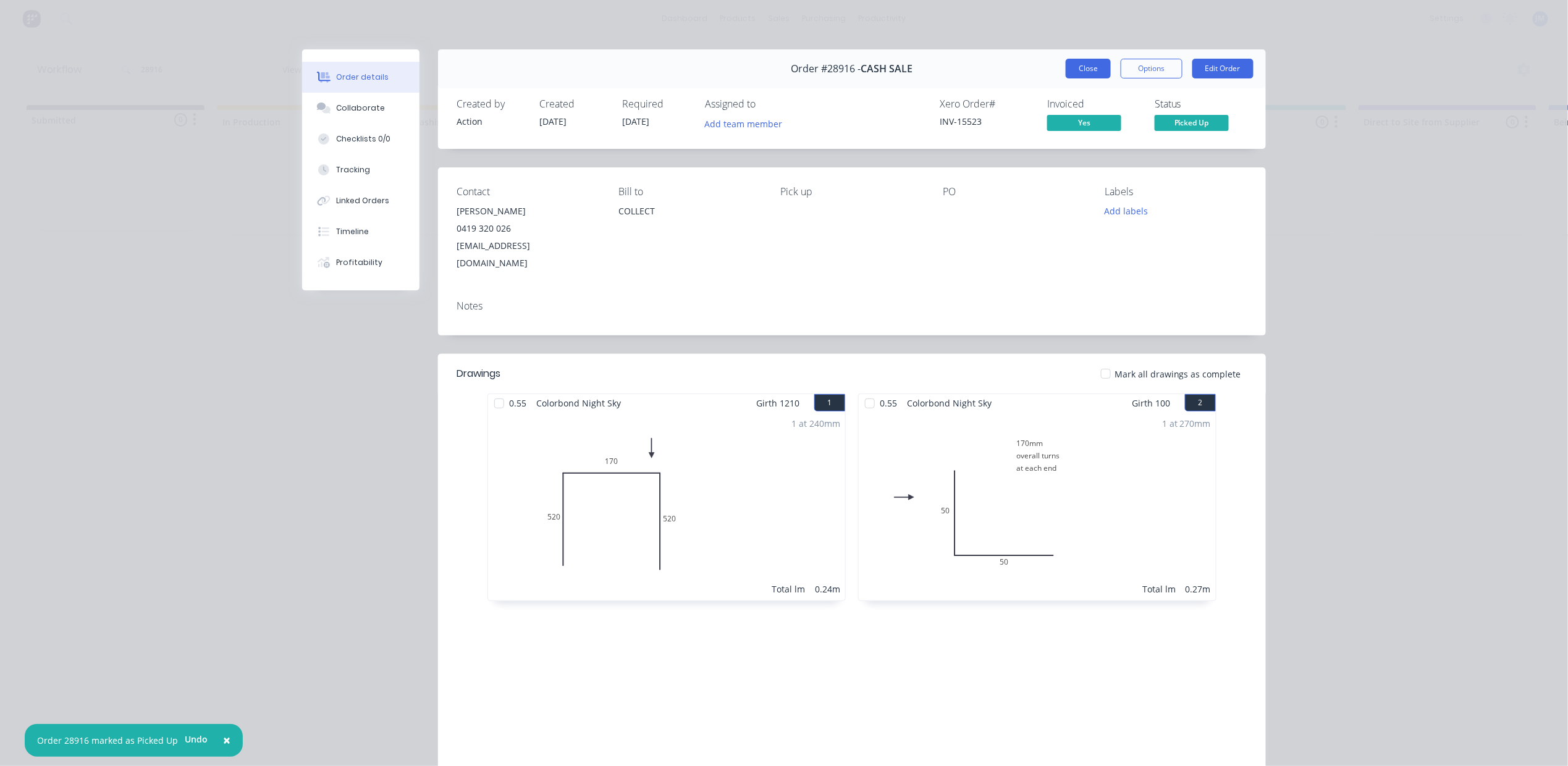
click at [1096, 73] on button "Close" at bounding box center [1088, 68] width 45 height 20
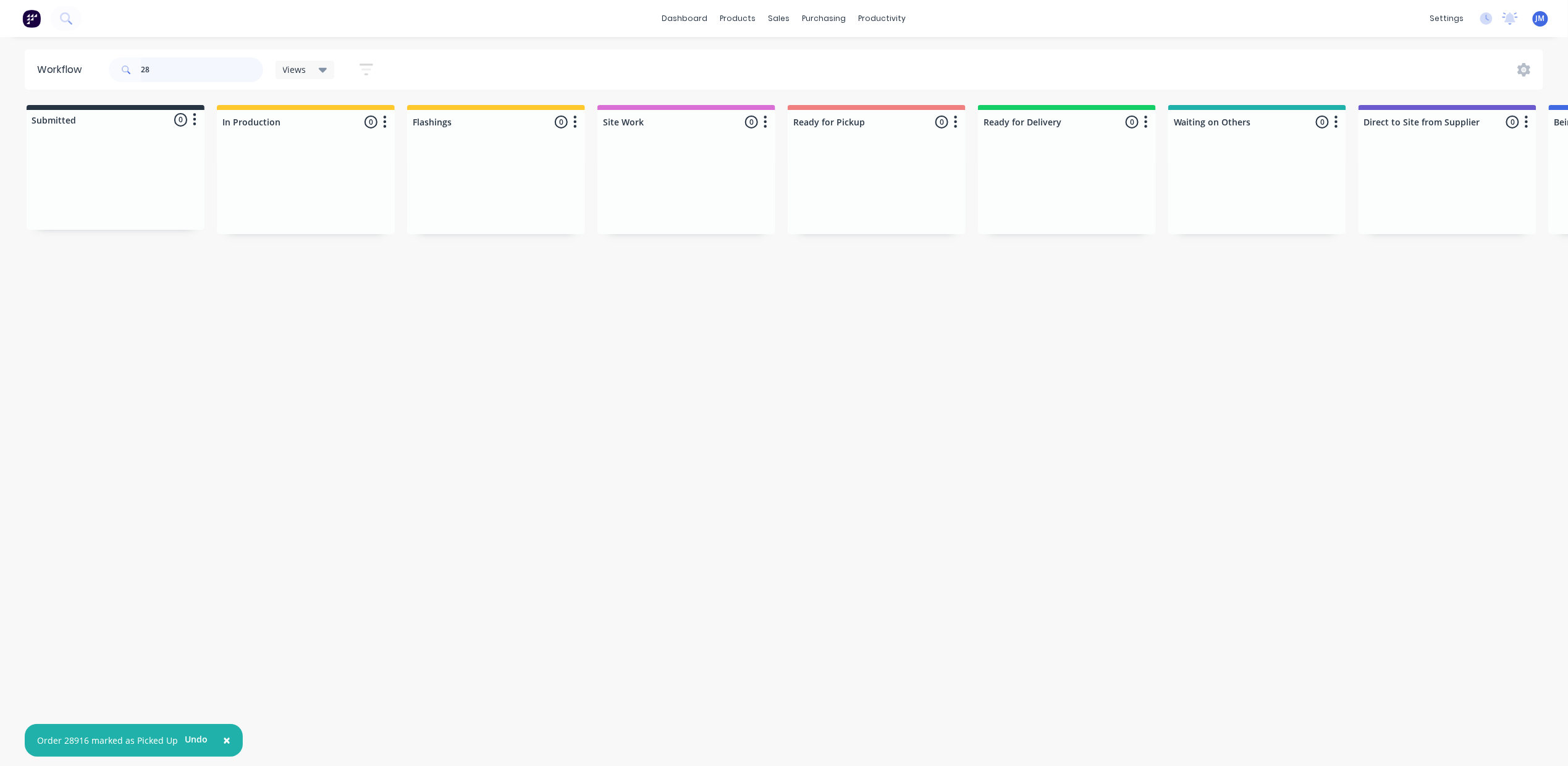
type input "2"
click at [889, 221] on div "Order #28854 10:48 AM [DATE] CASH SALE PO # Req. [DATE] PU" at bounding box center [877, 189] width 166 height 74
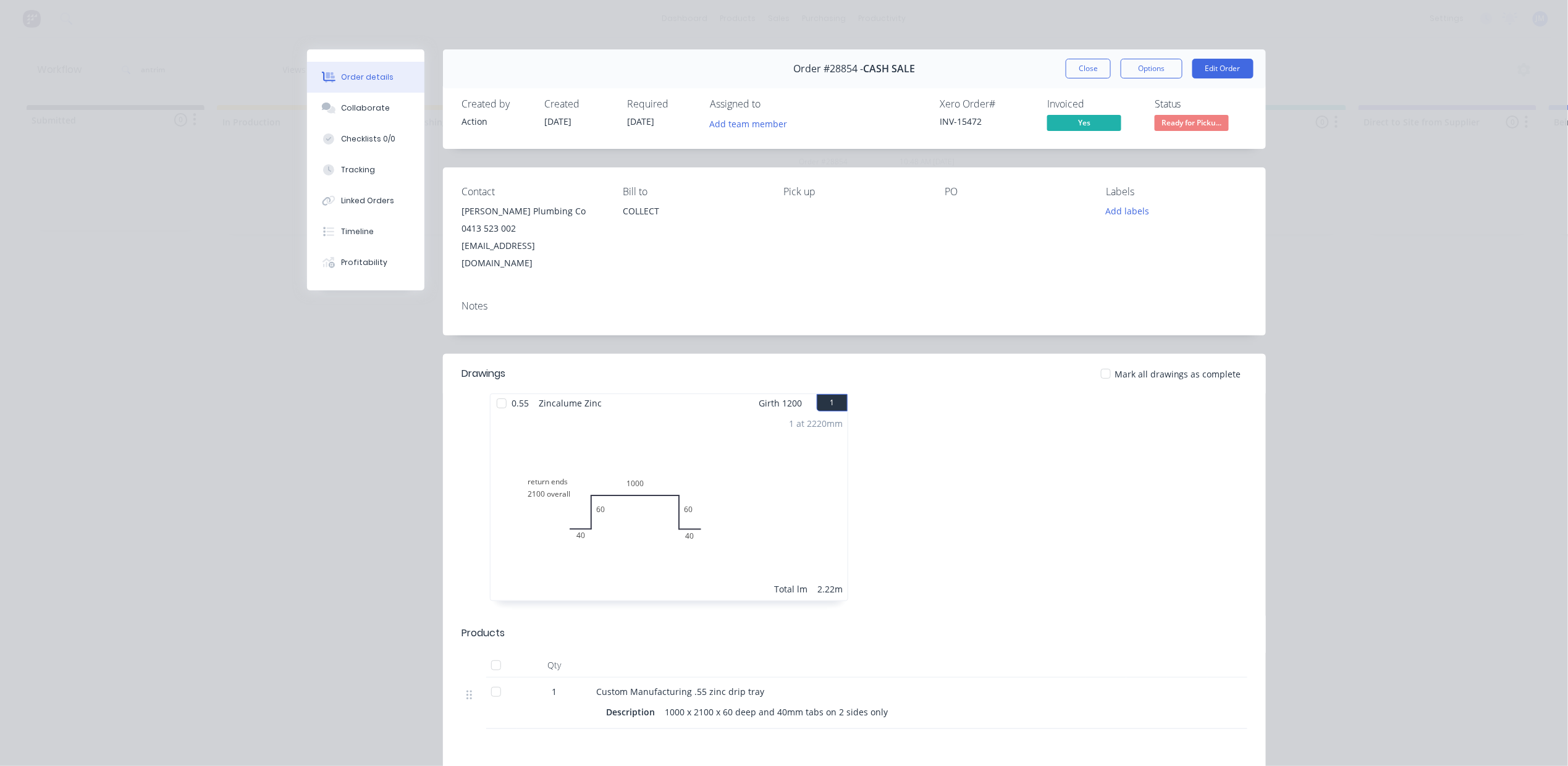
click at [1161, 116] on span "Ready for Picku..." at bounding box center [1191, 122] width 74 height 16
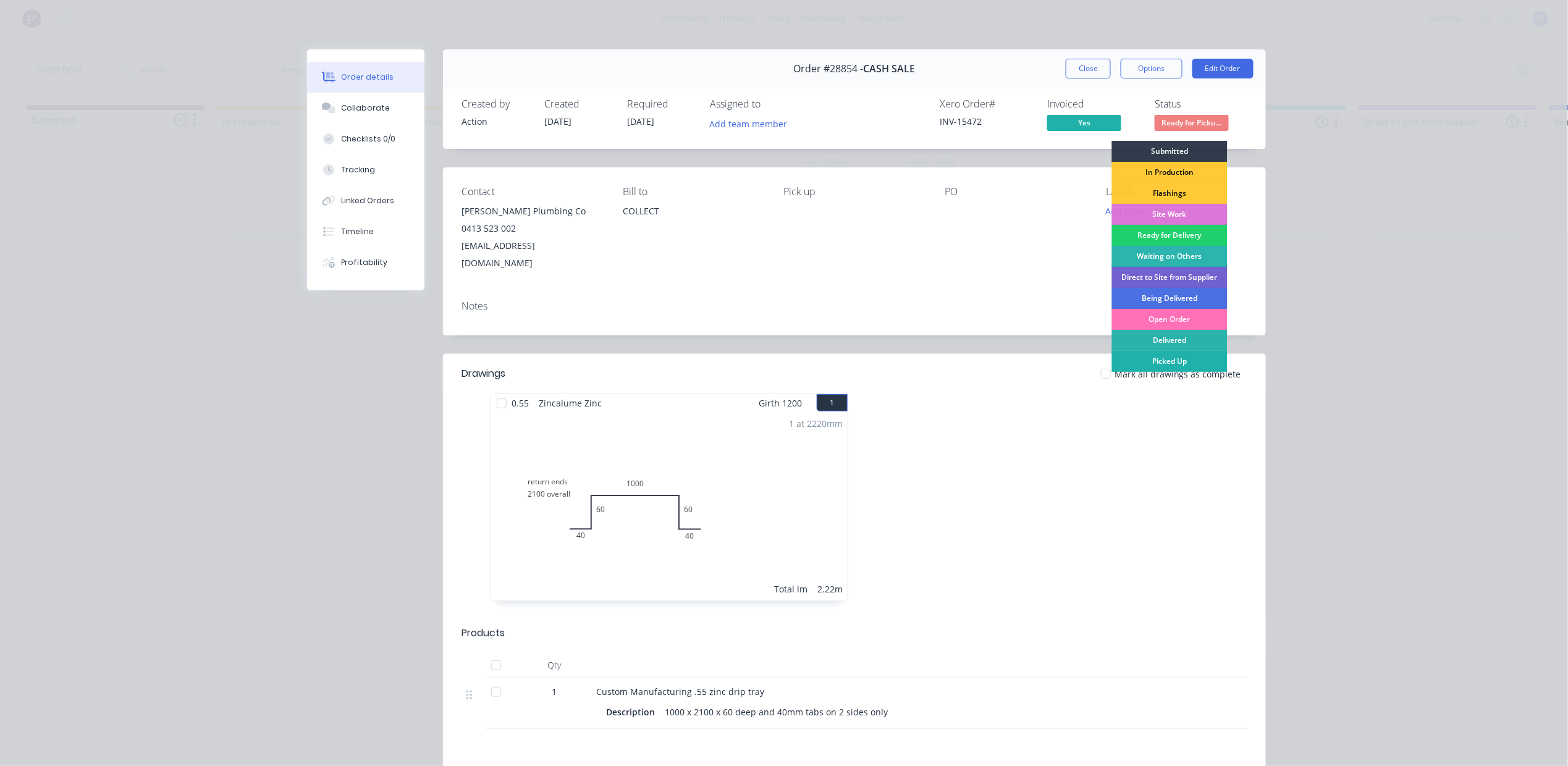
click at [1154, 358] on div "Picked Up" at bounding box center [1170, 361] width 116 height 21
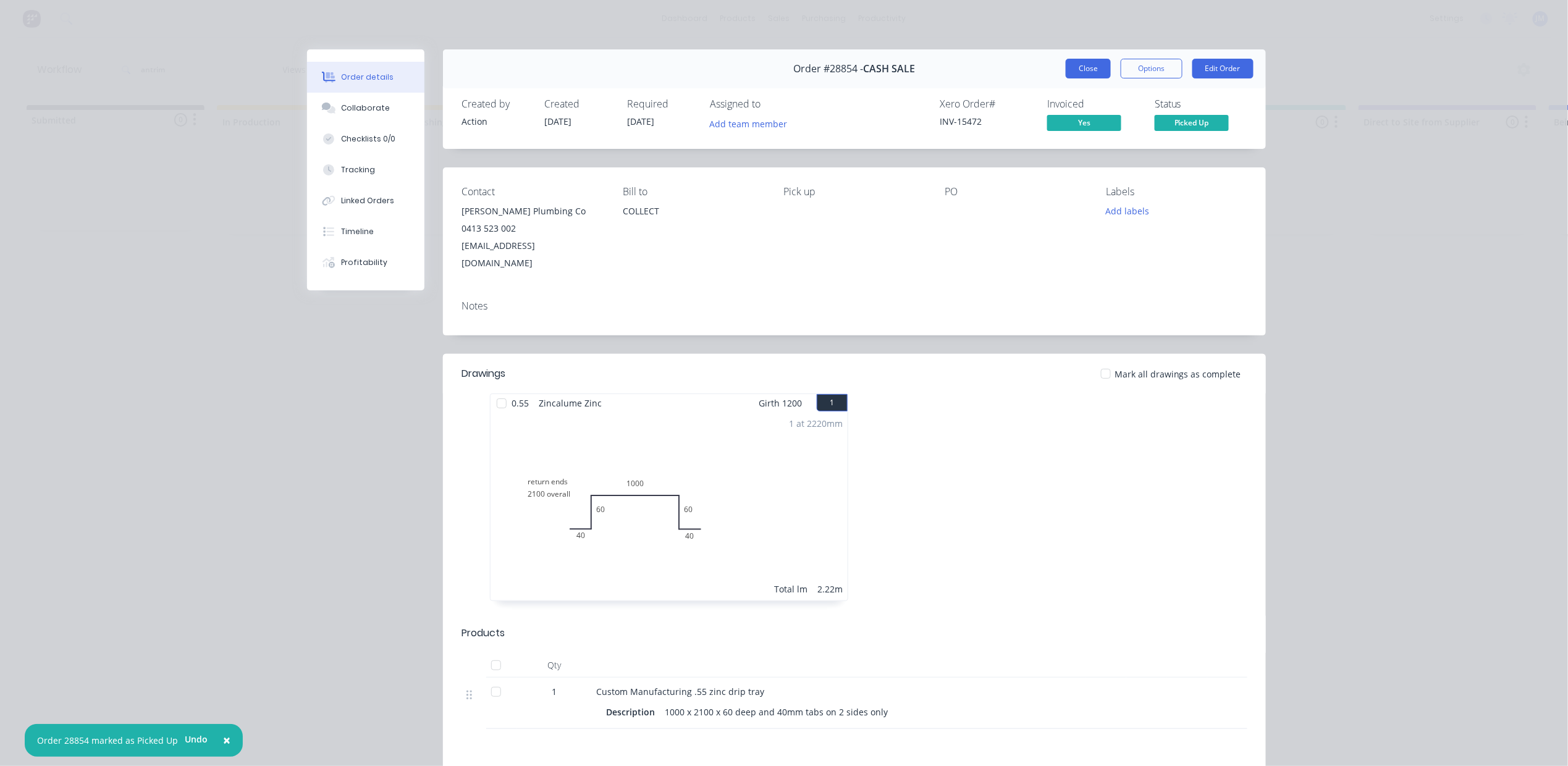
click at [1095, 67] on button "Close" at bounding box center [1088, 68] width 45 height 20
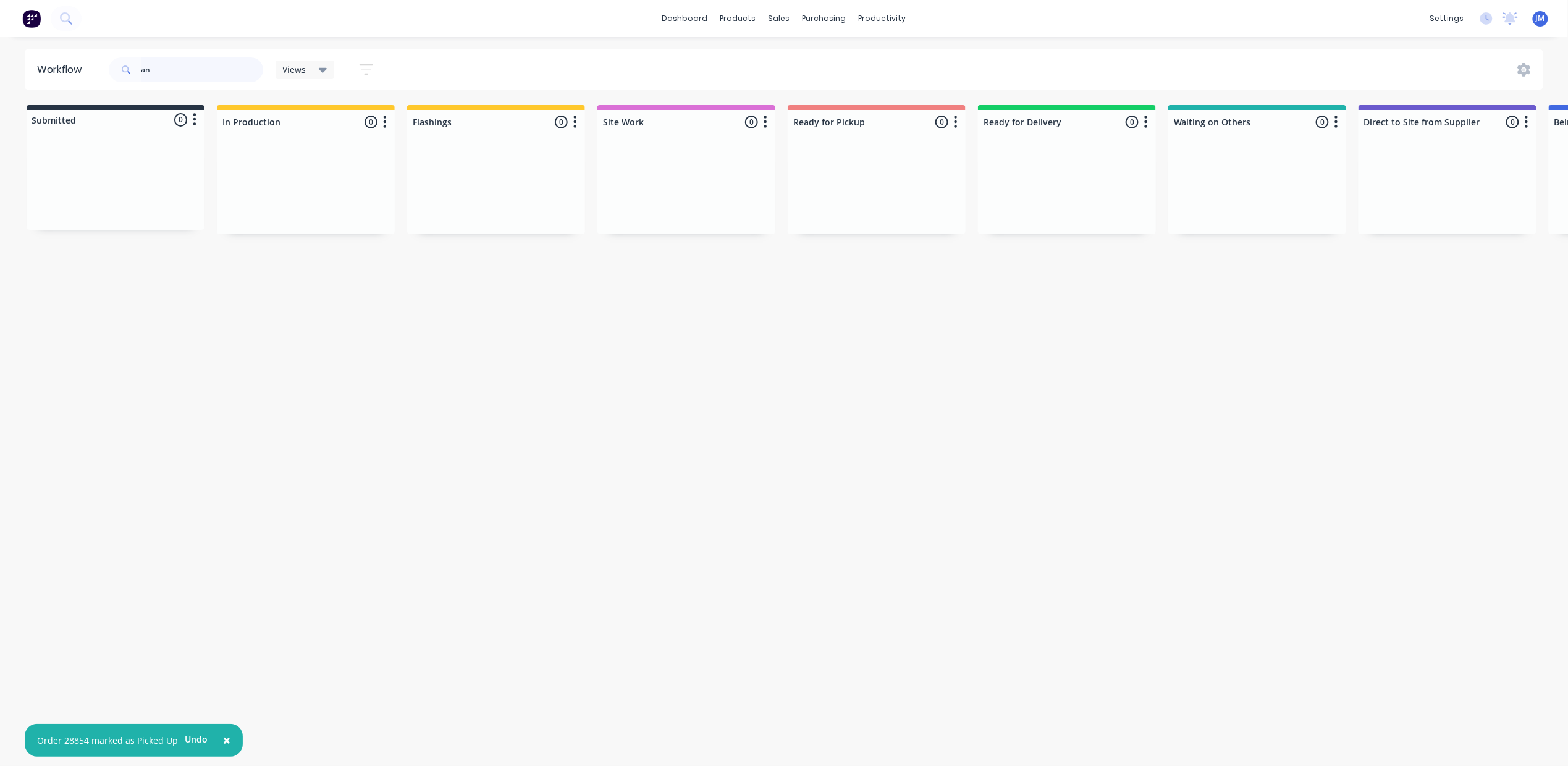
type input "a"
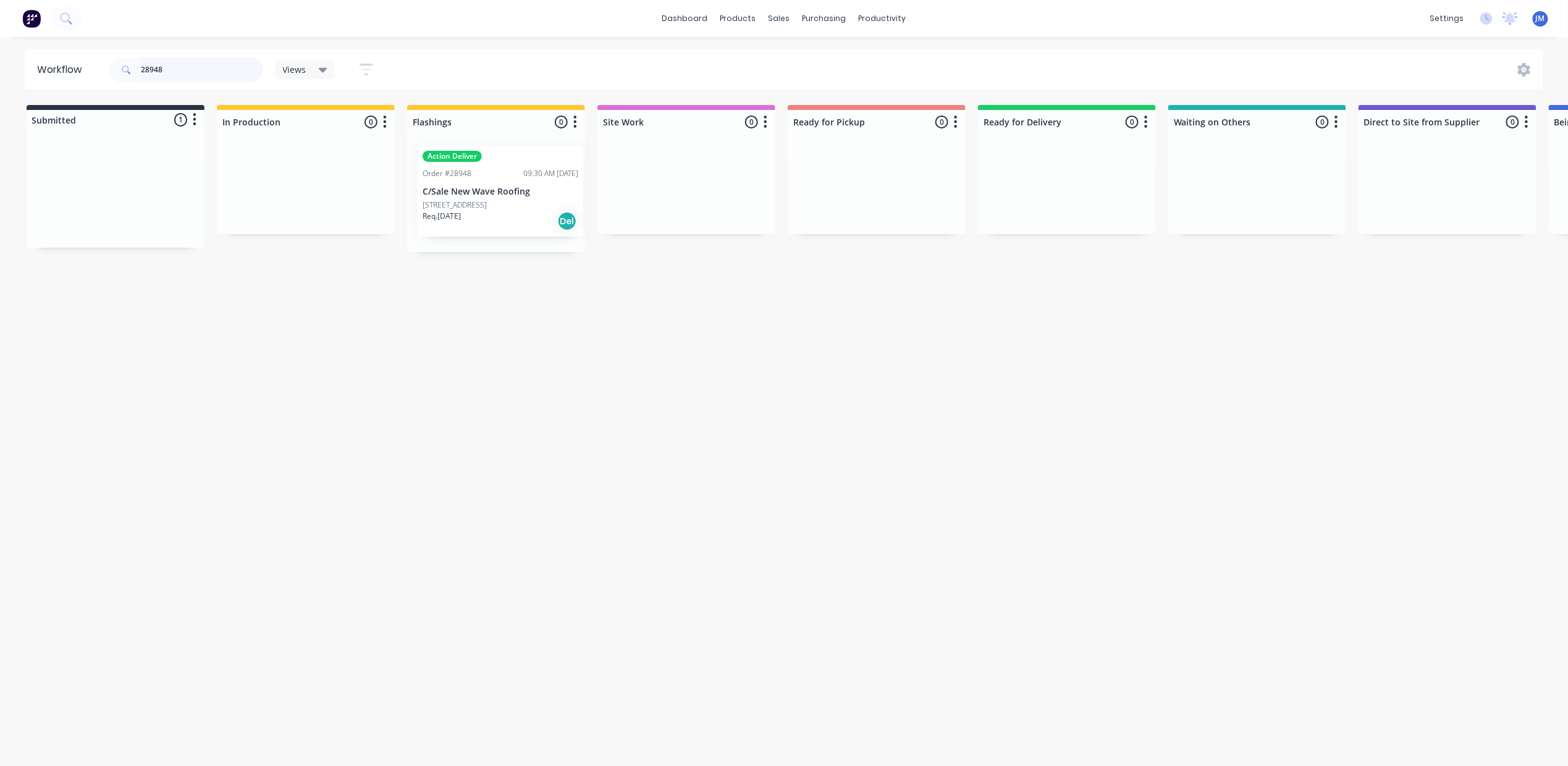
drag, startPoint x: 109, startPoint y: 209, endPoint x: 485, endPoint y: 173, distance: 377.7
click at [491, 184] on div "Submitted 1 Status colour #273444 hex #273444 Save Cancel Summaries Total order…" at bounding box center [1110, 178] width 2240 height 147
type input "2"
